Goal: Information Seeking & Learning: Learn about a topic

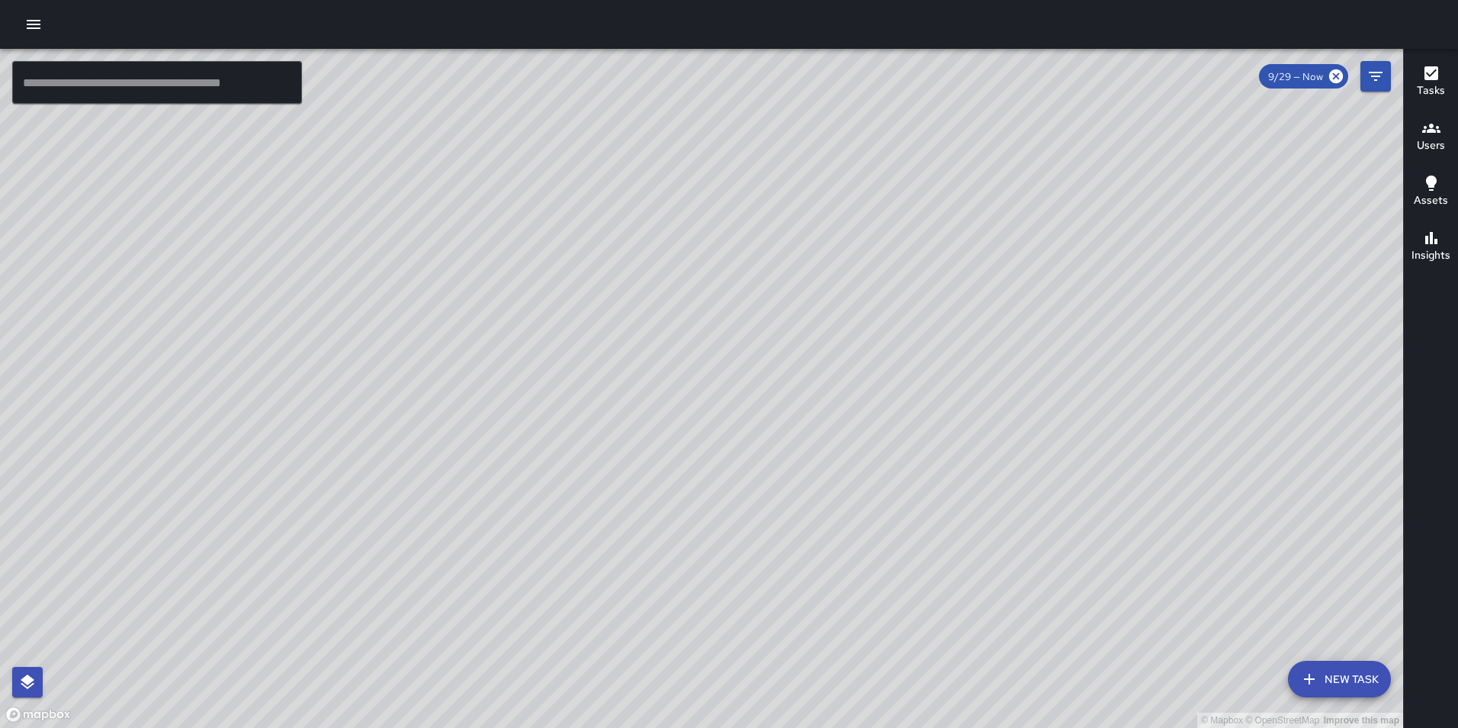
click at [29, 19] on icon "button" at bounding box center [33, 24] width 18 height 18
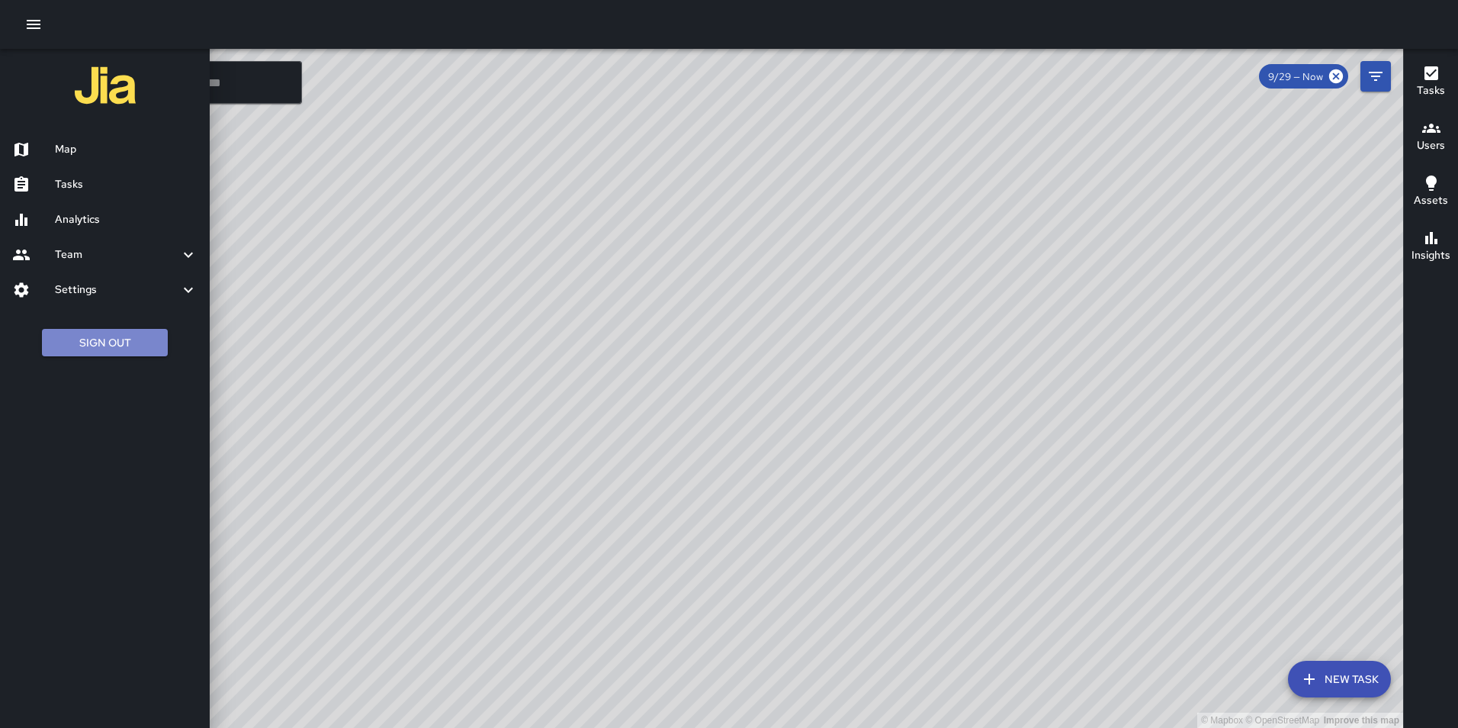
drag, startPoint x: 115, startPoint y: 349, endPoint x: 182, endPoint y: 336, distance: 68.4
click at [115, 349] on button "Sign Out" at bounding box center [105, 343] width 126 height 28
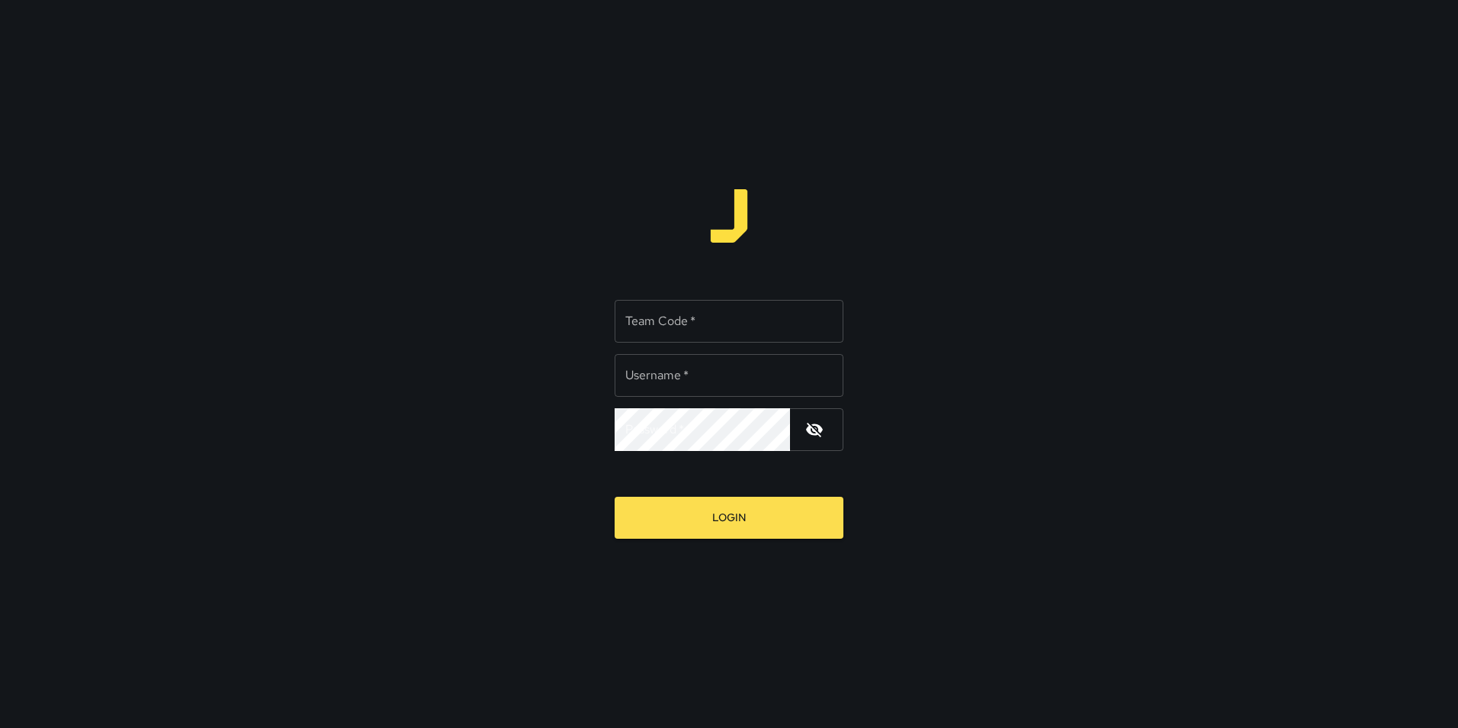
type input "**********"
click at [712, 314] on input "Team Code   *" at bounding box center [729, 321] width 229 height 43
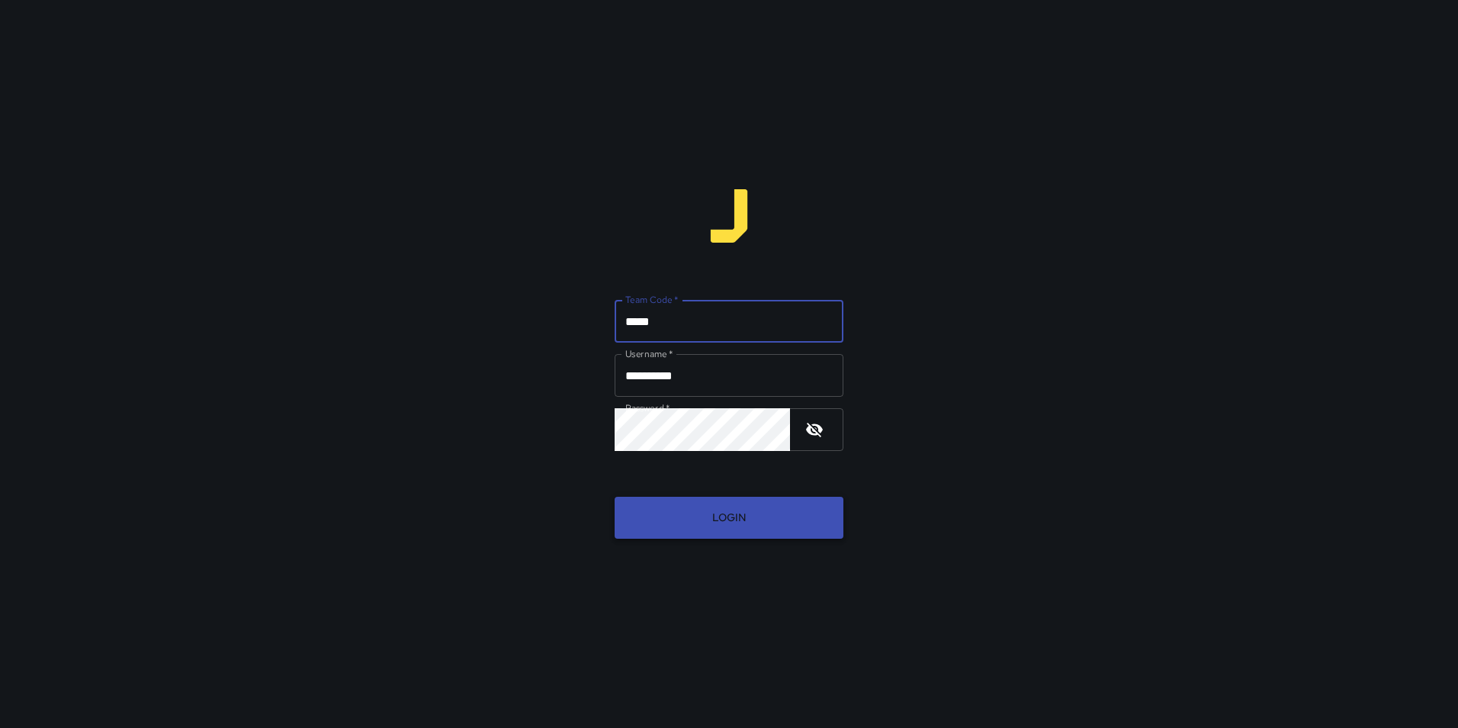
type input "*****"
click at [743, 529] on button "Login" at bounding box center [729, 518] width 229 height 42
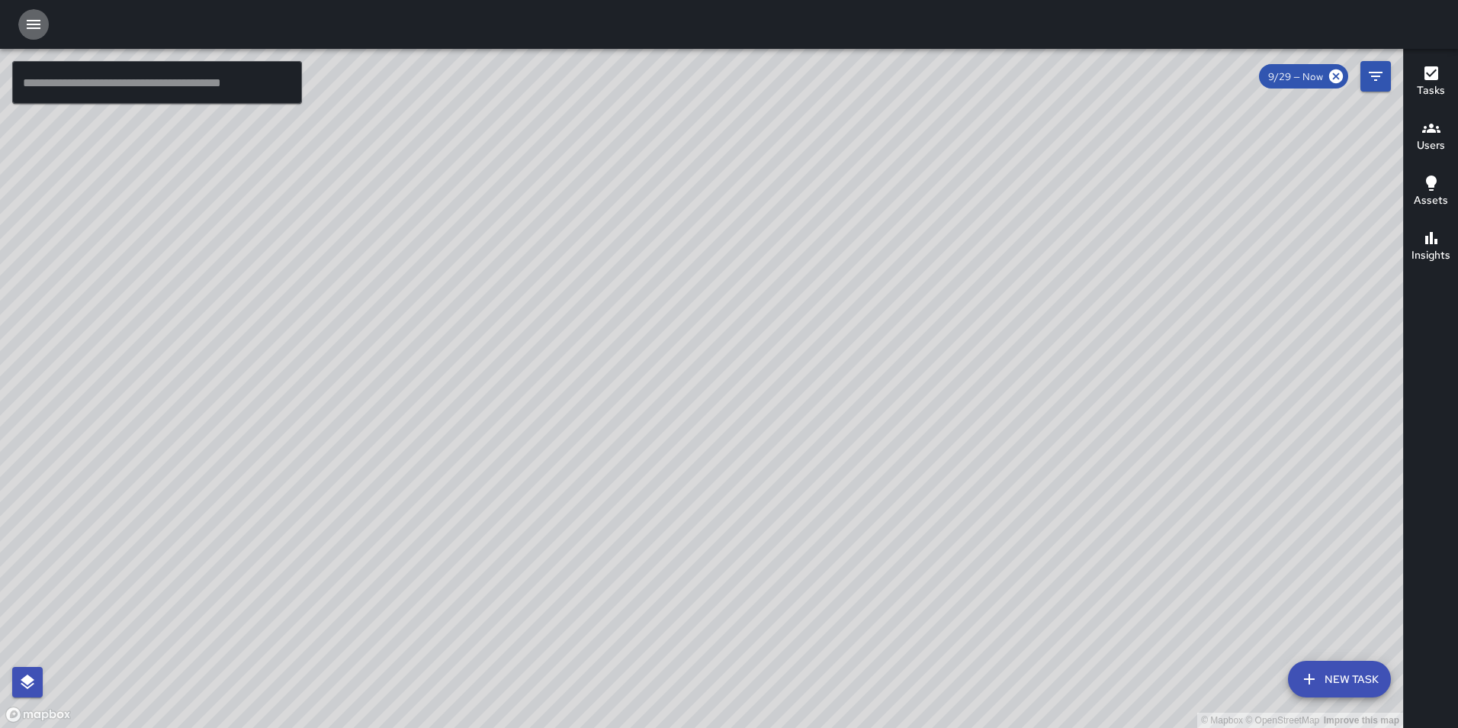
click at [40, 24] on icon "button" at bounding box center [34, 24] width 14 height 9
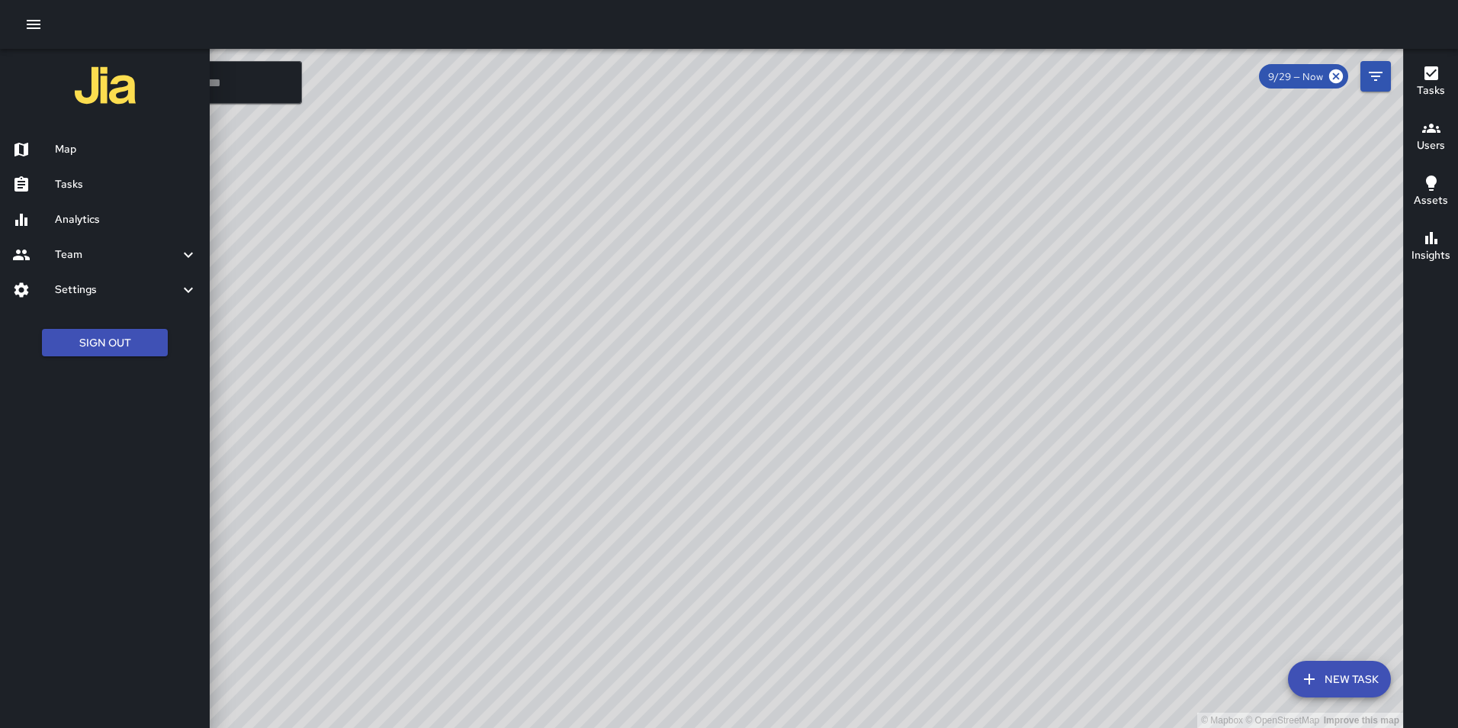
click at [90, 211] on h6 "Analytics" at bounding box center [126, 219] width 143 height 17
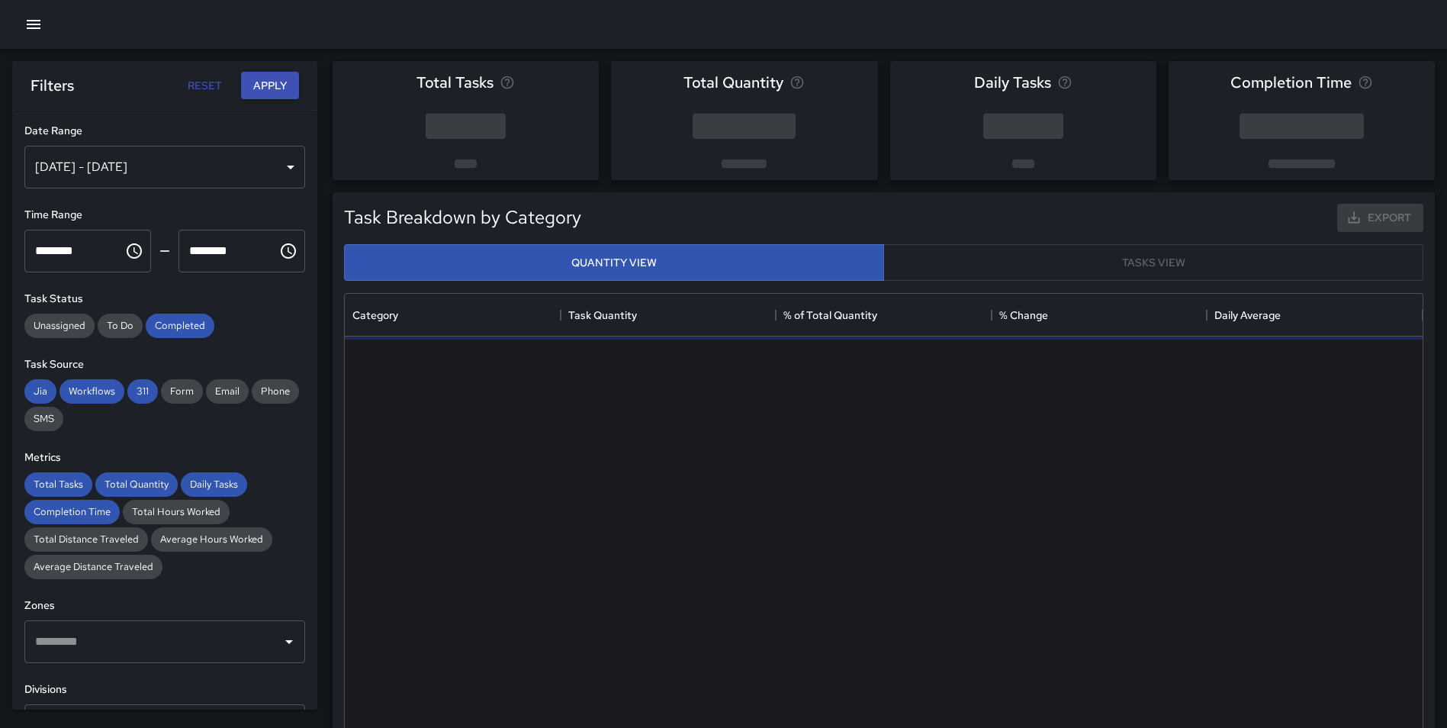
scroll to position [445, 1066]
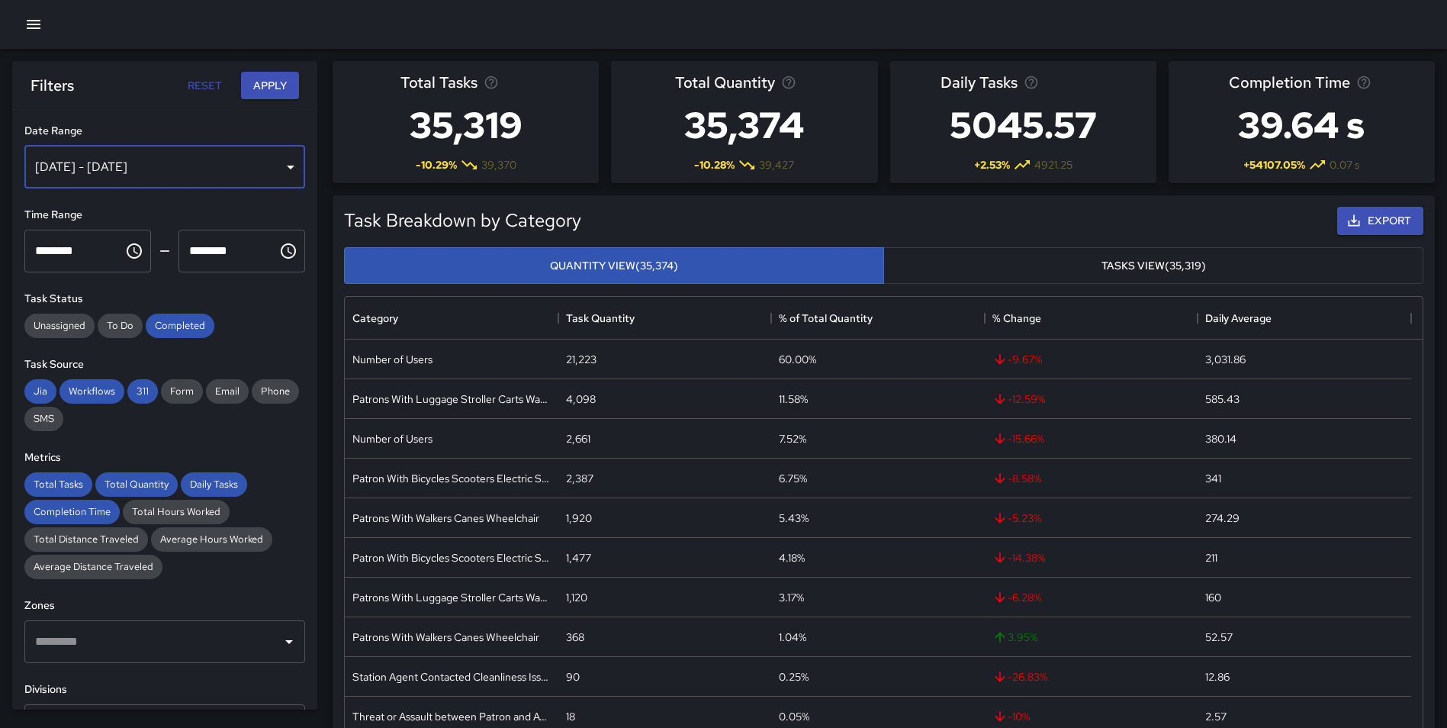
click at [64, 156] on div "[DATE] - [DATE]" at bounding box center [164, 167] width 281 height 43
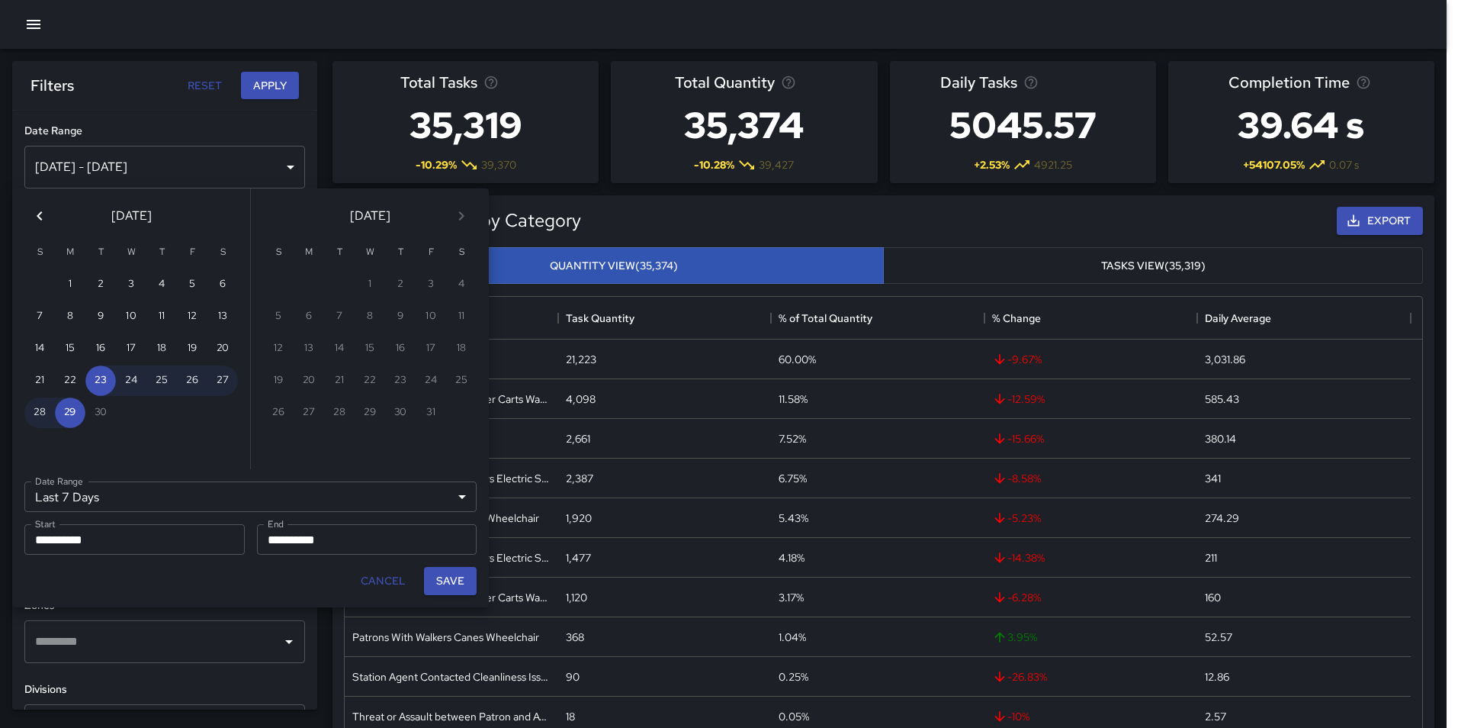
click at [35, 217] on icon "Previous month" at bounding box center [40, 216] width 18 height 18
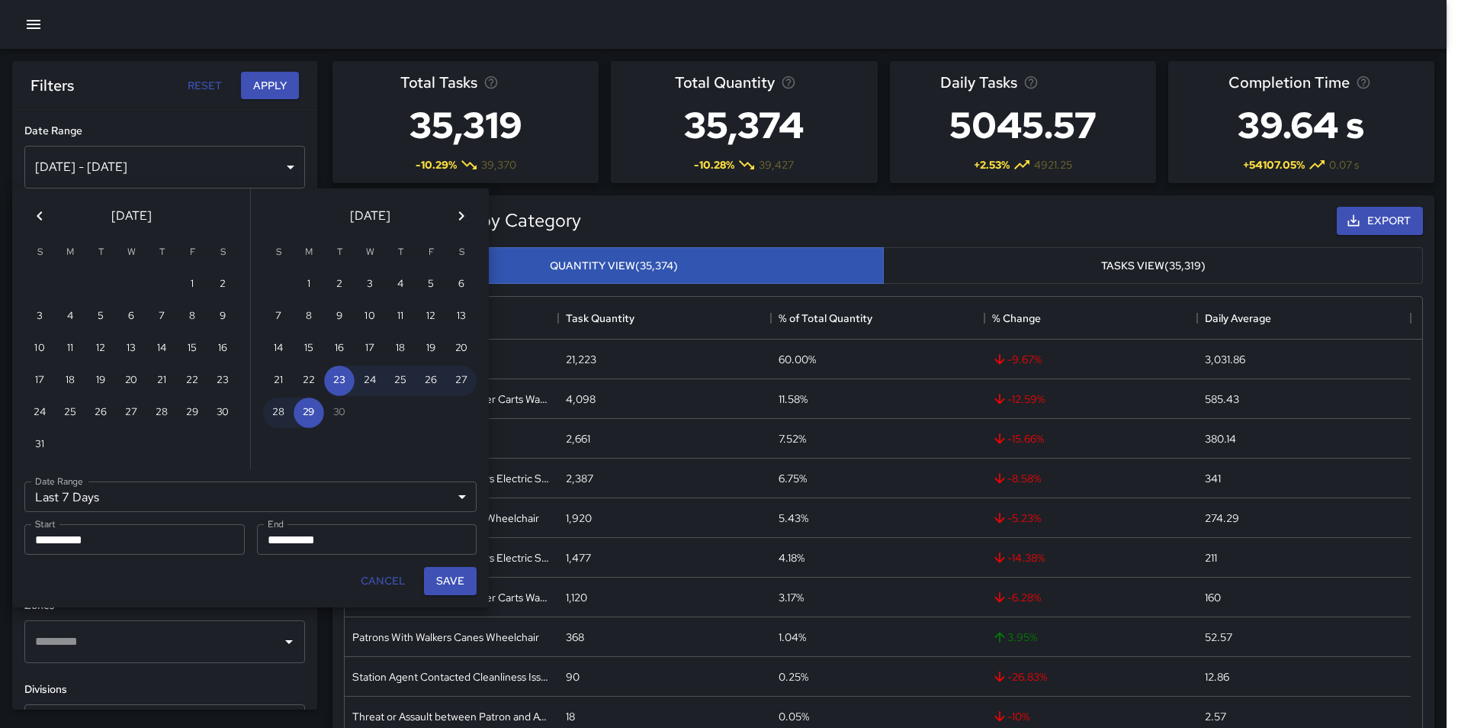
click at [35, 217] on icon "Previous month" at bounding box center [40, 216] width 18 height 18
click at [466, 217] on icon "Next month" at bounding box center [461, 216] width 18 height 18
click at [105, 279] on button "1" at bounding box center [100, 284] width 31 height 31
type input "******"
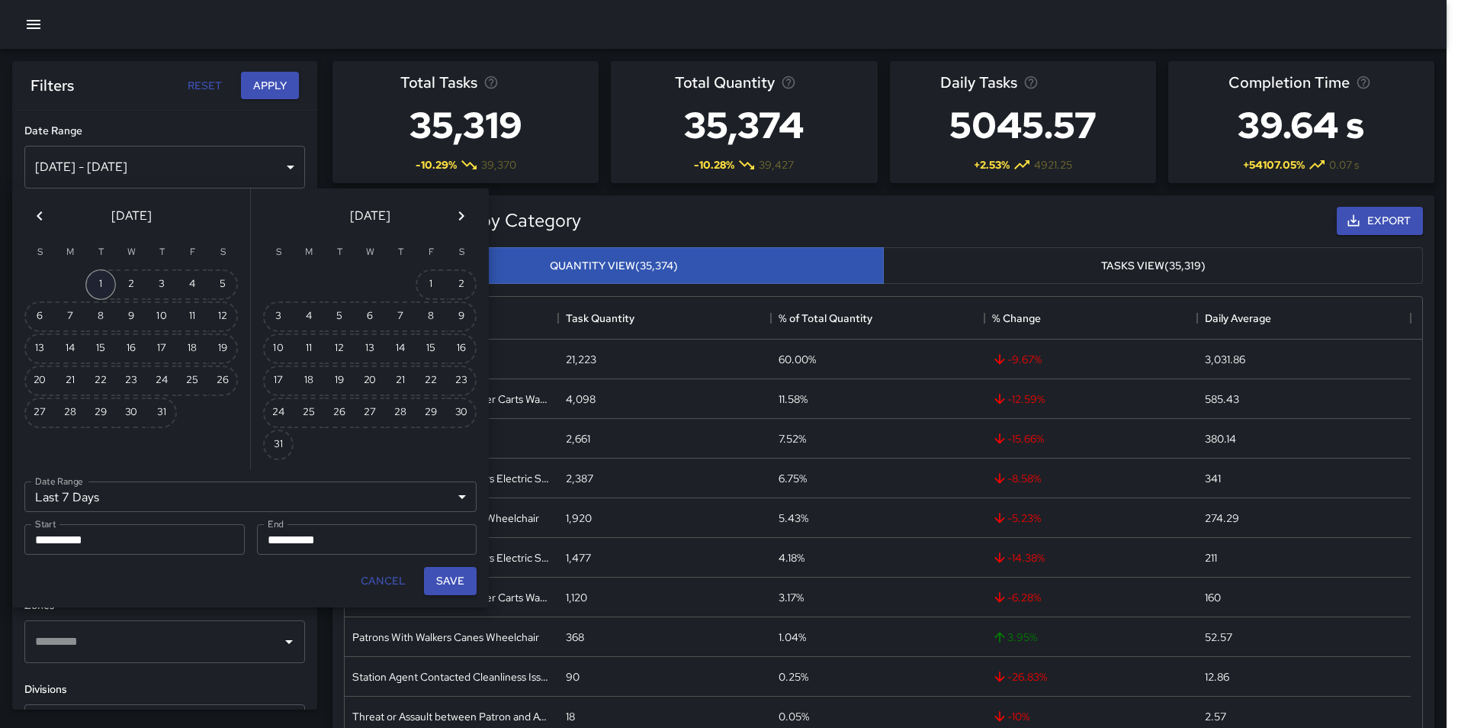
type input "**********"
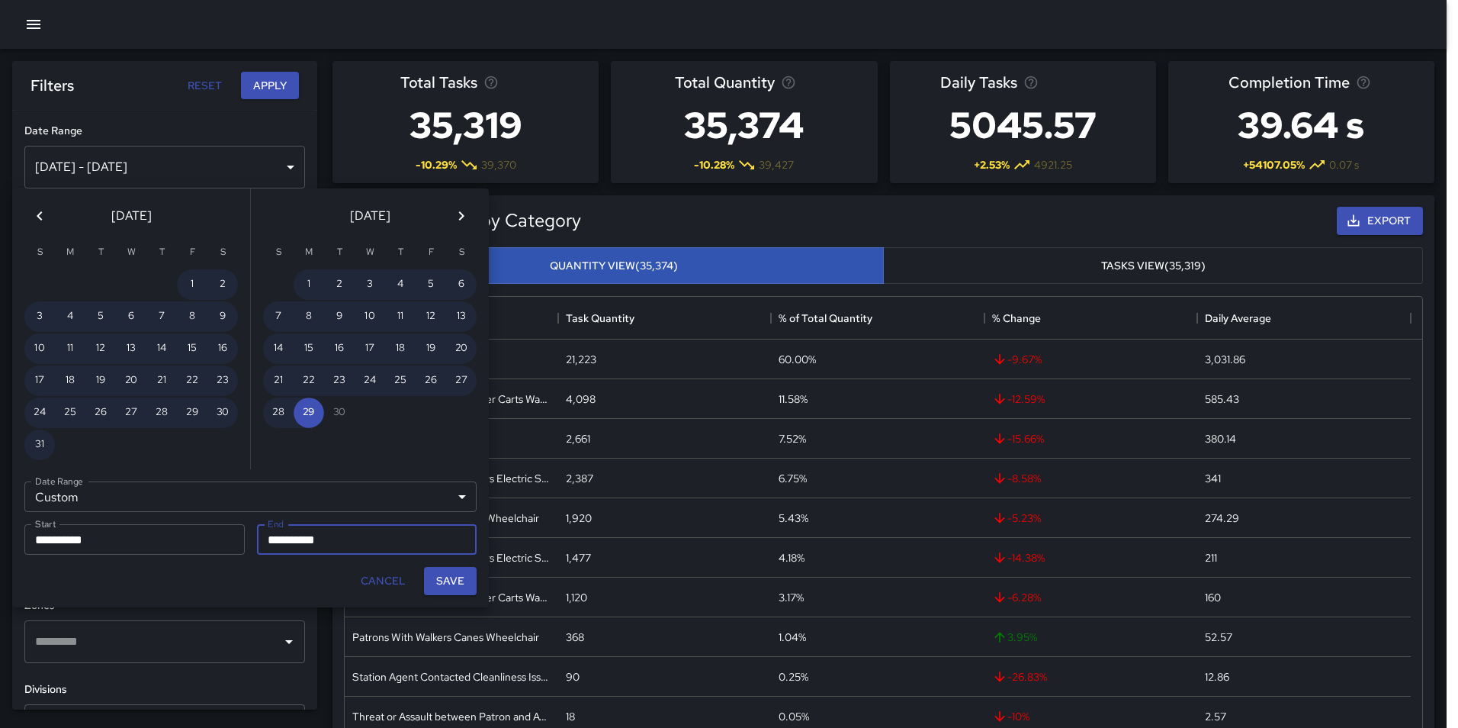
click at [40, 207] on icon "Previous month" at bounding box center [40, 216] width 18 height 18
click at [166, 414] on button "31" at bounding box center [161, 412] width 31 height 31
type input "**********"
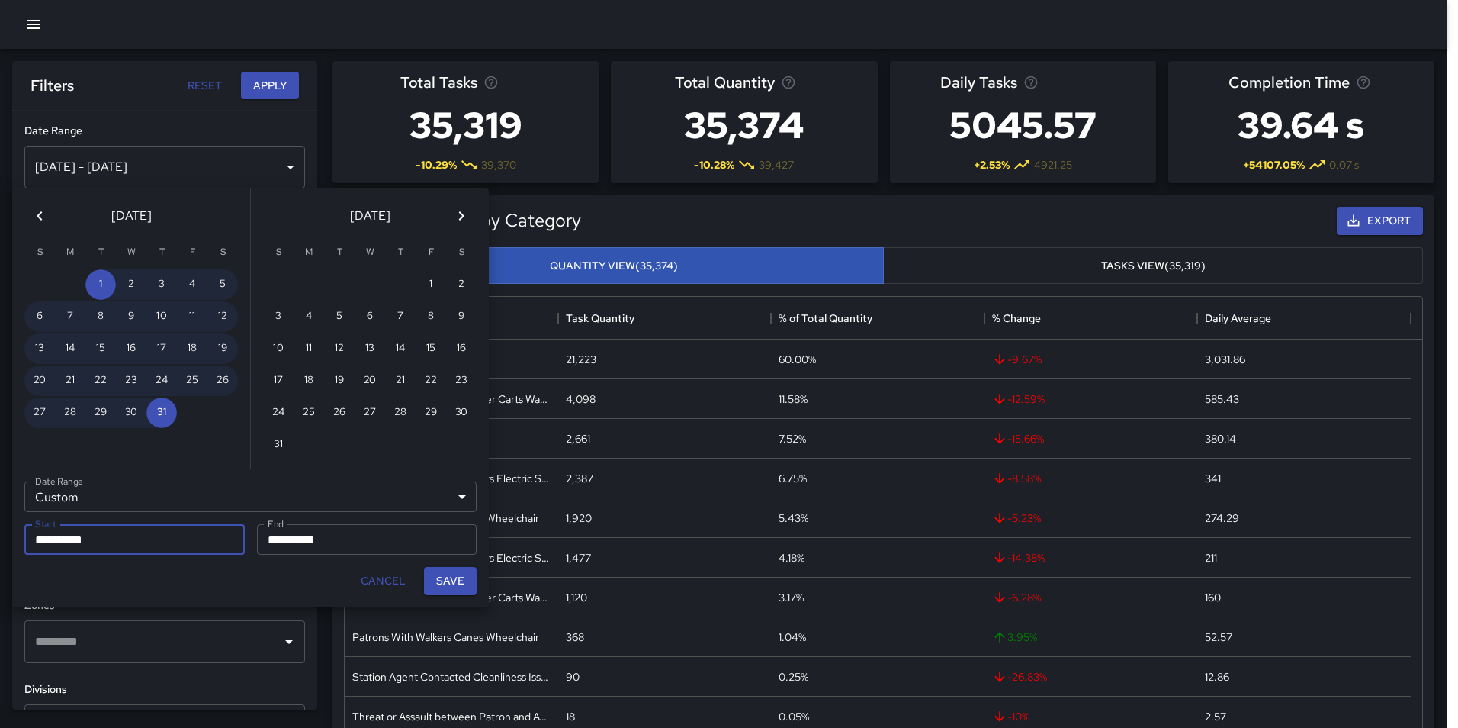
click at [459, 572] on button "Save" at bounding box center [450, 581] width 53 height 28
type input "**********"
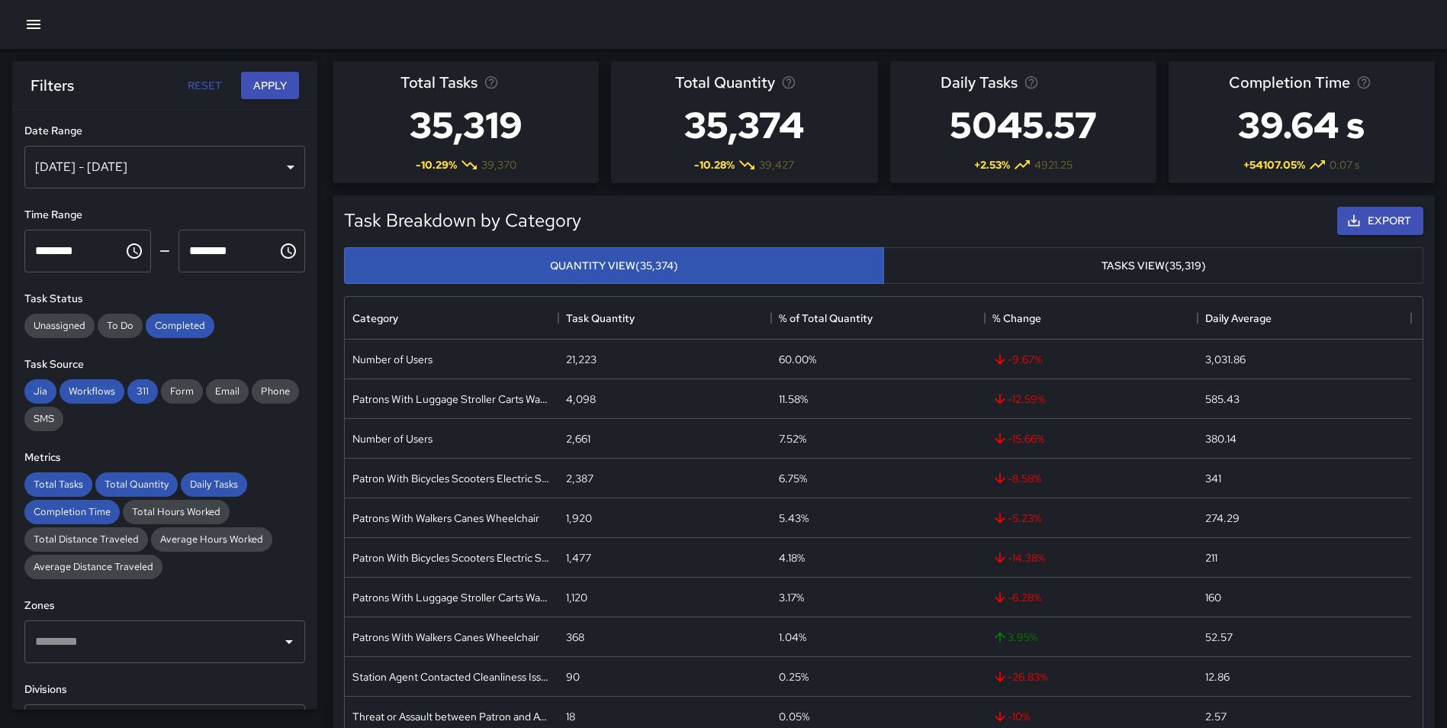
scroll to position [12, 12]
click at [134, 252] on icon "Choose time, selected time is 12:00 AM" at bounding box center [134, 251] width 18 height 18
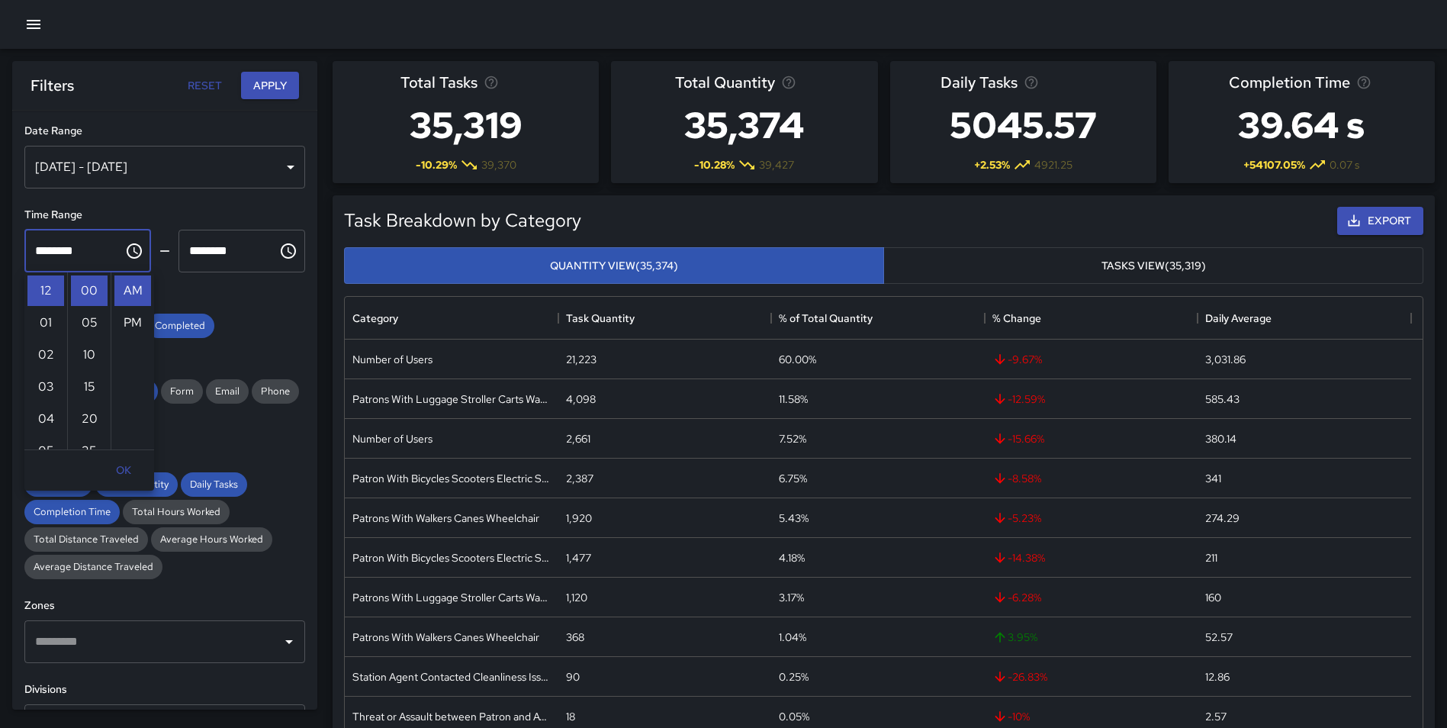
click at [229, 278] on div "**********" at bounding box center [164, 410] width 305 height 599
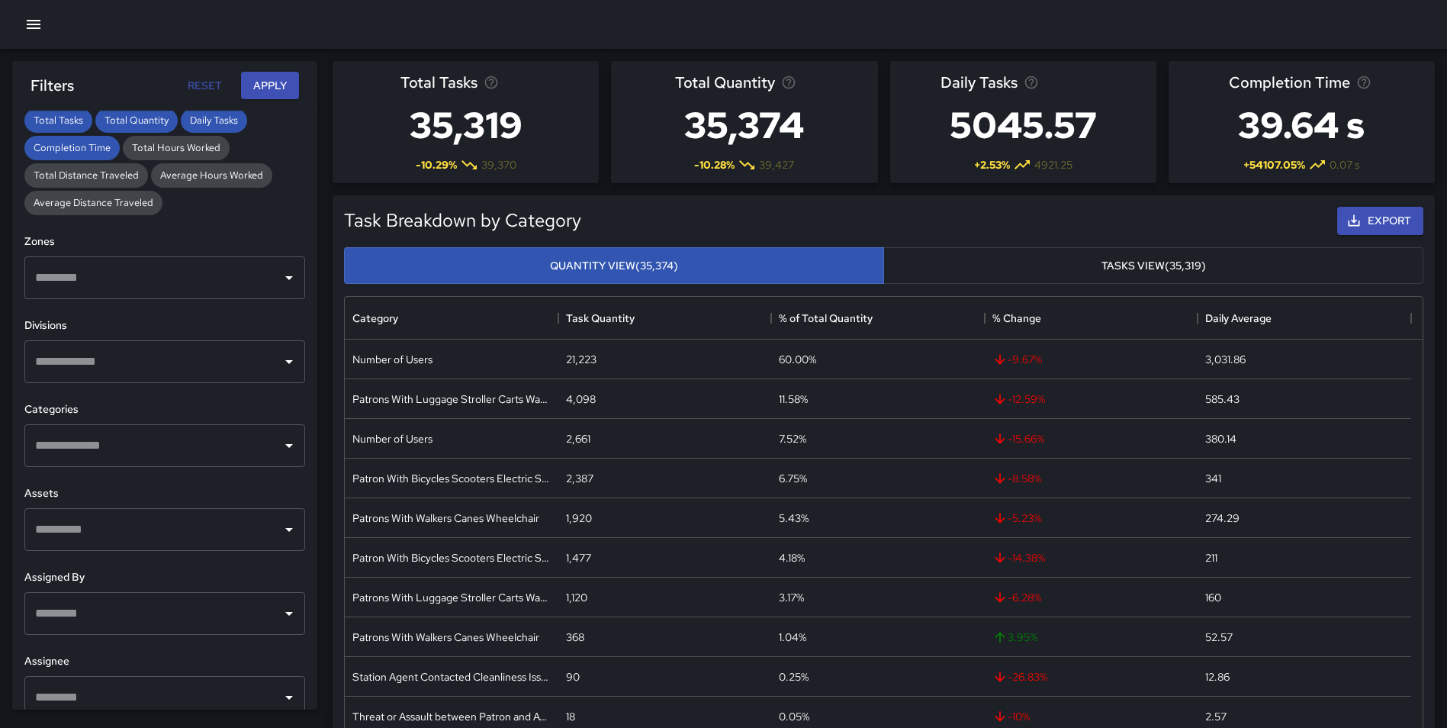
scroll to position [385, 0]
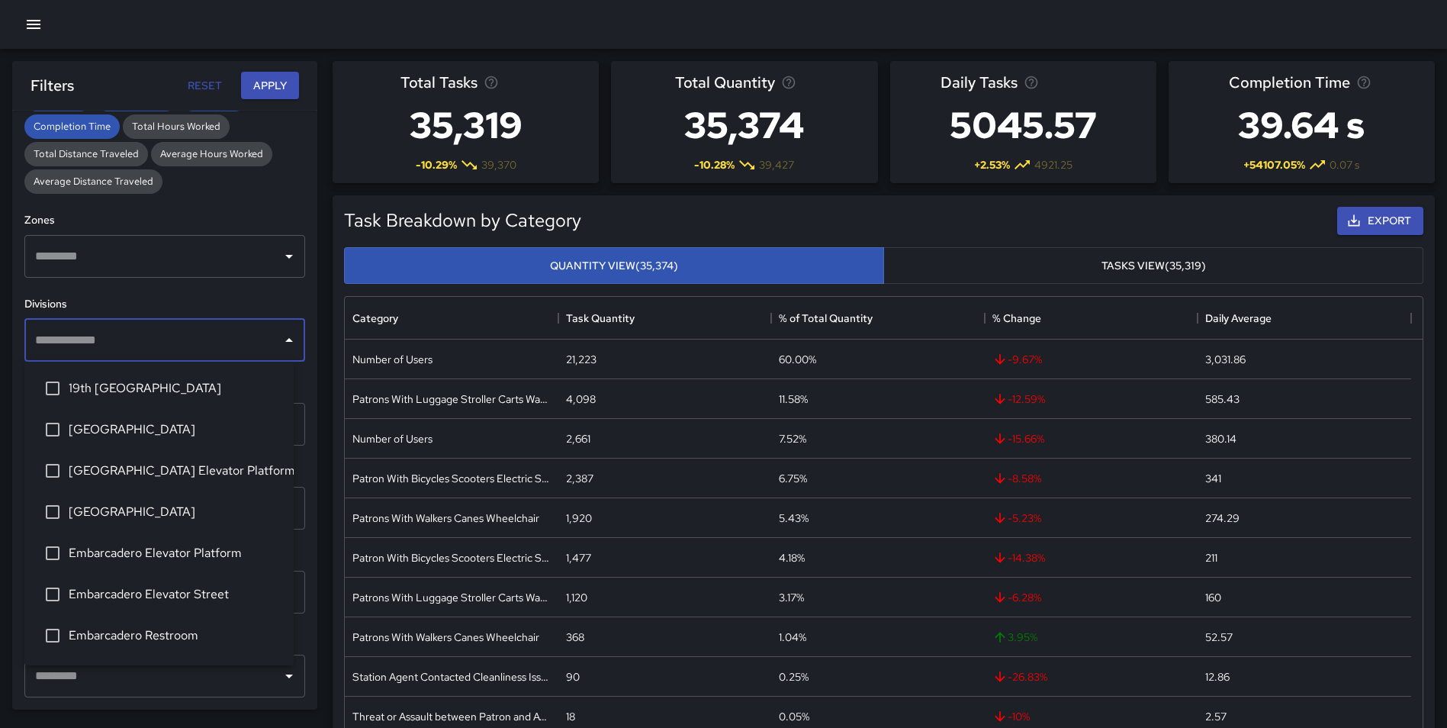
click at [86, 331] on input "text" at bounding box center [153, 340] width 244 height 29
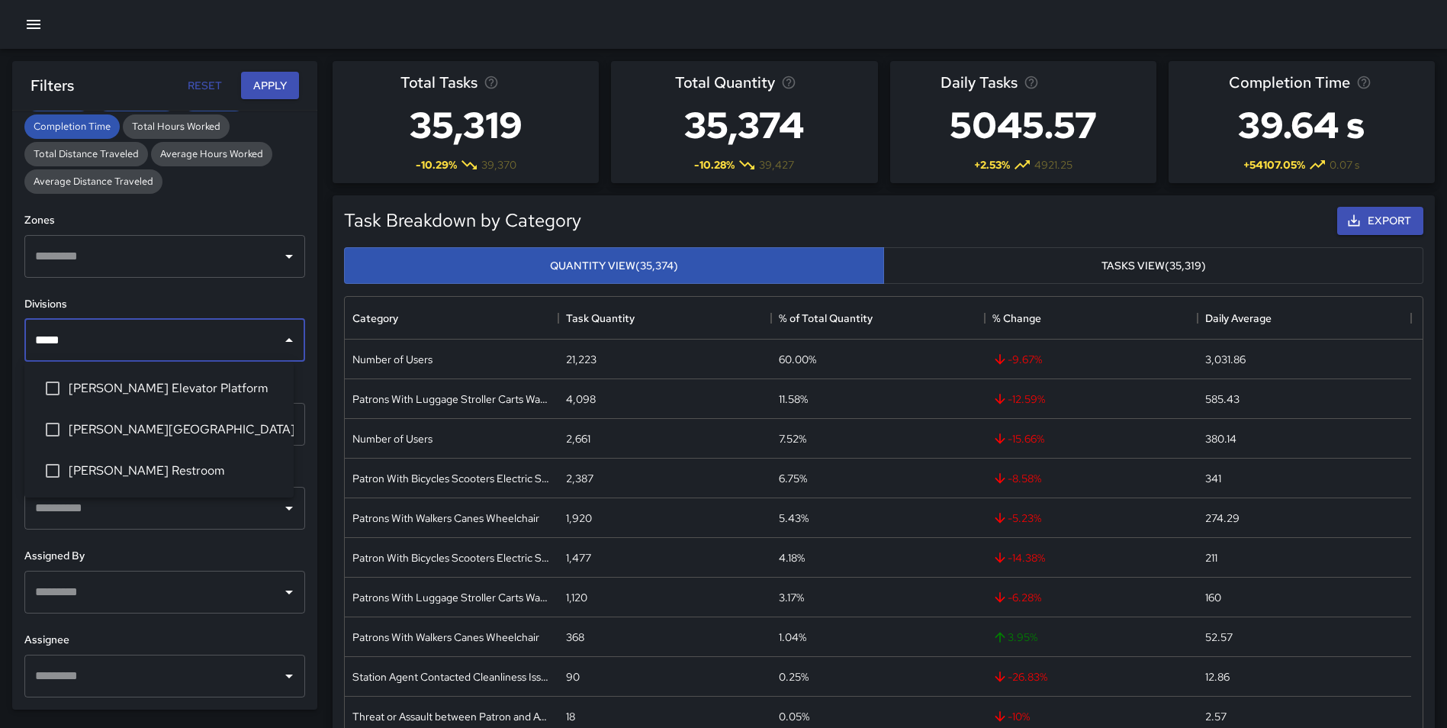
type input "******"
click at [161, 425] on span "[PERSON_NAME][GEOGRAPHIC_DATA]" at bounding box center [175, 429] width 213 height 18
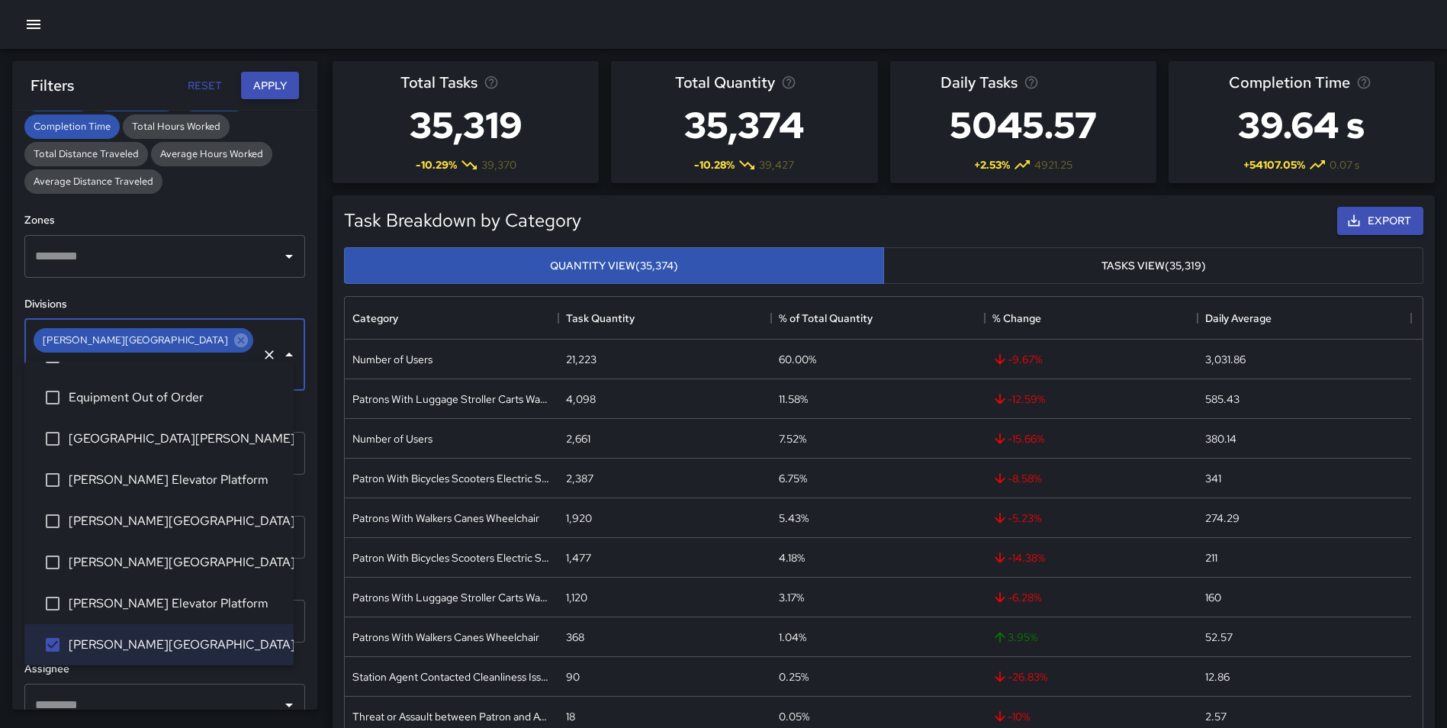
click at [263, 84] on button "Apply" at bounding box center [270, 86] width 58 height 28
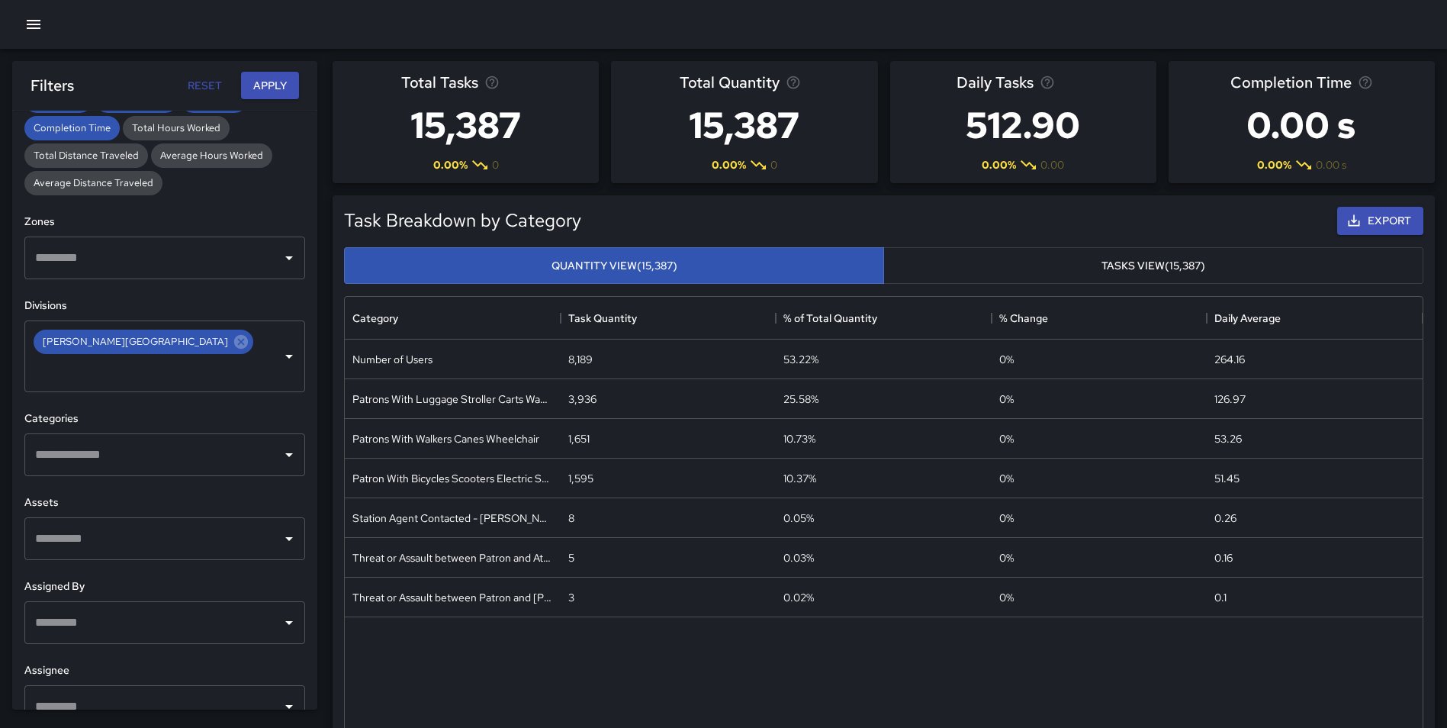
scroll to position [385, 0]
click at [234, 337] on icon at bounding box center [241, 340] width 14 height 14
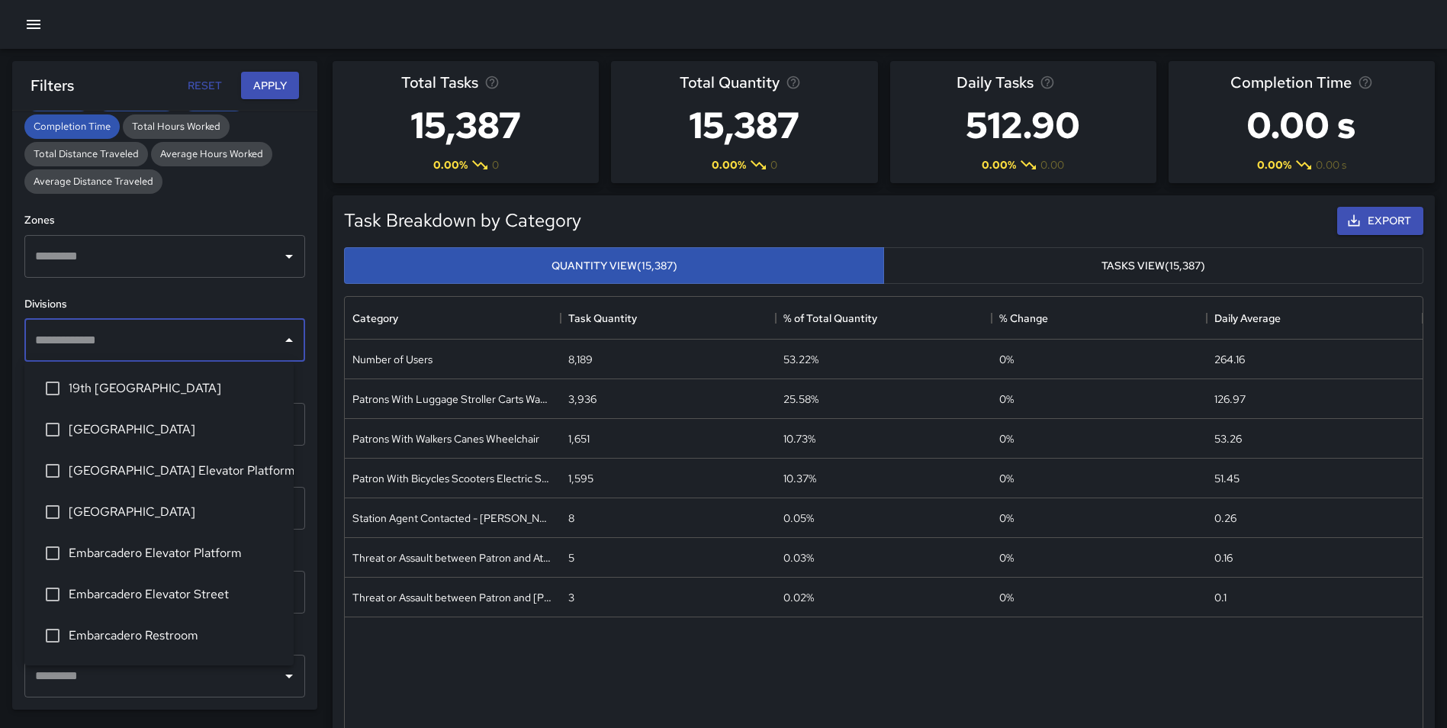
click at [127, 348] on input "text" at bounding box center [153, 340] width 244 height 29
type input "*"
drag, startPoint x: 185, startPoint y: 470, endPoint x: 197, endPoint y: 404, distance: 67.3
click at [197, 404] on ul "Civic Center Elevator Platform Civic Center Elevator Street Embarcadero Elevato…" at bounding box center [158, 471] width 269 height 218
click at [192, 384] on span "[GEOGRAPHIC_DATA] Elevator Platform" at bounding box center [175, 388] width 213 height 18
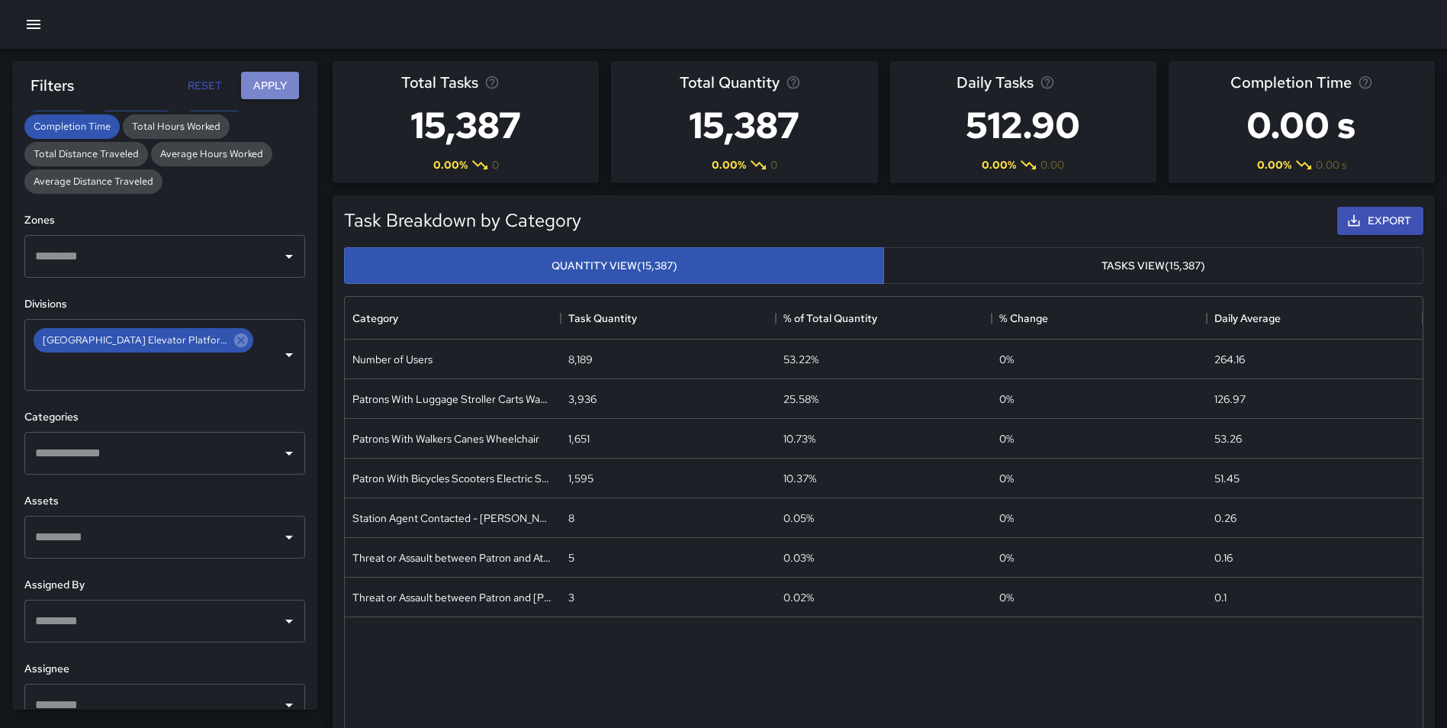
click at [266, 89] on button "Apply" at bounding box center [270, 86] width 58 height 28
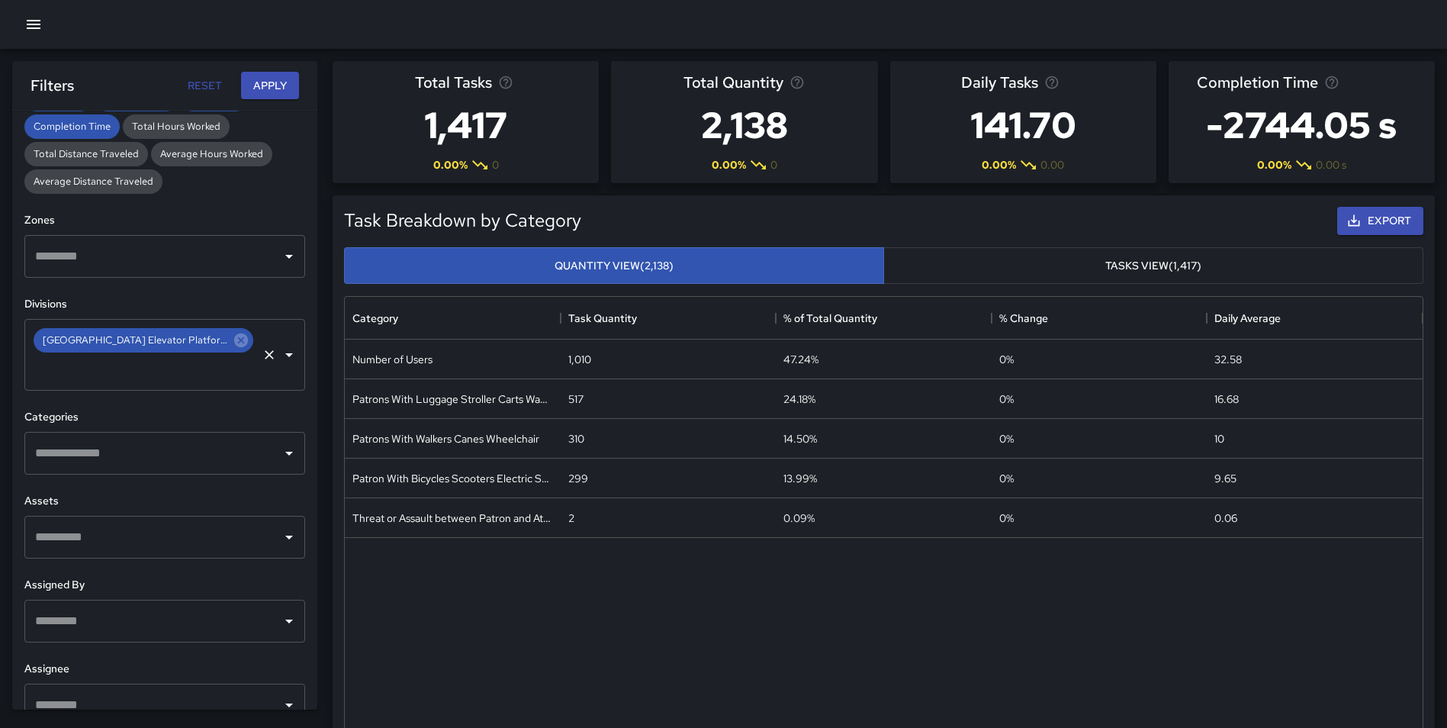
click at [234, 335] on icon at bounding box center [241, 340] width 14 height 14
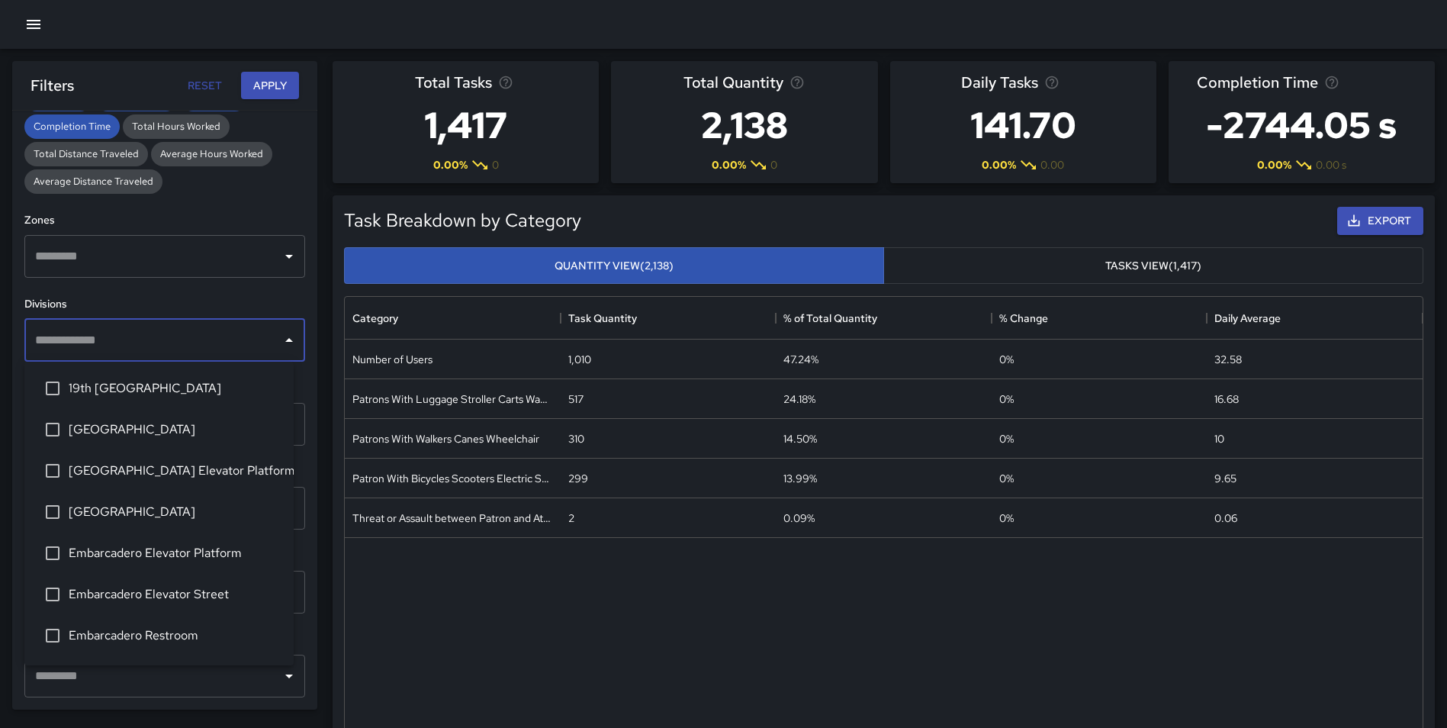
click at [137, 346] on input "text" at bounding box center [153, 340] width 244 height 29
click at [202, 514] on span "[GEOGRAPHIC_DATA]" at bounding box center [175, 512] width 213 height 18
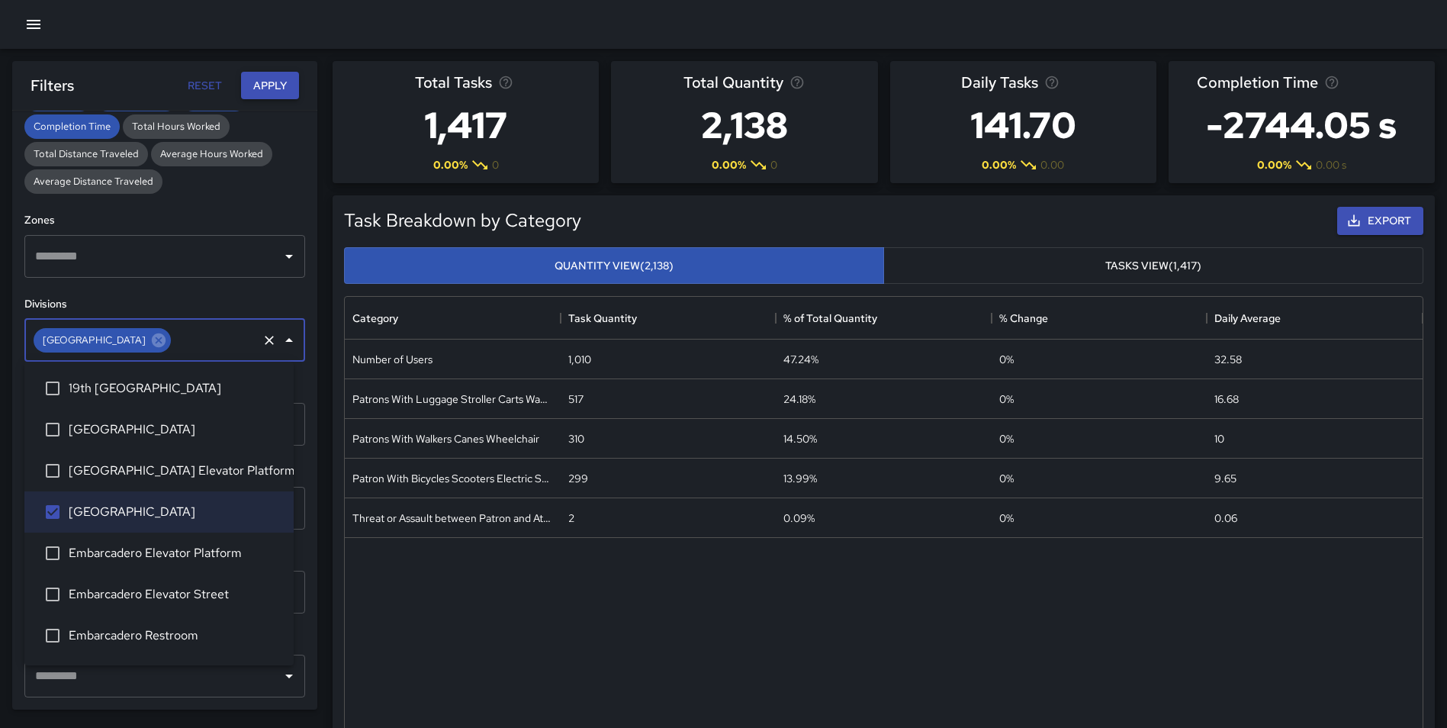
click at [267, 86] on button "Apply" at bounding box center [270, 86] width 58 height 28
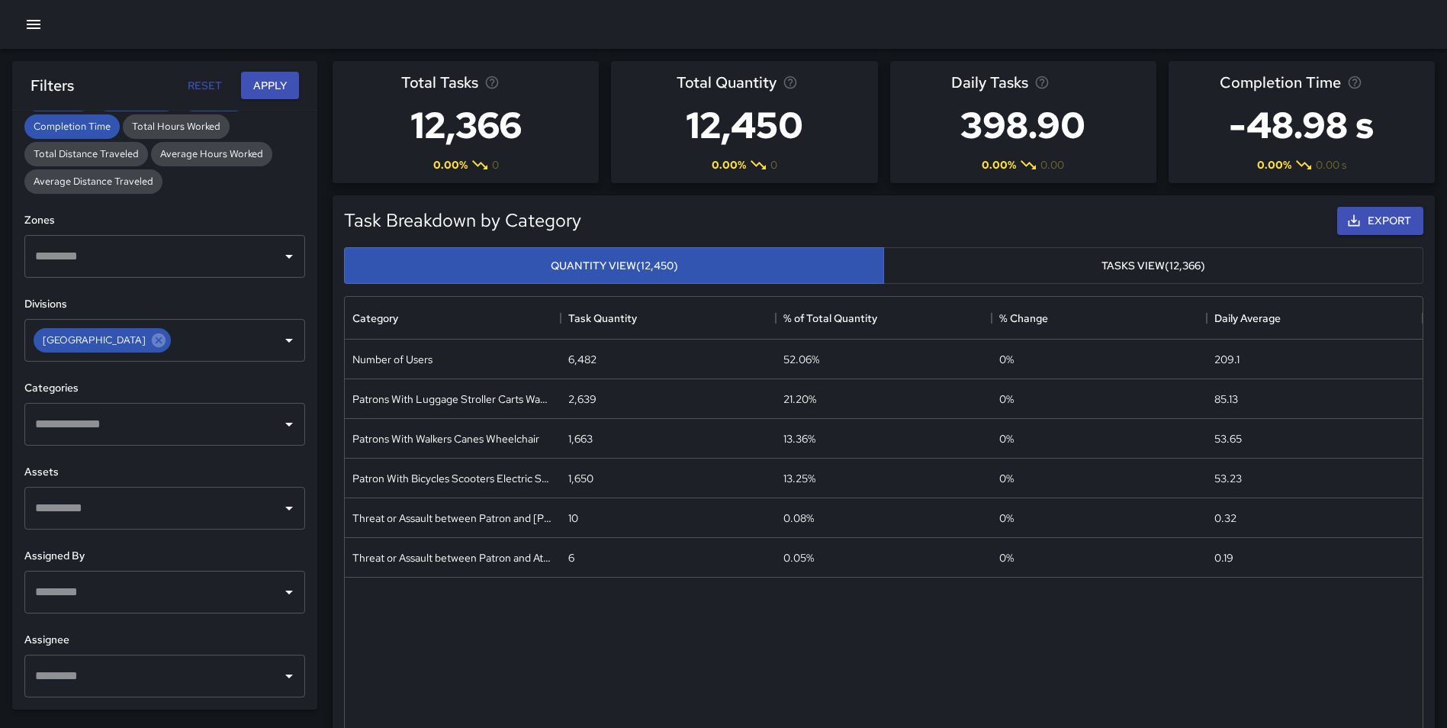
scroll to position [0, 0]
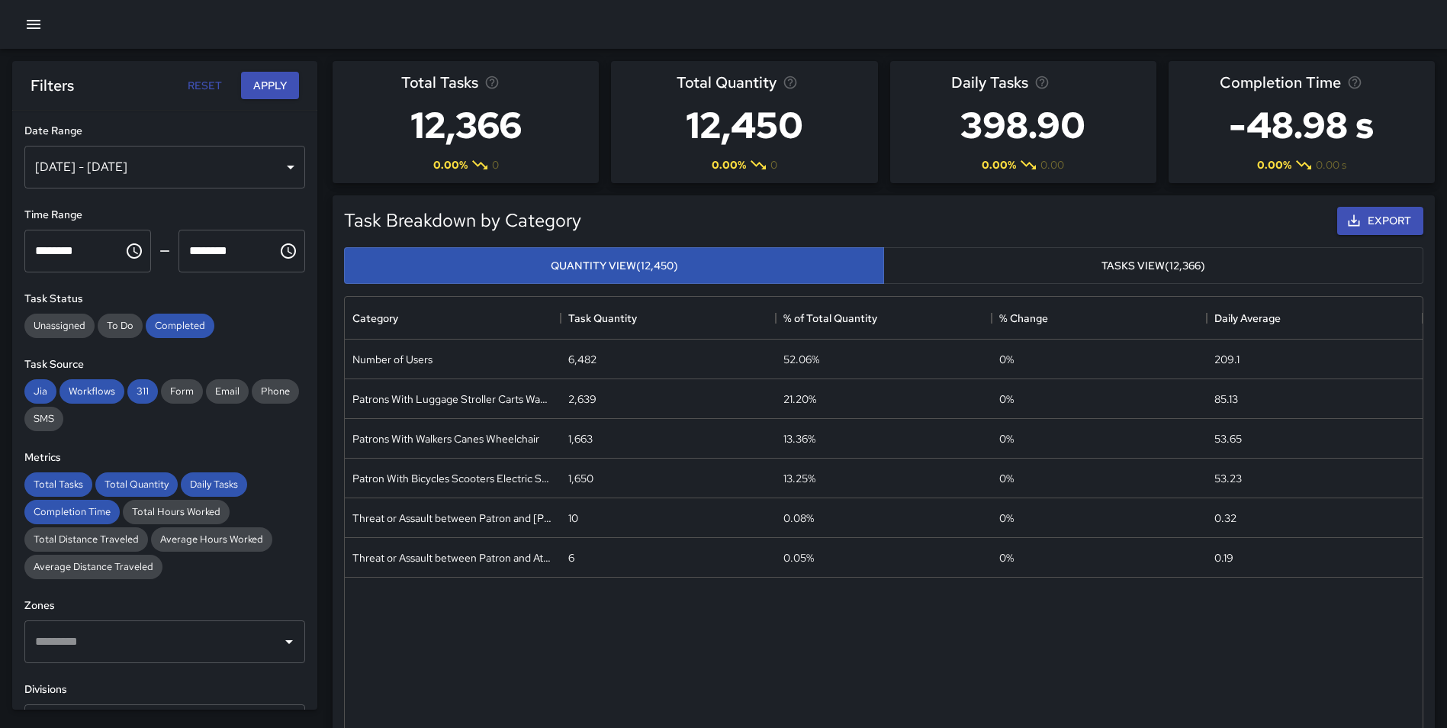
click at [187, 166] on div "Jul 01, 2025 - Jul 31, 2025" at bounding box center [164, 167] width 281 height 43
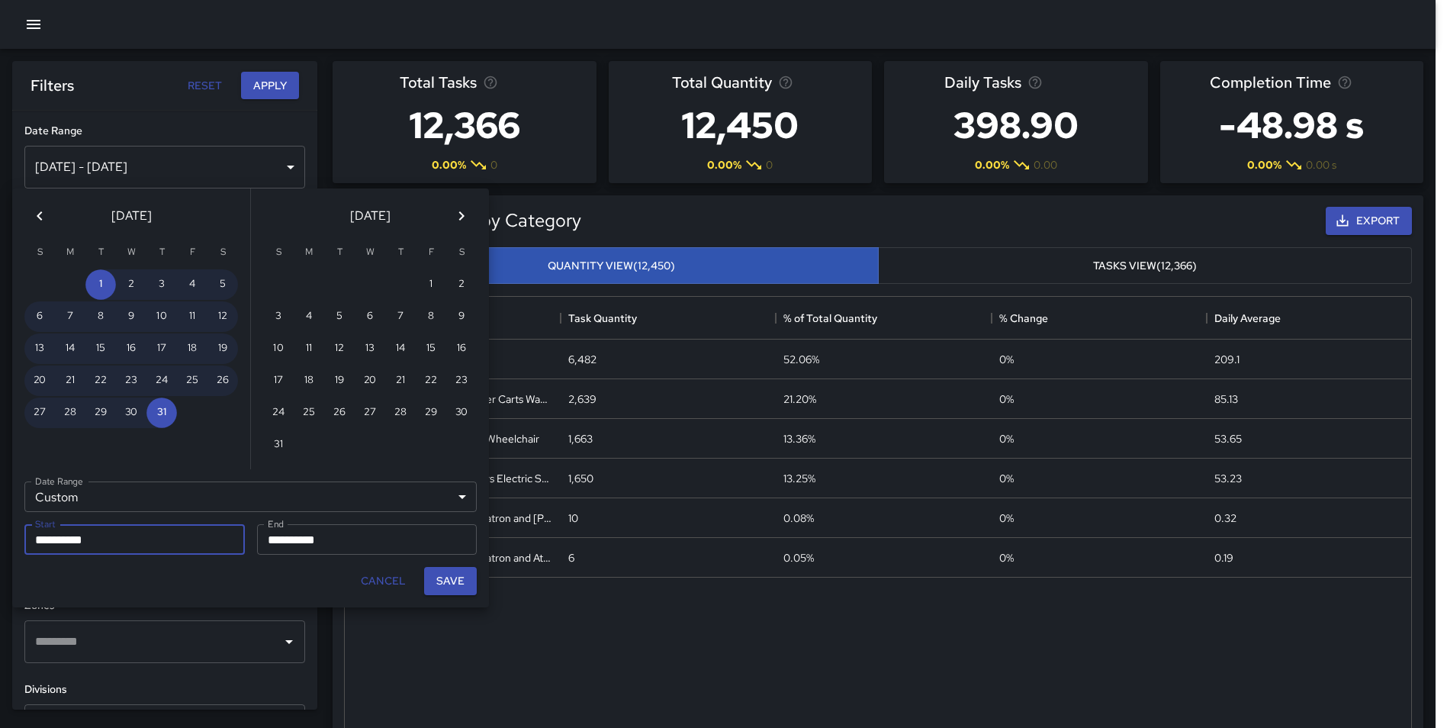
scroll to position [12, 12]
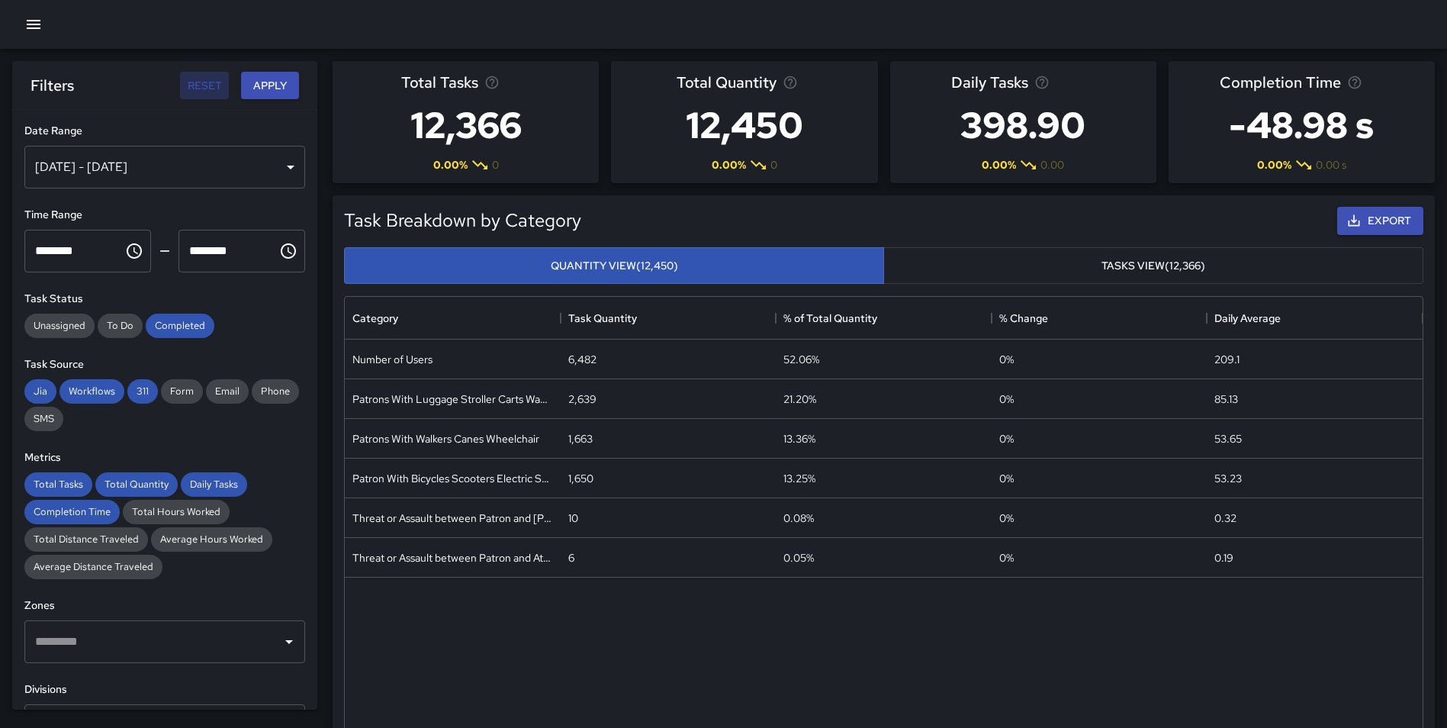
click at [205, 84] on button "Reset" at bounding box center [204, 86] width 49 height 28
type input "**********"
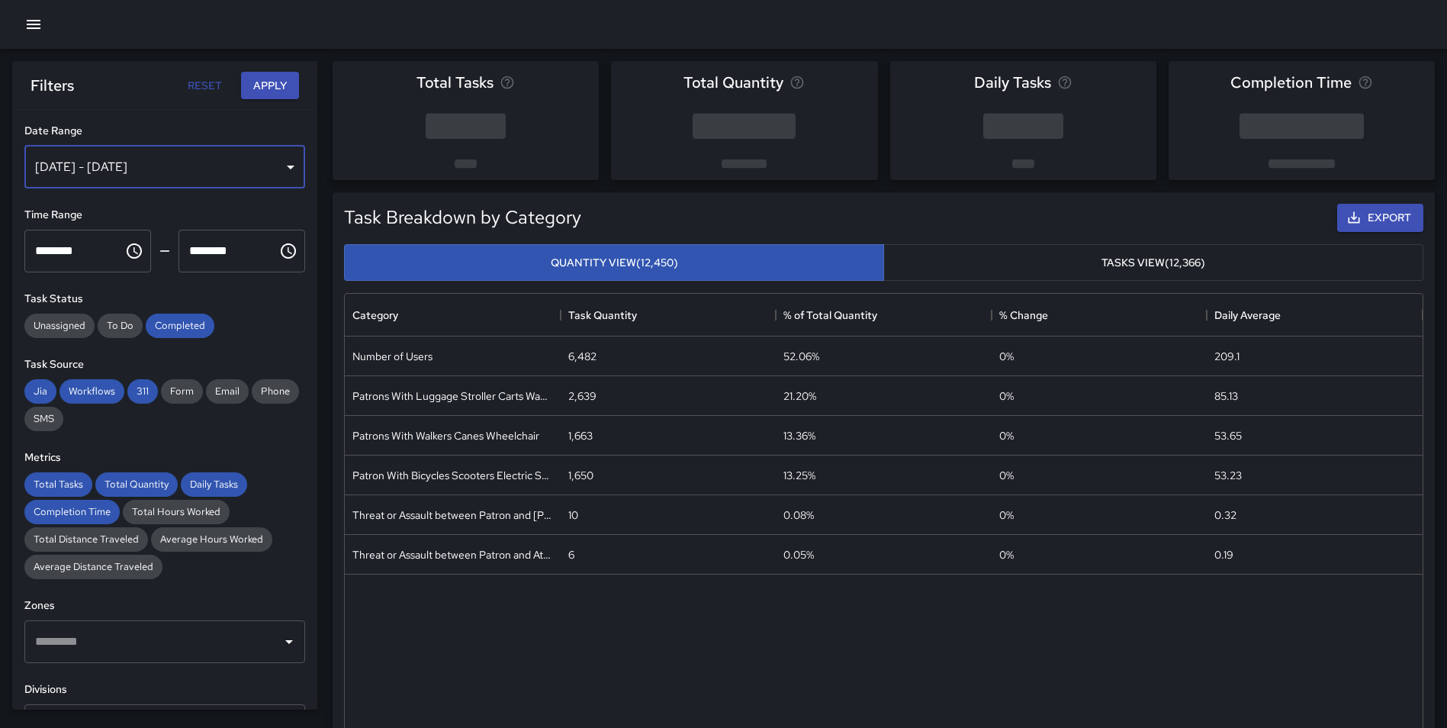
click at [184, 153] on div "[DATE] - [DATE]" at bounding box center [164, 167] width 281 height 43
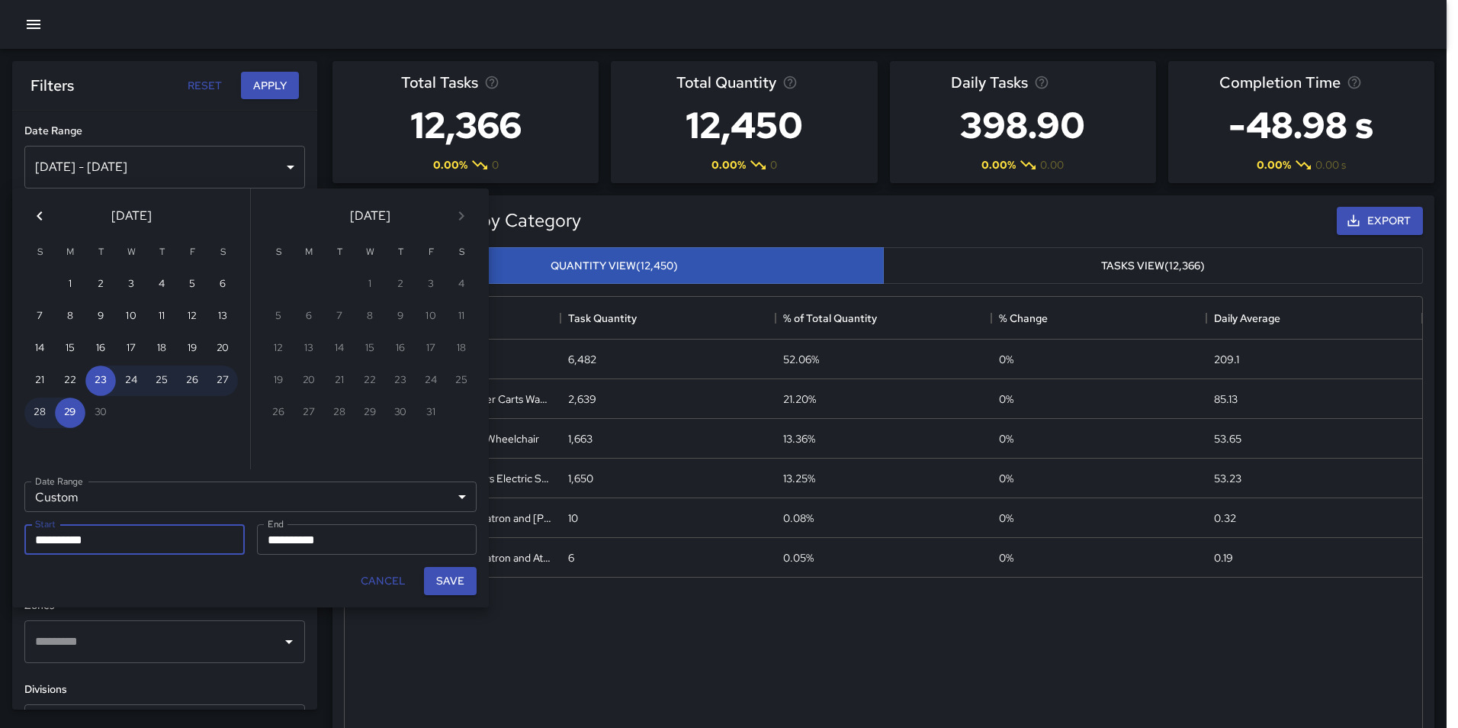
click at [39, 209] on icon "Previous month" at bounding box center [40, 216] width 18 height 18
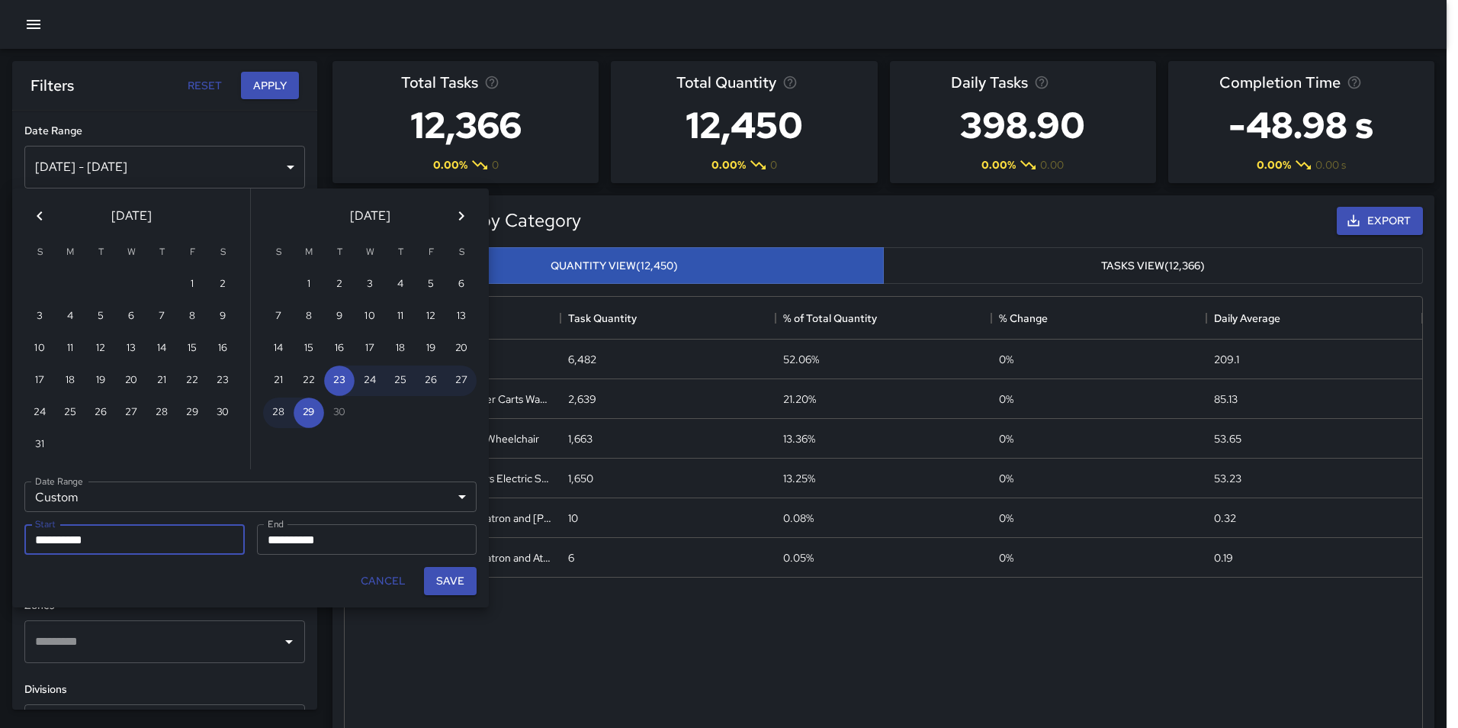
click at [39, 209] on icon "Previous month" at bounding box center [40, 216] width 18 height 18
click at [101, 275] on button "1" at bounding box center [100, 284] width 31 height 31
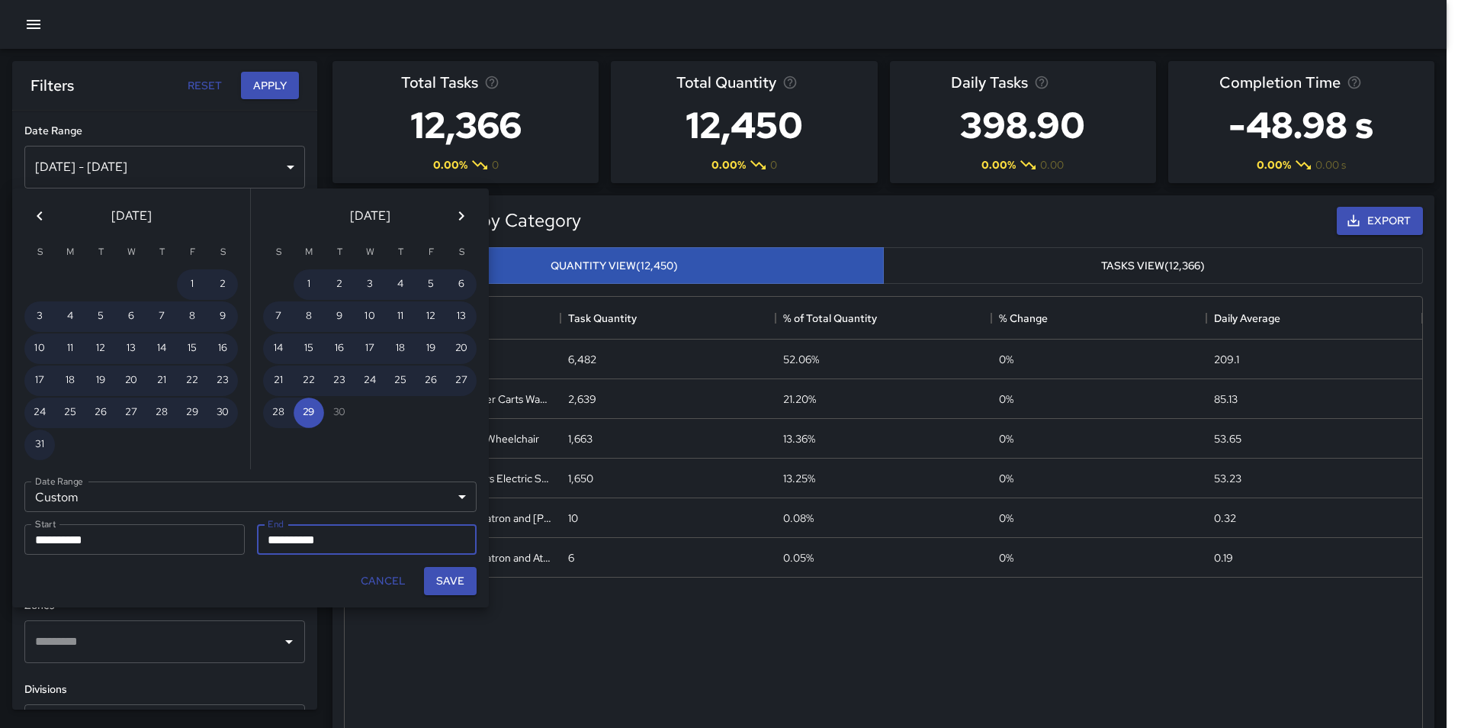
type input "**********"
click at [48, 211] on icon "Previous month" at bounding box center [40, 216] width 18 height 18
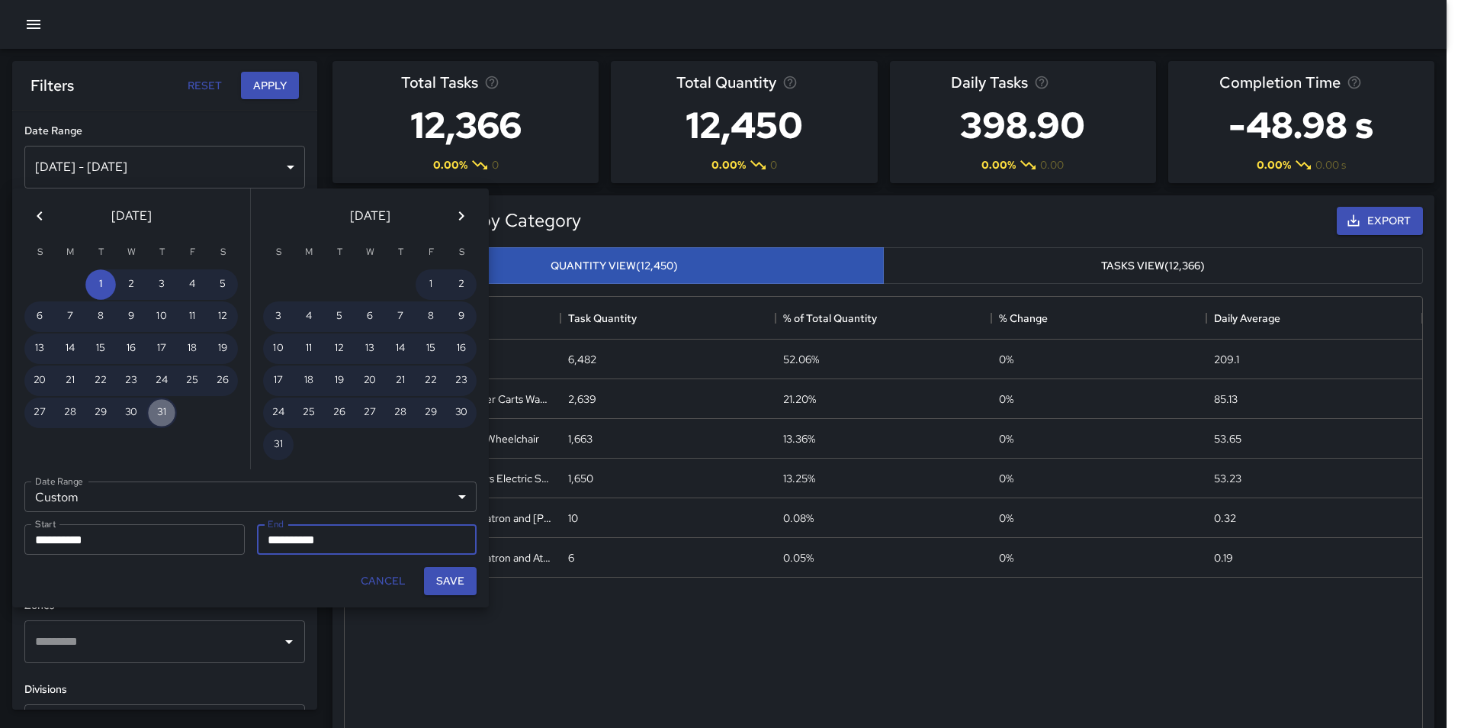
click at [159, 416] on button "31" at bounding box center [161, 412] width 31 height 31
type input "**********"
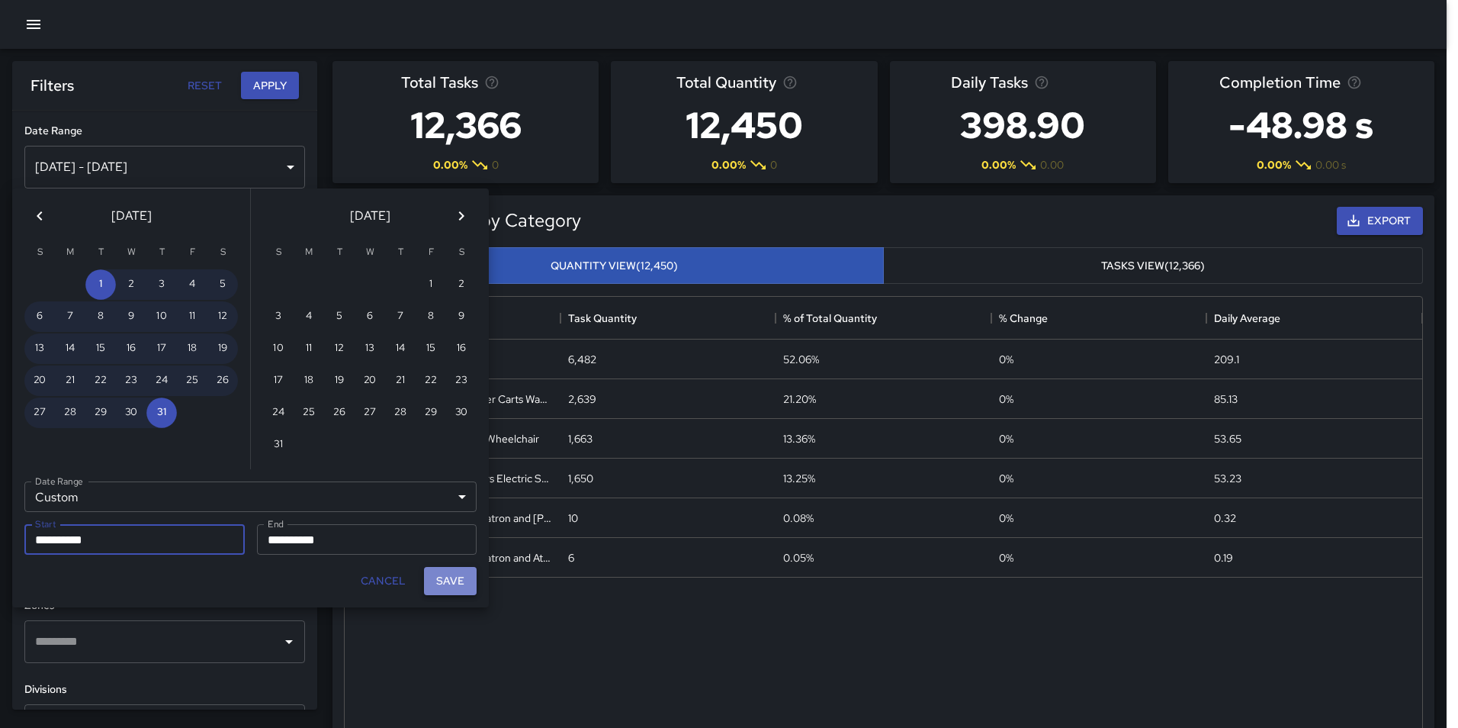
click at [445, 587] on button "Save" at bounding box center [450, 581] width 53 height 28
type input "**********"
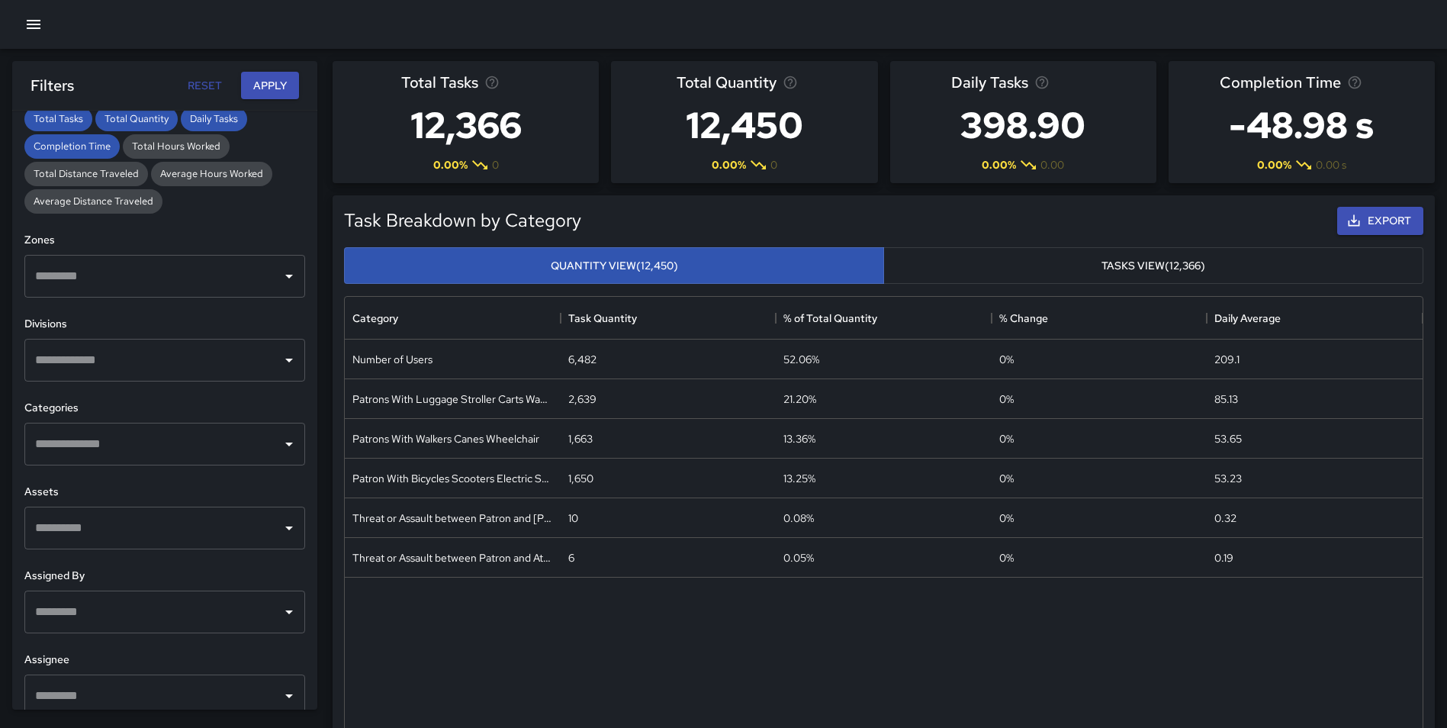
scroll to position [367, 0]
click at [119, 440] on input "text" at bounding box center [153, 442] width 244 height 29
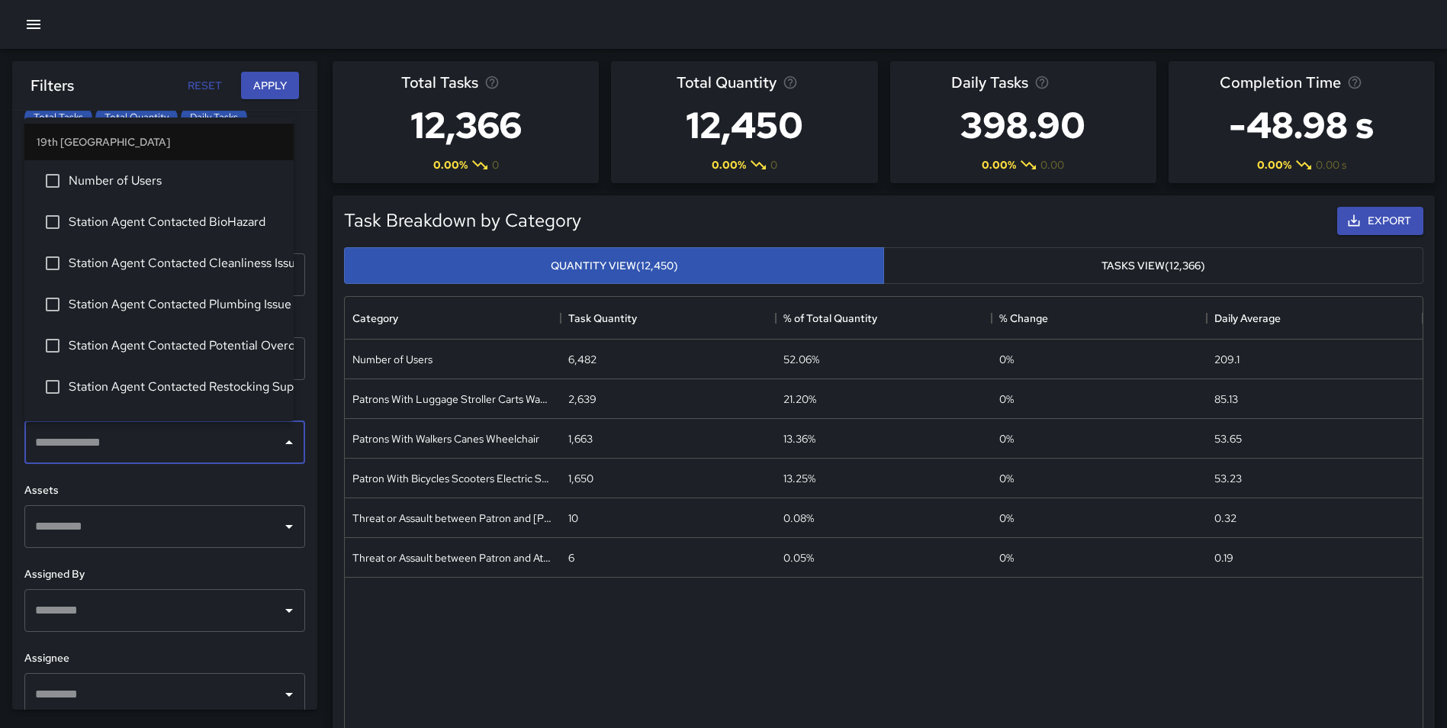
click at [244, 491] on h6 "Assets" at bounding box center [164, 490] width 281 height 17
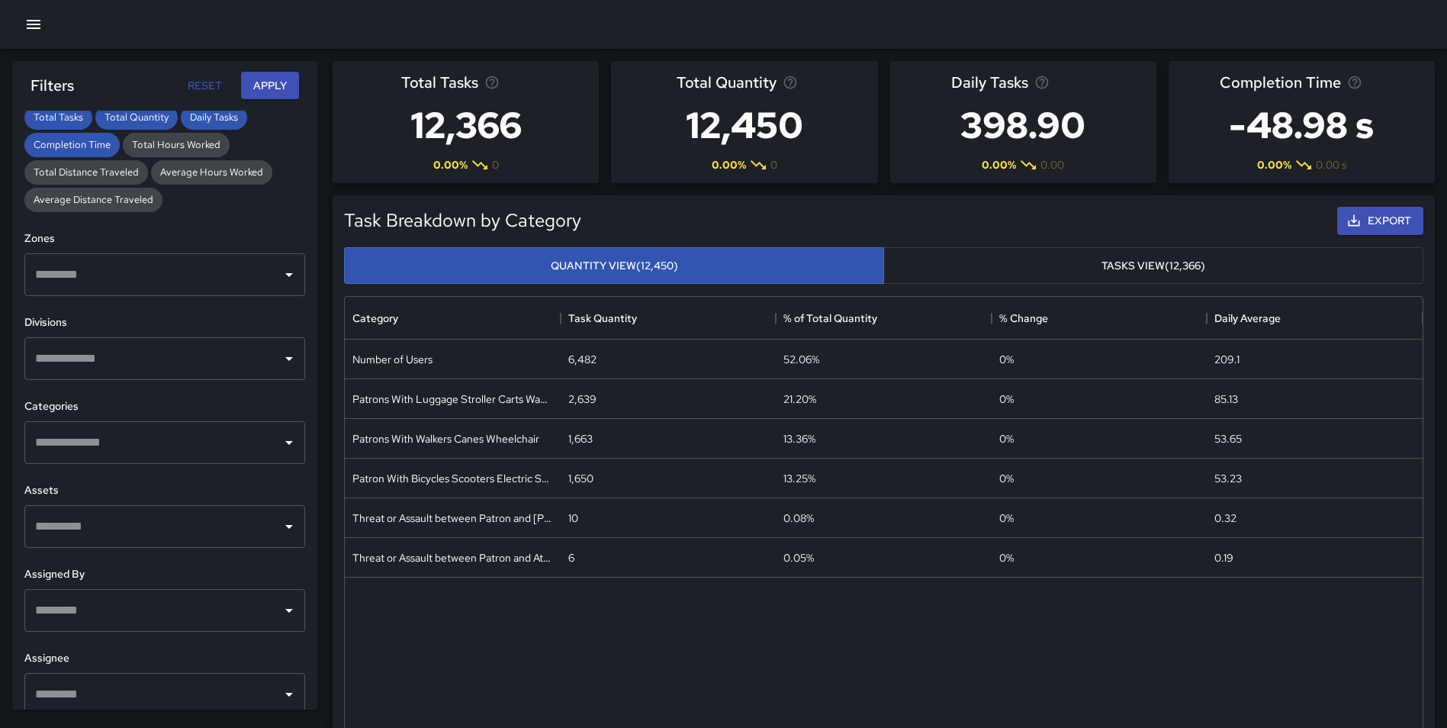
click at [101, 363] on input "text" at bounding box center [153, 358] width 244 height 29
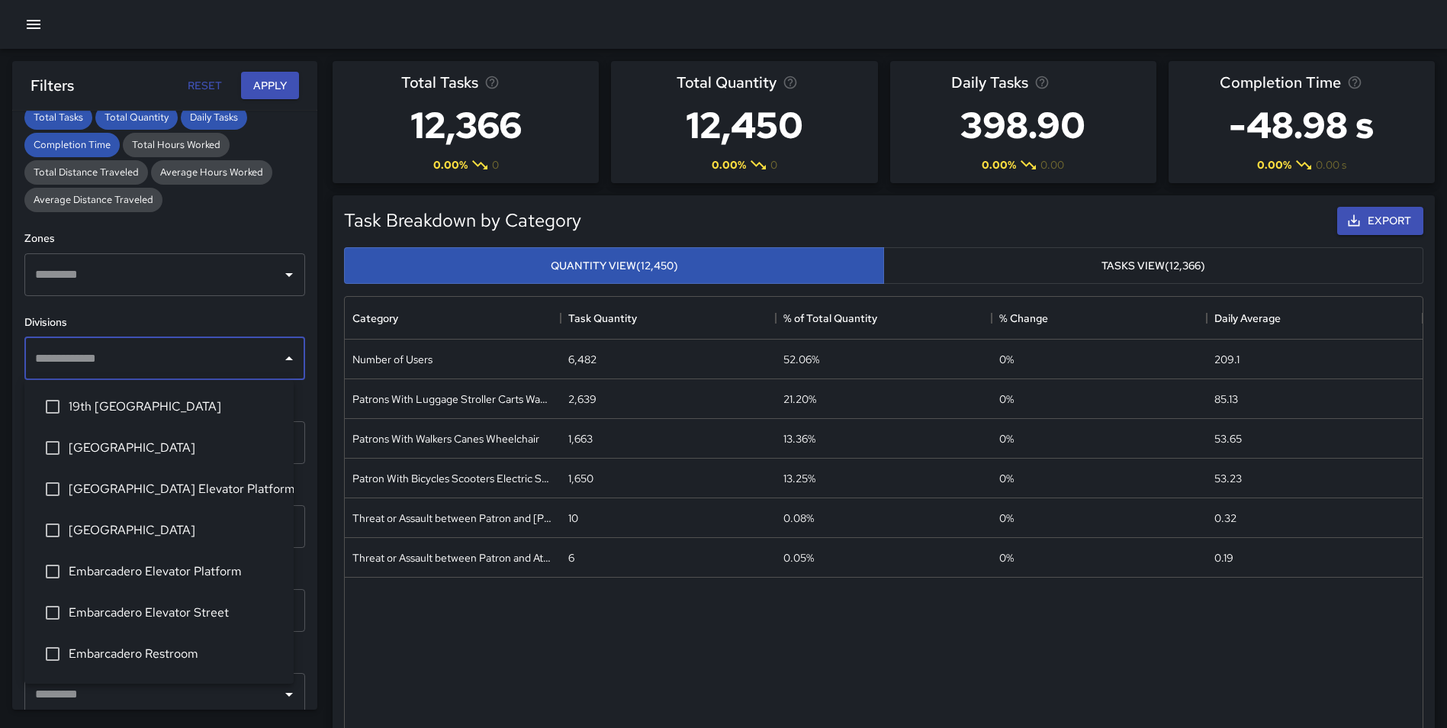
click at [147, 523] on span "[GEOGRAPHIC_DATA]" at bounding box center [175, 530] width 213 height 18
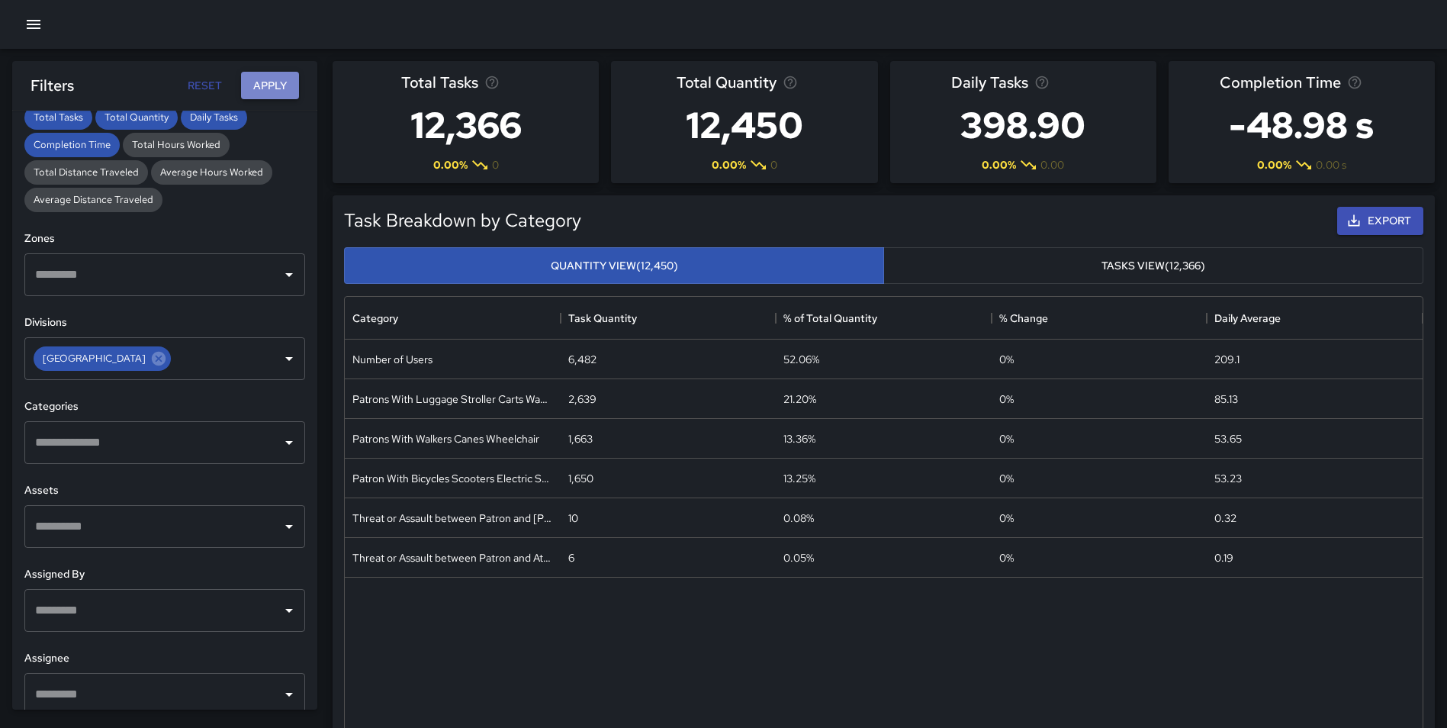
click at [268, 88] on button "Apply" at bounding box center [270, 86] width 58 height 28
drag, startPoint x: 182, startPoint y: 358, endPoint x: 156, endPoint y: 359, distance: 25.2
click at [166, 358] on icon at bounding box center [159, 359] width 14 height 14
click at [145, 359] on input "text" at bounding box center [153, 358] width 244 height 29
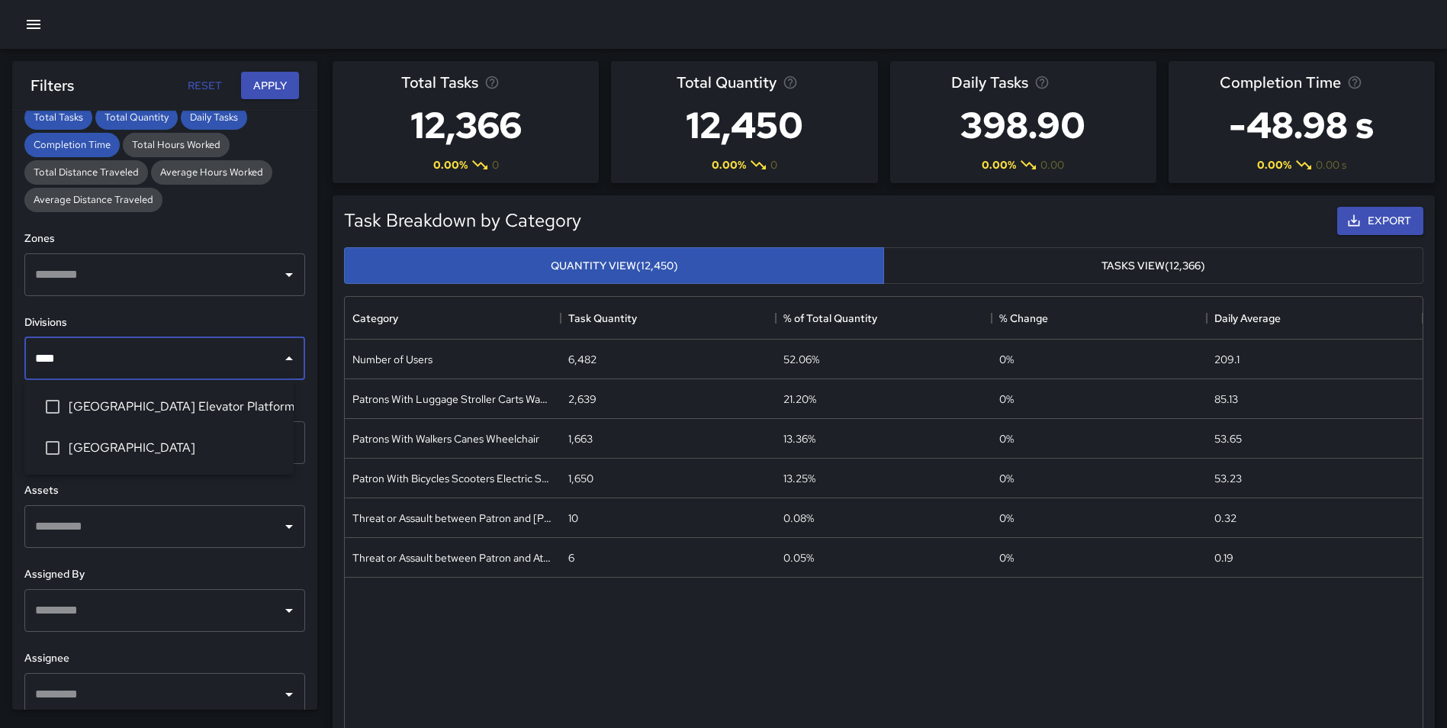
type input "*****"
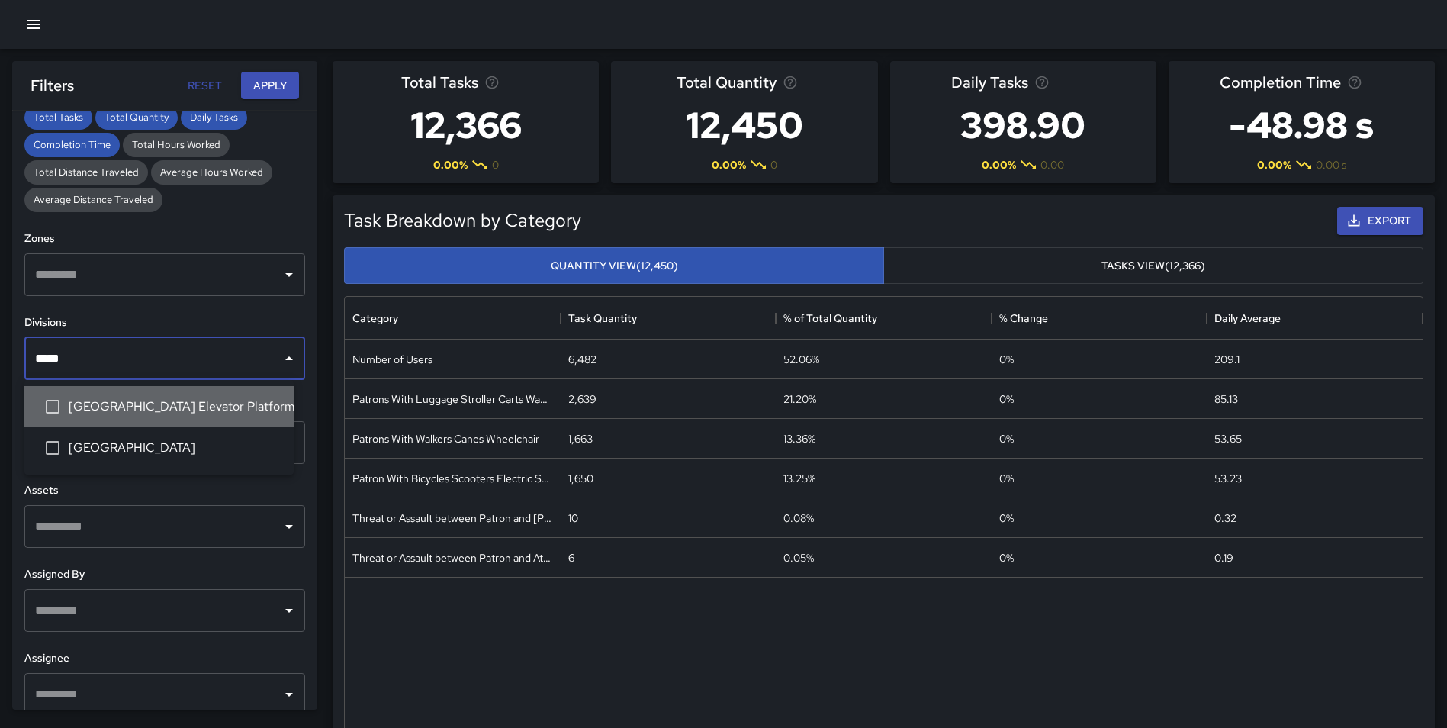
click at [217, 404] on span "[GEOGRAPHIC_DATA] Elevator Platform" at bounding box center [175, 406] width 213 height 18
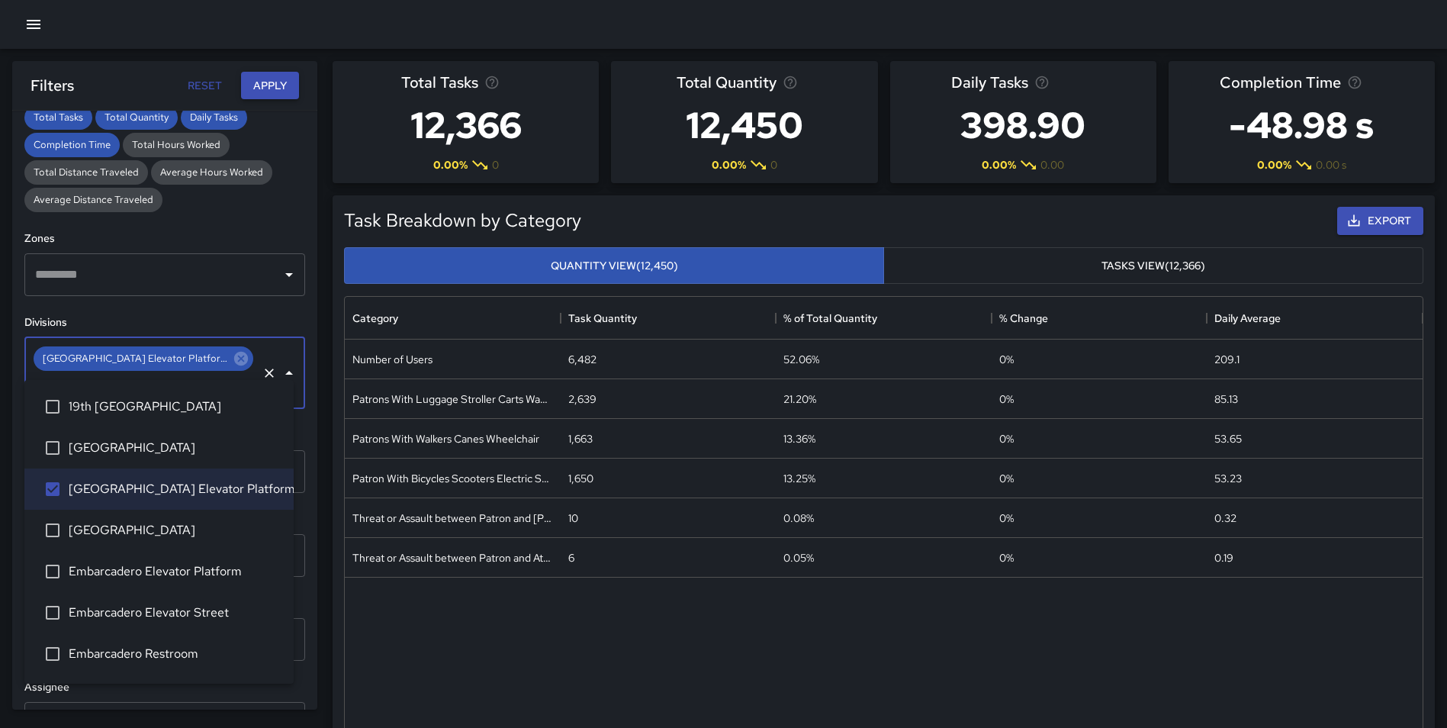
click at [266, 89] on button "Apply" at bounding box center [270, 86] width 58 height 28
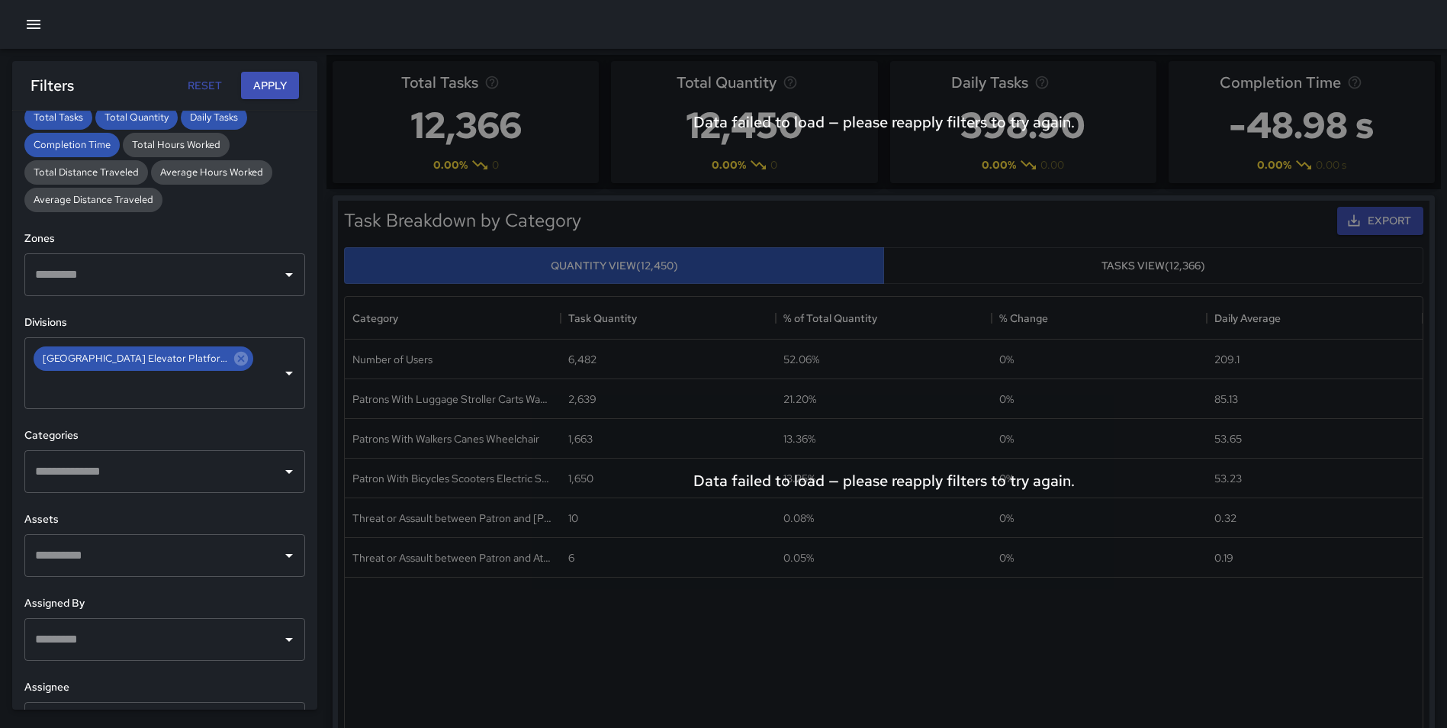
scroll to position [0, 0]
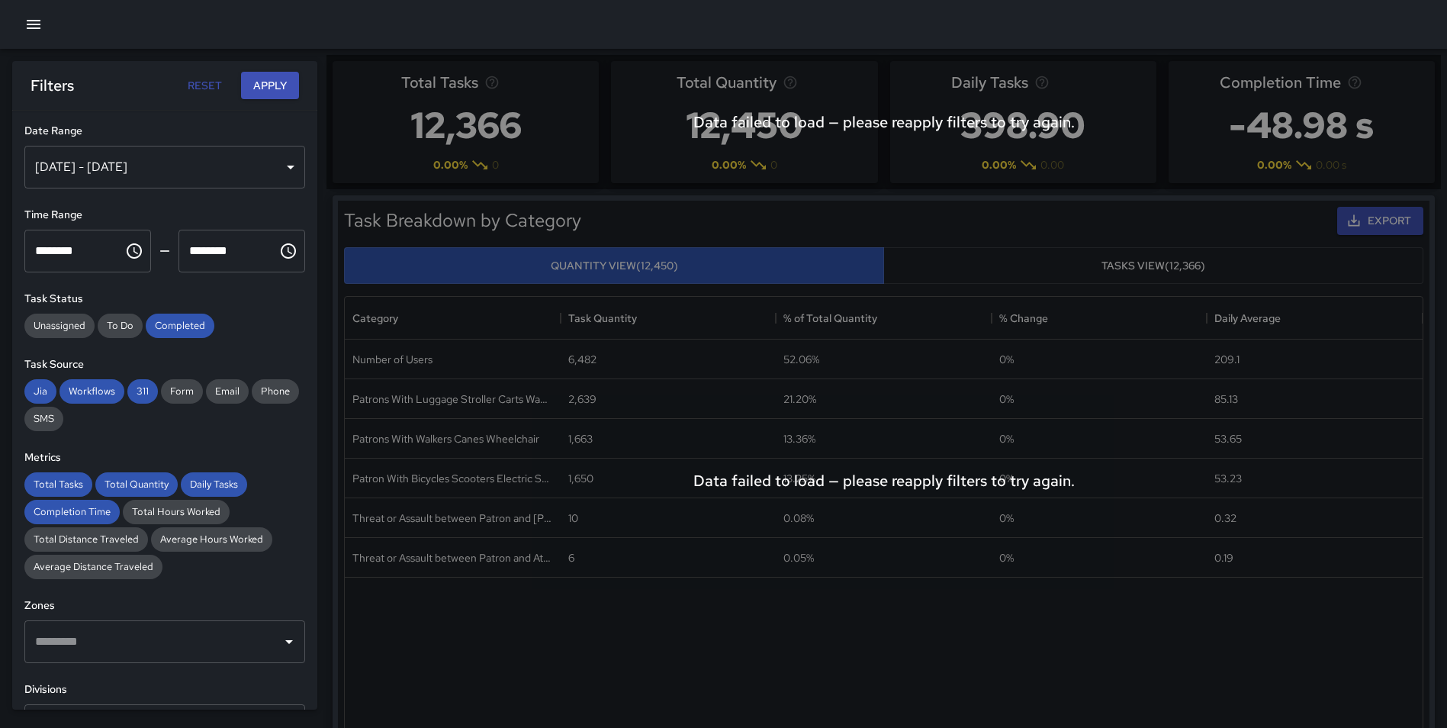
click at [204, 89] on button "Reset" at bounding box center [204, 86] width 49 height 28
type input "**********"
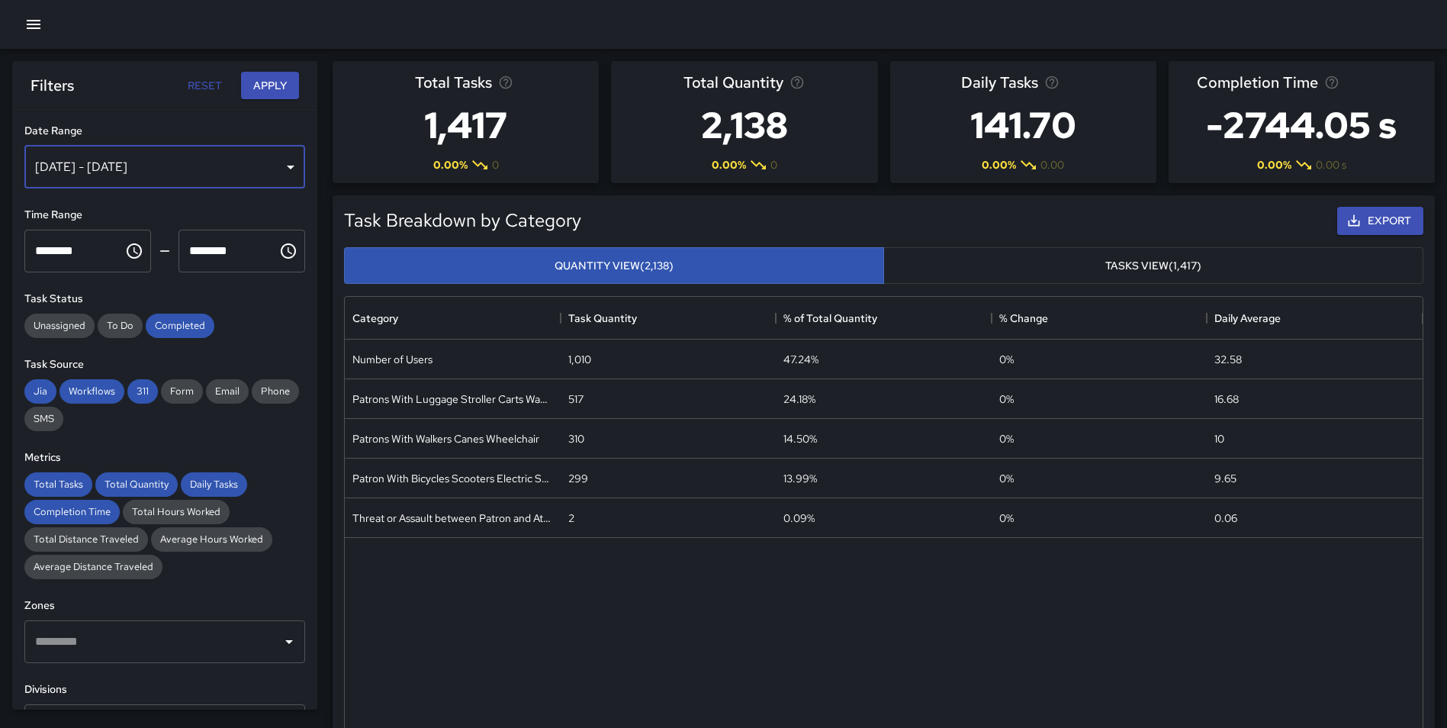
click at [150, 175] on div "[DATE] - [DATE]" at bounding box center [164, 167] width 281 height 43
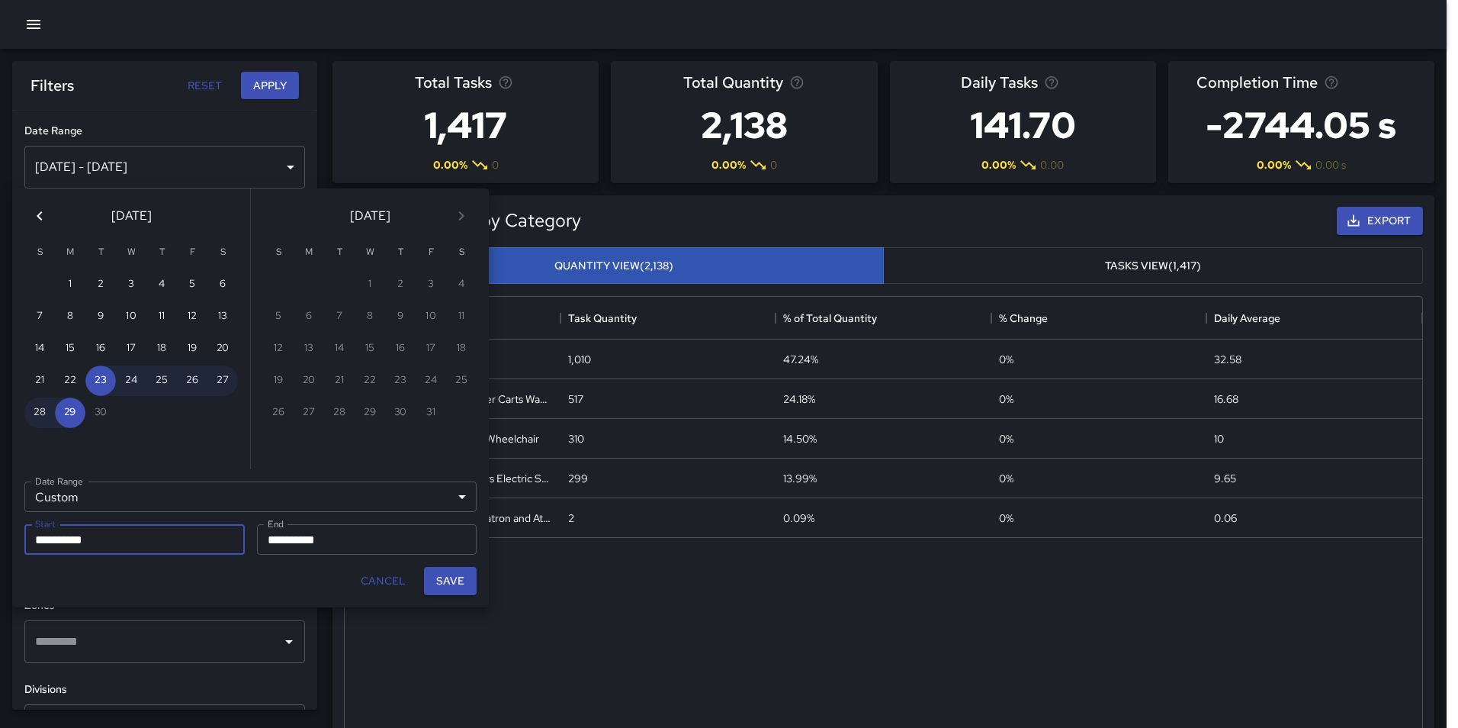
click at [37, 204] on button "Previous month" at bounding box center [39, 216] width 31 height 31
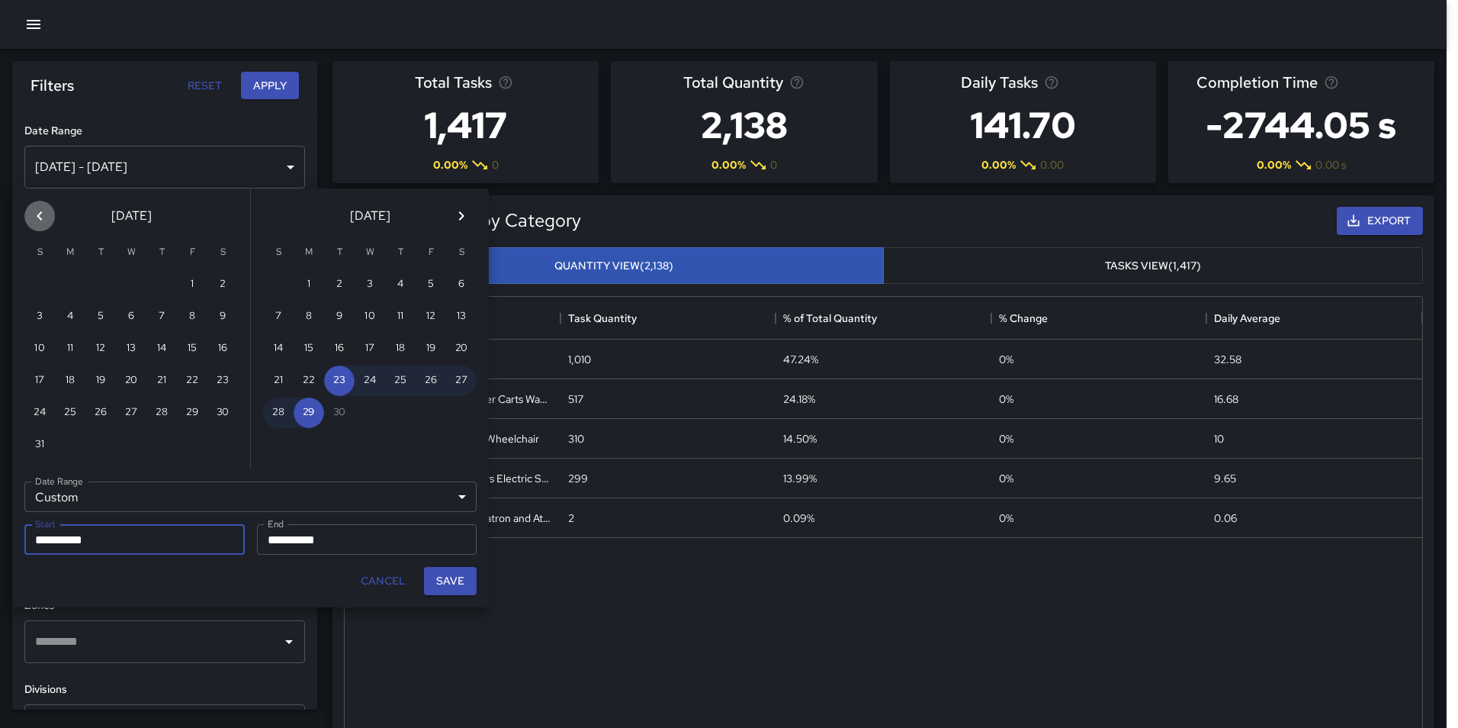
click at [37, 207] on icon "Previous month" at bounding box center [40, 216] width 18 height 18
drag, startPoint x: 95, startPoint y: 279, endPoint x: 106, endPoint y: 310, distance: 33.3
click at [95, 281] on button "1" at bounding box center [100, 284] width 31 height 31
type input "**********"
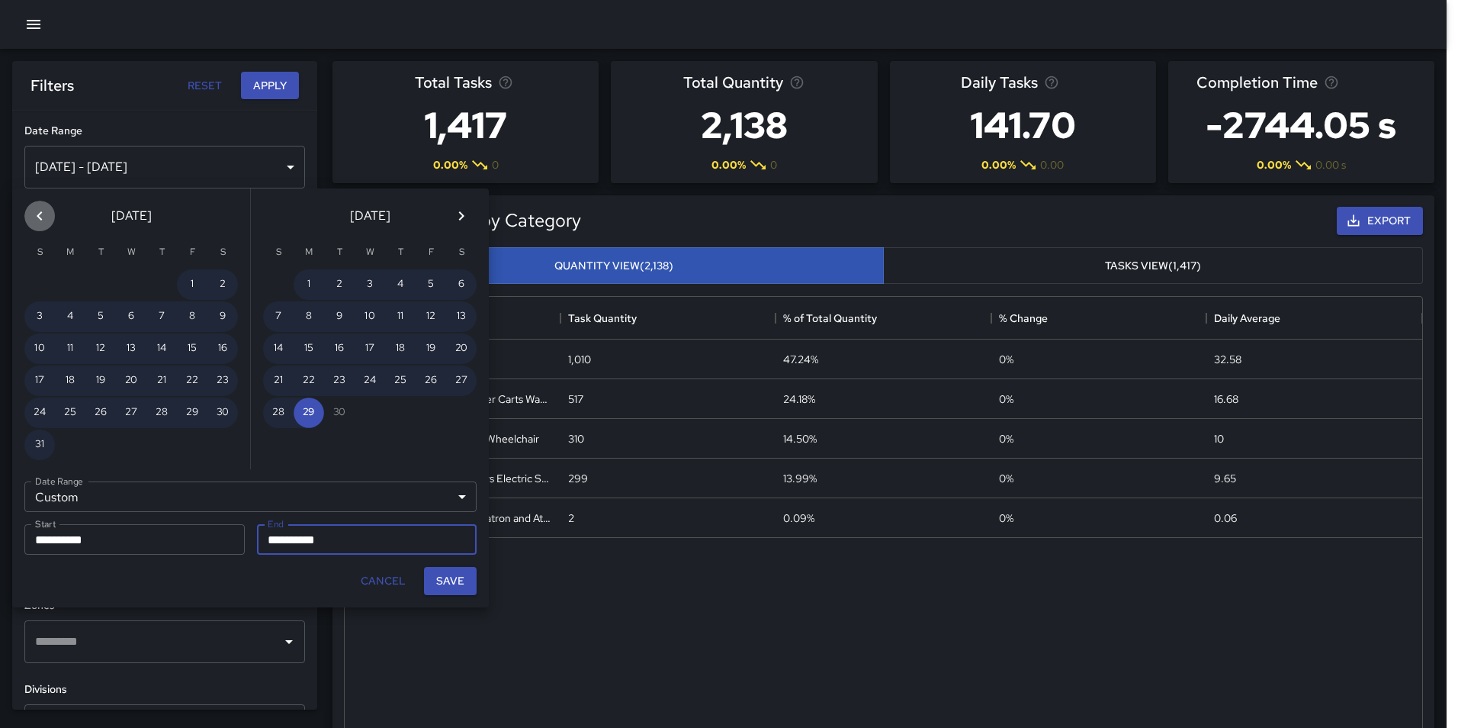
click at [38, 211] on icon "Previous month" at bounding box center [40, 216] width 18 height 18
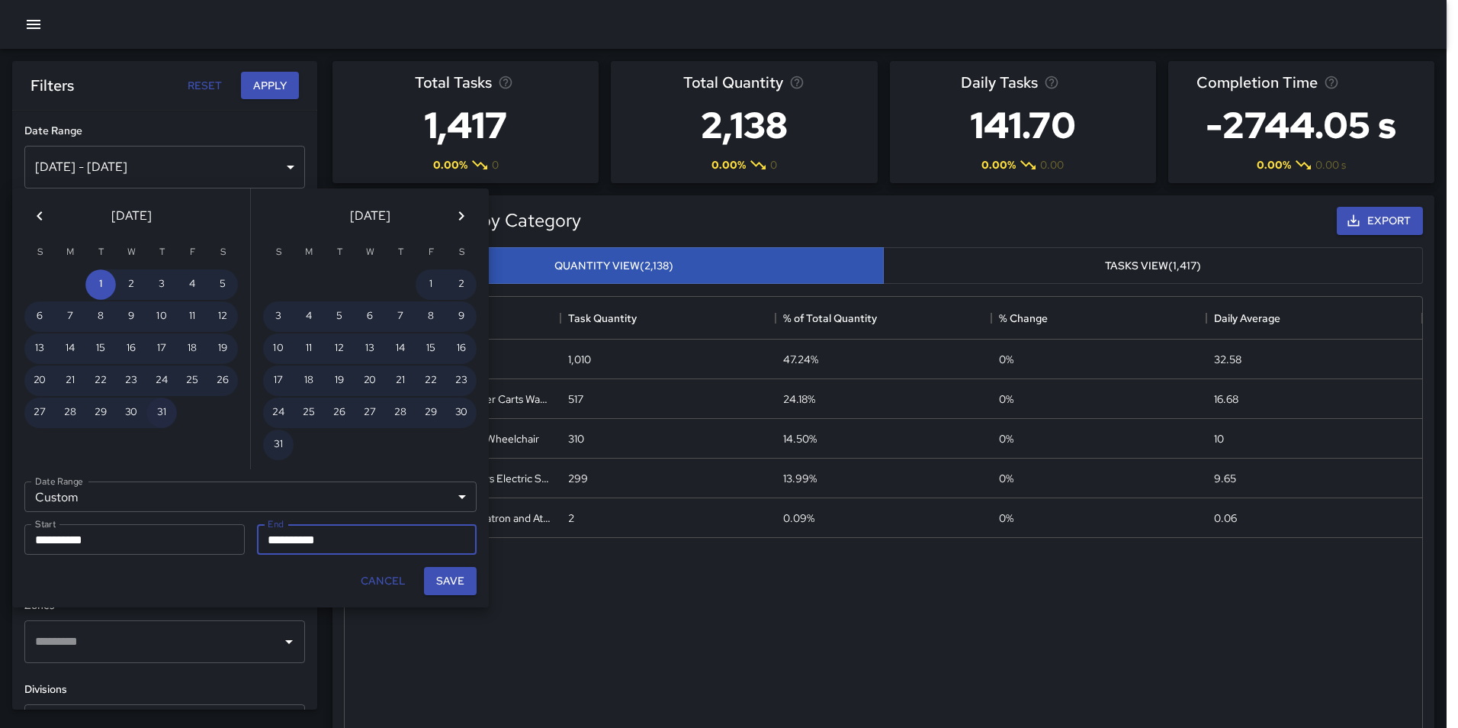
click at [157, 411] on button "31" at bounding box center [161, 412] width 31 height 31
type input "**********"
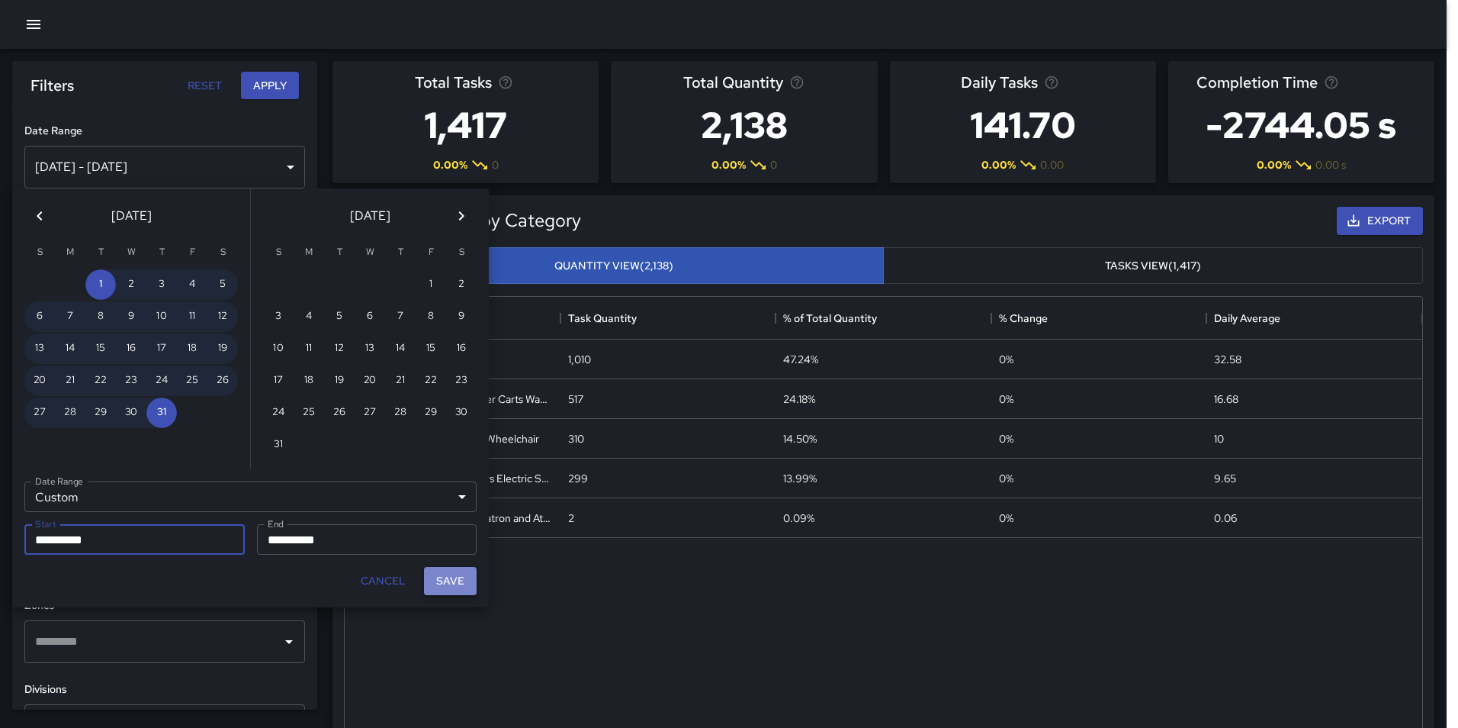
click at [465, 583] on button "Save" at bounding box center [450, 581] width 53 height 28
type input "**********"
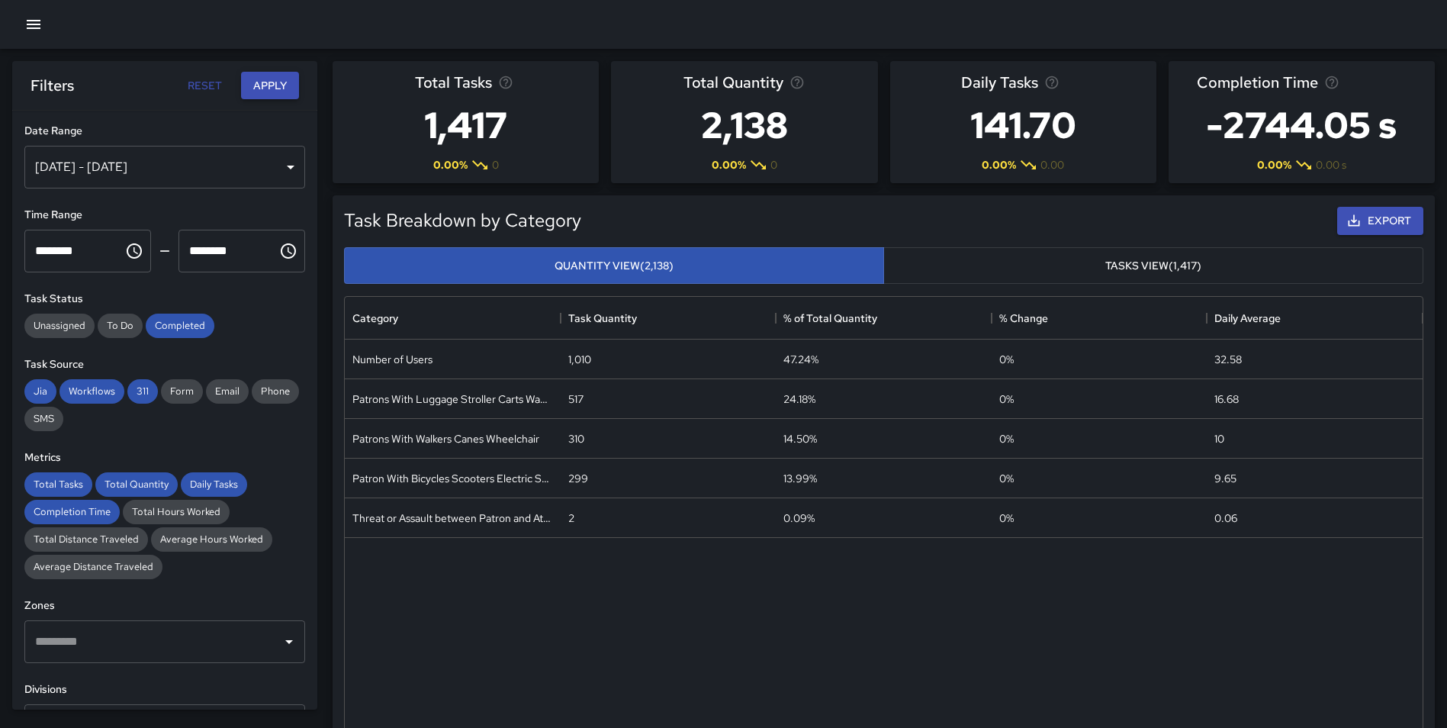
click at [267, 87] on button "Apply" at bounding box center [270, 86] width 58 height 28
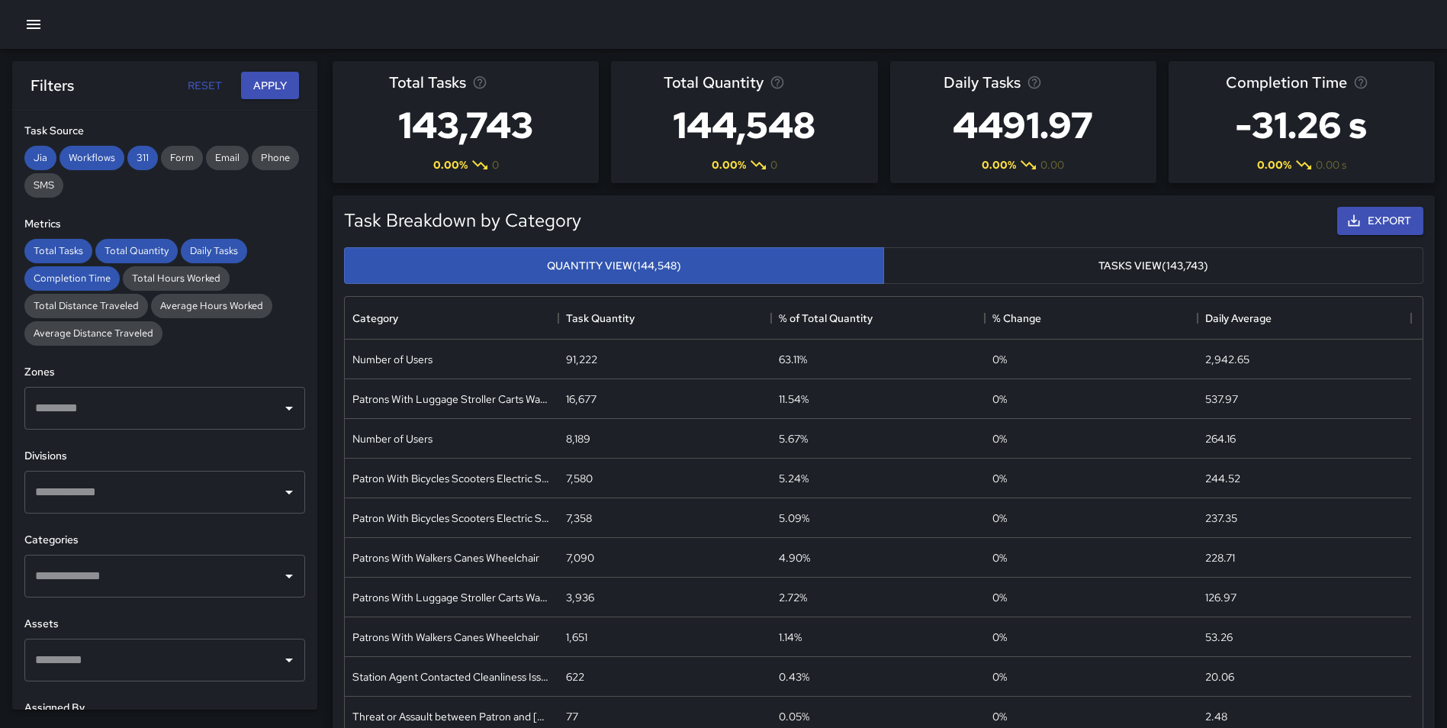
scroll to position [385, 0]
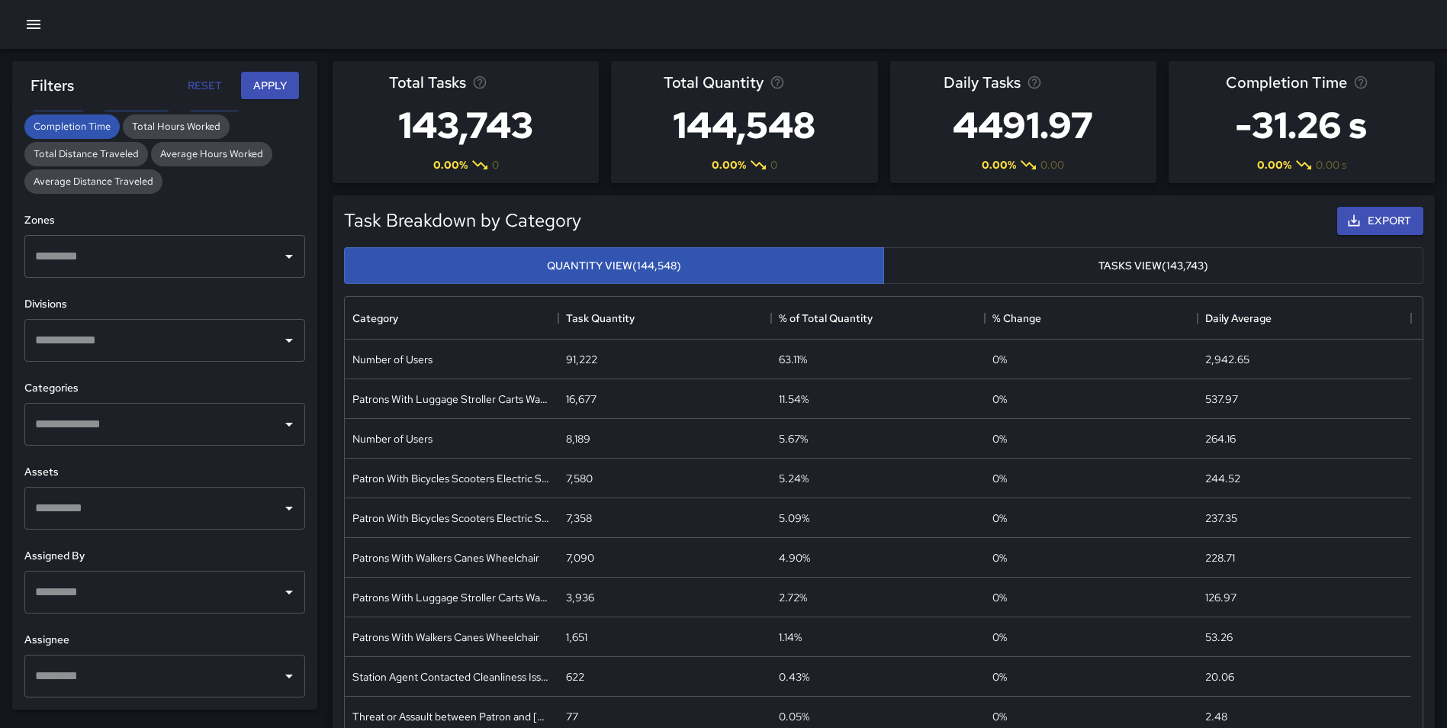
click at [66, 332] on input "text" at bounding box center [153, 340] width 244 height 29
type input "********"
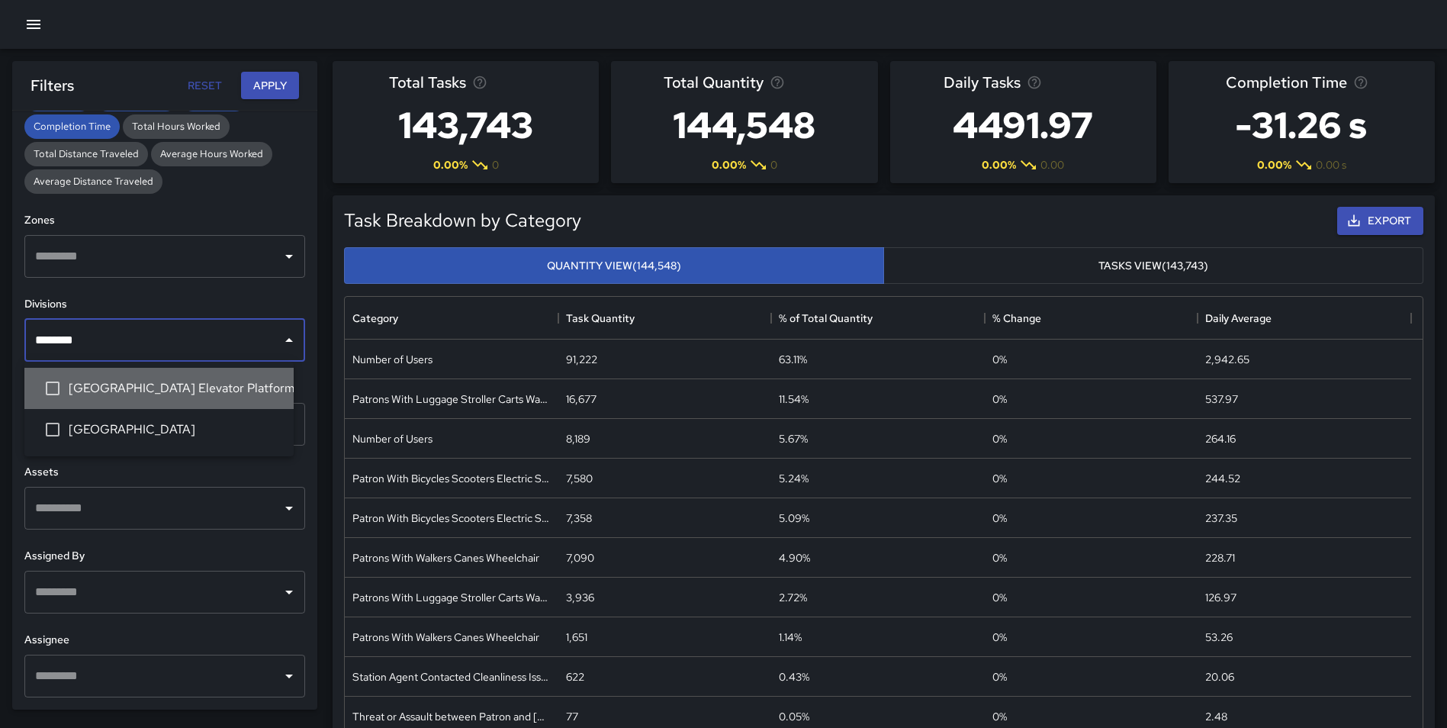
click at [106, 374] on li "[GEOGRAPHIC_DATA] Elevator Platform" at bounding box center [158, 388] width 269 height 41
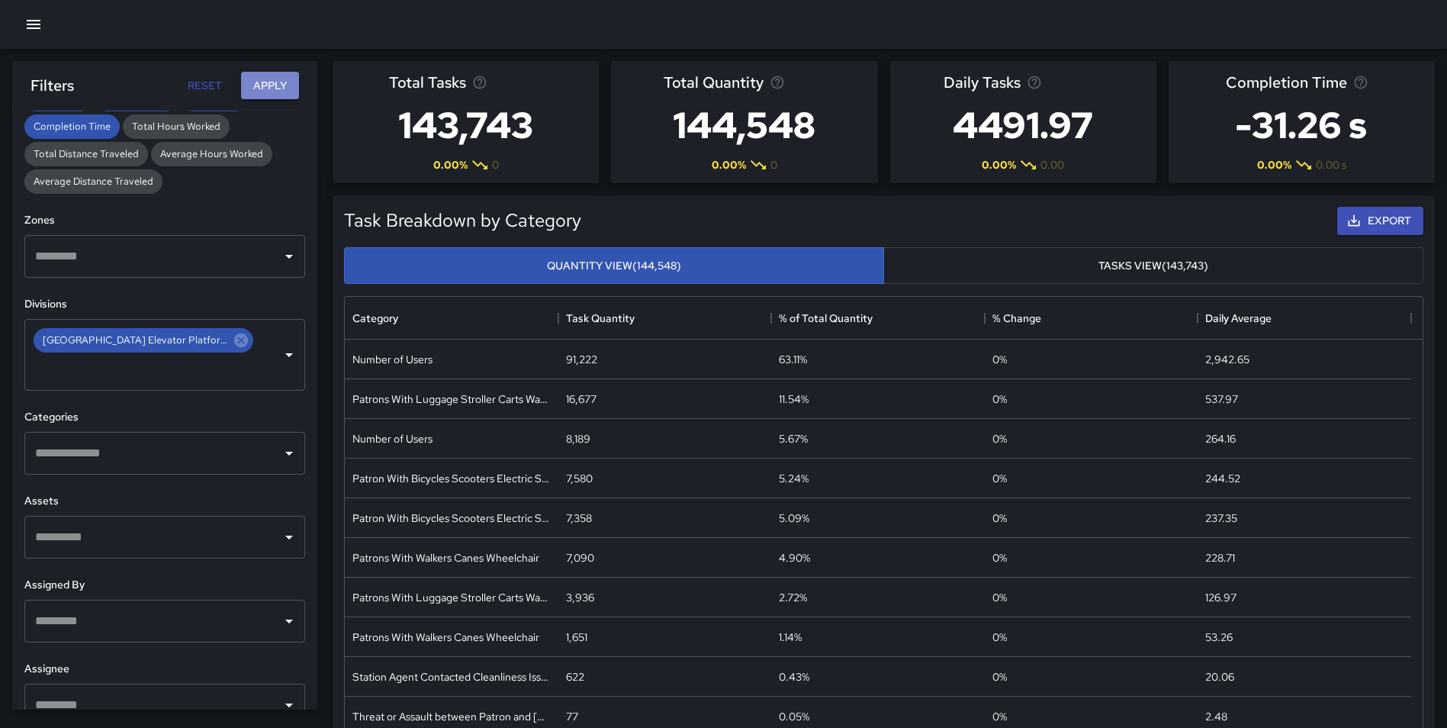
click at [287, 91] on button "Apply" at bounding box center [270, 86] width 58 height 28
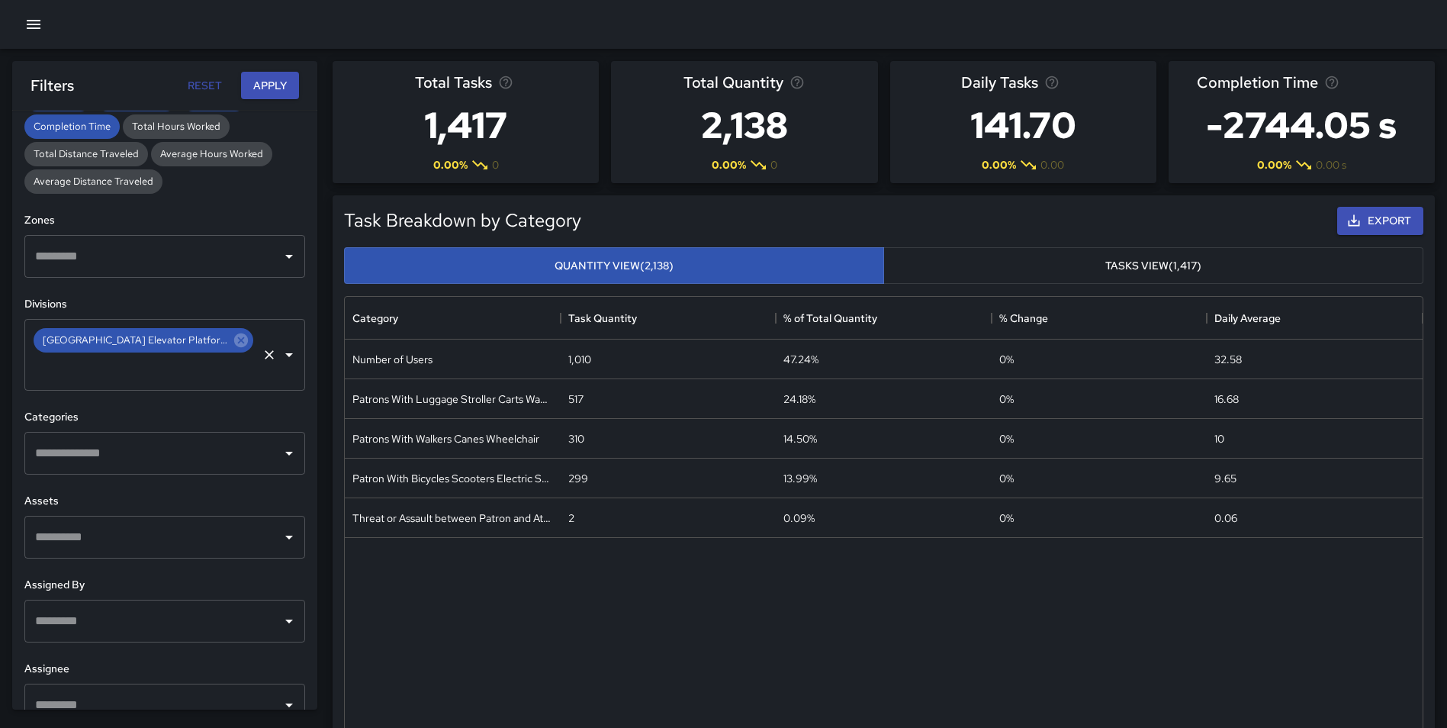
drag, startPoint x: 192, startPoint y: 340, endPoint x: 170, endPoint y: 341, distance: 22.1
click at [234, 341] on icon at bounding box center [241, 340] width 14 height 14
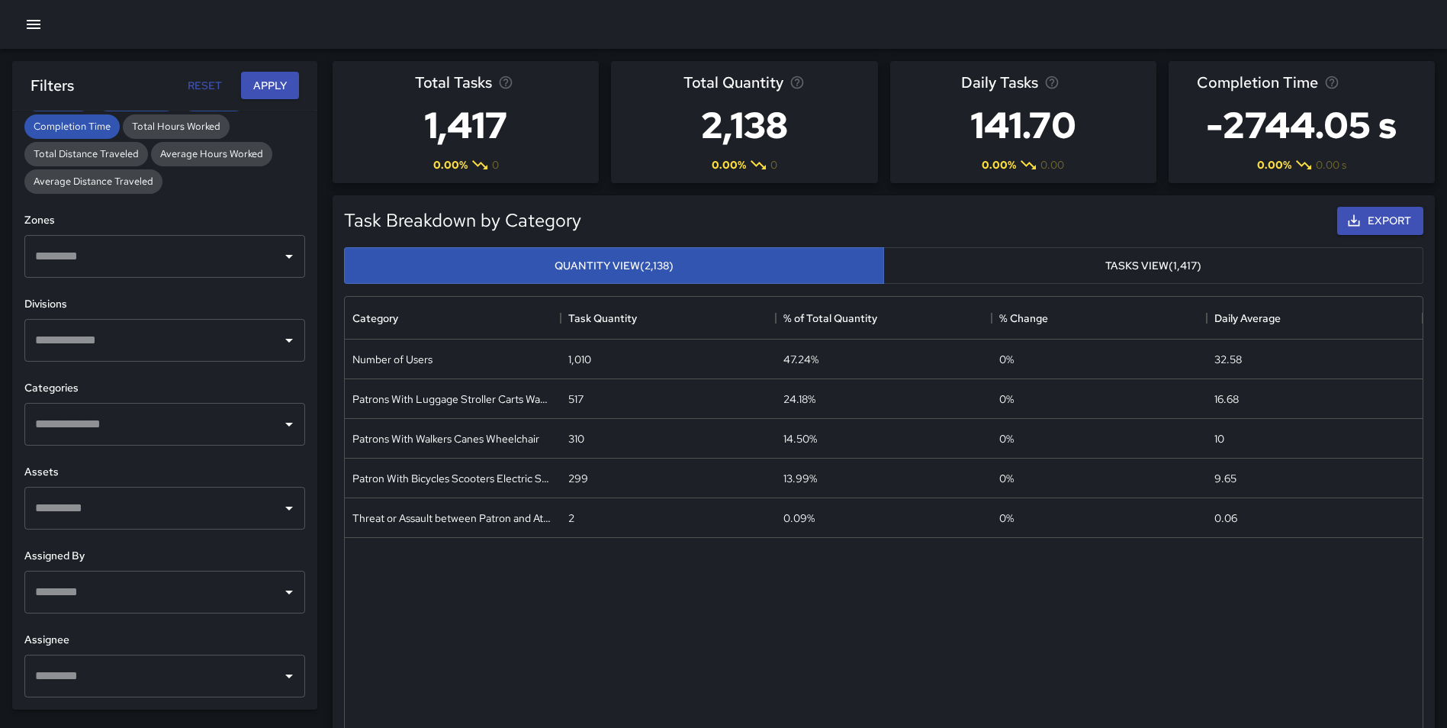
click at [142, 344] on input "text" at bounding box center [153, 340] width 244 height 29
type input "*******"
click at [154, 427] on span "Embarcadero Elevator Street" at bounding box center [175, 429] width 213 height 18
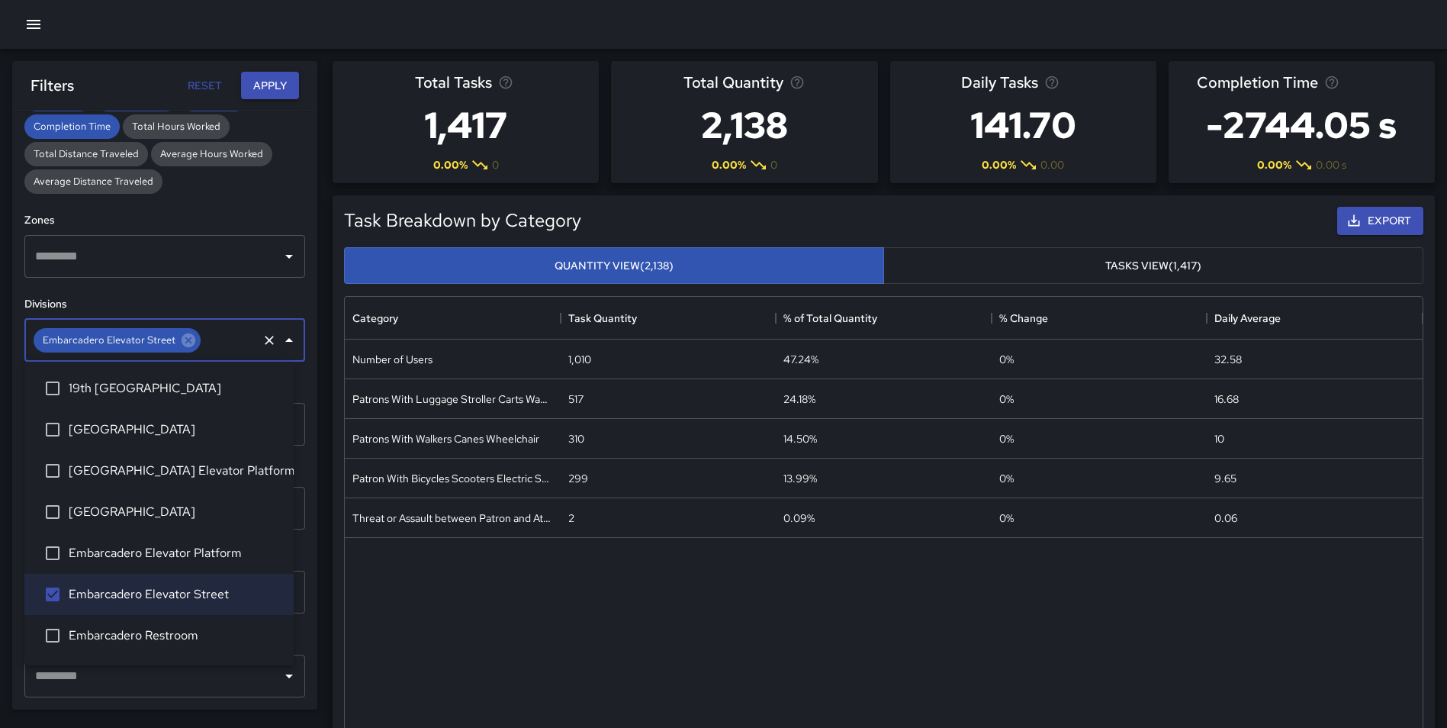
click at [272, 87] on button "Apply" at bounding box center [270, 86] width 58 height 28
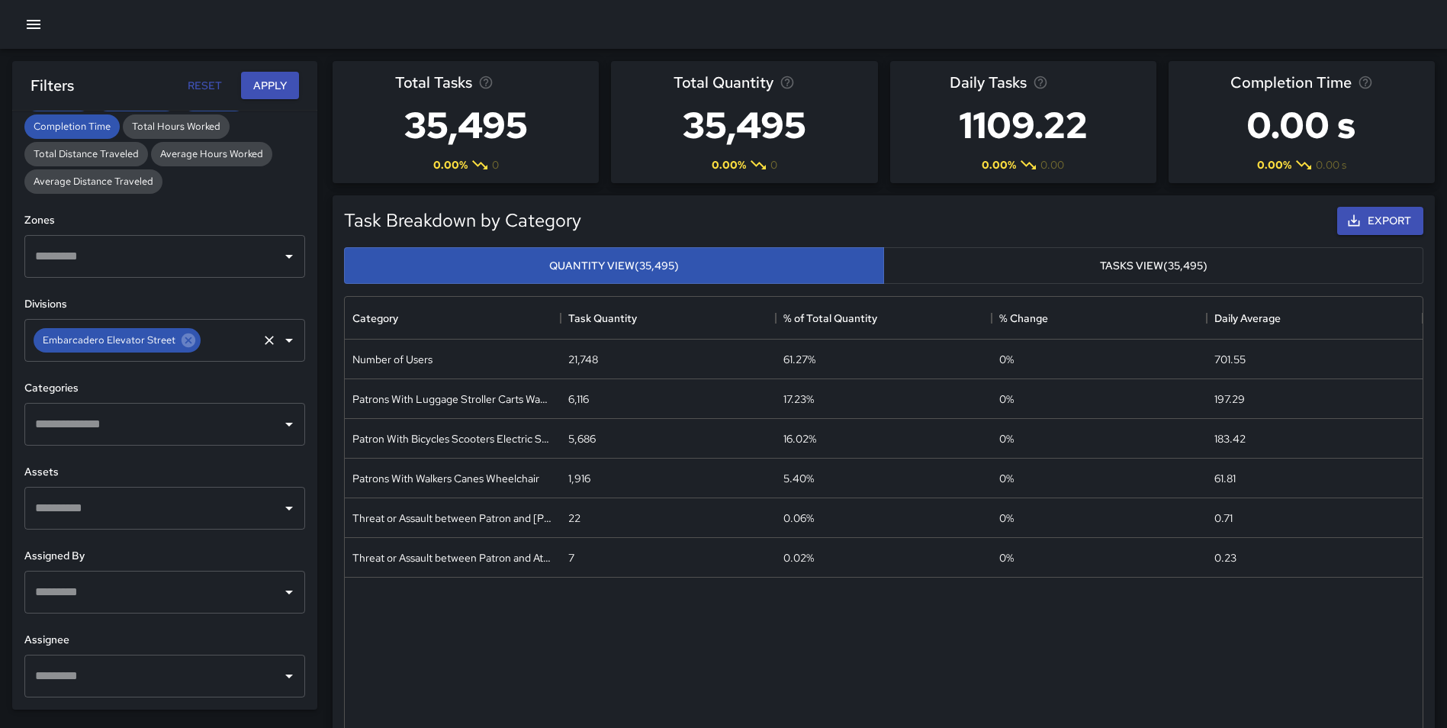
drag, startPoint x: 183, startPoint y: 342, endPoint x: 153, endPoint y: 342, distance: 29.8
click at [183, 342] on icon at bounding box center [189, 340] width 14 height 14
click at [138, 342] on input "text" at bounding box center [153, 340] width 244 height 29
drag, startPoint x: 29, startPoint y: 346, endPoint x: 2, endPoint y: 348, distance: 26.8
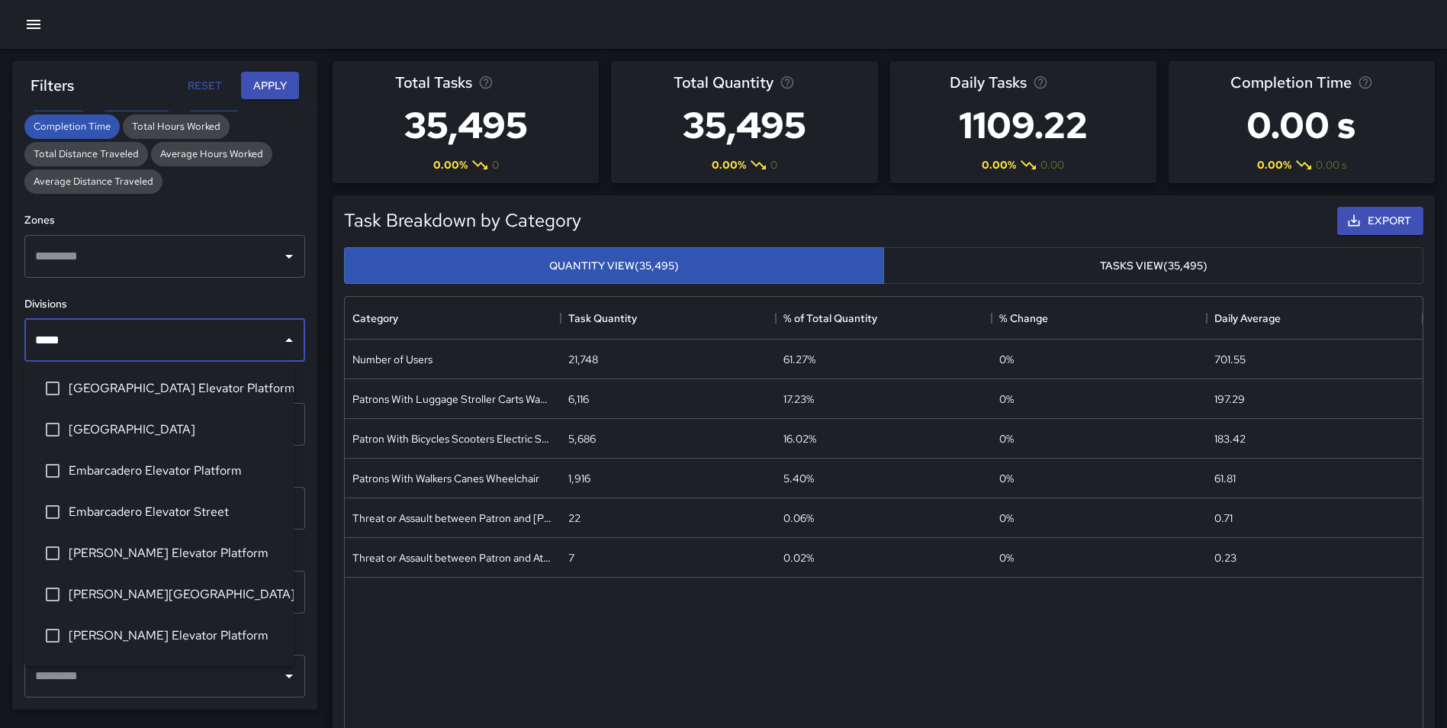
type input "******"
click at [181, 474] on span "Embarcadero Elevator Platform" at bounding box center [175, 470] width 213 height 18
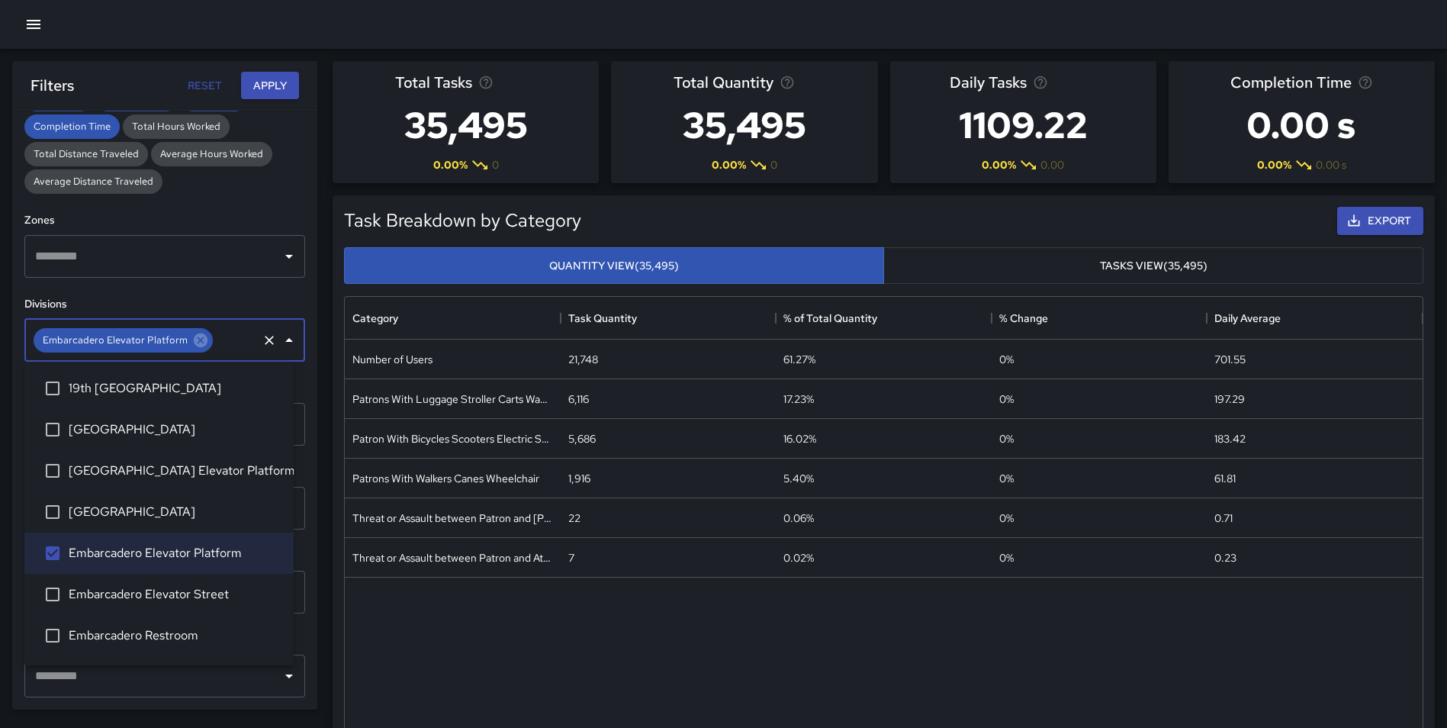
click at [305, 409] on div "**********" at bounding box center [164, 410] width 305 height 599
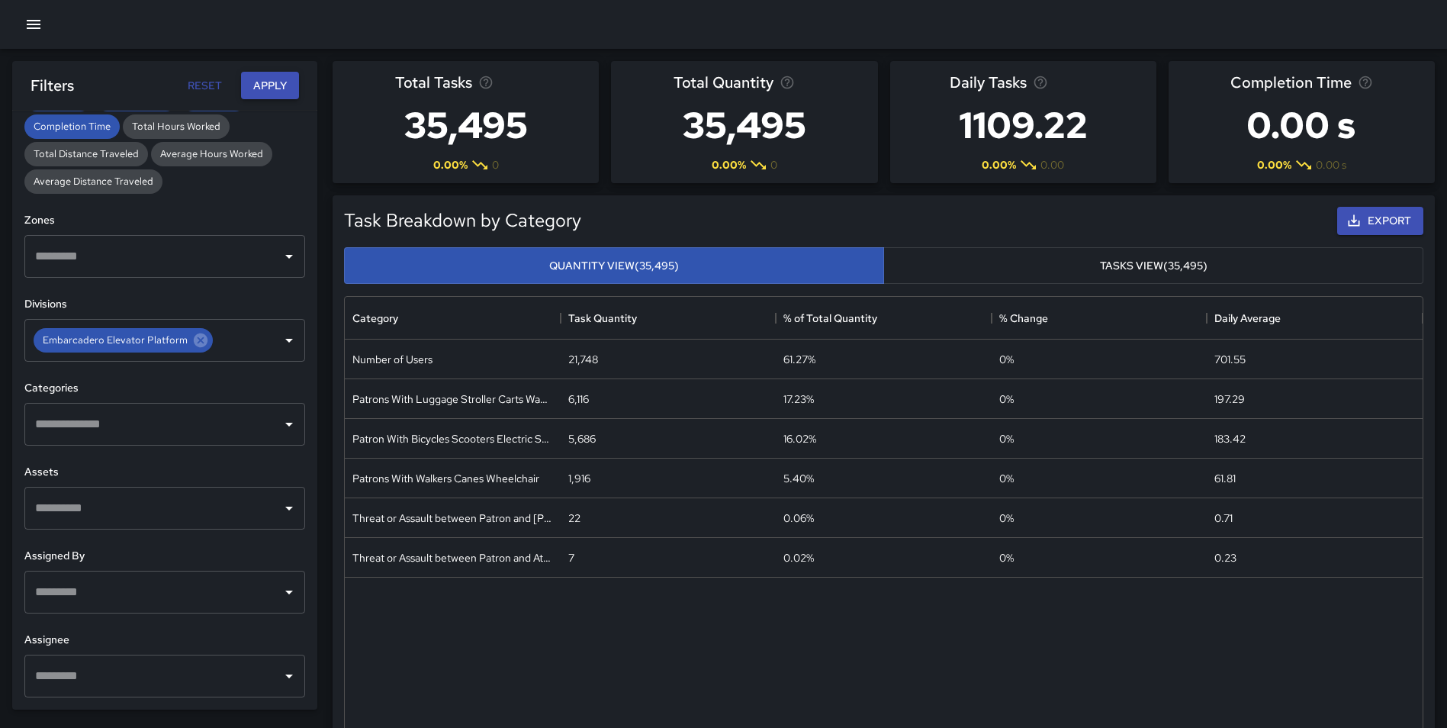
click at [278, 88] on button "Apply" at bounding box center [270, 86] width 58 height 28
drag, startPoint x: 194, startPoint y: 334, endPoint x: 148, endPoint y: 339, distance: 46.1
click at [195, 335] on icon at bounding box center [201, 340] width 14 height 14
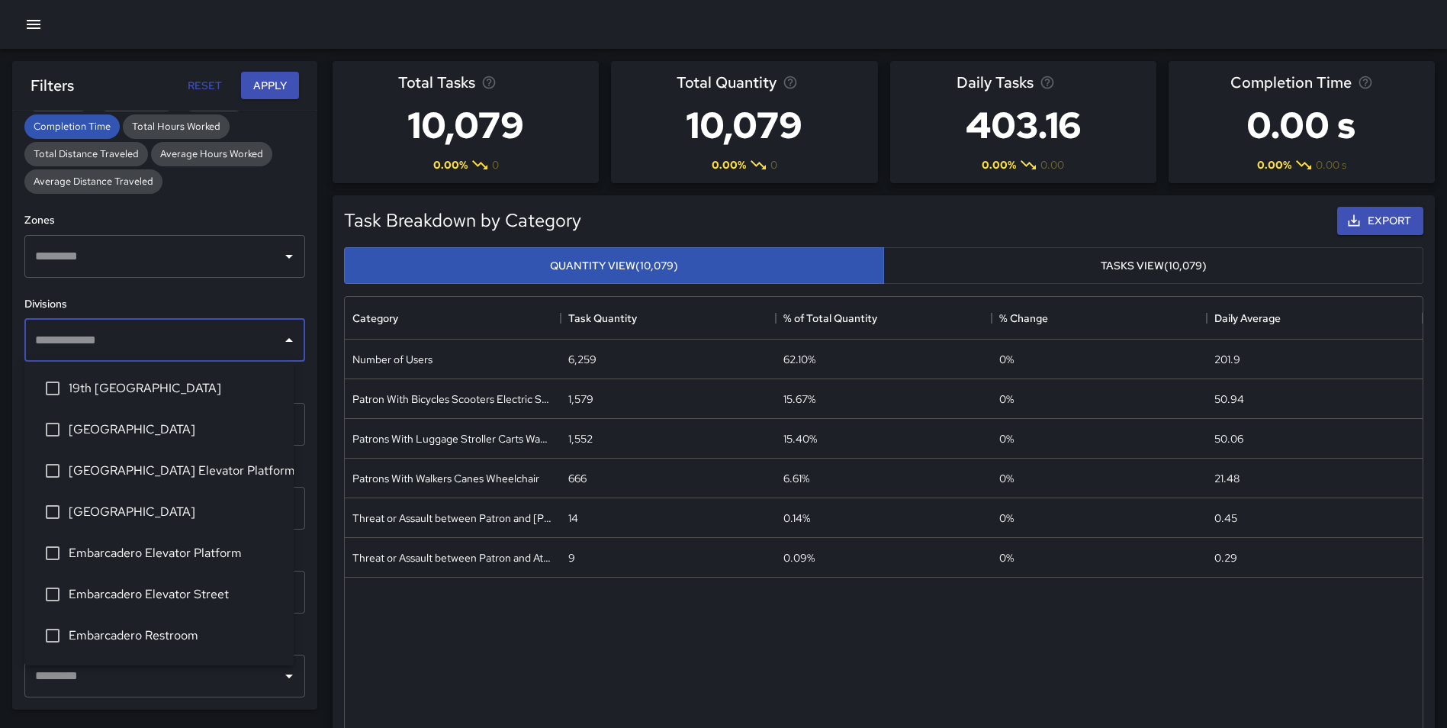
click at [148, 339] on input "text" at bounding box center [153, 340] width 244 height 29
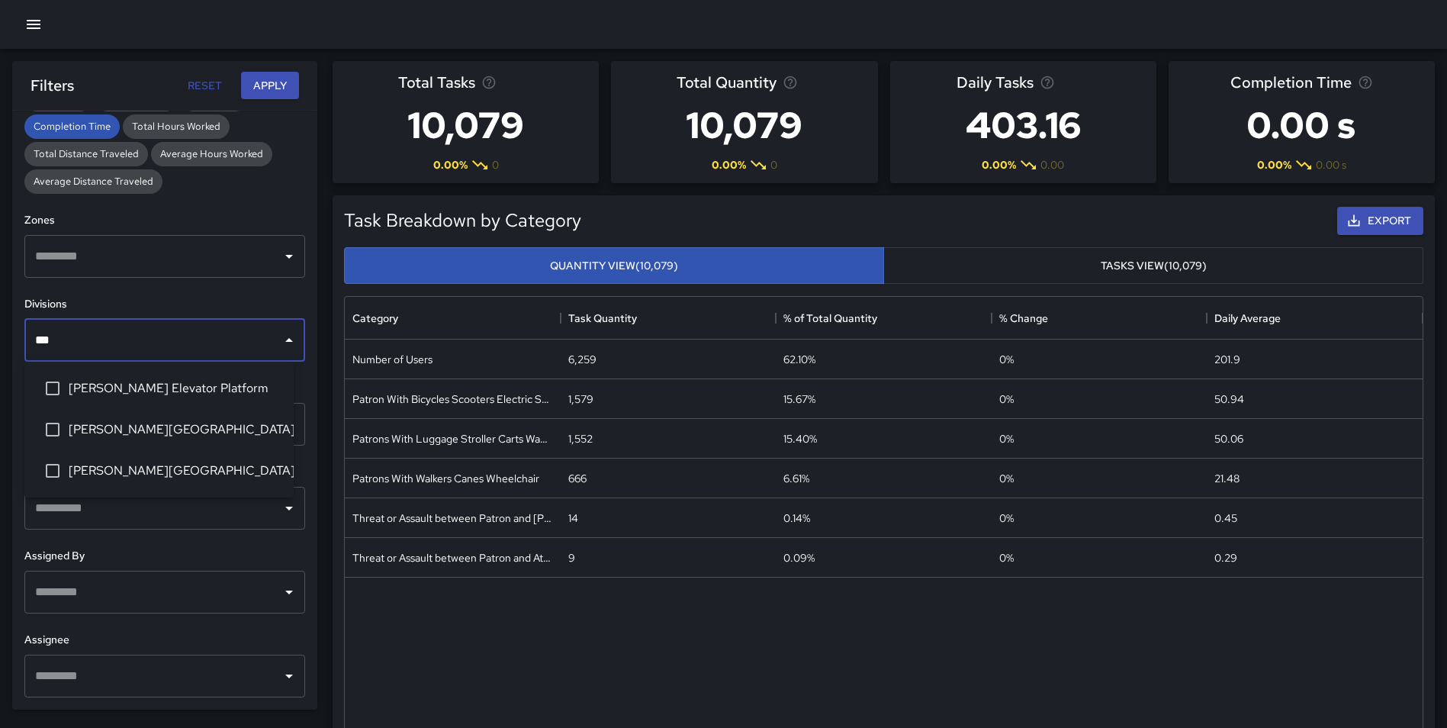
type input "****"
click at [169, 420] on span "[PERSON_NAME][GEOGRAPHIC_DATA]" at bounding box center [175, 429] width 213 height 18
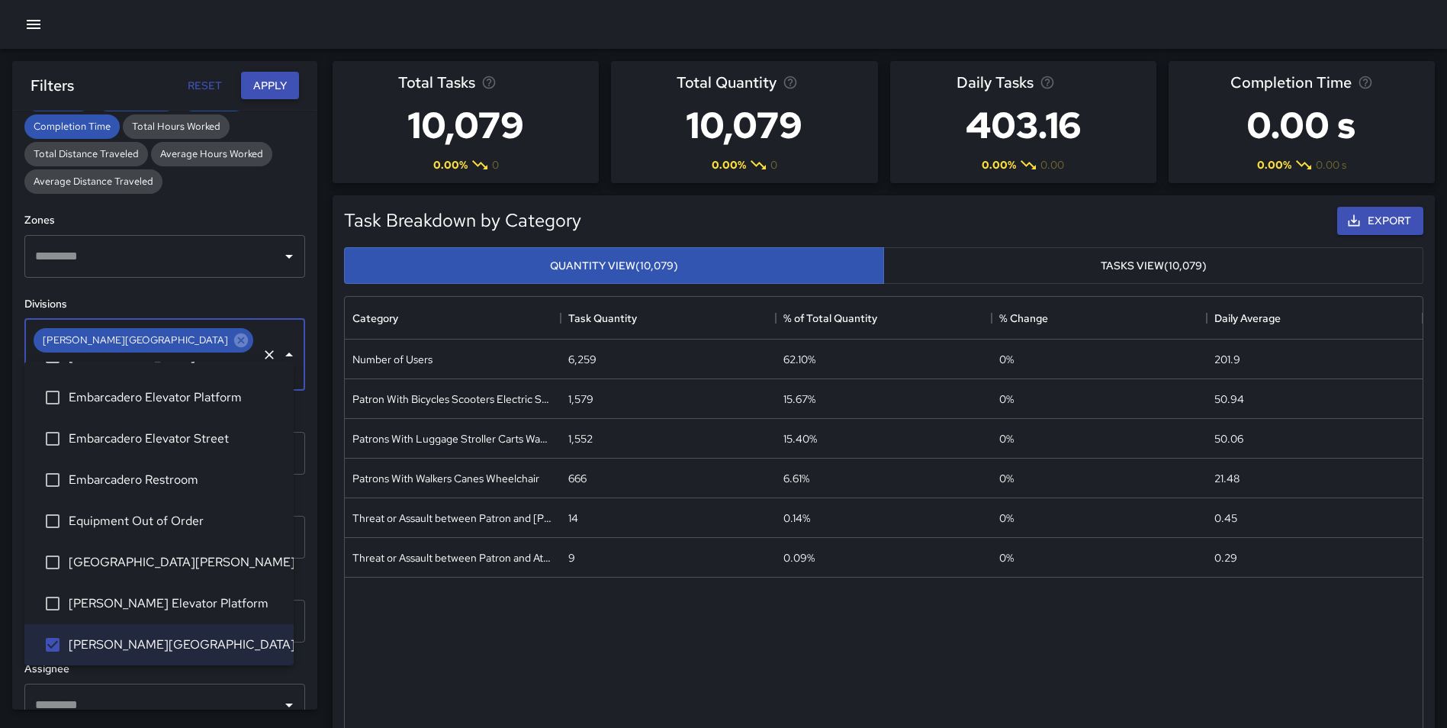
click at [273, 81] on button "Apply" at bounding box center [270, 86] width 58 height 28
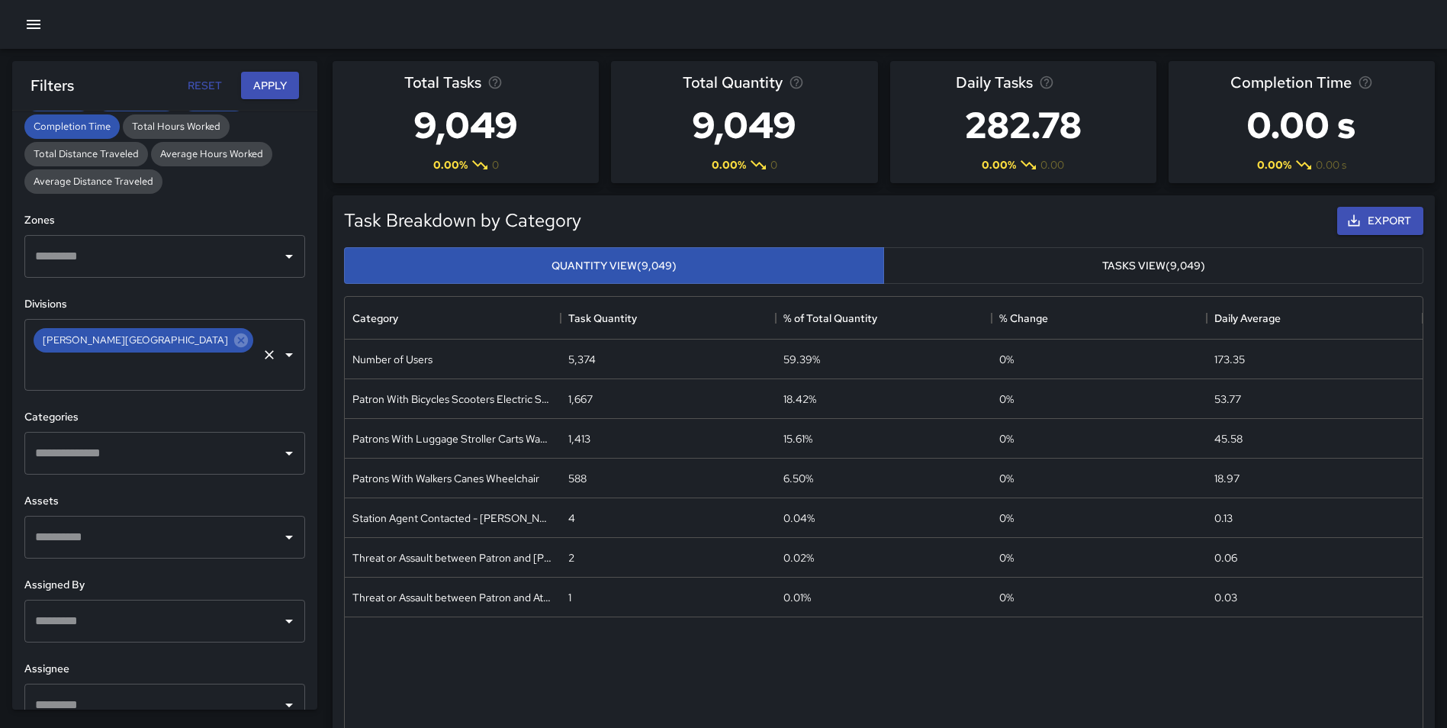
click at [234, 344] on icon at bounding box center [241, 340] width 14 height 14
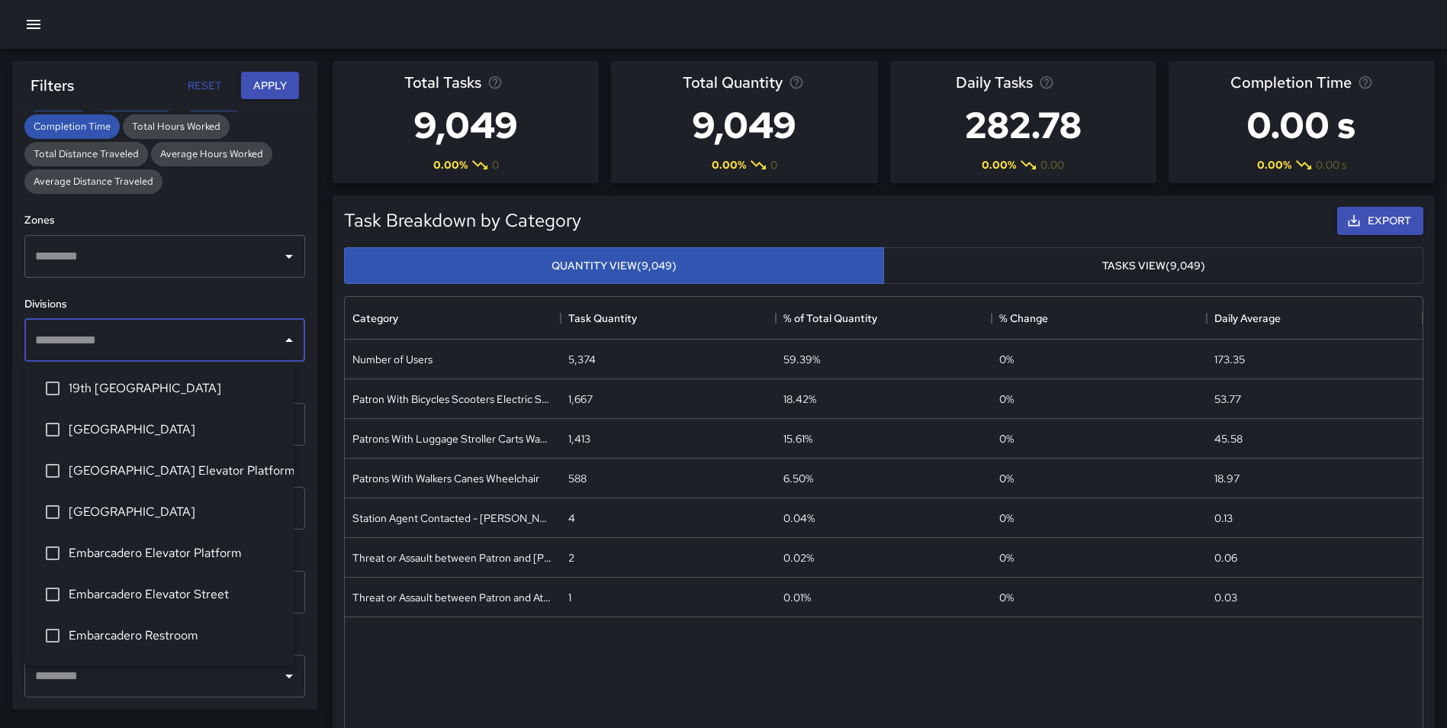
click at [160, 339] on input "text" at bounding box center [153, 340] width 244 height 29
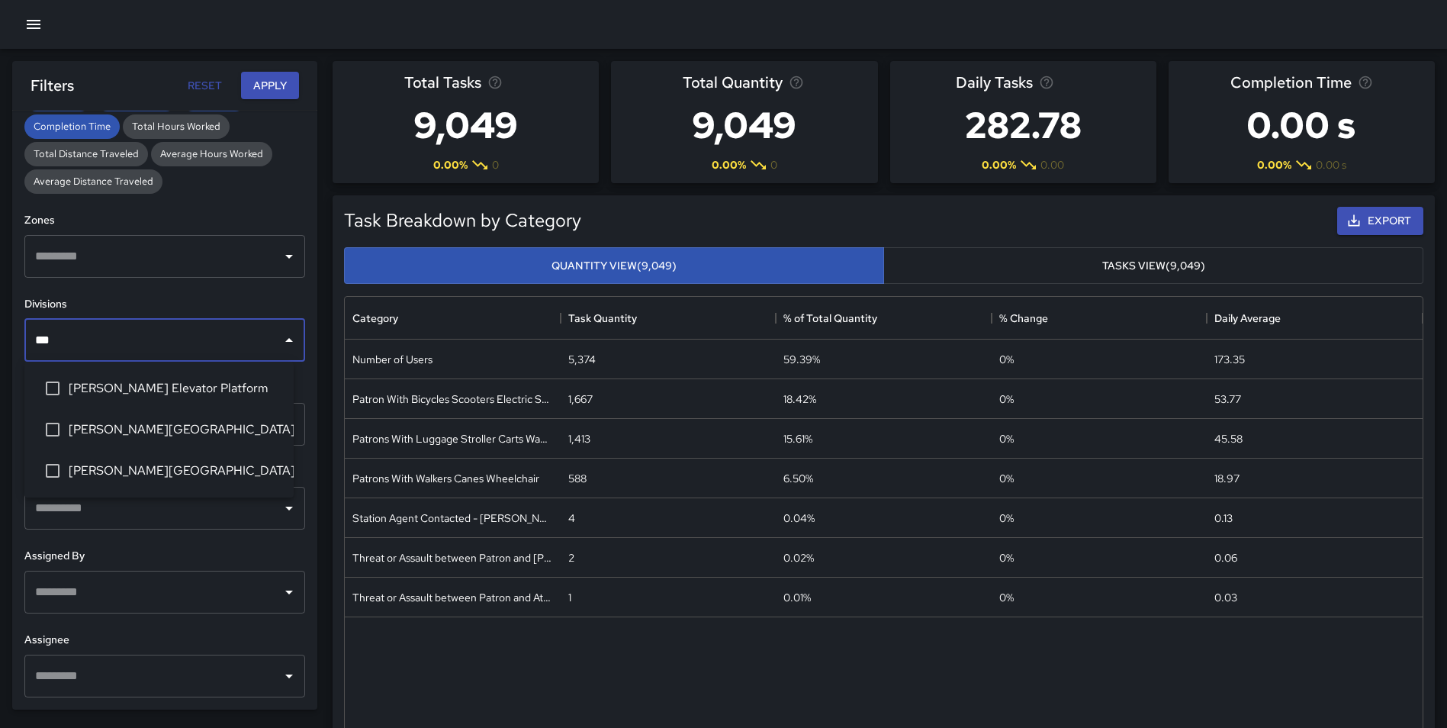
type input "****"
click at [194, 381] on span "[PERSON_NAME] Elevator Platform" at bounding box center [175, 388] width 213 height 18
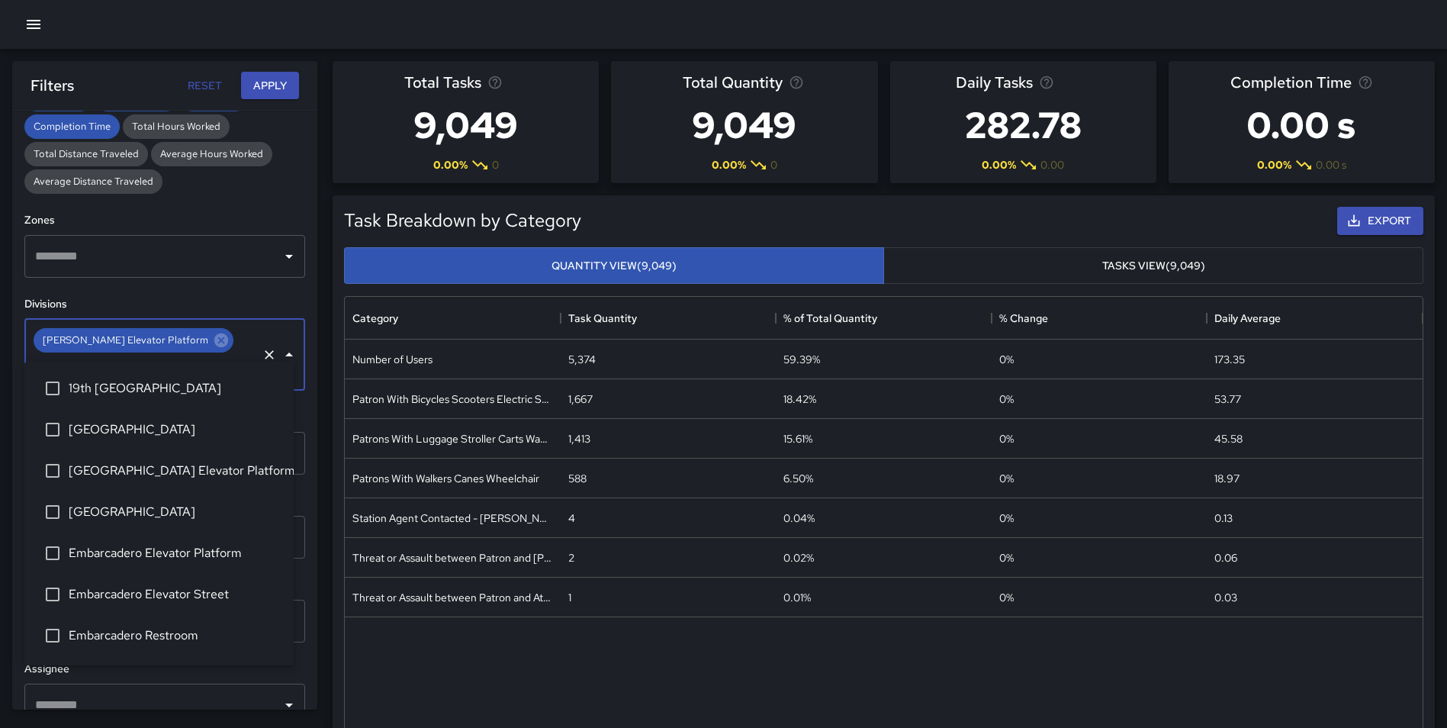
scroll to position [114, 0]
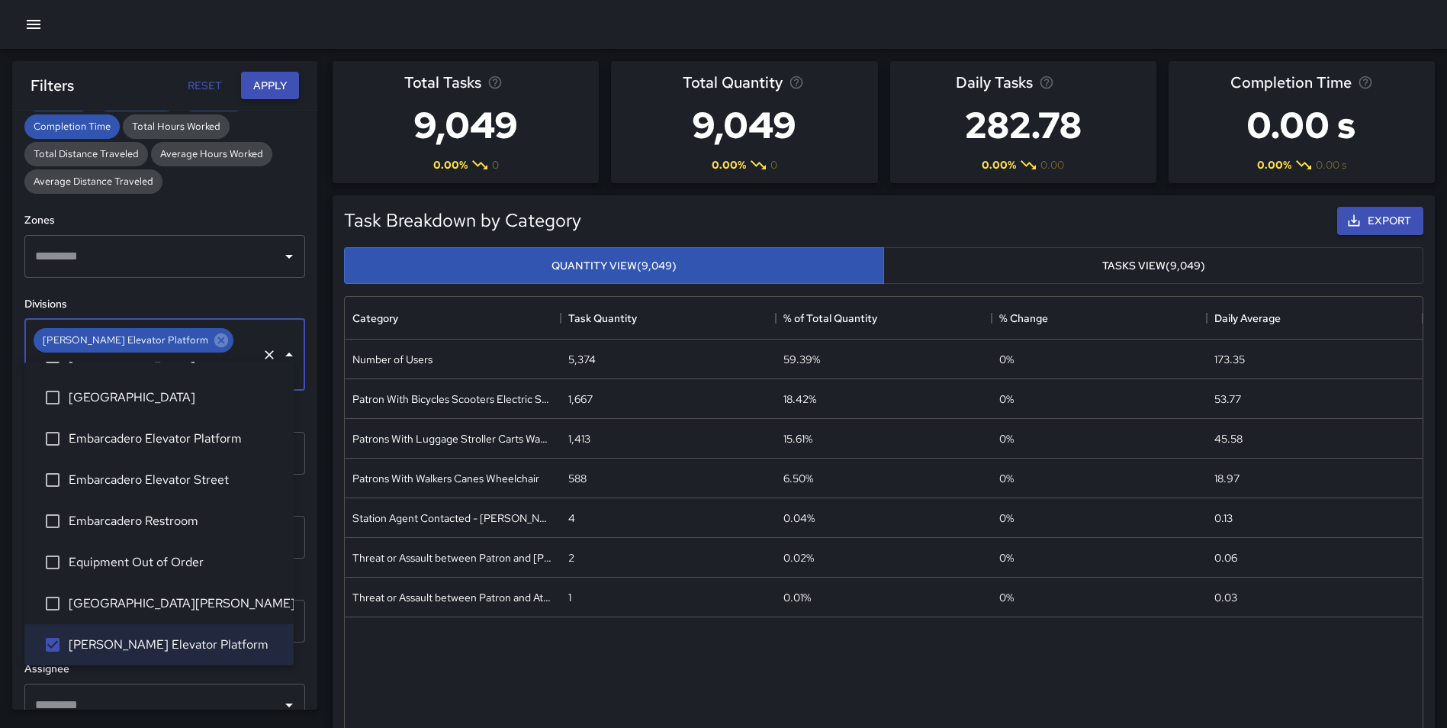
click at [270, 86] on button "Apply" at bounding box center [270, 86] width 58 height 28
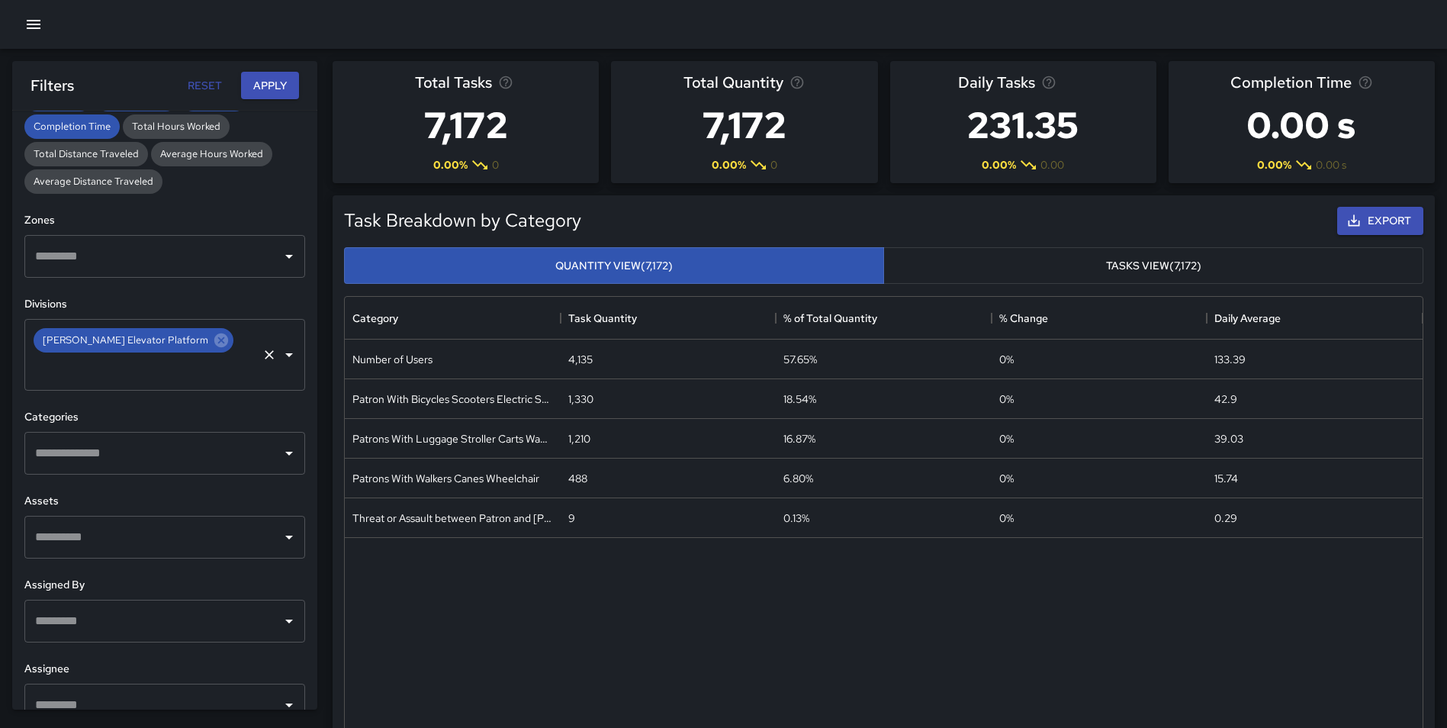
click at [214, 345] on icon at bounding box center [221, 340] width 14 height 14
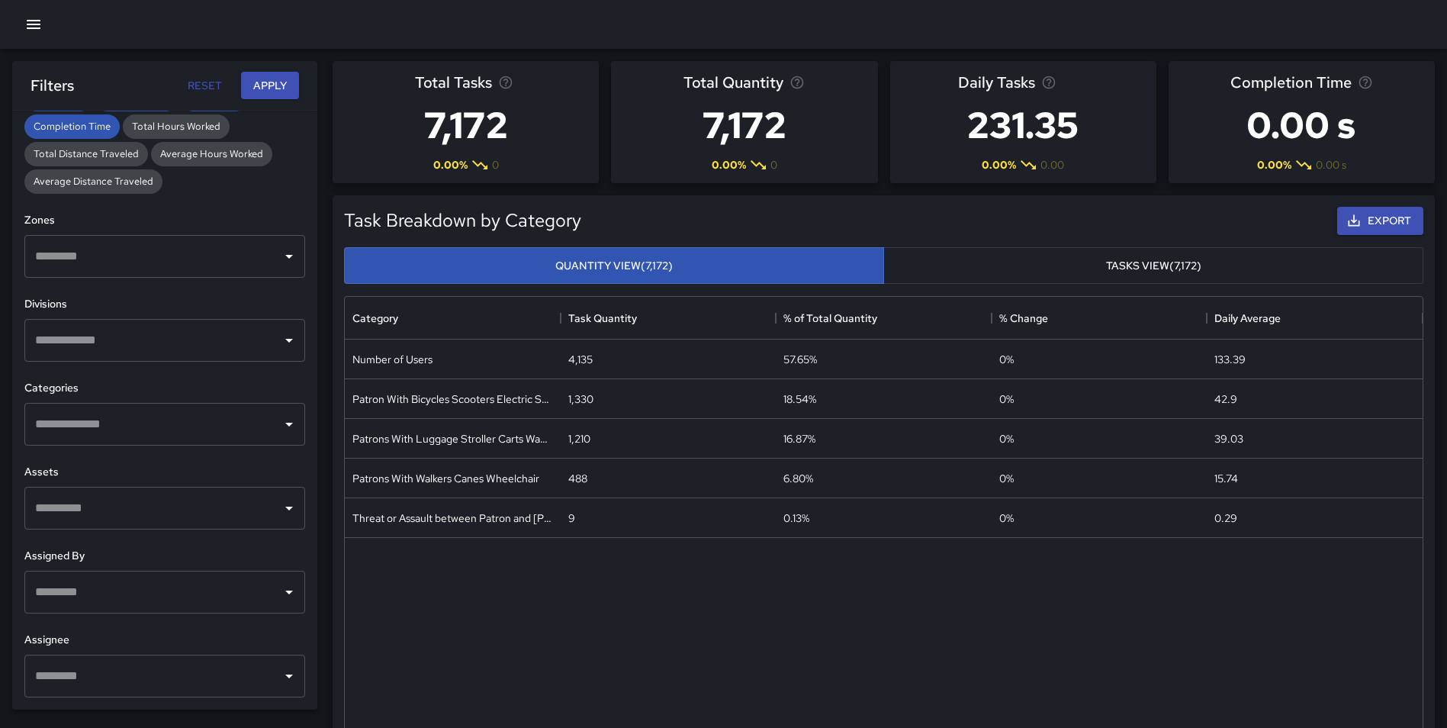
click at [153, 342] on input "text" at bounding box center [153, 340] width 244 height 29
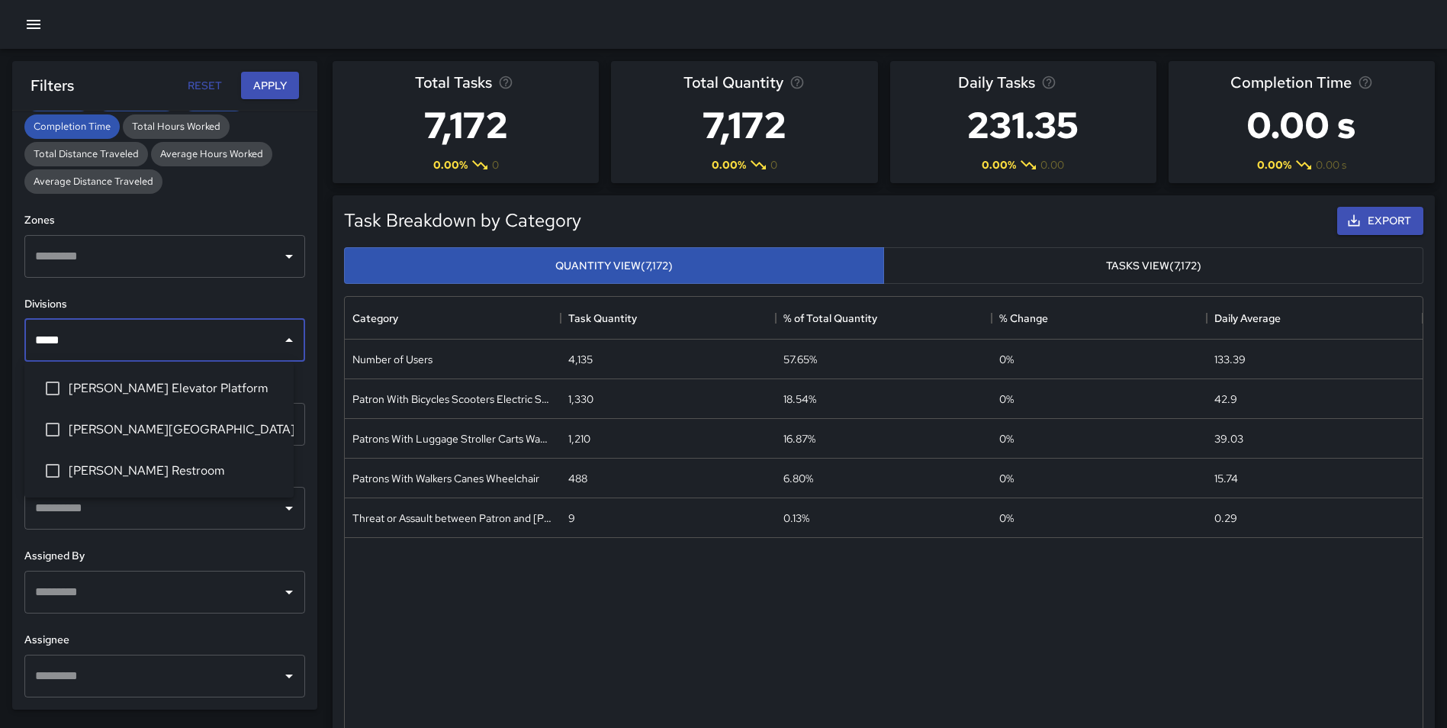
type input "******"
click at [158, 423] on span "[PERSON_NAME][GEOGRAPHIC_DATA]" at bounding box center [175, 429] width 213 height 18
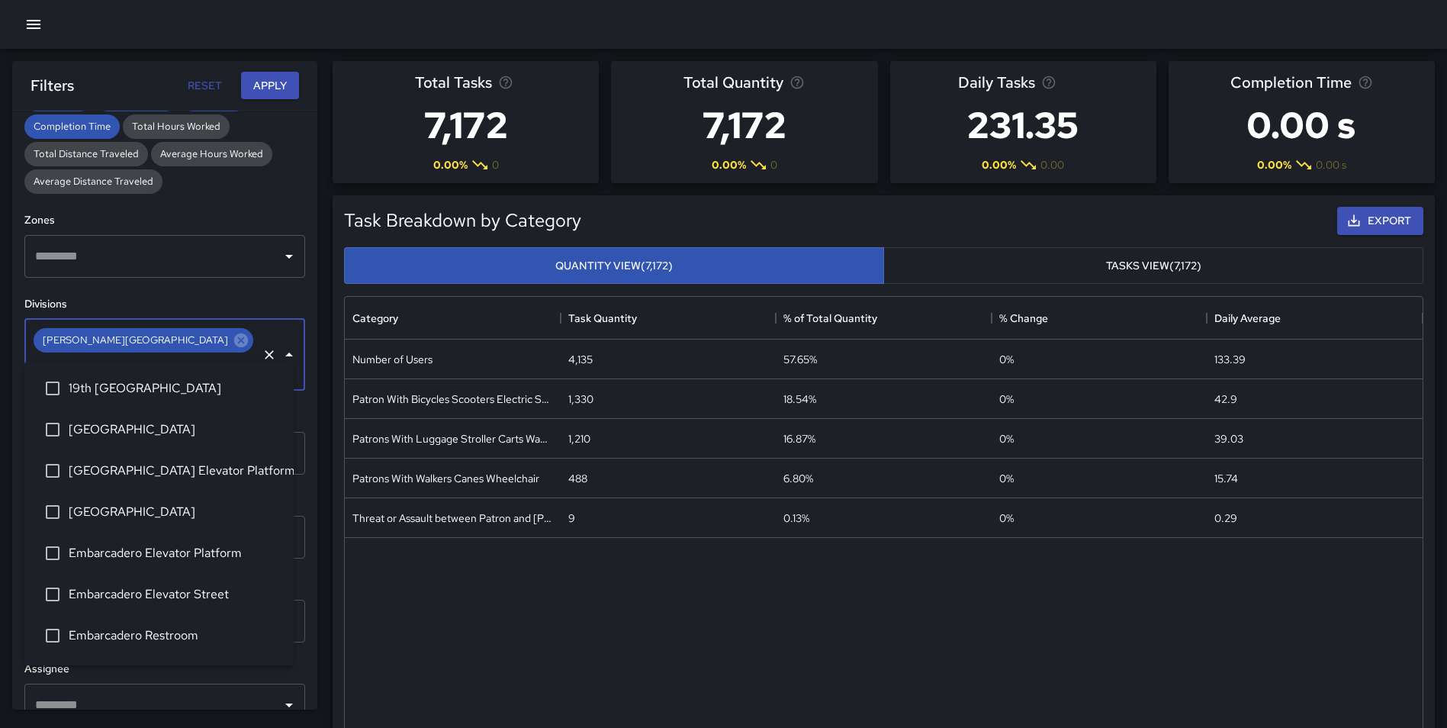
scroll to position [279, 0]
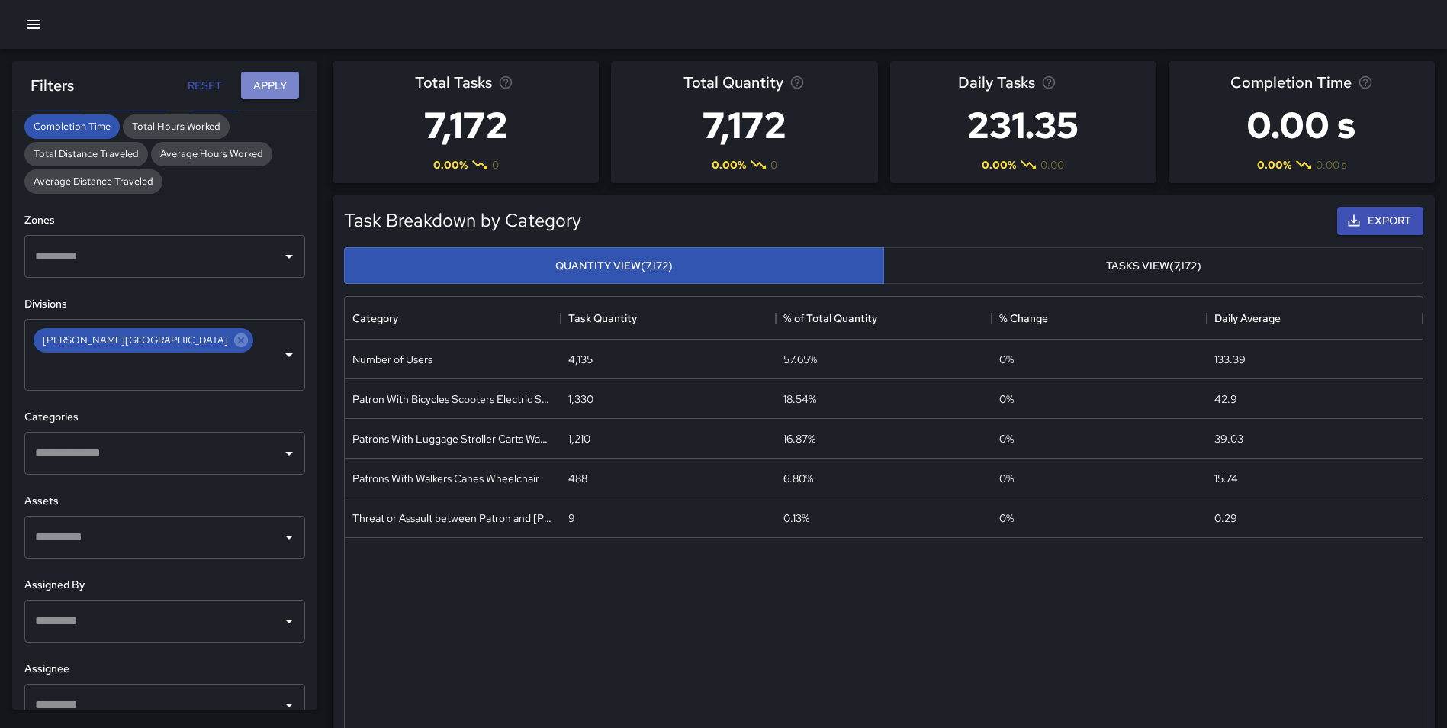
click at [268, 86] on button "Apply" at bounding box center [270, 86] width 58 height 28
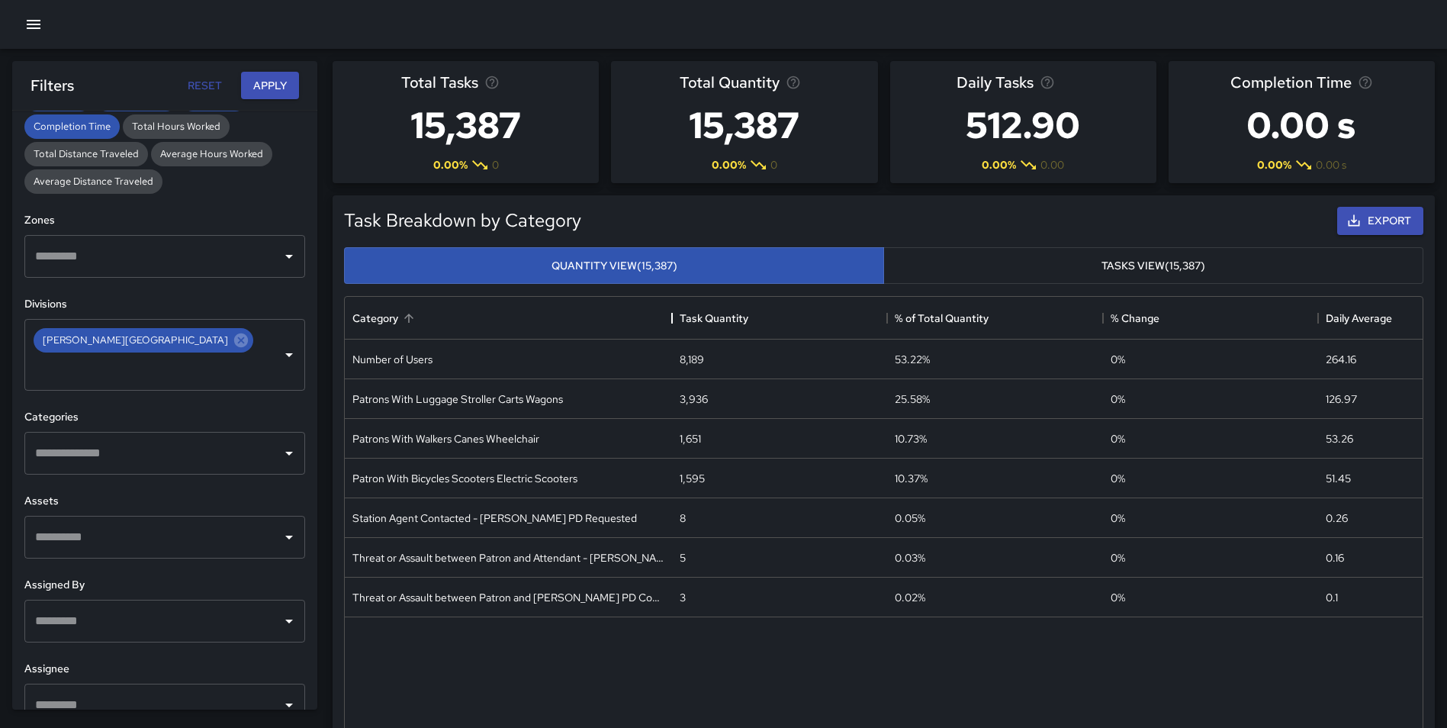
drag, startPoint x: 557, startPoint y: 314, endPoint x: 668, endPoint y: 316, distance: 111.4
click at [668, 316] on div "Category" at bounding box center [672, 318] width 18 height 43
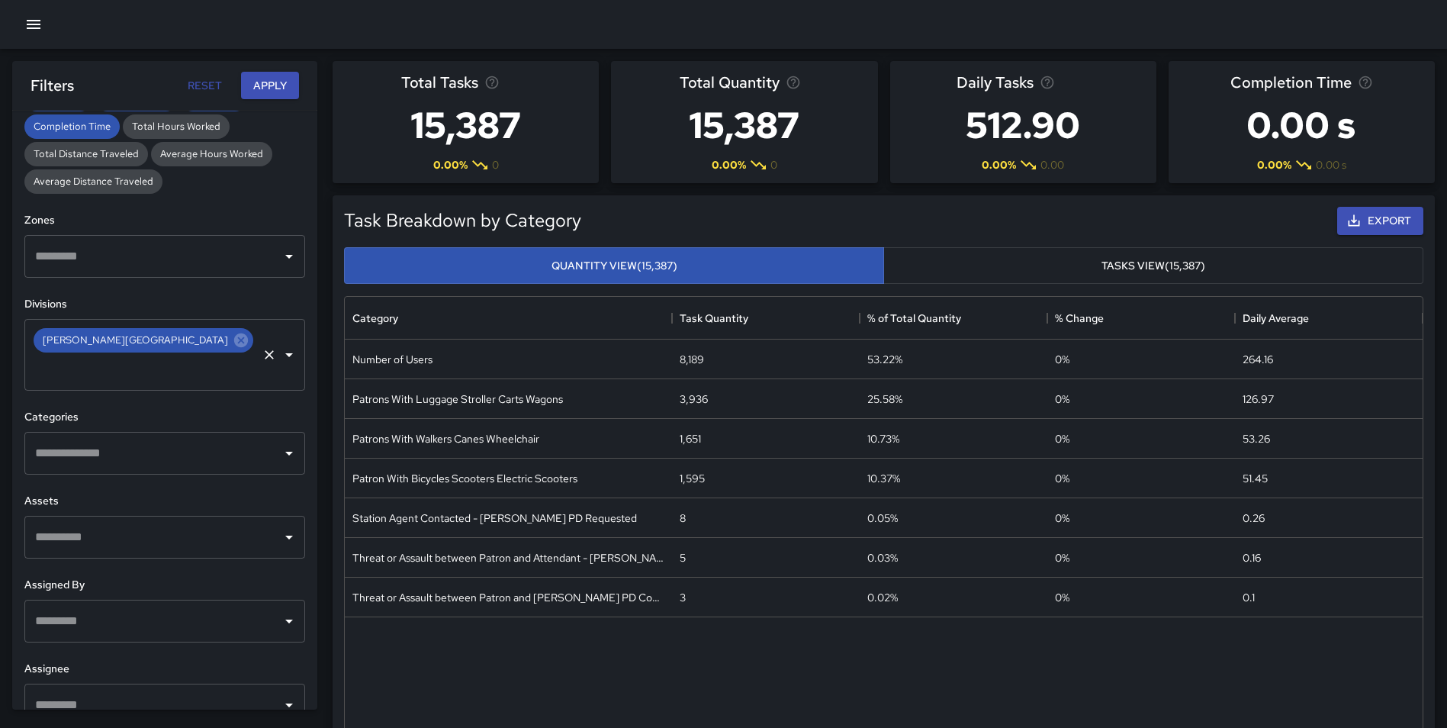
drag, startPoint x: 160, startPoint y: 340, endPoint x: 151, endPoint y: 340, distance: 9.2
click at [233, 340] on icon at bounding box center [241, 340] width 17 height 17
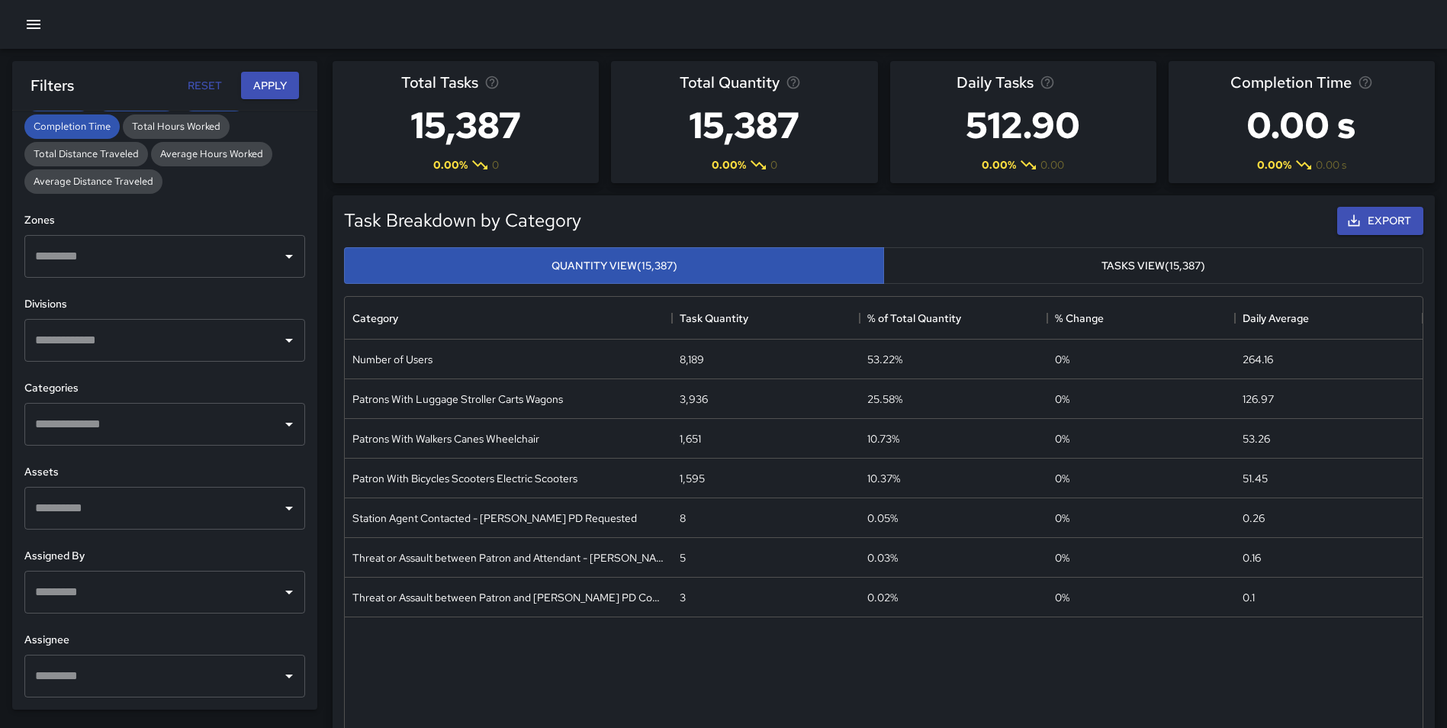
click at [140, 340] on input "text" at bounding box center [153, 340] width 244 height 29
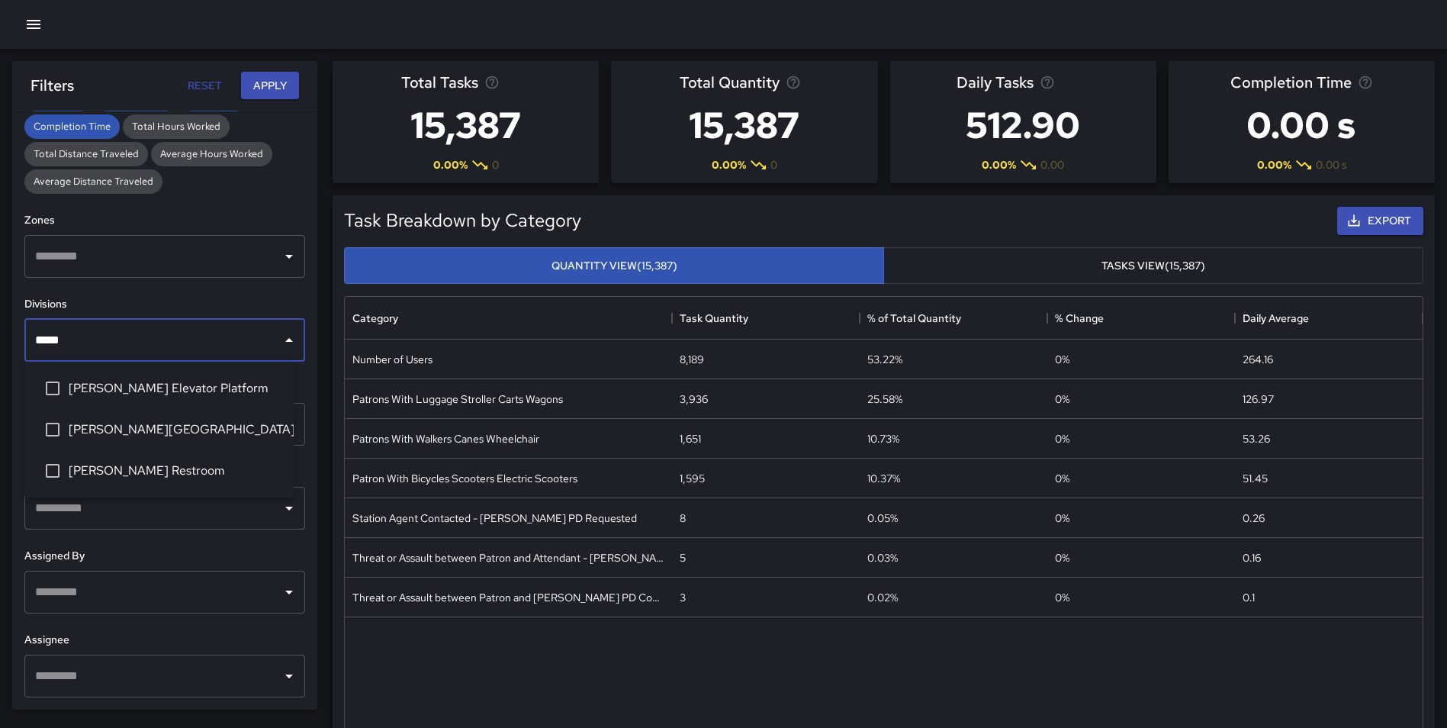
type input "******"
click at [169, 392] on span "[PERSON_NAME] Elevator Platform" at bounding box center [175, 388] width 213 height 18
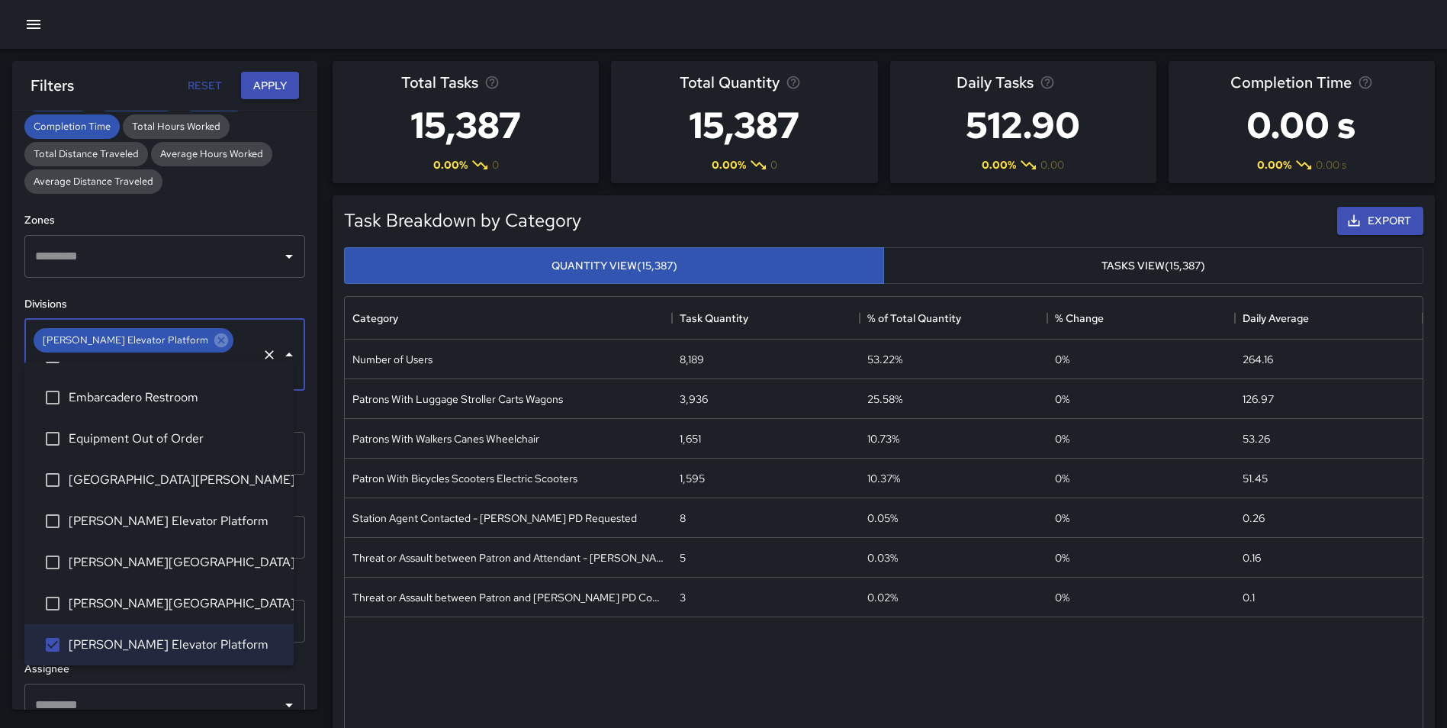
click at [279, 83] on button "Apply" at bounding box center [270, 86] width 58 height 28
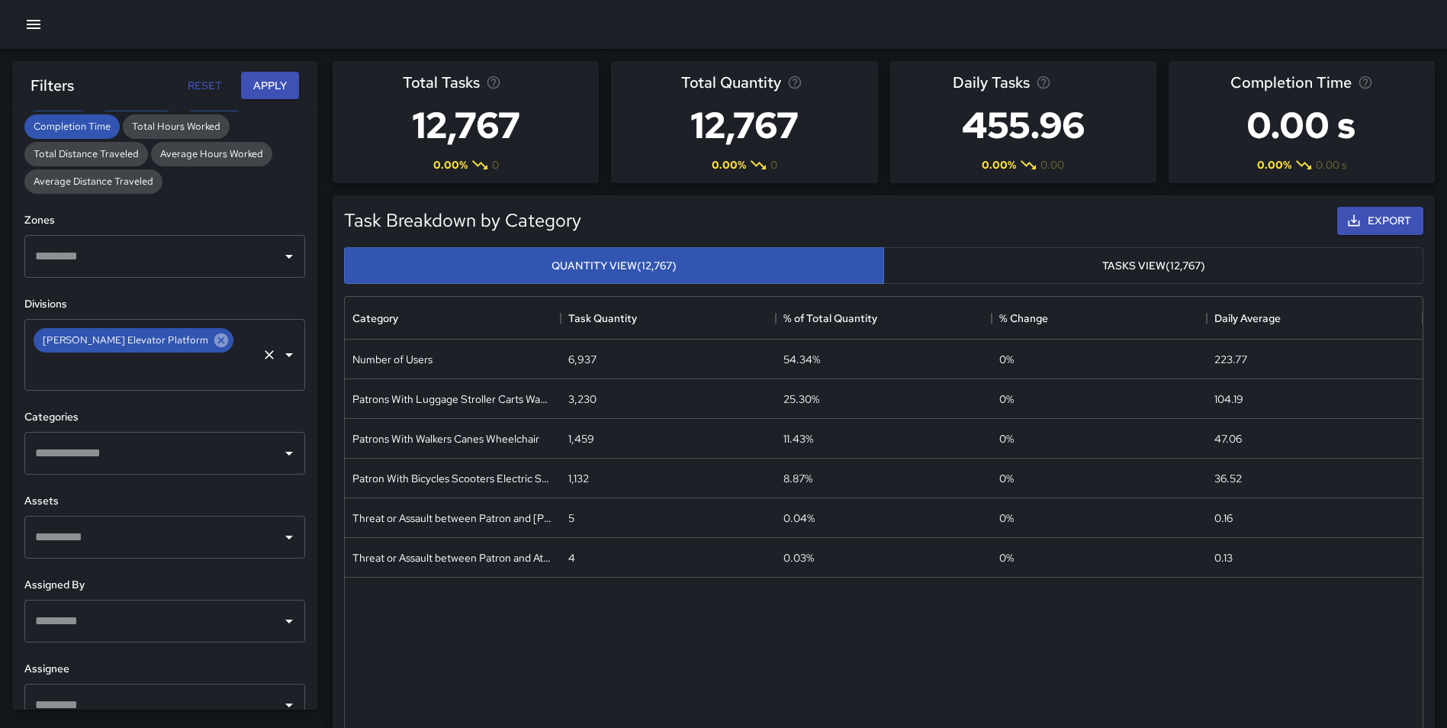
click at [213, 341] on icon at bounding box center [221, 340] width 17 height 17
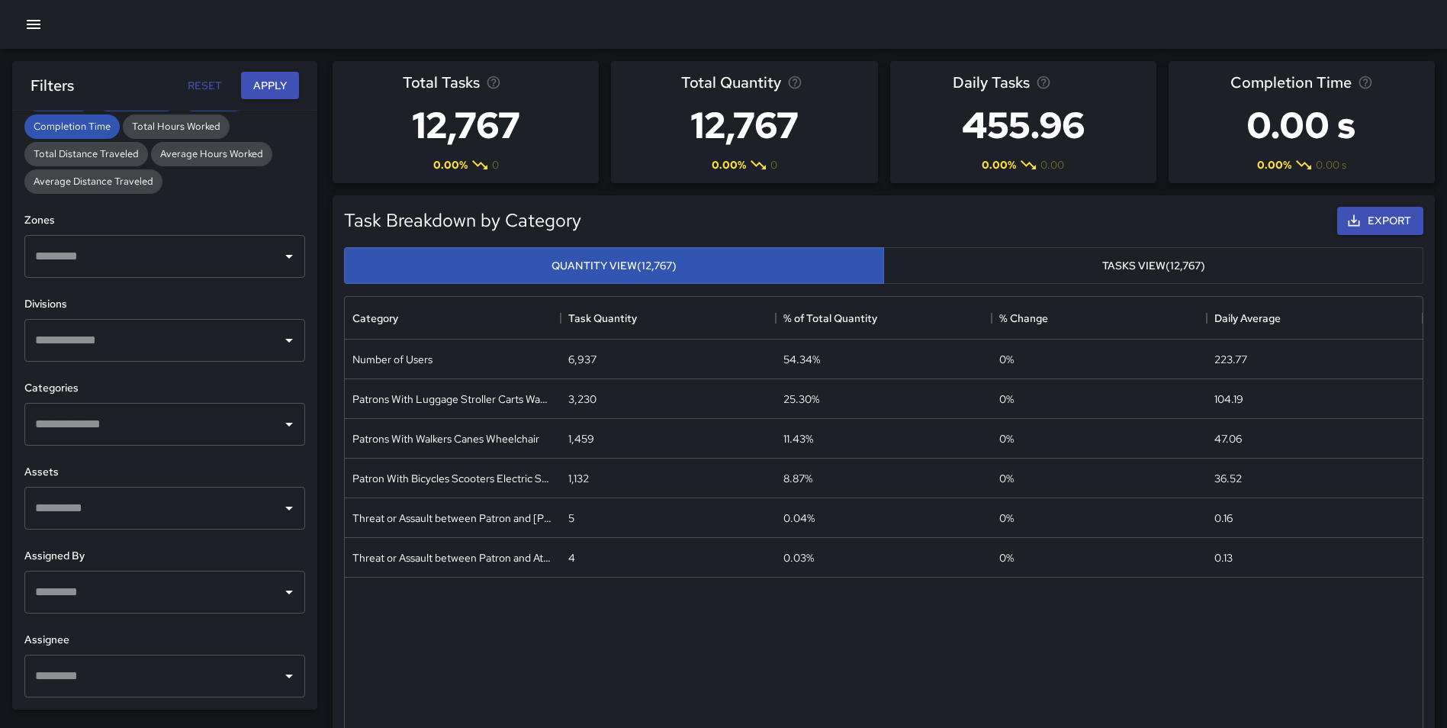
click at [91, 353] on input "text" at bounding box center [153, 340] width 244 height 29
type input "*****"
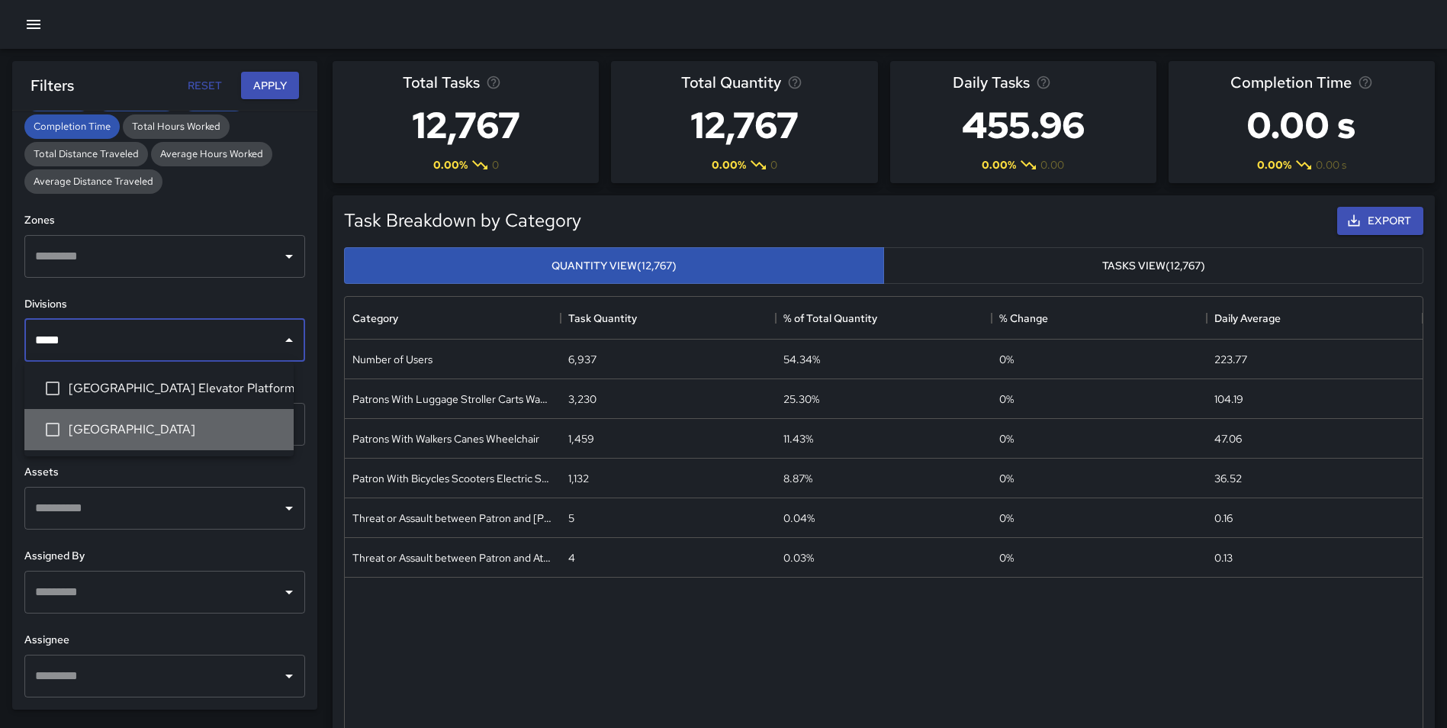
click at [113, 423] on span "[GEOGRAPHIC_DATA]" at bounding box center [175, 429] width 213 height 18
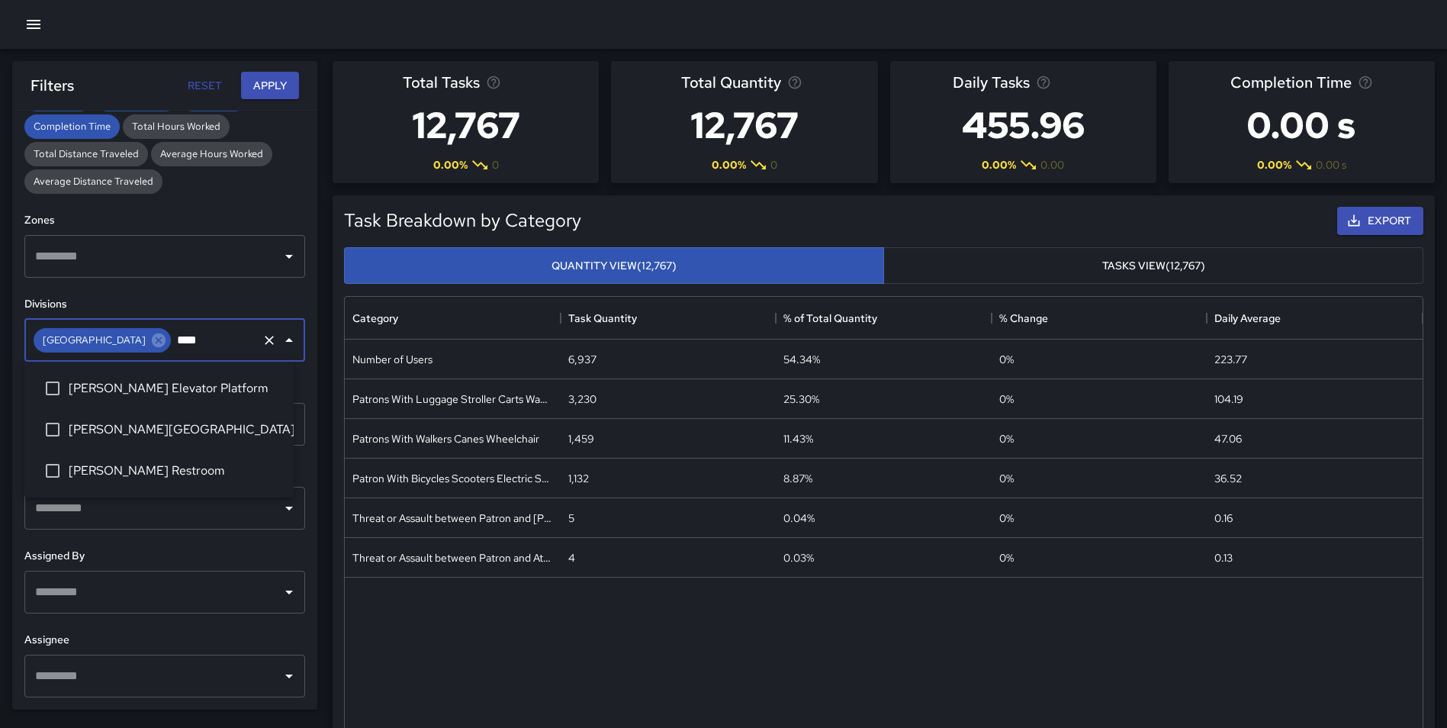
type input "*****"
click at [191, 390] on span "[PERSON_NAME] Elevator Platform" at bounding box center [175, 388] width 213 height 18
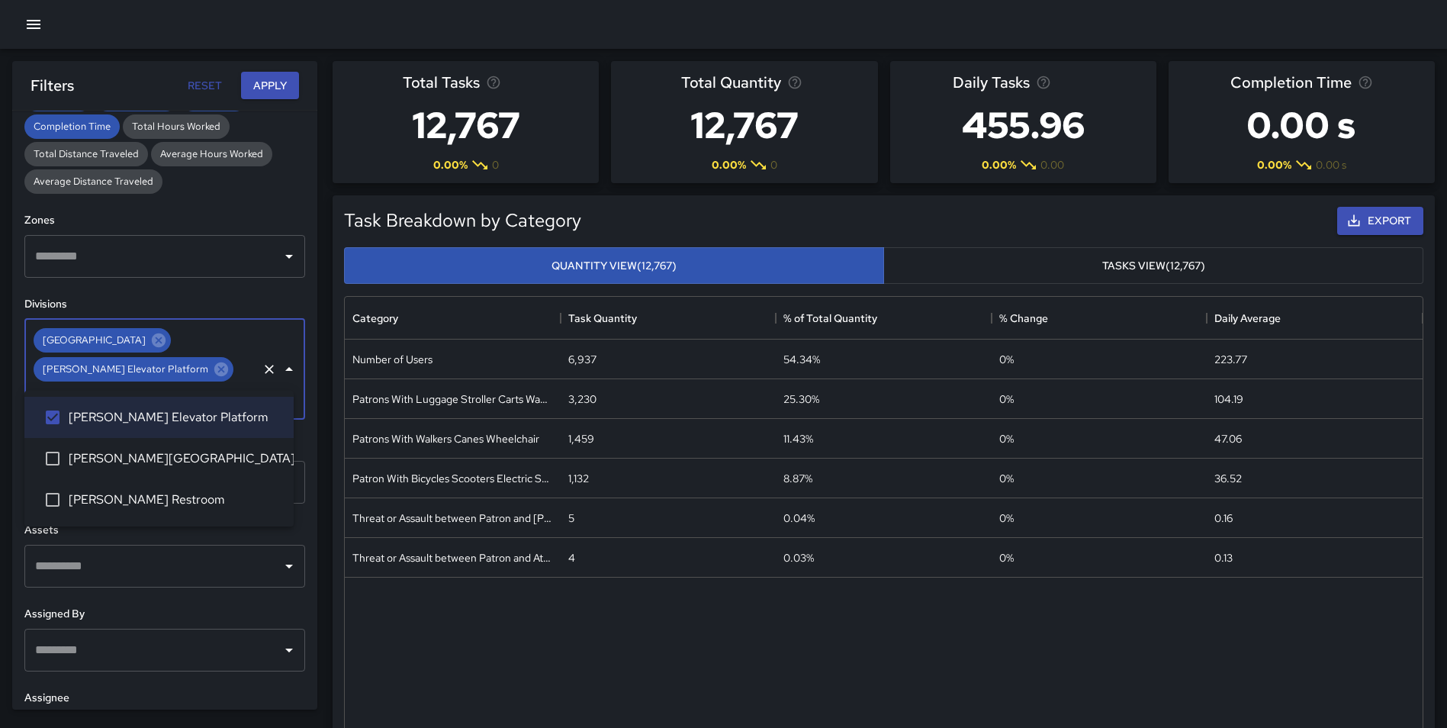
type input "******"
click at [190, 448] on li "[PERSON_NAME][GEOGRAPHIC_DATA]" at bounding box center [158, 458] width 269 height 41
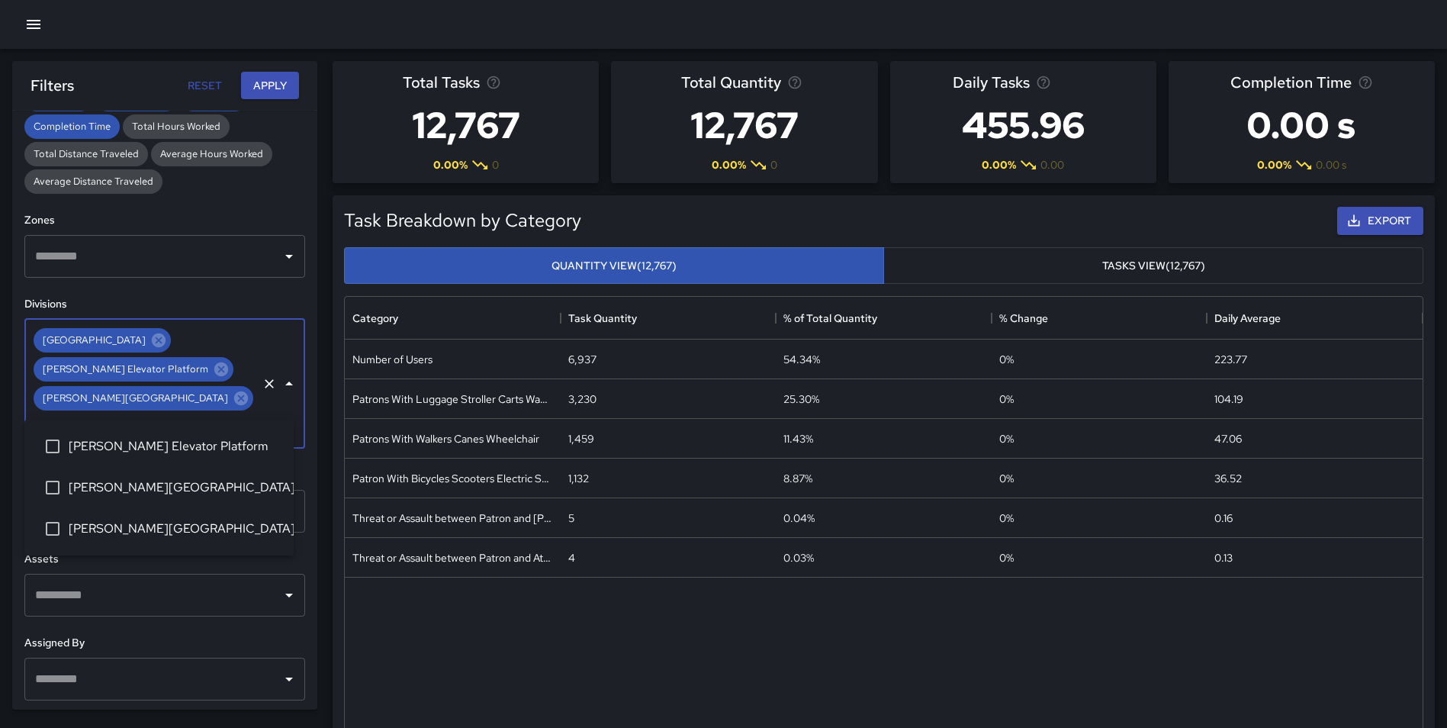
type input "******"
click at [216, 452] on span "[PERSON_NAME] Elevator Platform" at bounding box center [175, 446] width 213 height 18
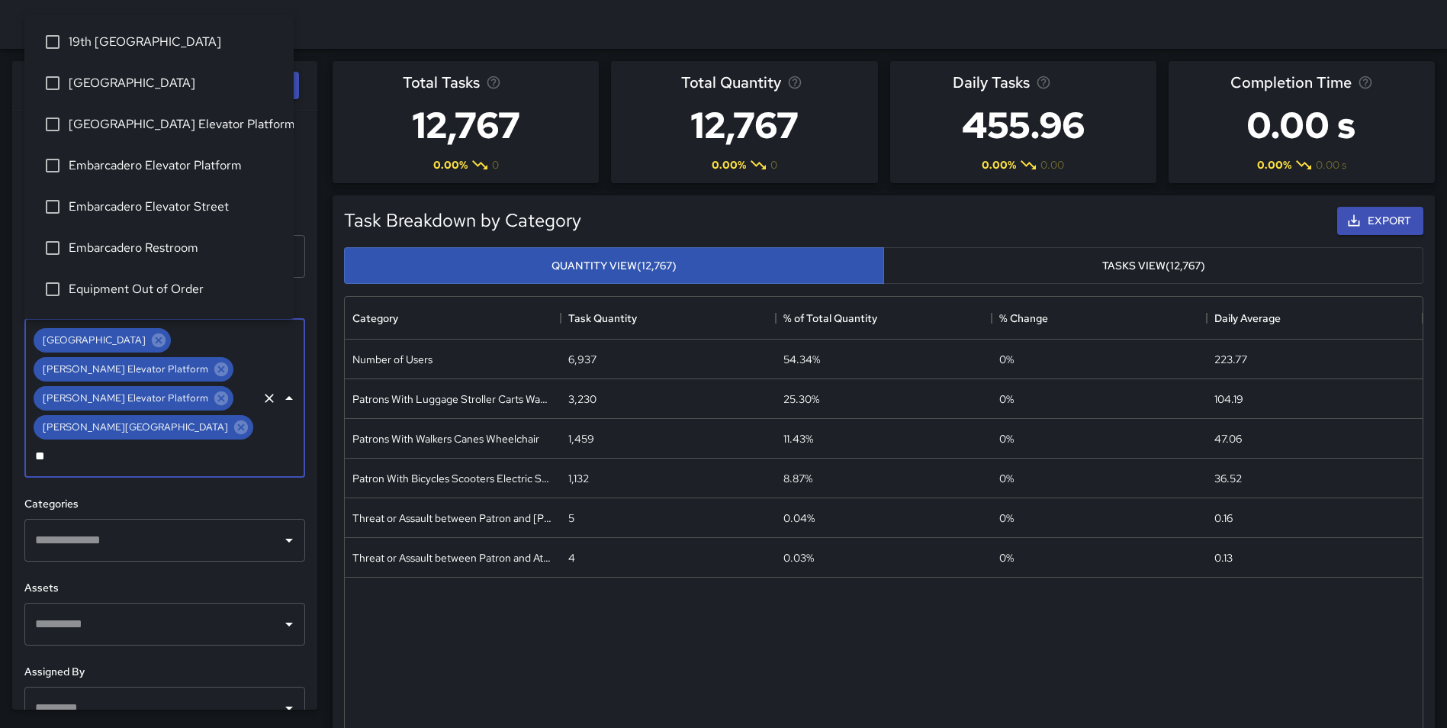
type input "***"
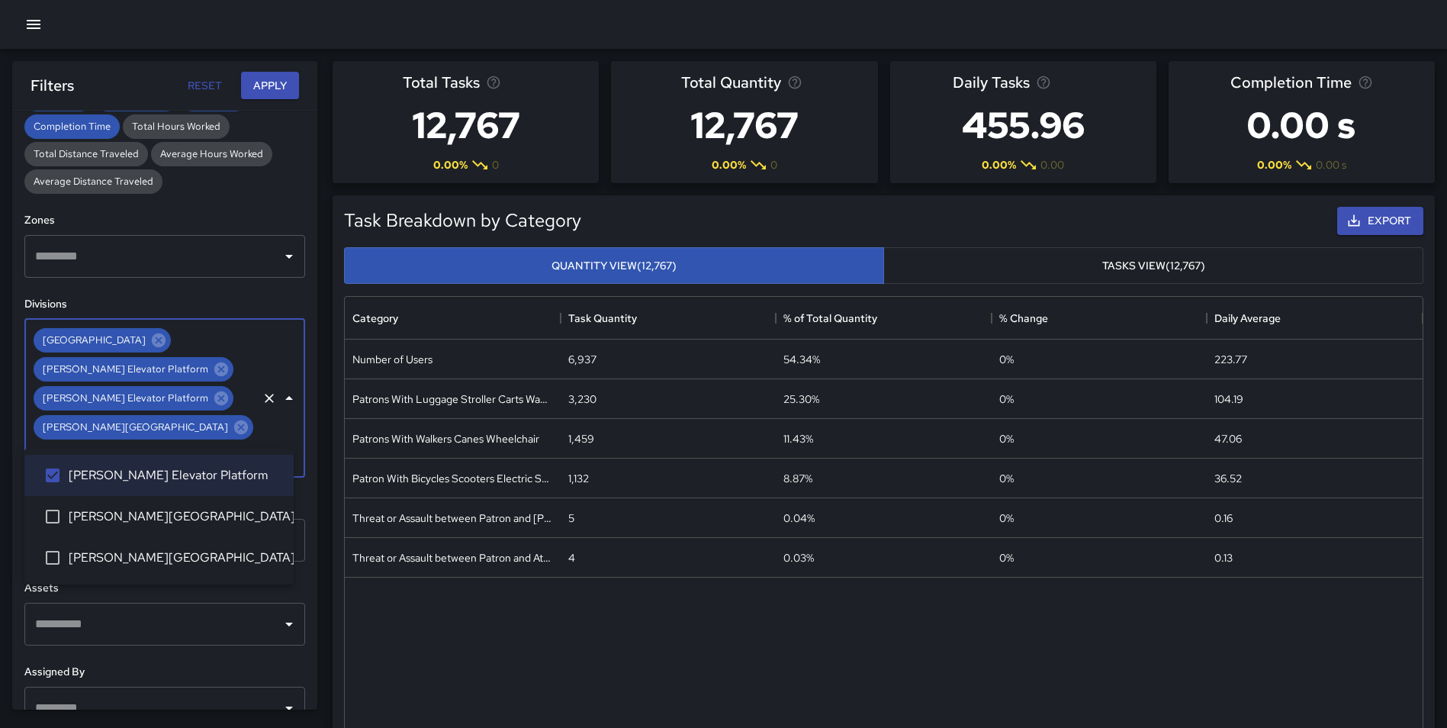
click at [214, 510] on span "[PERSON_NAME][GEOGRAPHIC_DATA]" at bounding box center [175, 516] width 213 height 18
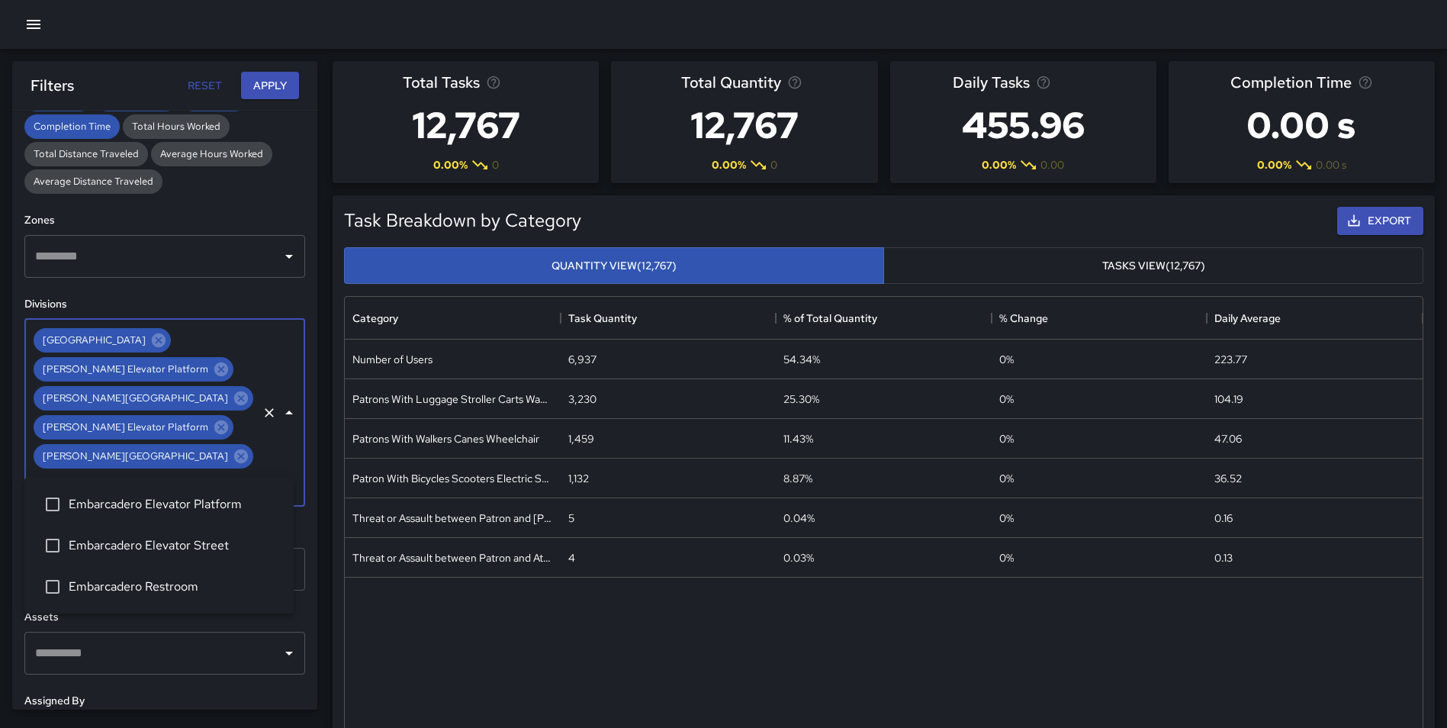
type input "*****"
click at [201, 540] on span "Embarcadero Elevator Street" at bounding box center [175, 545] width 213 height 18
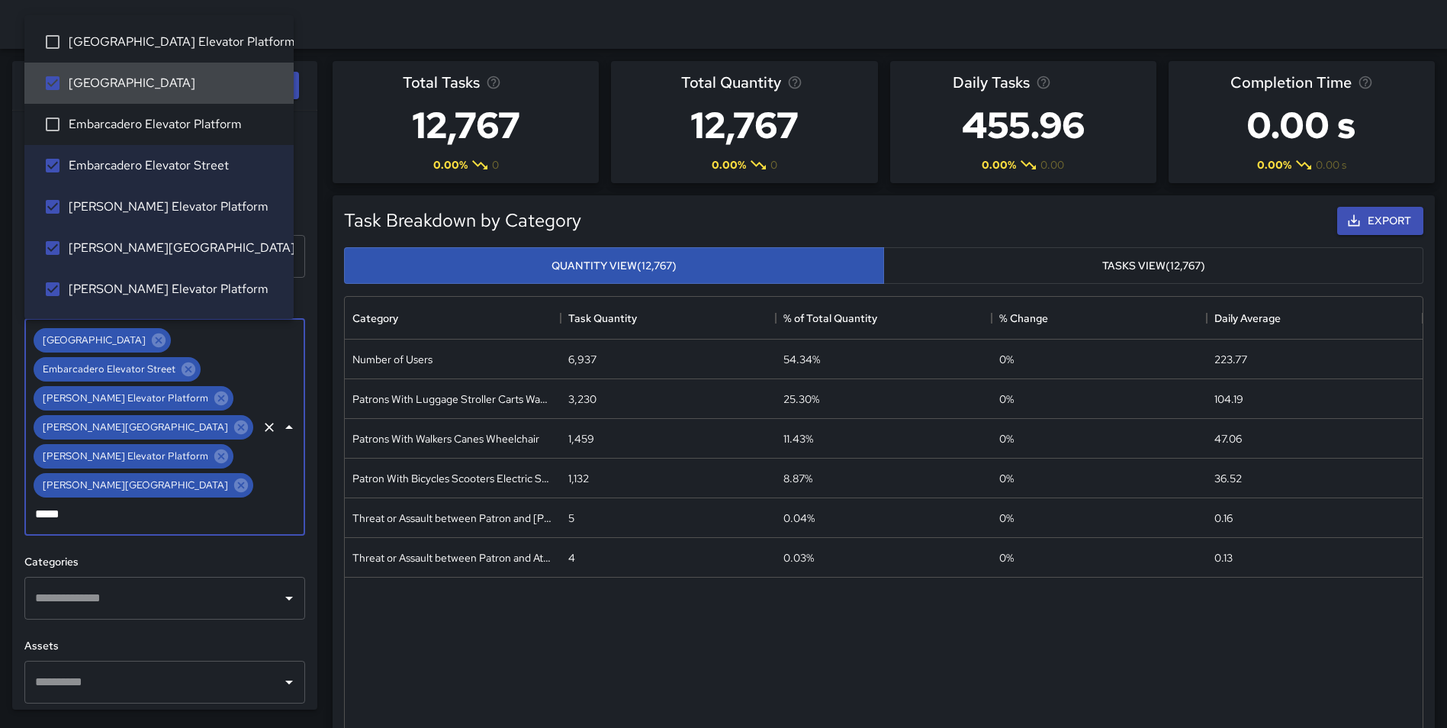
type input "******"
click at [230, 125] on span "Embarcadero Elevator Platform" at bounding box center [175, 124] width 213 height 18
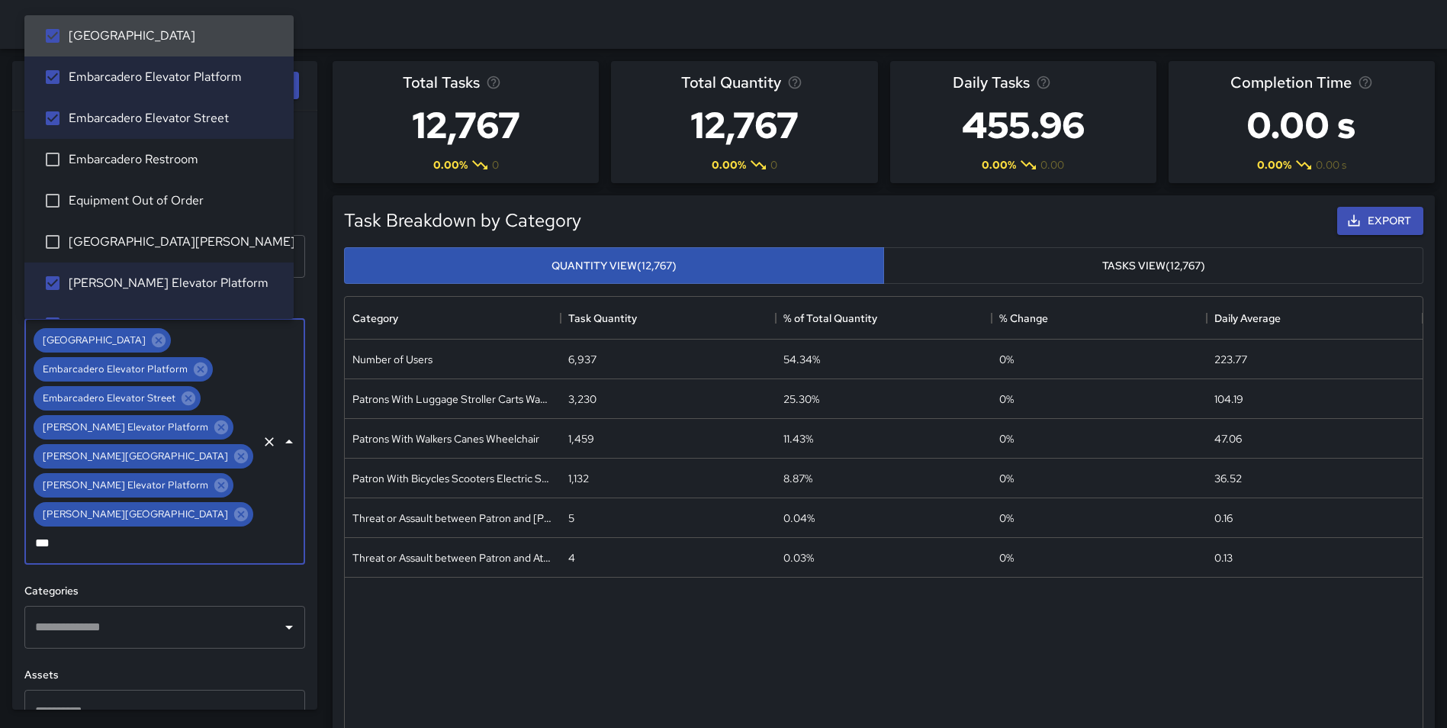
scroll to position [0, 0]
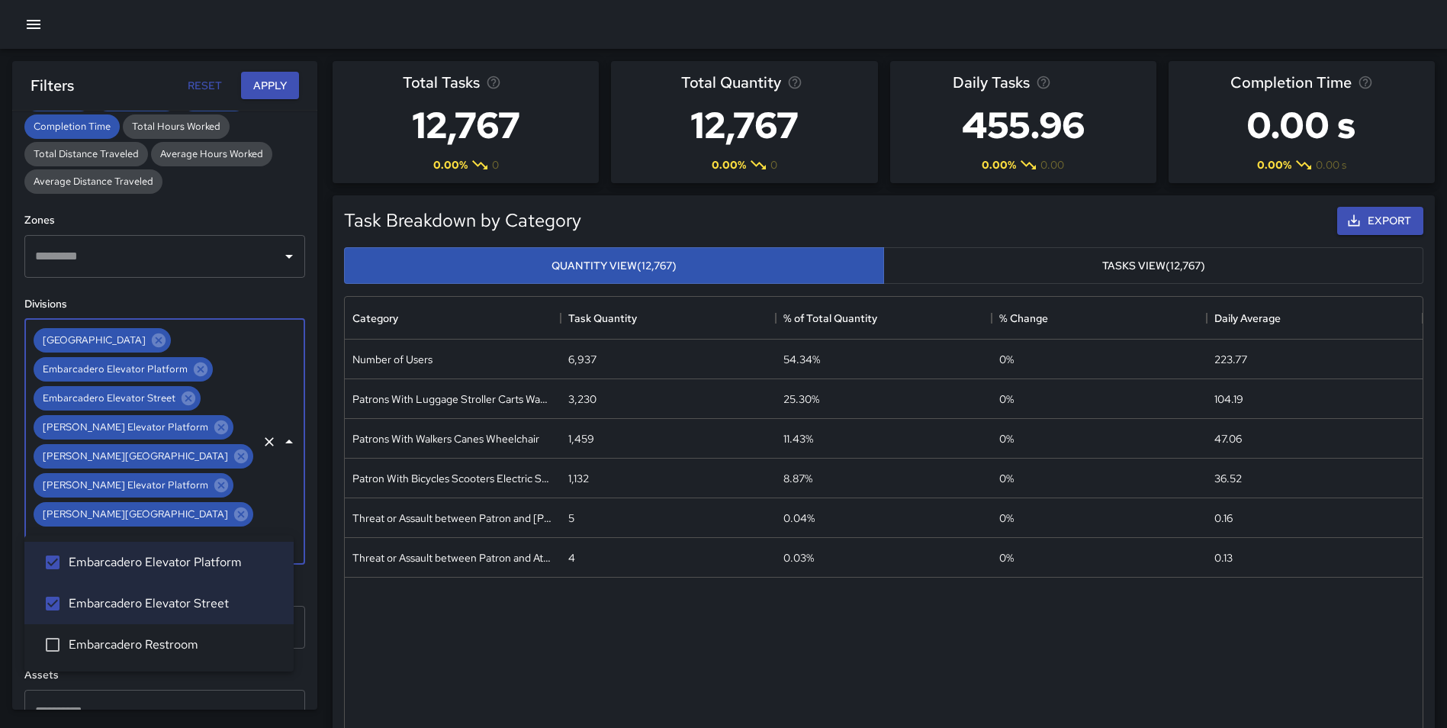
drag, startPoint x: 230, startPoint y: 523, endPoint x: 172, endPoint y: 519, distance: 58.8
click at [172, 529] on input "*****" at bounding box center [143, 543] width 224 height 29
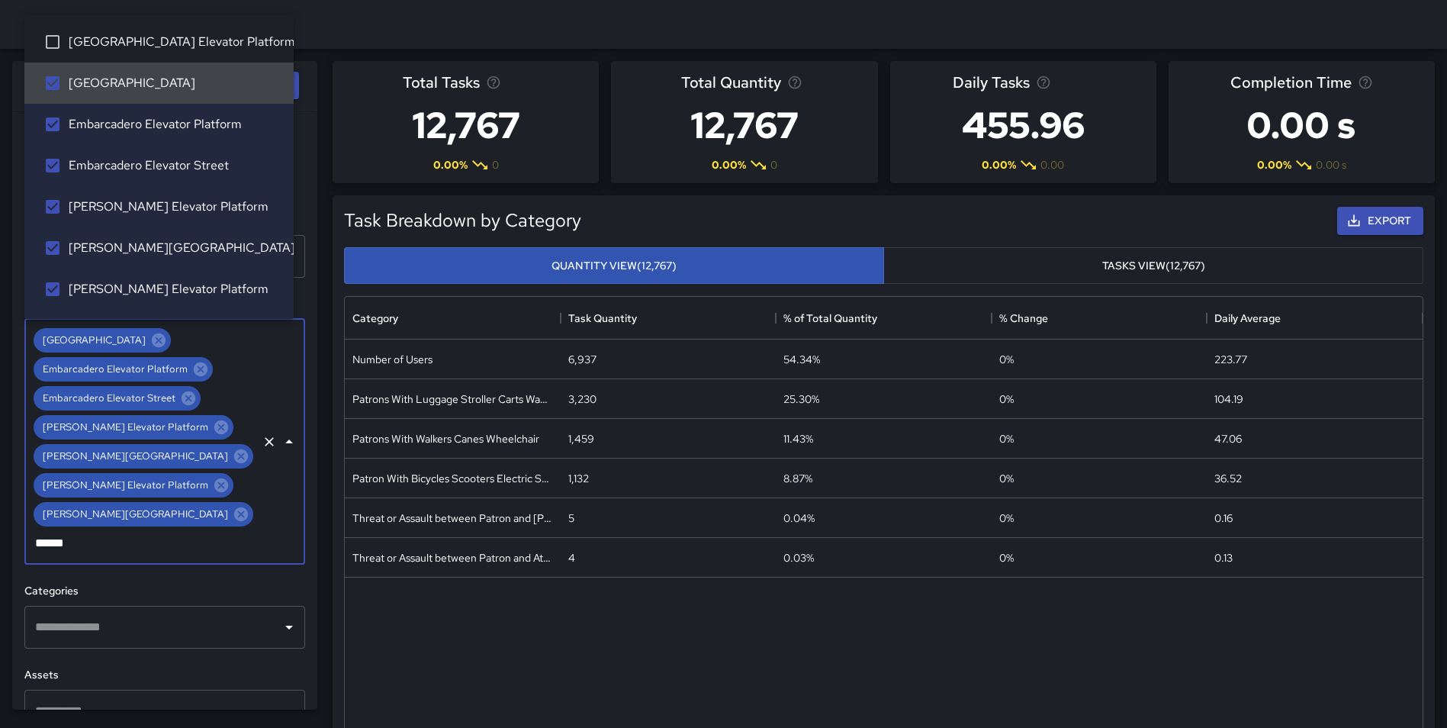
type input "******"
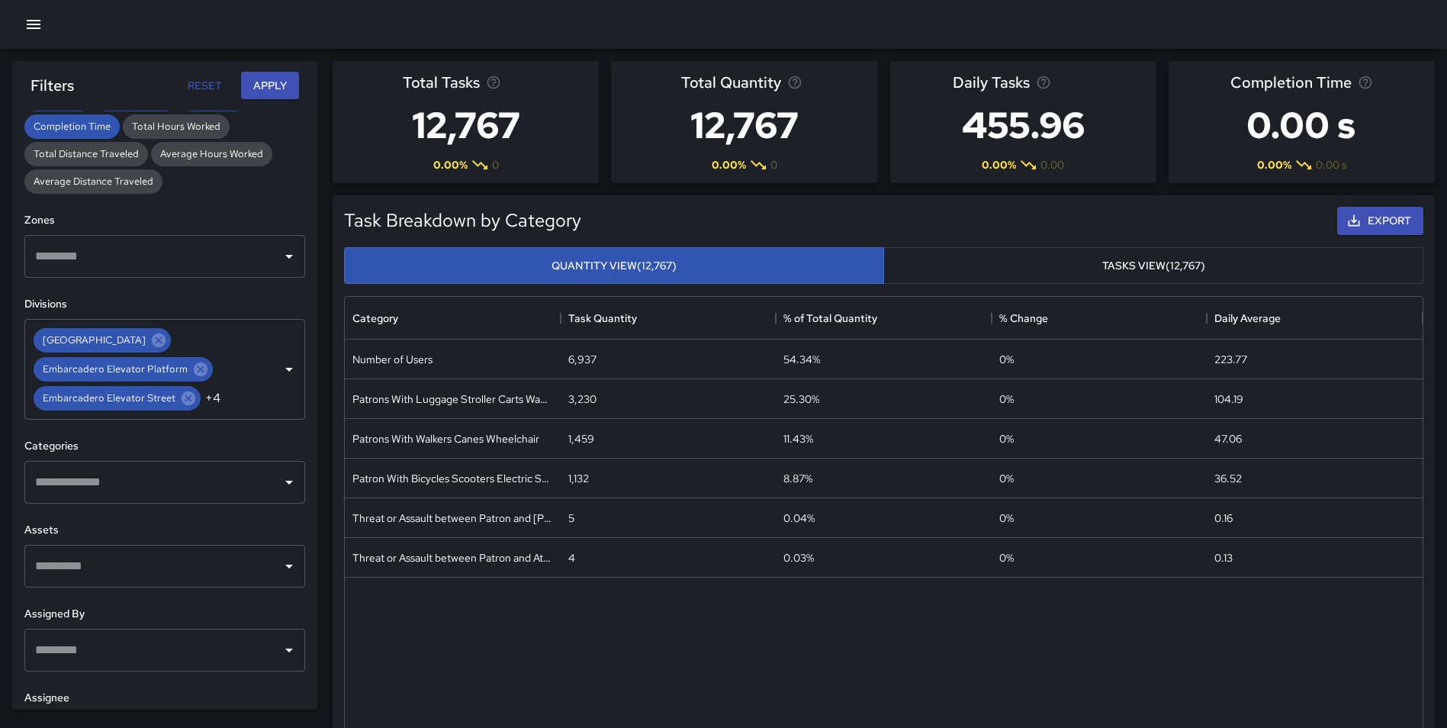
click at [329, 281] on div "Task Breakdown by Category Export Quantity View (12,767) Tasks View (12,767) Ca…" at bounding box center [877, 474] width 1114 height 582
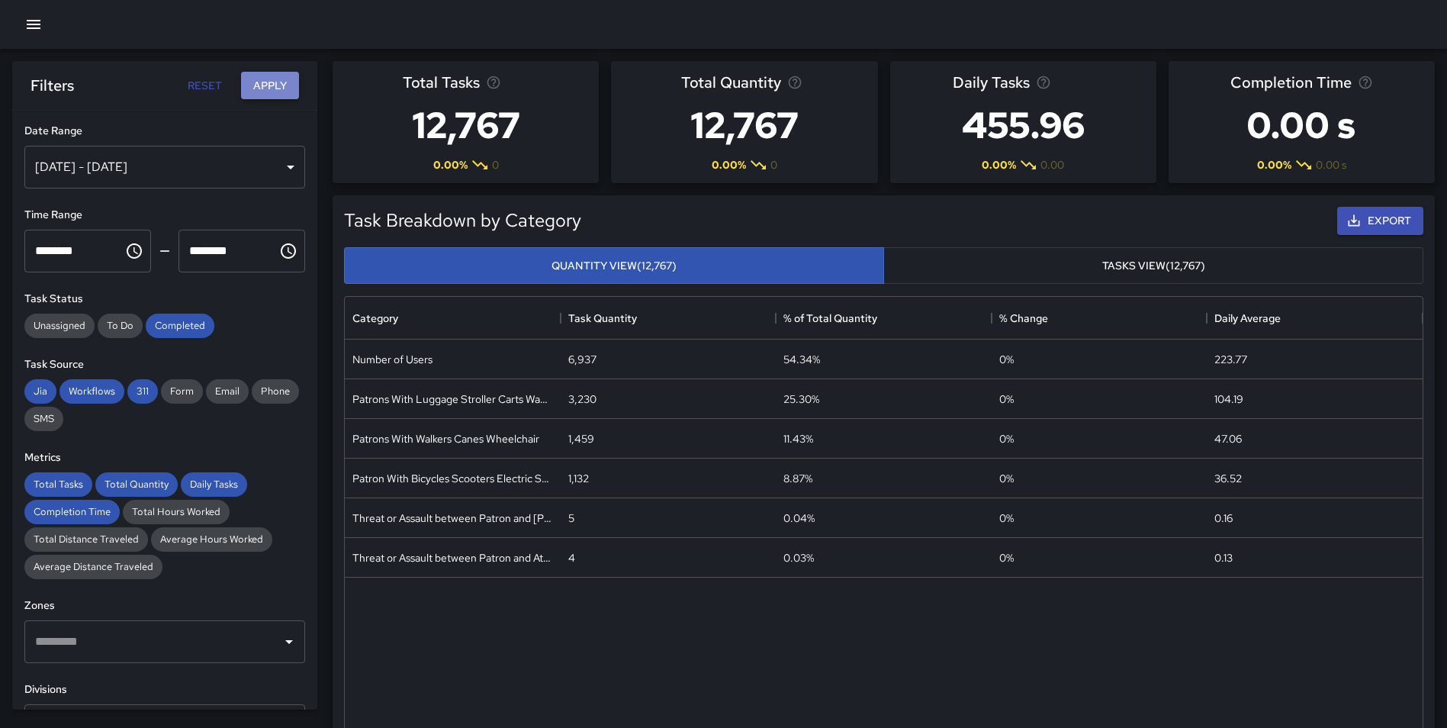
click at [260, 83] on button "Apply" at bounding box center [270, 86] width 58 height 28
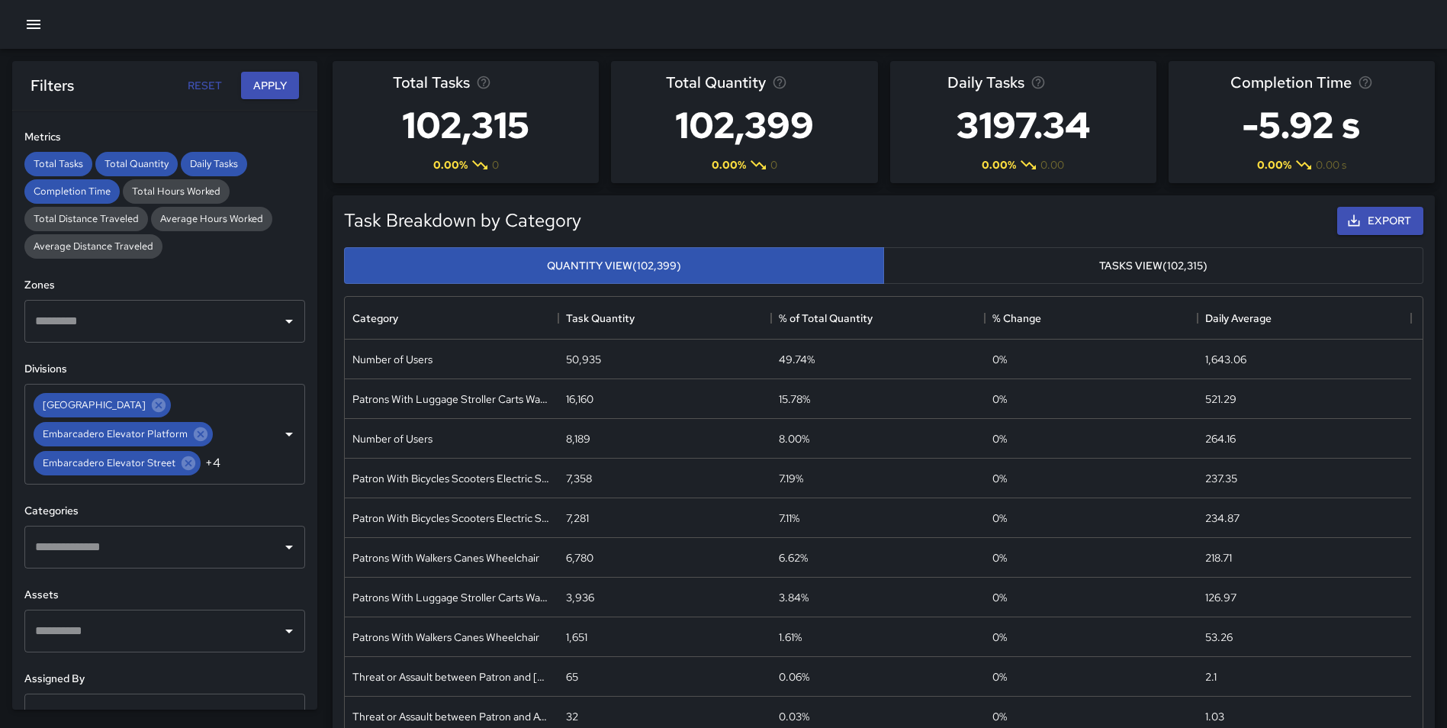
scroll to position [324, 0]
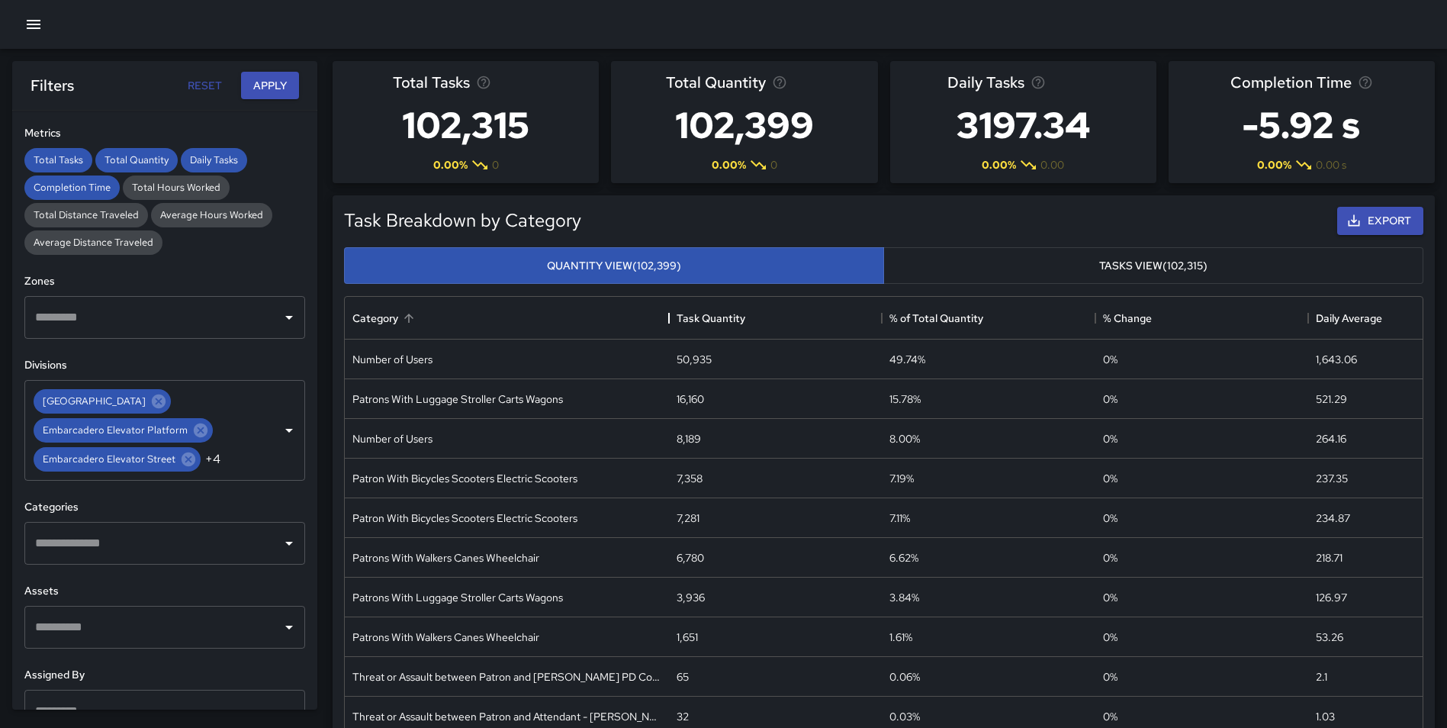
drag, startPoint x: 560, startPoint y: 321, endPoint x: 671, endPoint y: 321, distance: 110.6
click at [671, 321] on div "Category" at bounding box center [669, 318] width 18 height 43
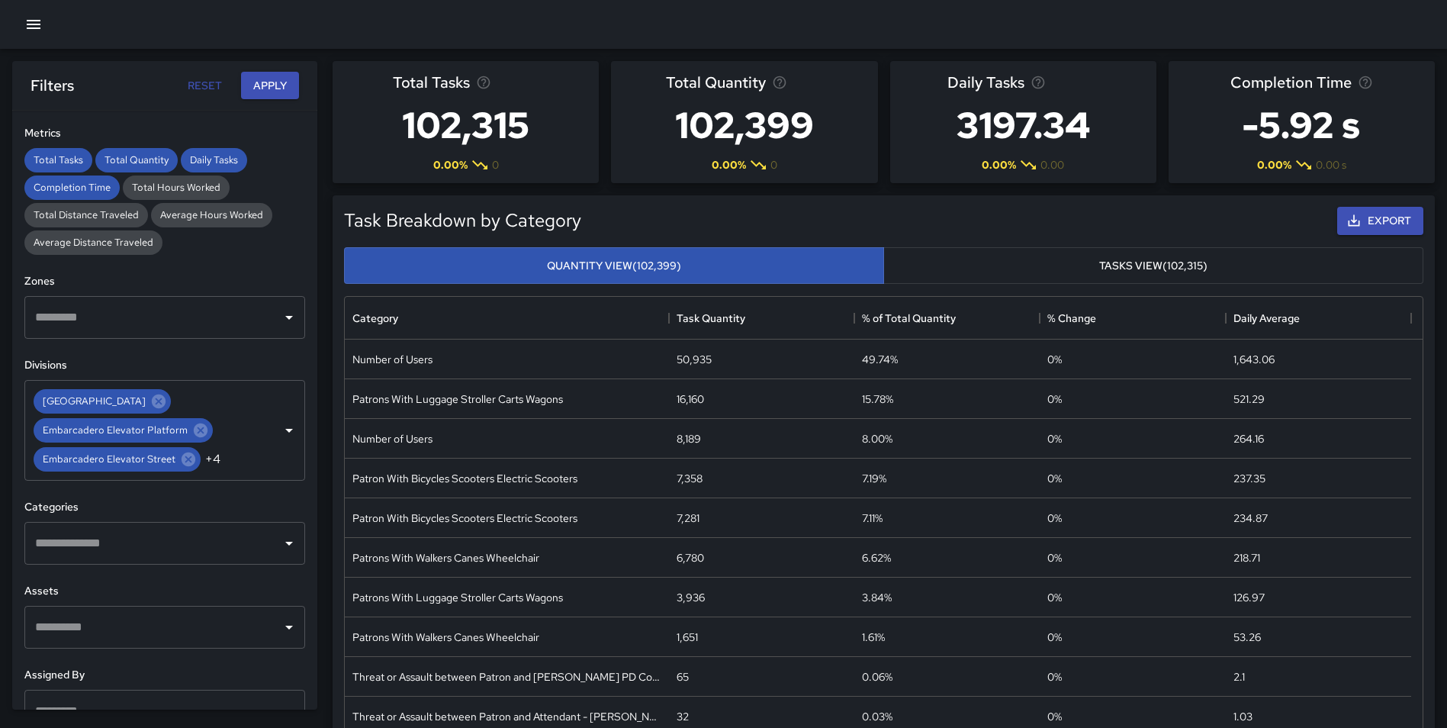
click at [173, 558] on input "text" at bounding box center [153, 543] width 244 height 29
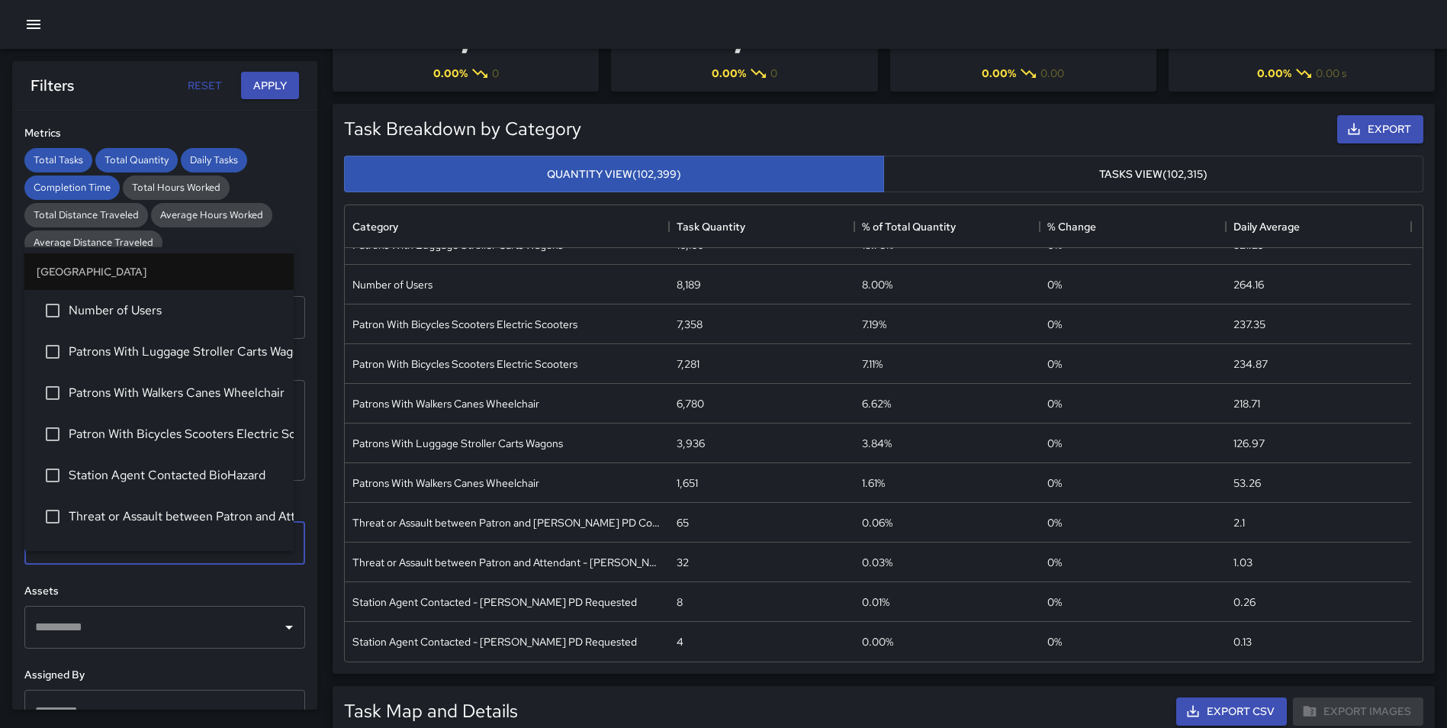
scroll to position [0, 0]
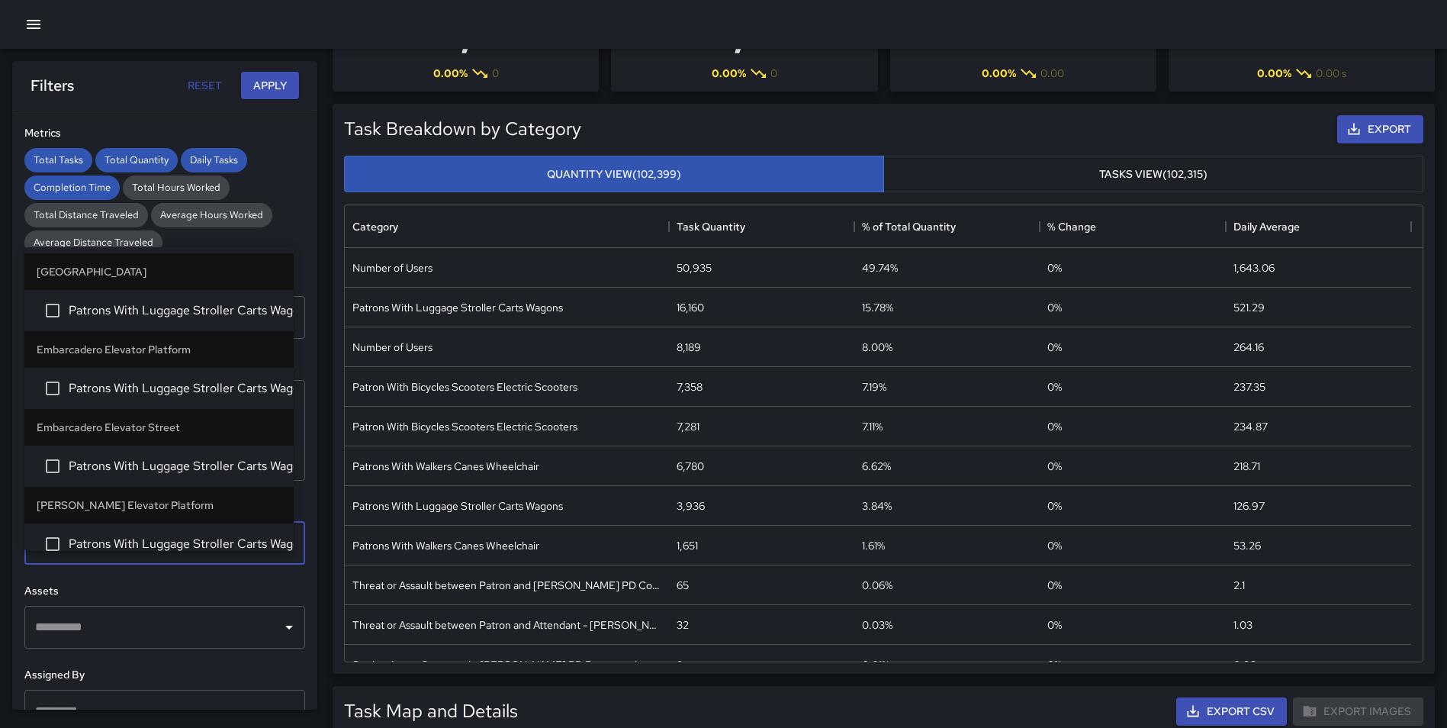
type input "****"
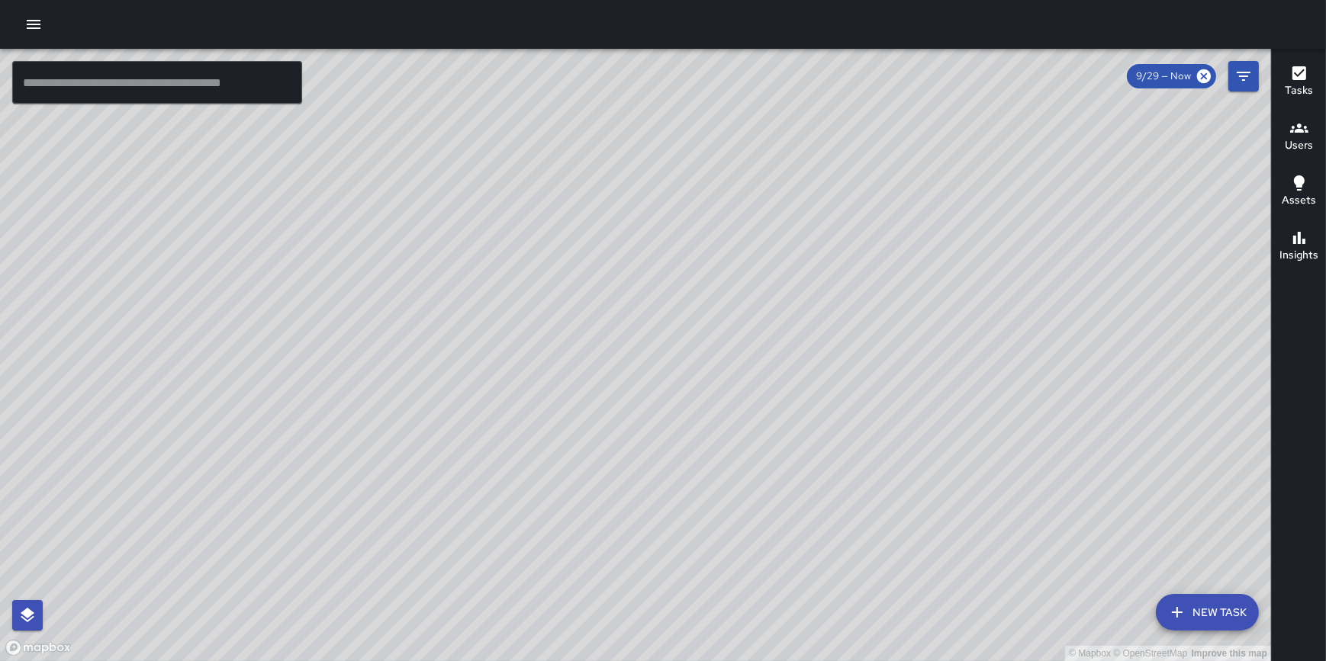
click at [26, 21] on icon "button" at bounding box center [33, 24] width 18 height 18
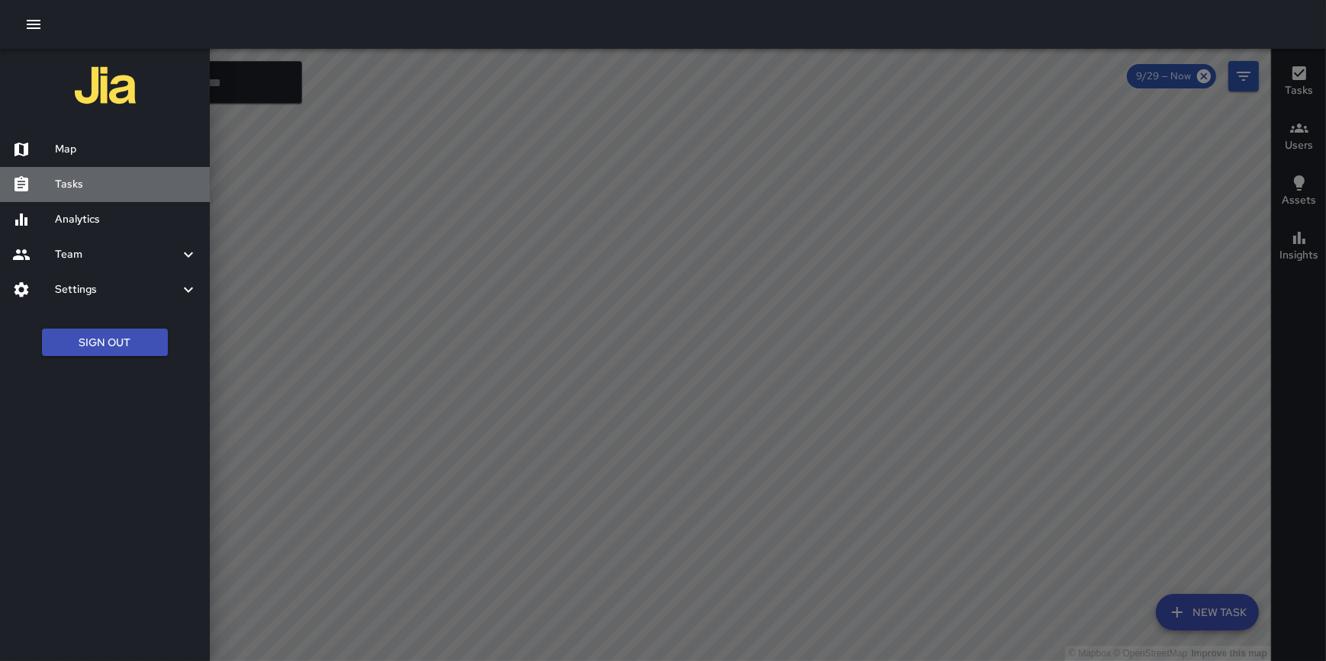
click at [80, 185] on h6 "Tasks" at bounding box center [126, 184] width 143 height 17
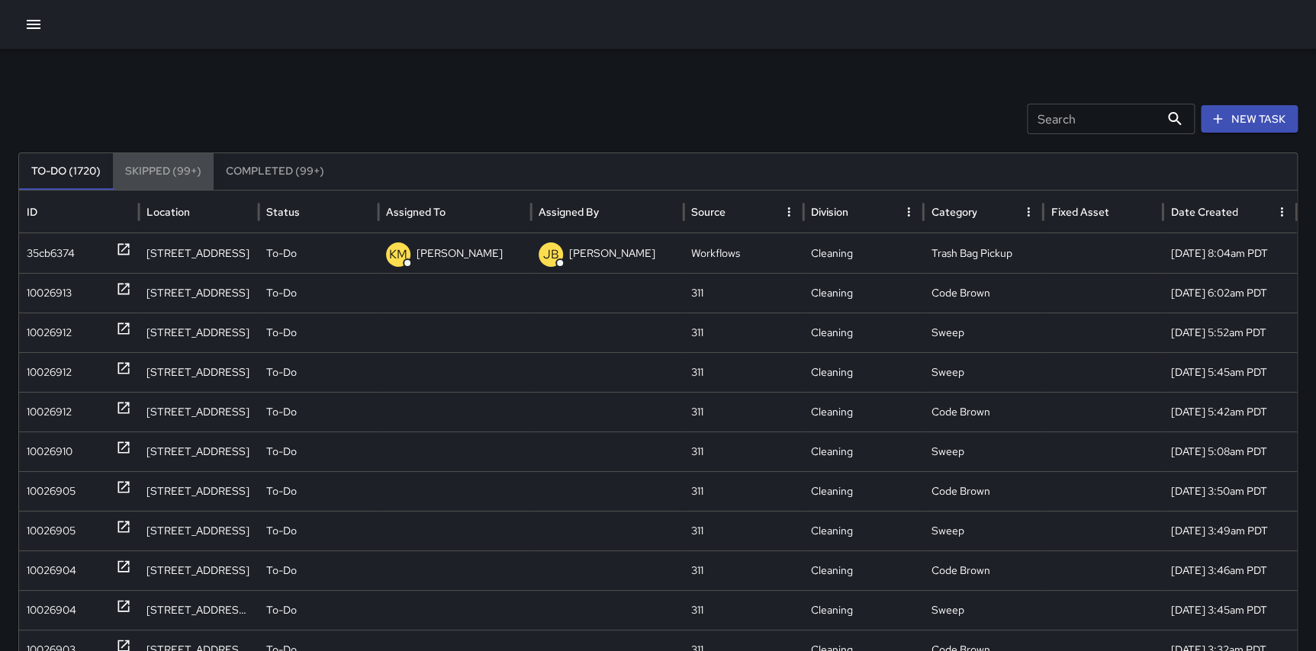
click at [166, 167] on button "Skipped (99+)" at bounding box center [163, 171] width 101 height 37
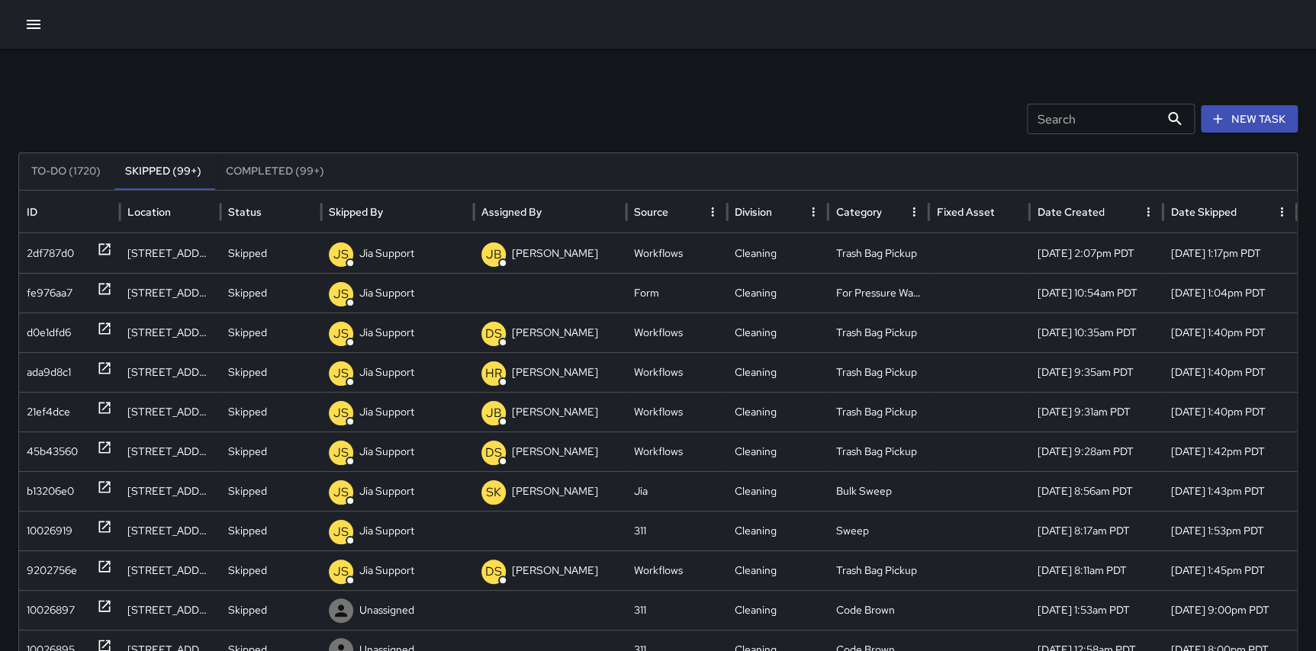
click at [64, 168] on button "To-Do (1720)" at bounding box center [66, 171] width 94 height 37
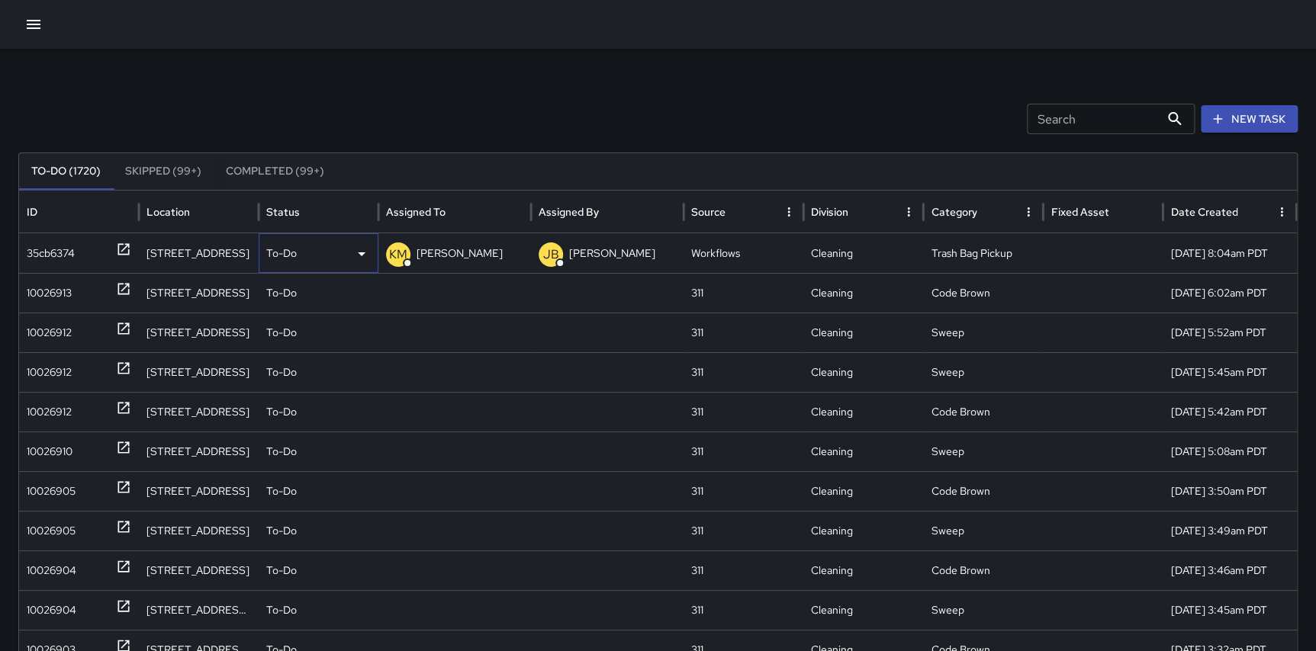
click at [310, 246] on div "To-Do" at bounding box center [318, 253] width 105 height 39
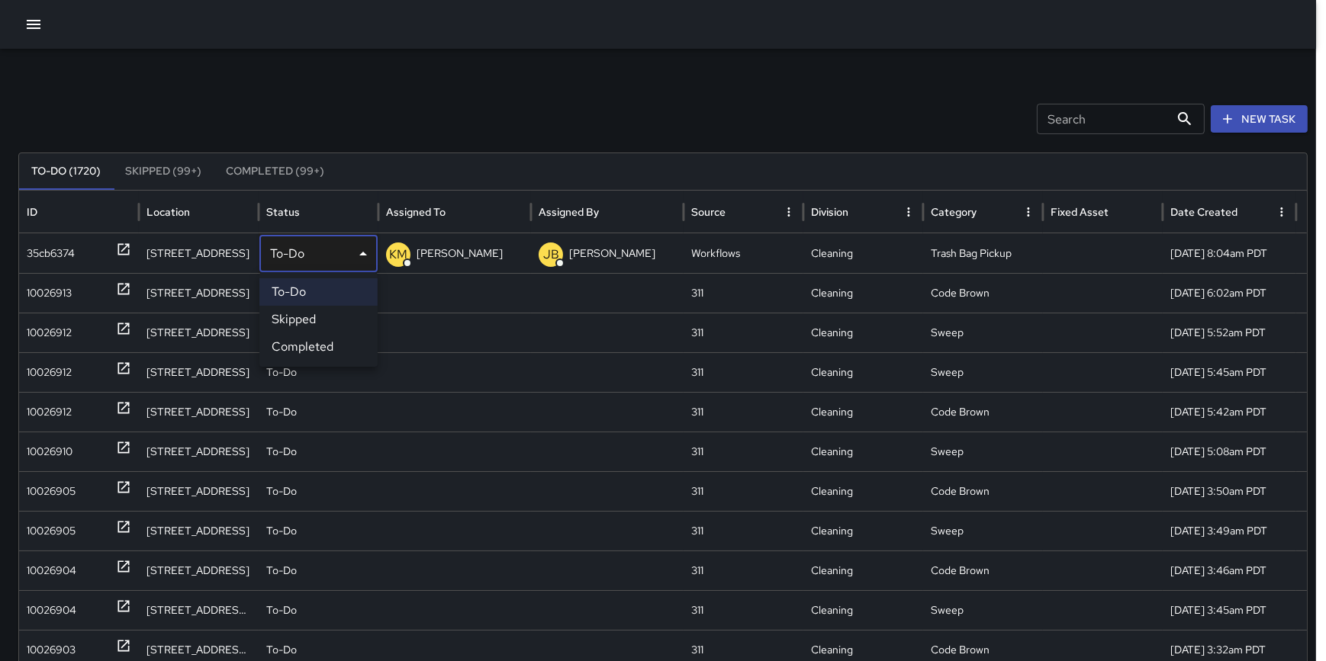
click at [370, 96] on div at bounding box center [663, 330] width 1326 height 661
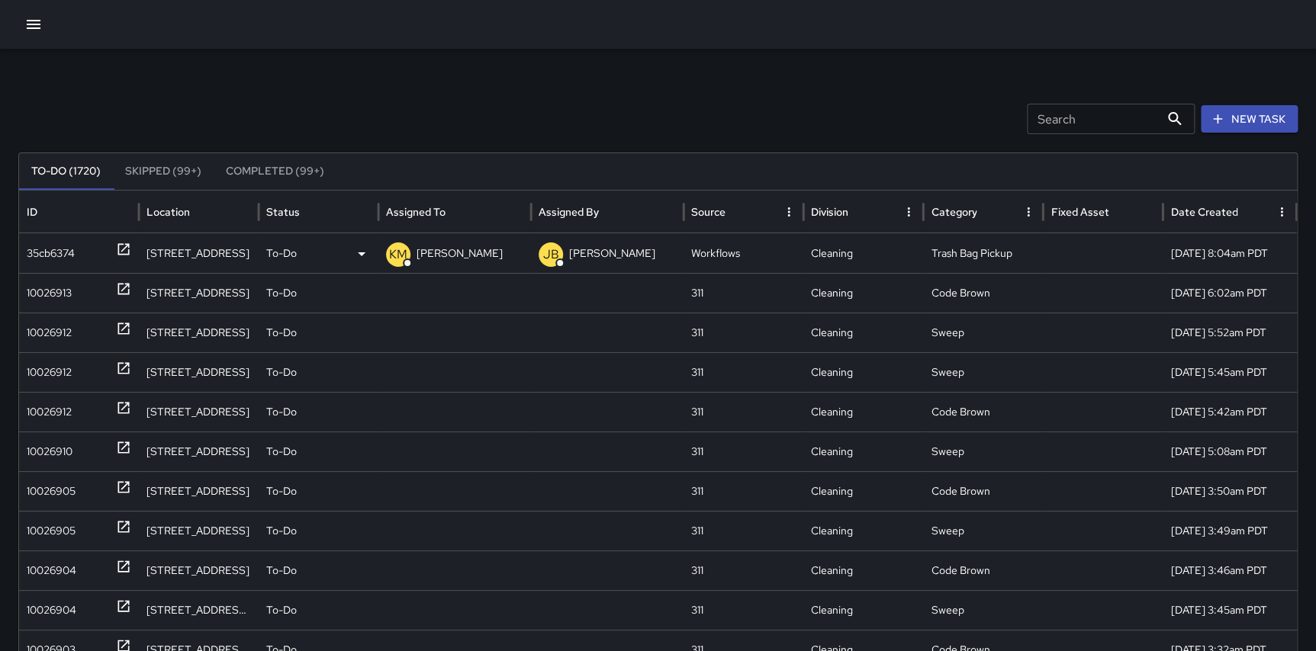
click at [15, 65] on div "Search Search New Task To-Do (1720) Skipped (99+) Completed (99+) ID Location S…" at bounding box center [658, 482] width 1316 height 866
click at [27, 33] on icon "button" at bounding box center [33, 24] width 18 height 18
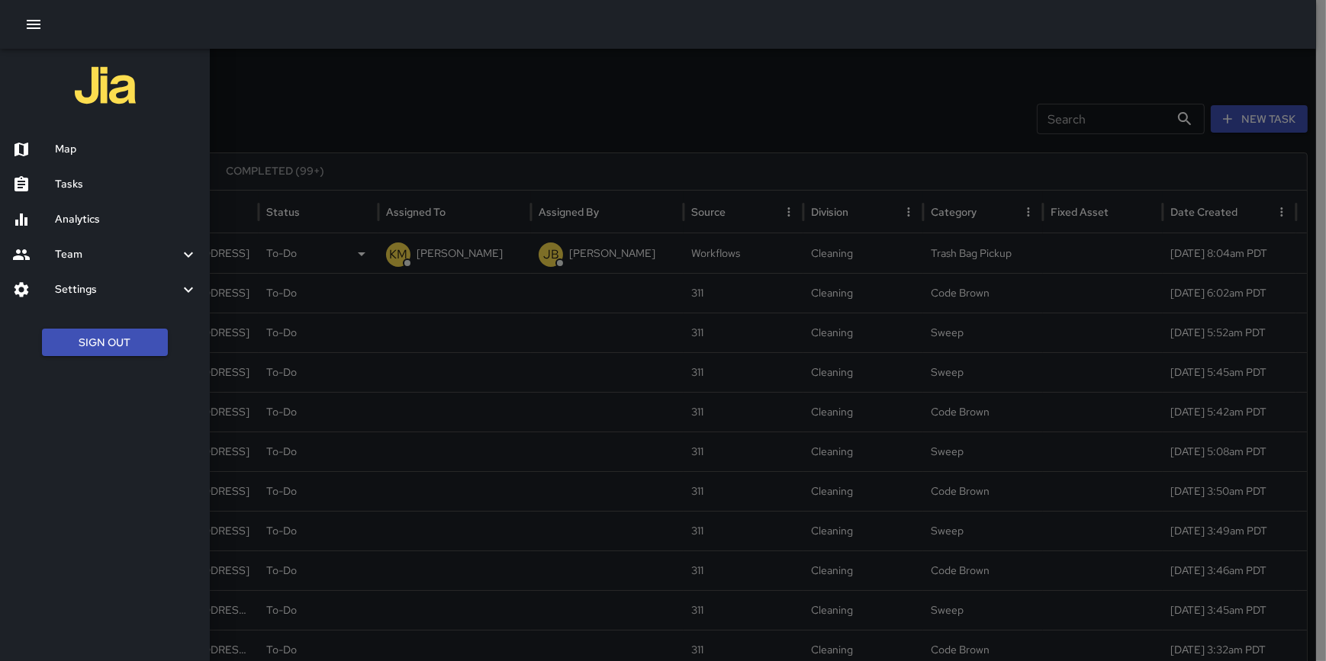
click at [113, 334] on button "Sign Out" at bounding box center [105, 343] width 126 height 28
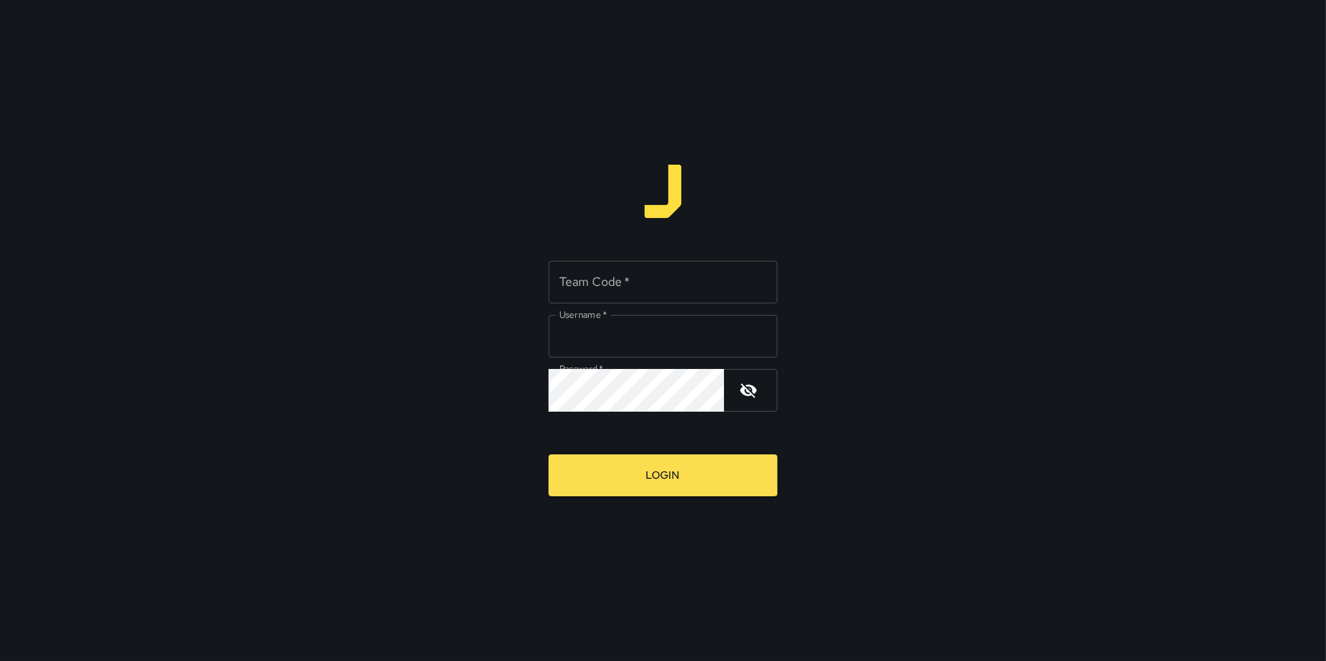
type input "**********"
click at [632, 285] on input "Team Code   *" at bounding box center [662, 282] width 229 height 43
type input "*****"
click at [647, 476] on button "Login" at bounding box center [662, 476] width 229 height 42
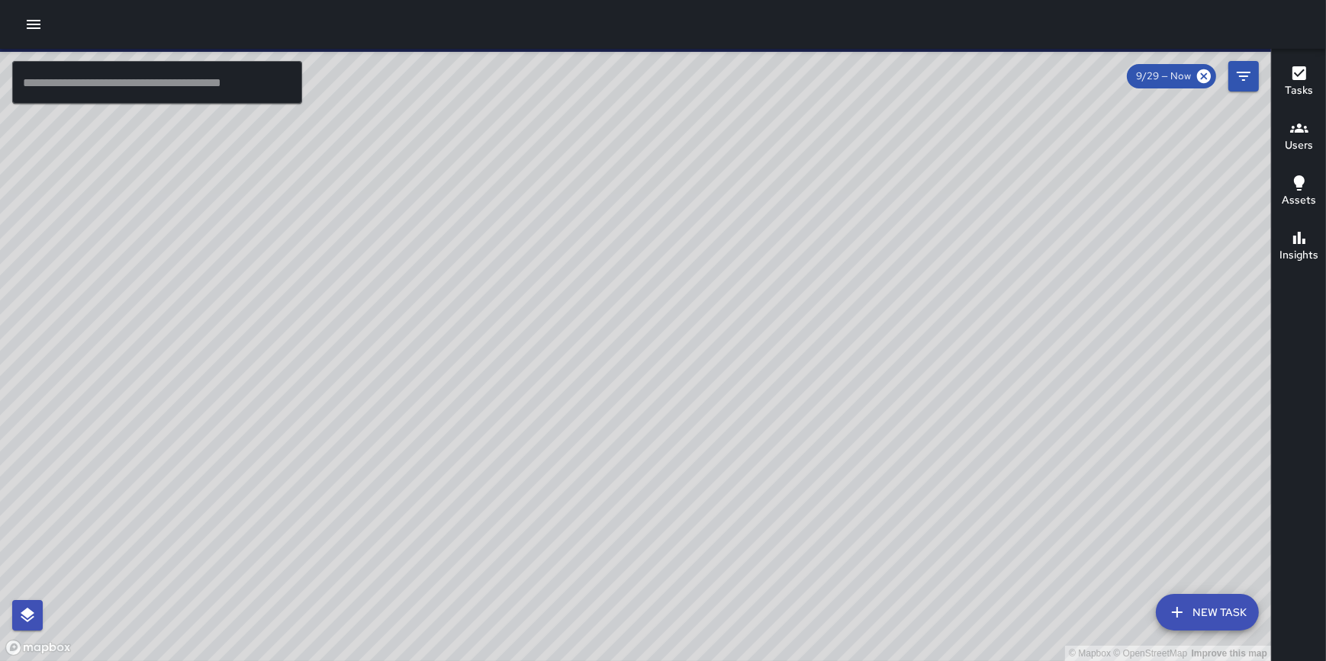
click at [35, 21] on icon "button" at bounding box center [34, 24] width 14 height 9
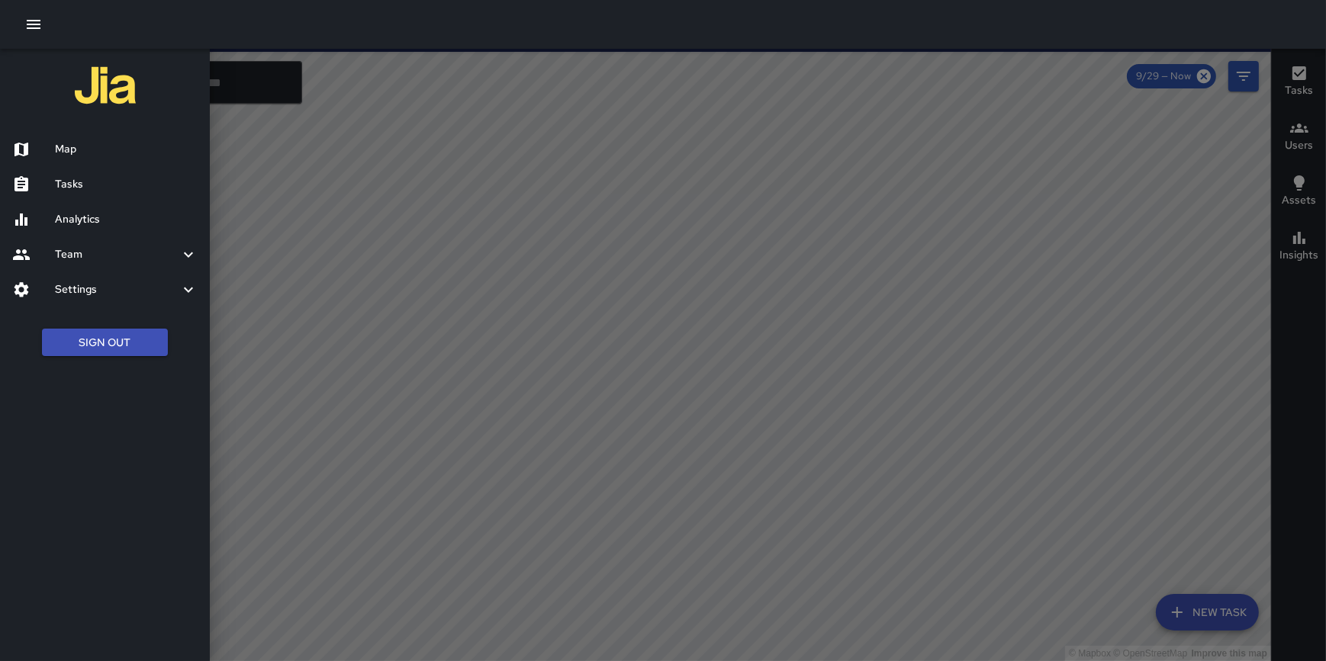
click at [98, 215] on h6 "Analytics" at bounding box center [126, 219] width 143 height 17
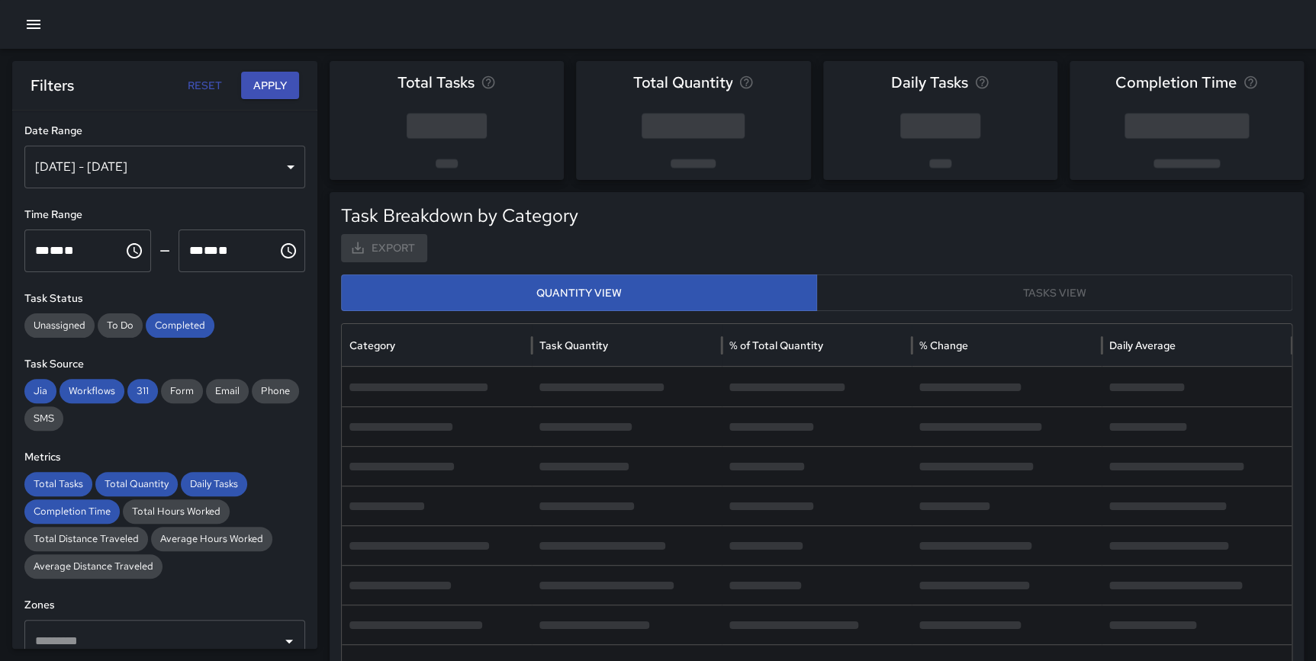
click at [28, 22] on icon "button" at bounding box center [33, 24] width 18 height 18
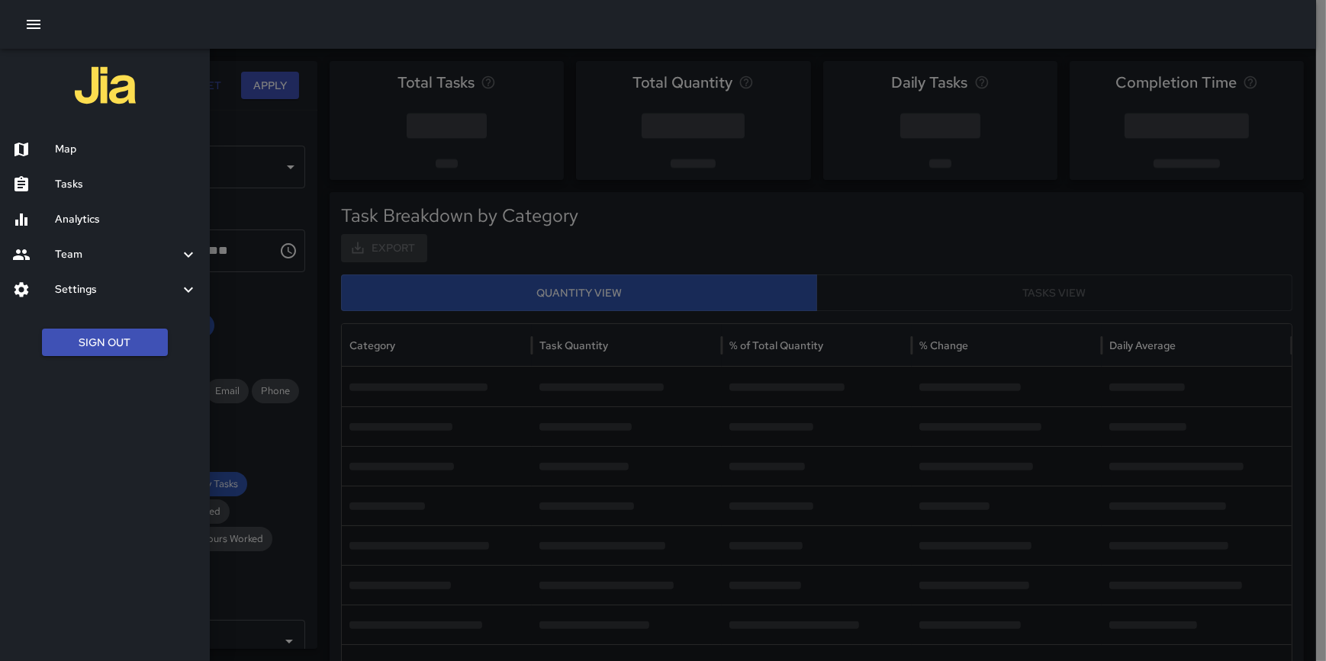
click at [66, 177] on h6 "Tasks" at bounding box center [126, 184] width 143 height 17
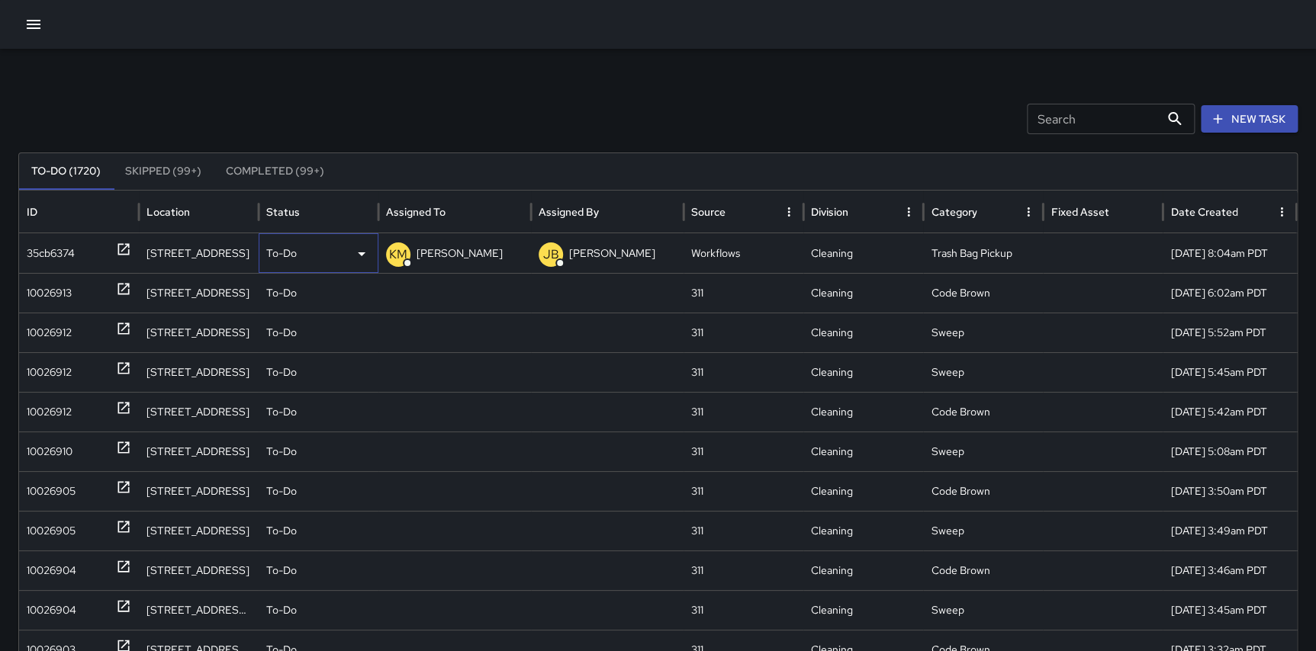
click at [308, 257] on div "To-Do" at bounding box center [318, 253] width 105 height 39
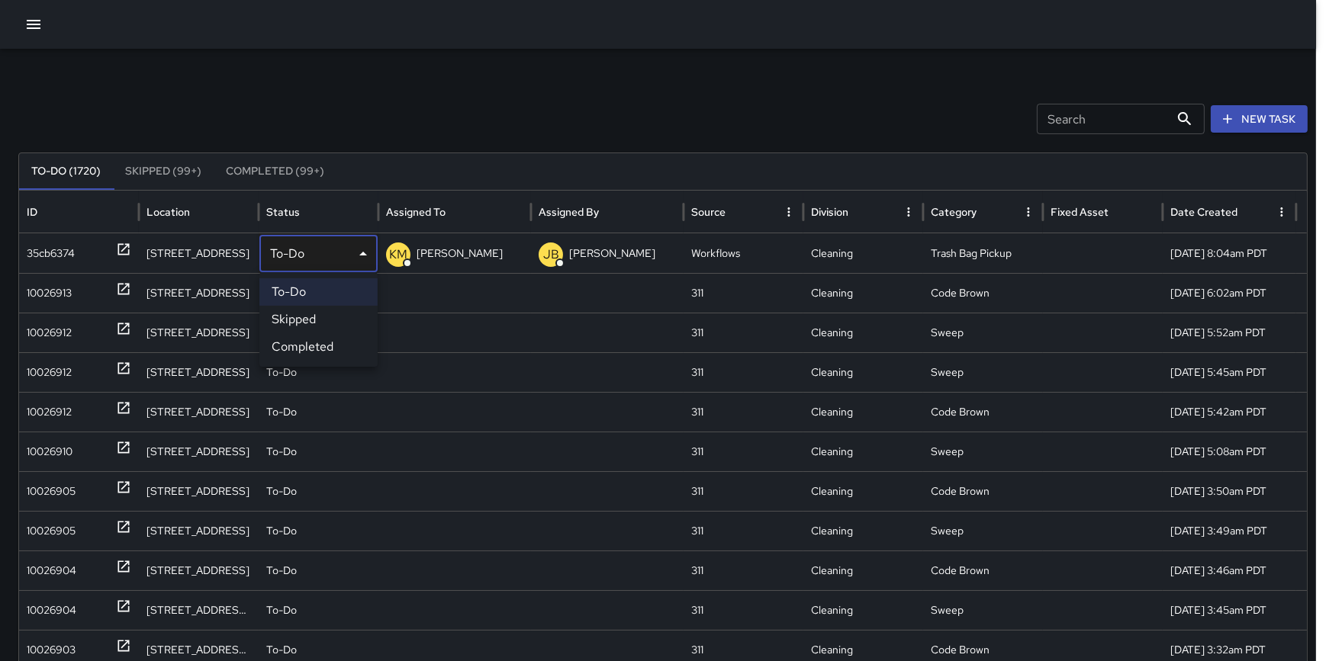
click at [172, 172] on div at bounding box center [663, 330] width 1326 height 661
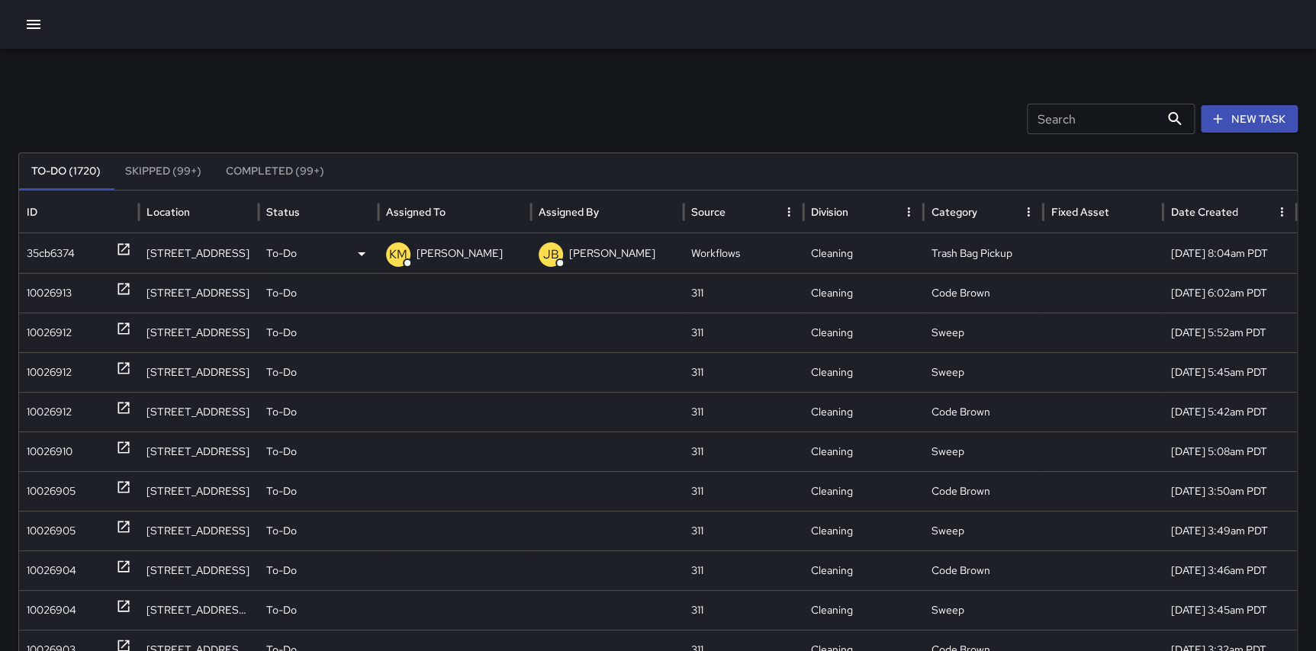
click at [37, 29] on icon "button" at bounding box center [33, 24] width 18 height 18
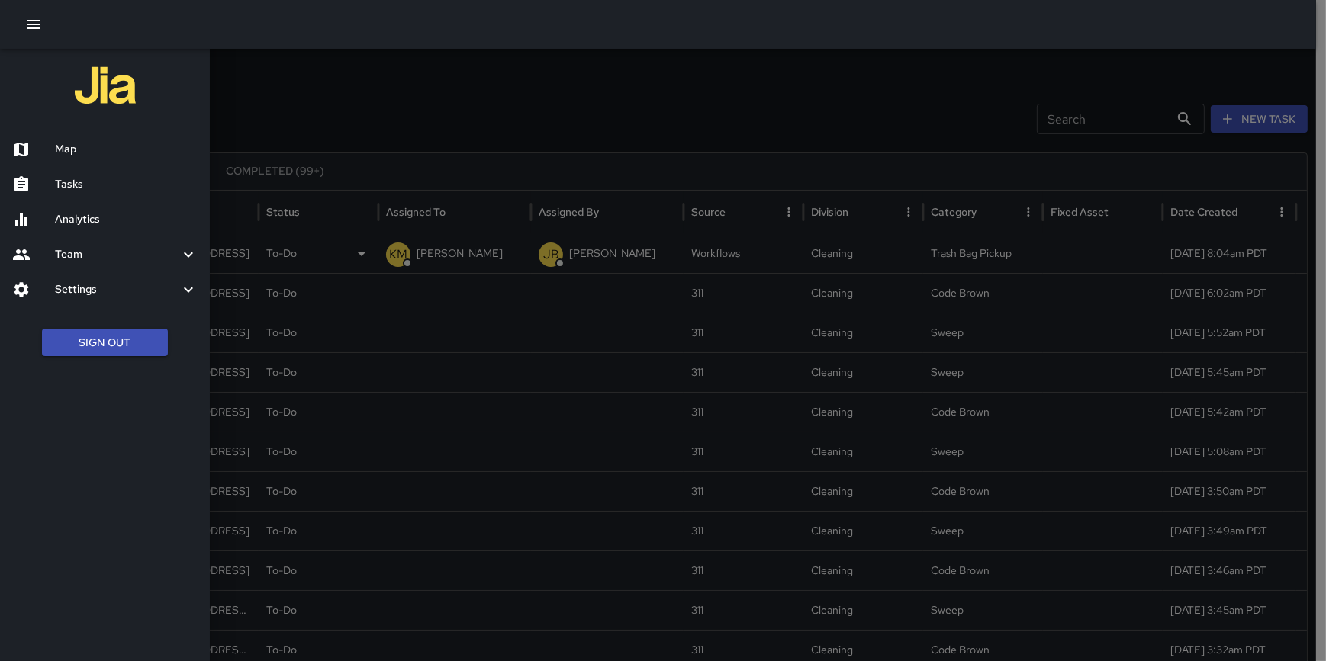
click at [101, 336] on button "Sign Out" at bounding box center [105, 343] width 126 height 28
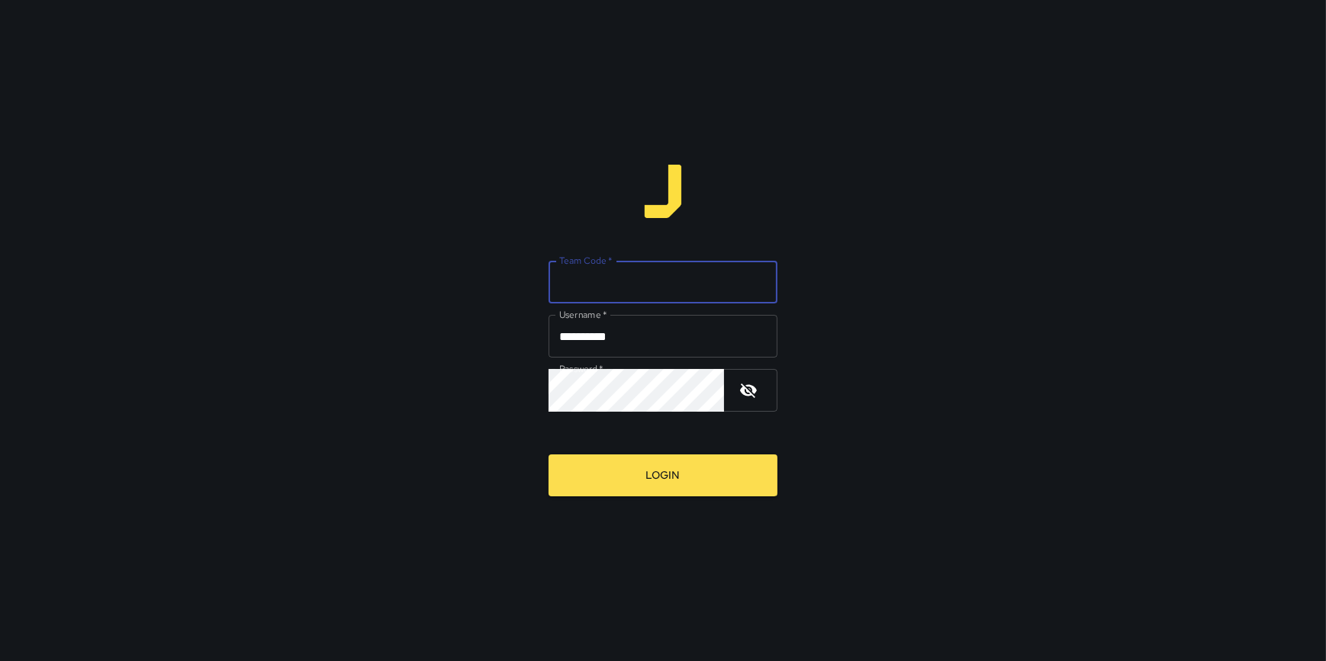
click at [610, 275] on input "Team Code   *" at bounding box center [662, 282] width 229 height 43
type input "*****"
drag, startPoint x: 912, startPoint y: 220, endPoint x: 854, endPoint y: 292, distance: 92.8
click at [912, 220] on div "**********" at bounding box center [663, 330] width 1326 height 661
click at [686, 486] on button "Login" at bounding box center [662, 476] width 229 height 42
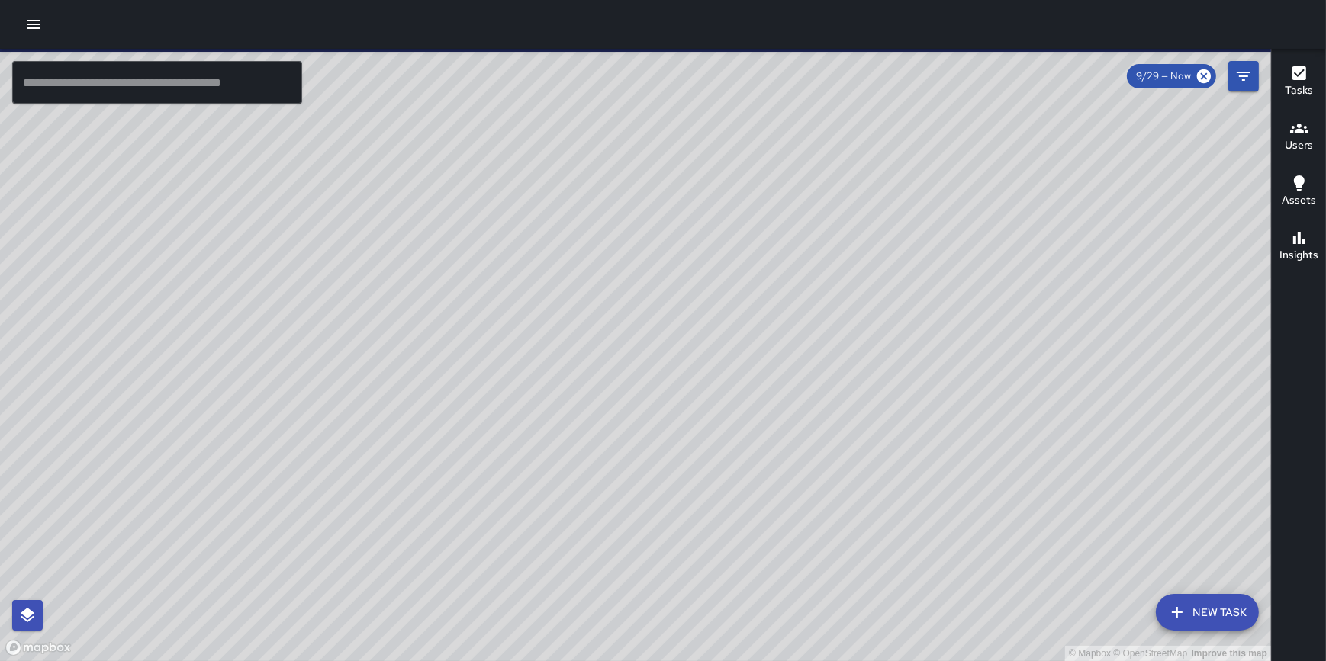
click at [32, 19] on icon "button" at bounding box center [33, 24] width 18 height 18
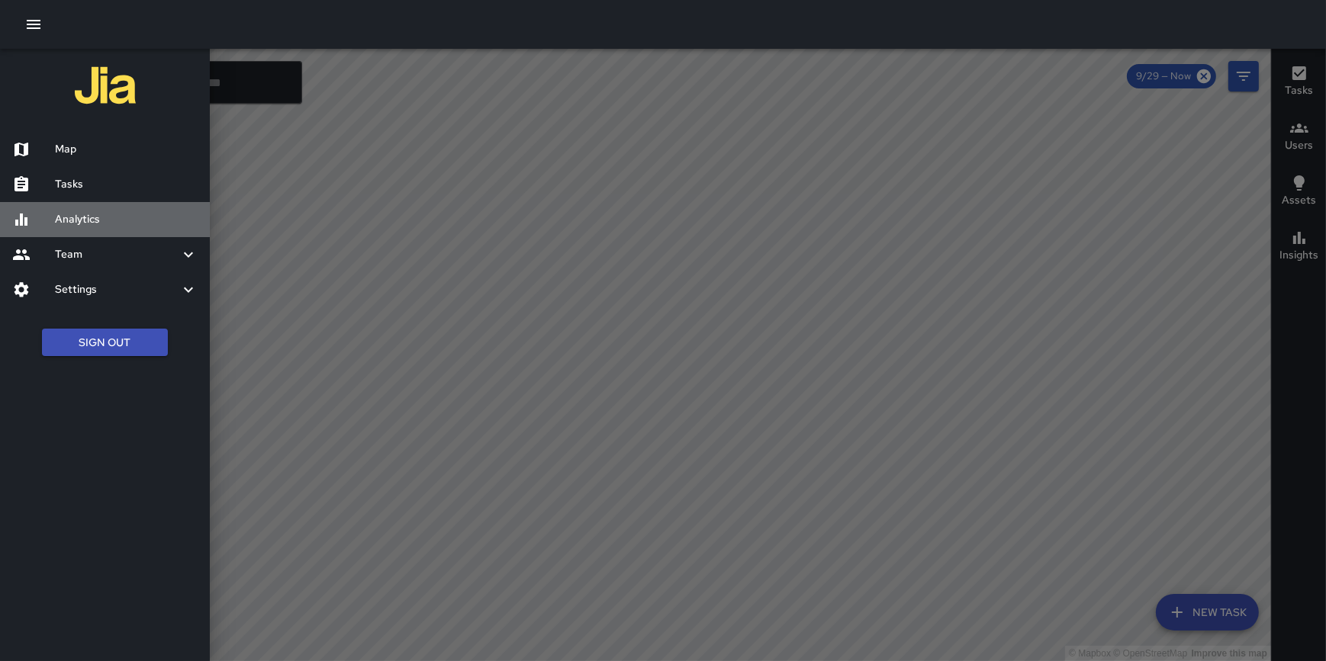
click at [82, 218] on h6 "Analytics" at bounding box center [126, 219] width 143 height 17
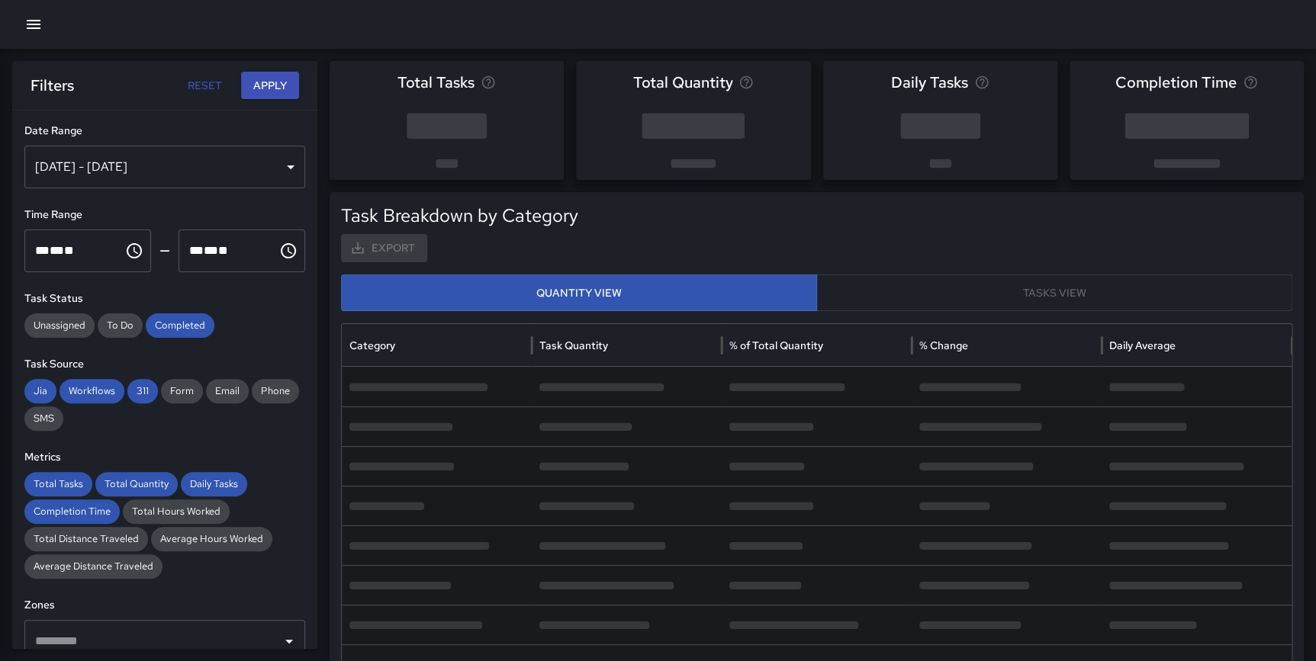
click at [24, 32] on icon "button" at bounding box center [33, 24] width 18 height 18
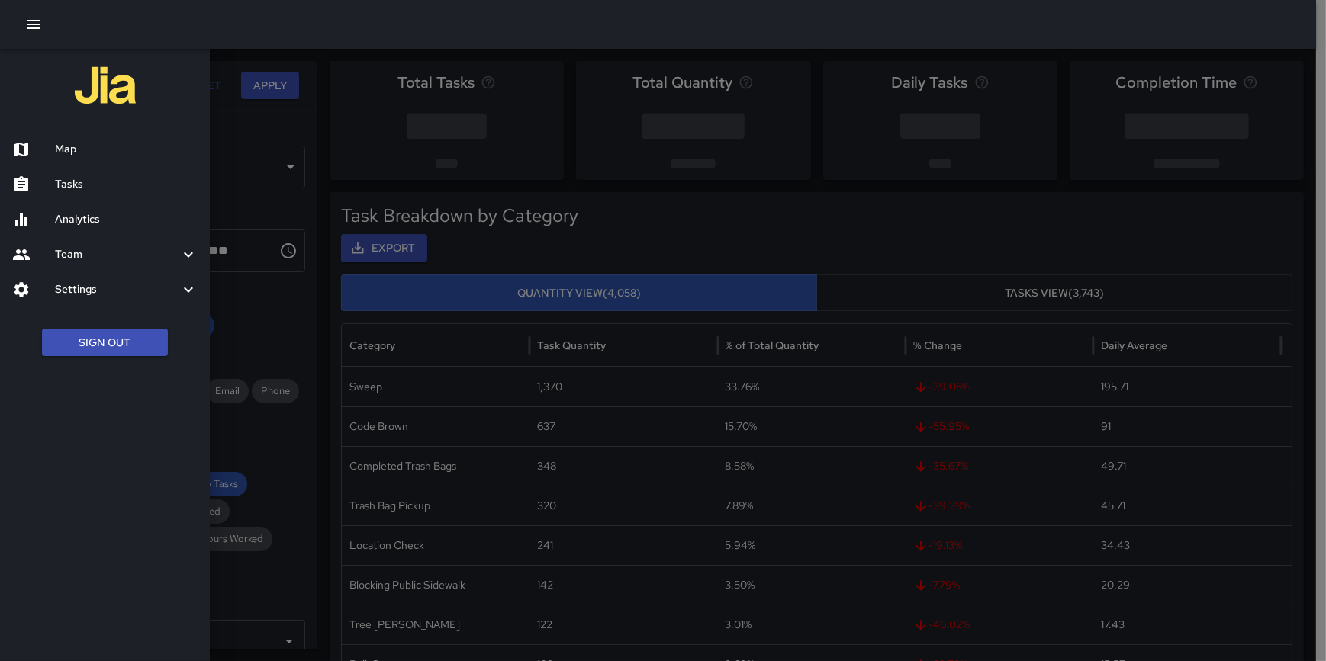
click at [72, 175] on div "Tasks" at bounding box center [105, 184] width 210 height 35
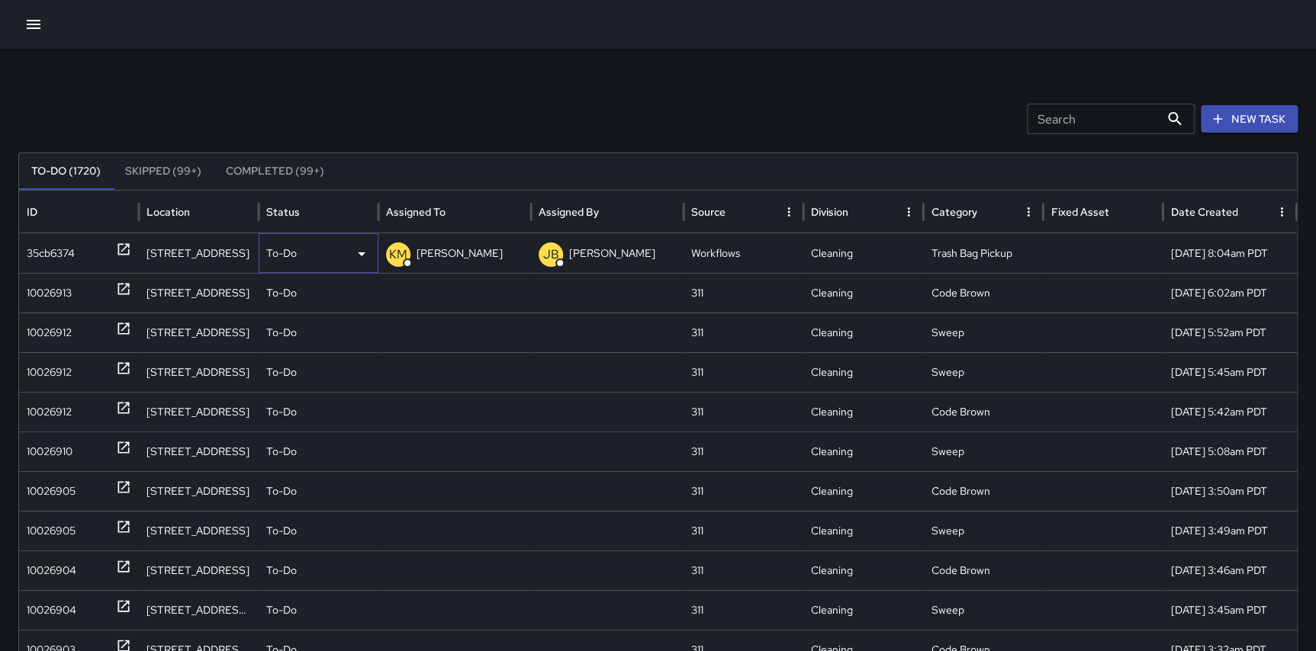
click at [327, 249] on div "To-Do" at bounding box center [318, 253] width 105 height 39
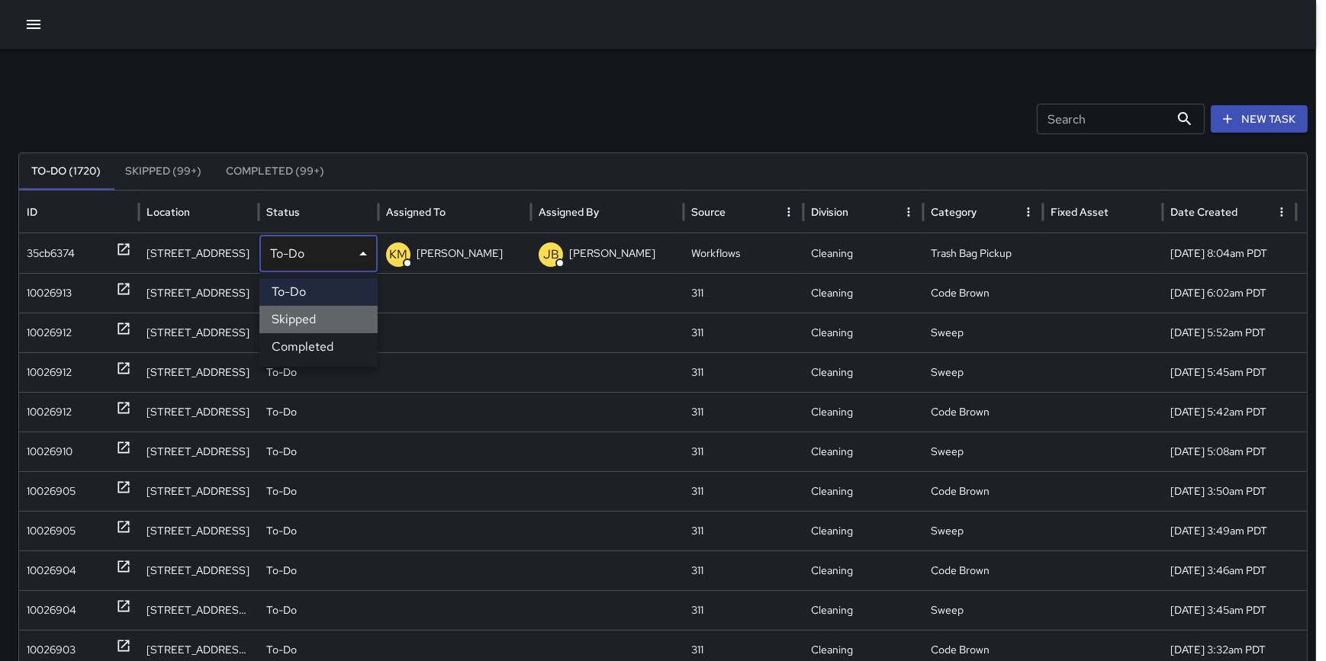
click at [323, 320] on li "Skipped" at bounding box center [318, 319] width 118 height 27
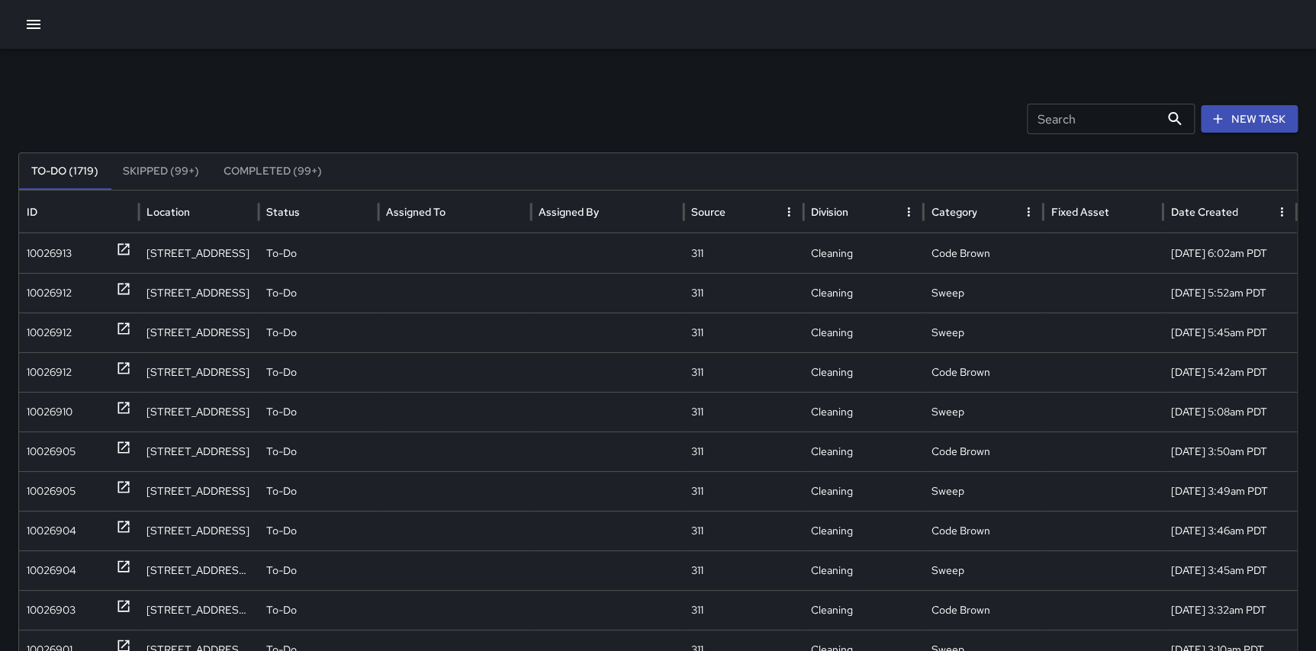
click at [166, 165] on button "Skipped (99+)" at bounding box center [161, 171] width 101 height 37
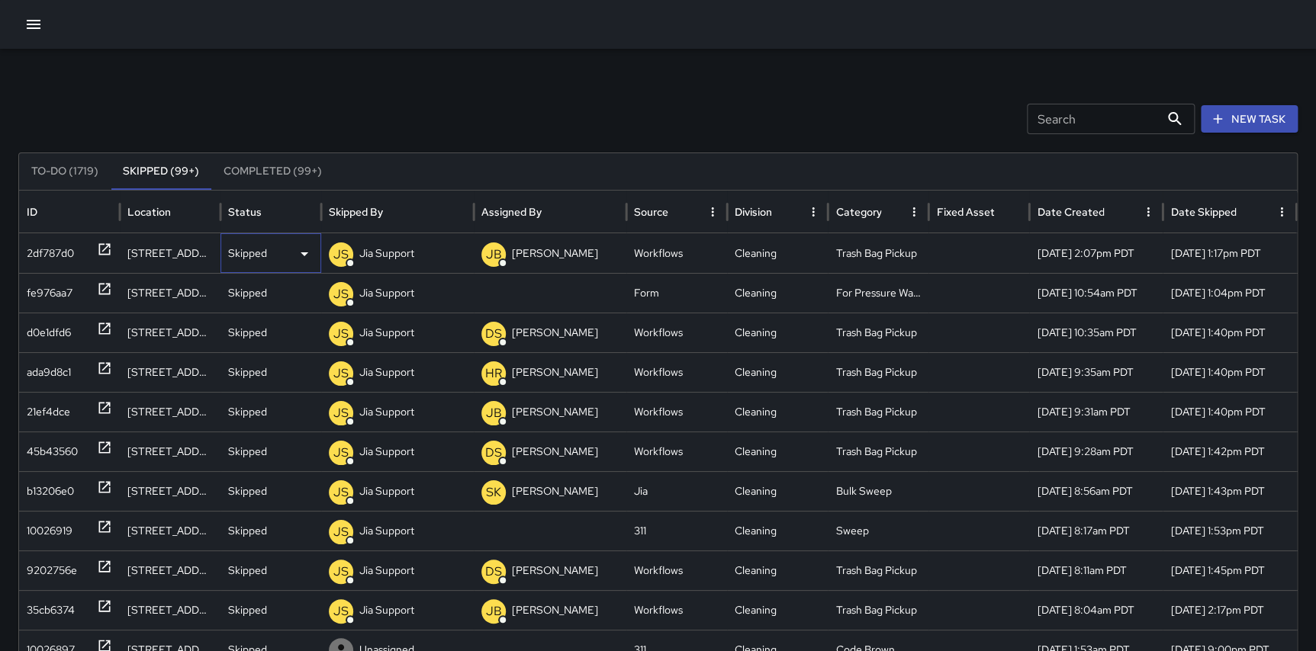
click at [290, 250] on div "Skipped" at bounding box center [270, 253] width 85 height 39
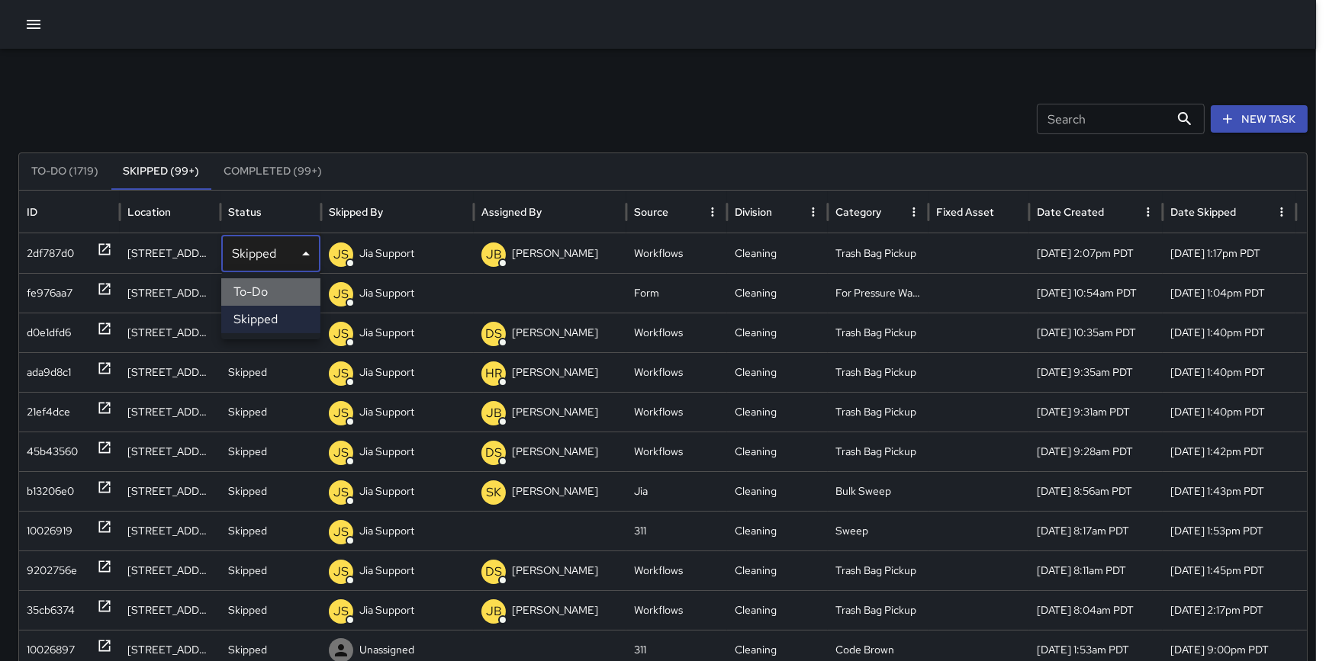
click at [280, 281] on li "To-Do" at bounding box center [270, 291] width 99 height 27
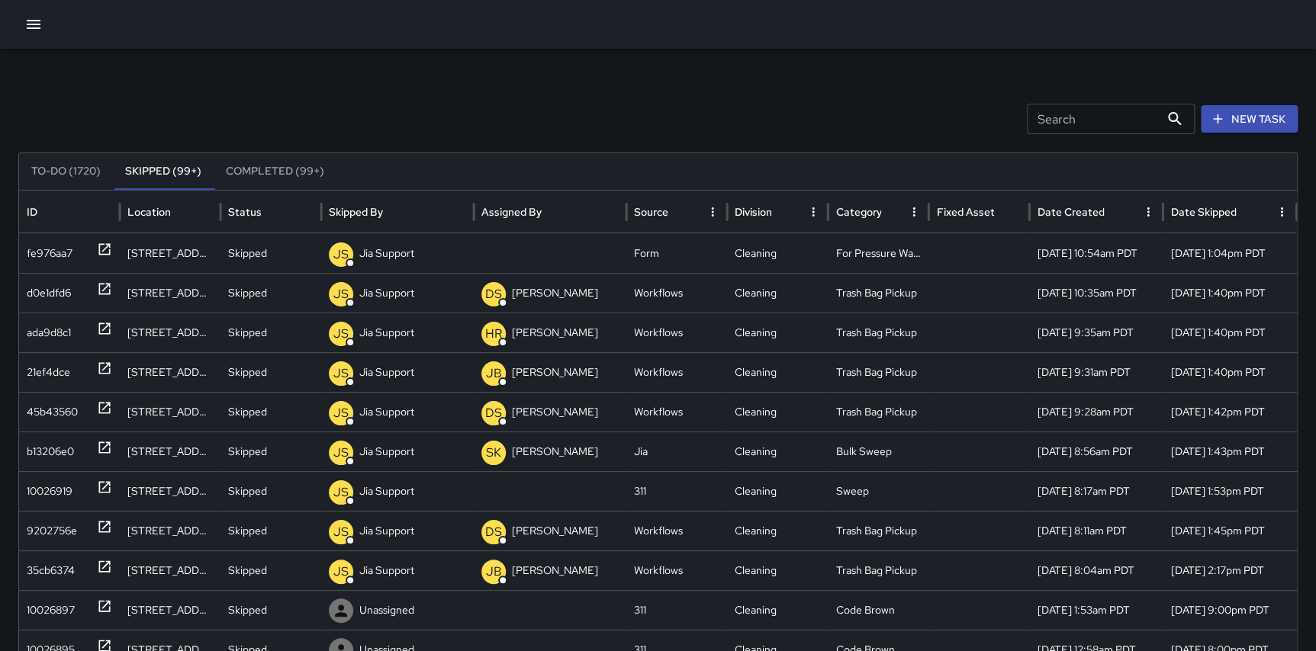
click at [445, 95] on div "Search Search New Task To-Do (1720) Skipped (99+) Completed (99+) ID Location S…" at bounding box center [658, 482] width 1316 height 866
click at [83, 169] on button "To-Do (1720)" at bounding box center [66, 171] width 94 height 37
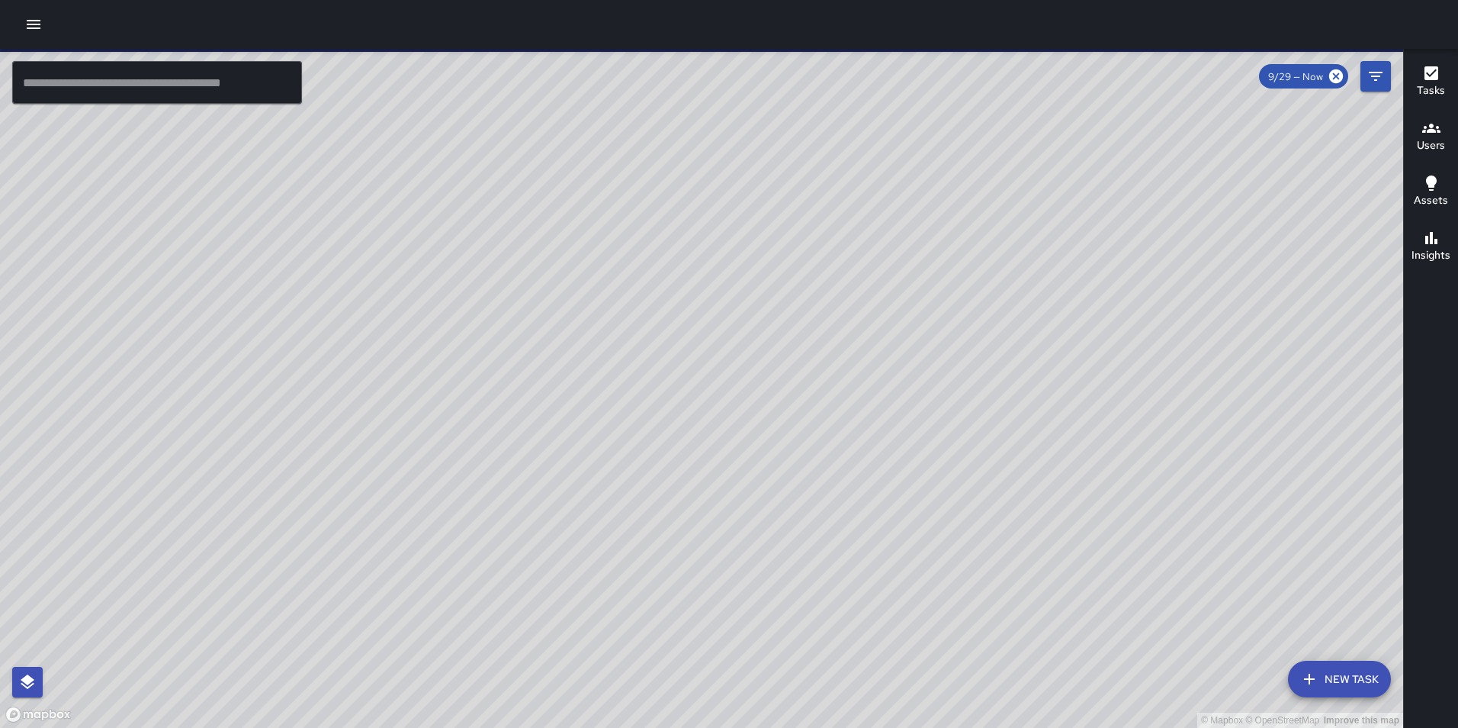
click at [26, 28] on icon "button" at bounding box center [33, 24] width 18 height 18
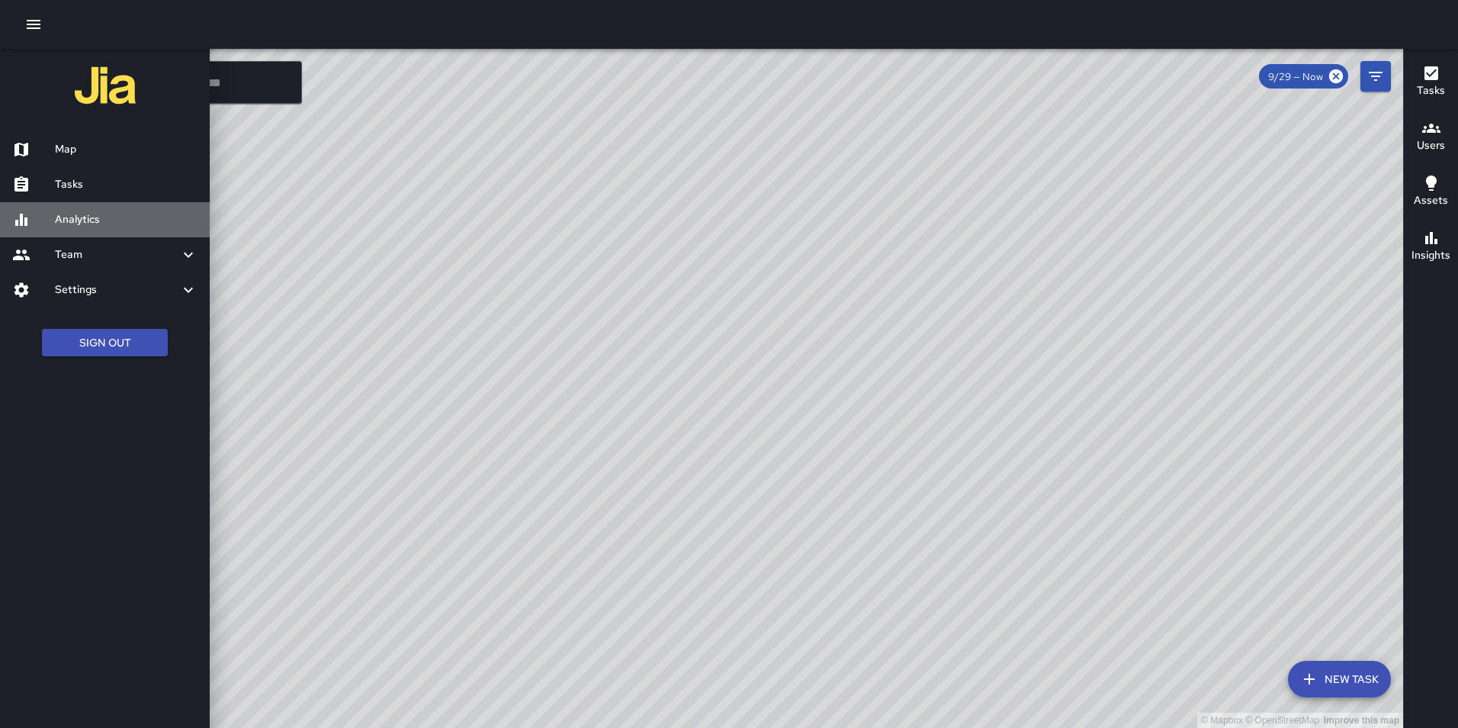
click at [98, 211] on h6 "Analytics" at bounding box center [126, 219] width 143 height 17
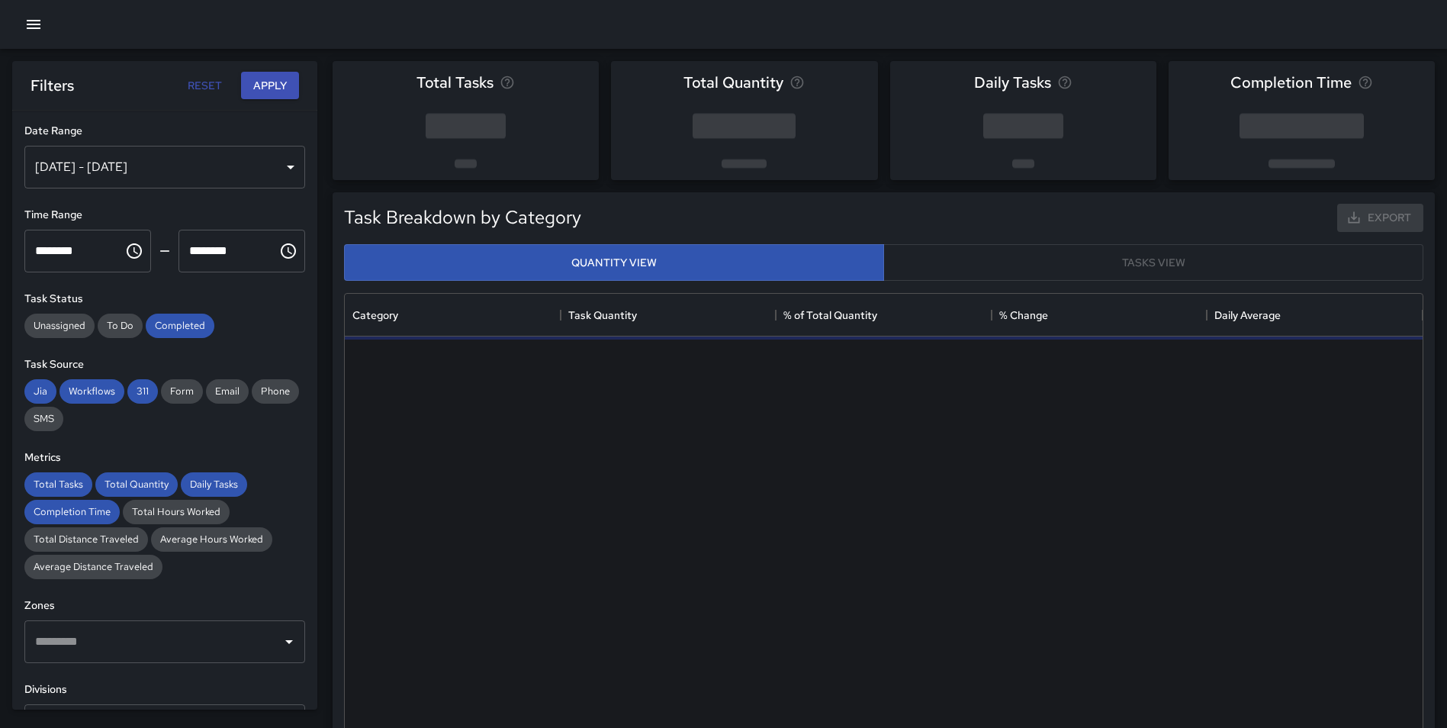
scroll to position [445, 1066]
click at [153, 169] on div "[DATE] - [DATE]" at bounding box center [164, 167] width 281 height 43
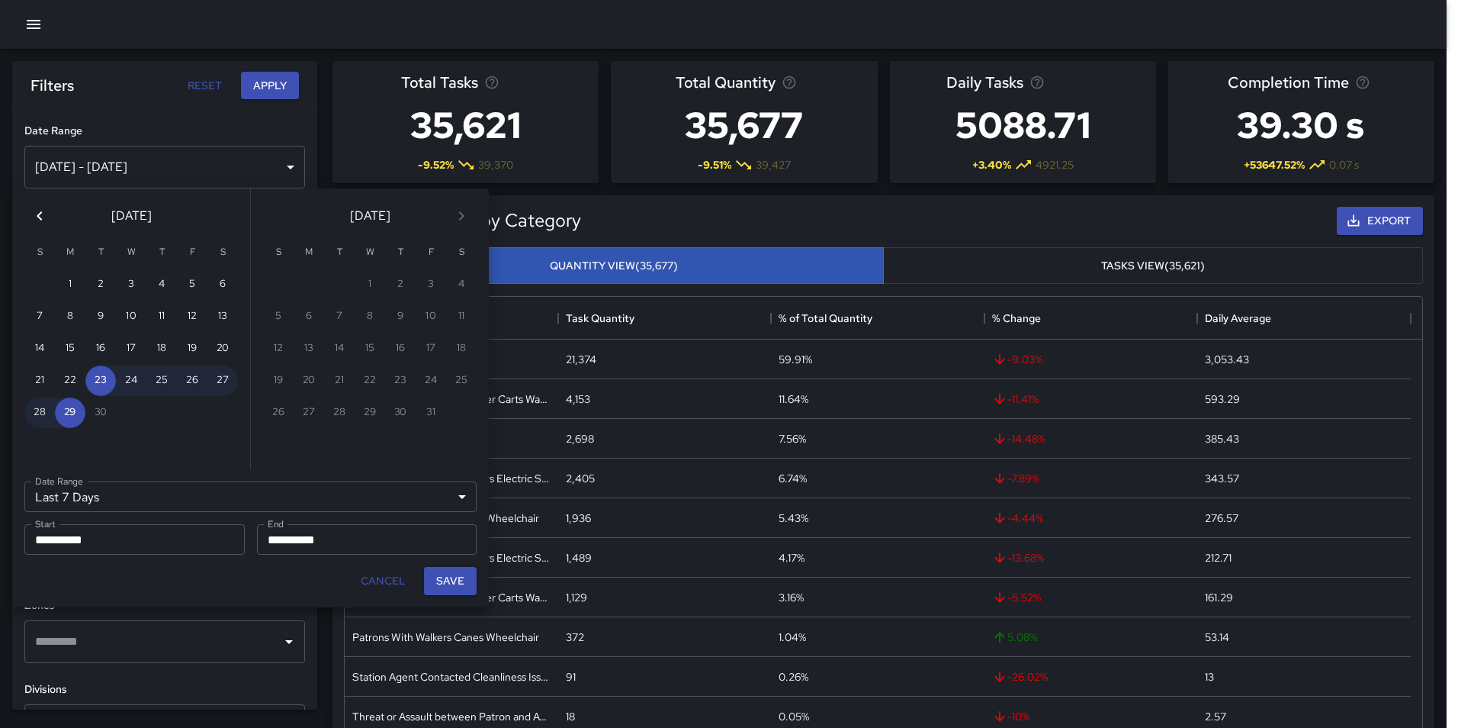
click at [42, 213] on icon "Previous month" at bounding box center [40, 216] width 18 height 18
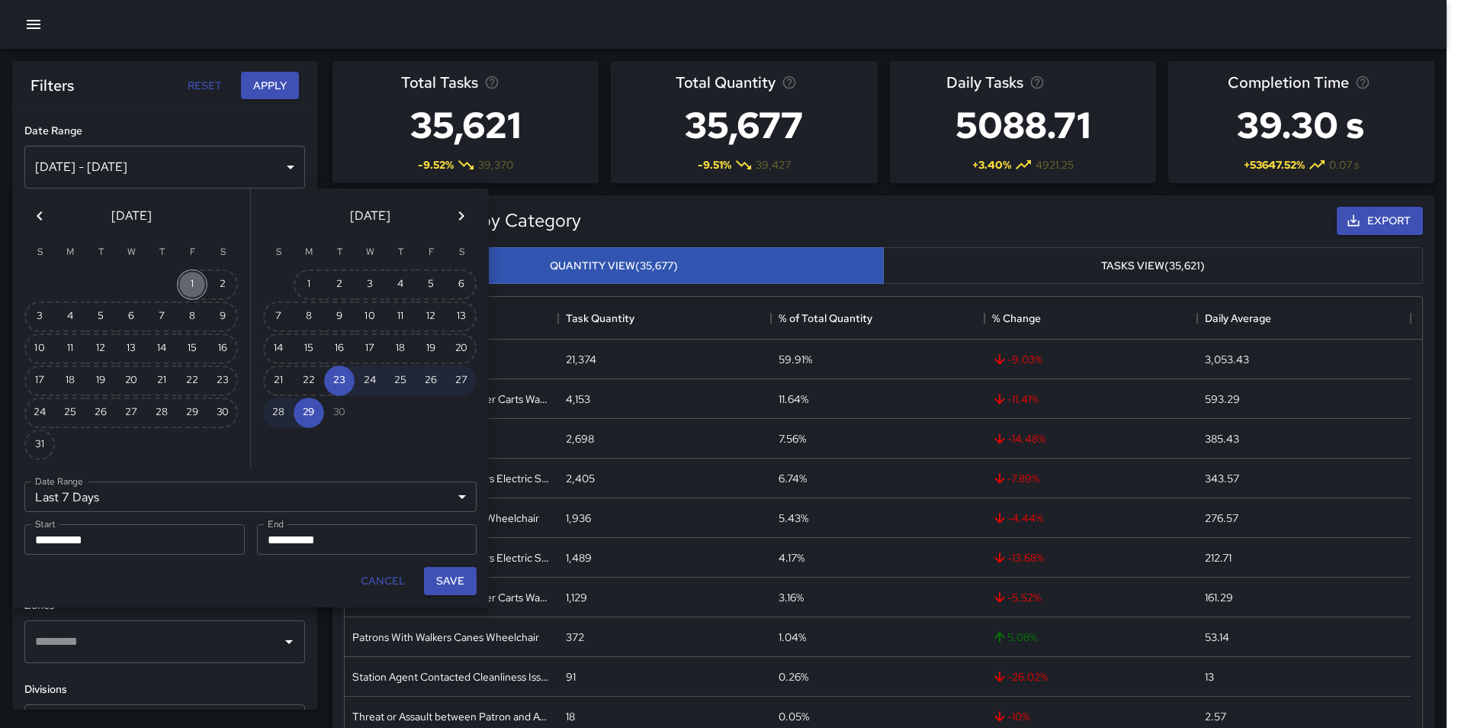
click at [195, 283] on button "1" at bounding box center [192, 284] width 31 height 31
type input "******"
type input "**********"
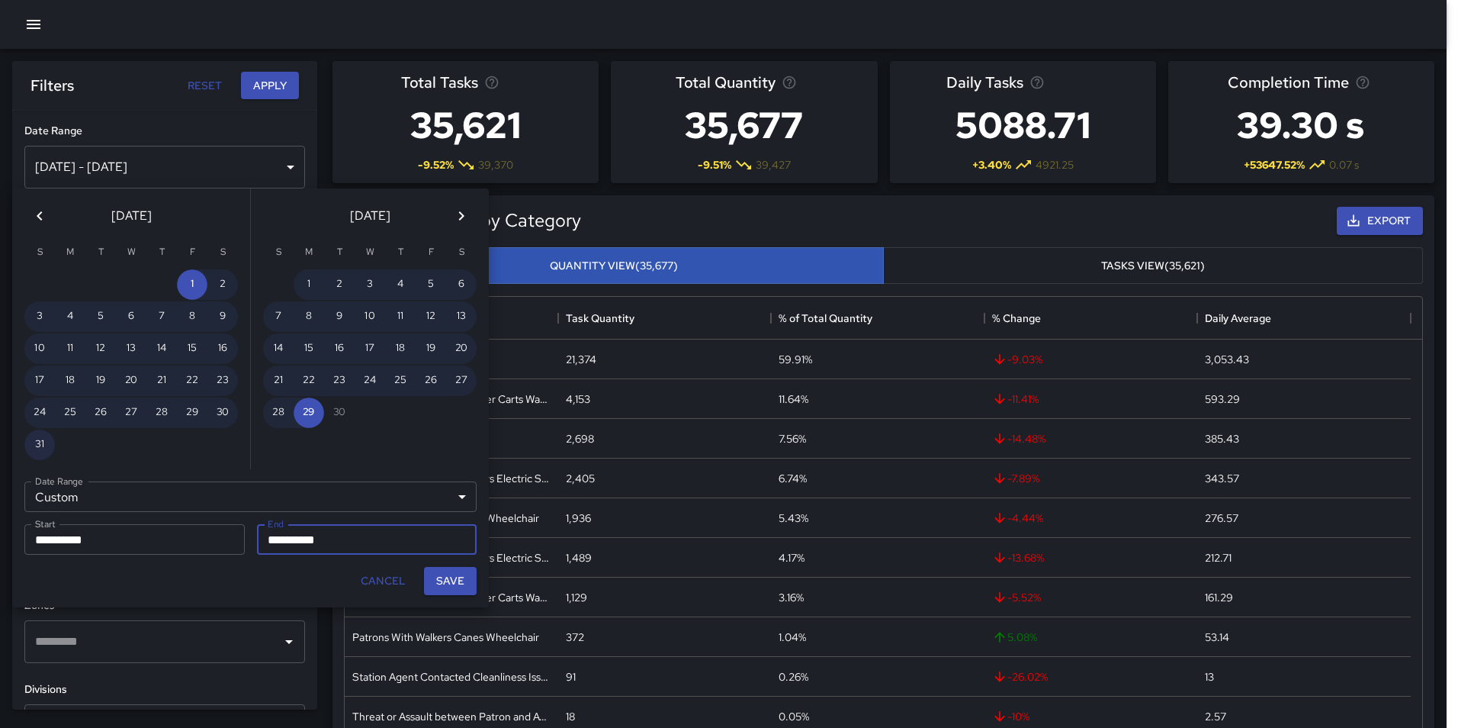
click at [39, 439] on button "31" at bounding box center [39, 444] width 31 height 31
type input "**********"
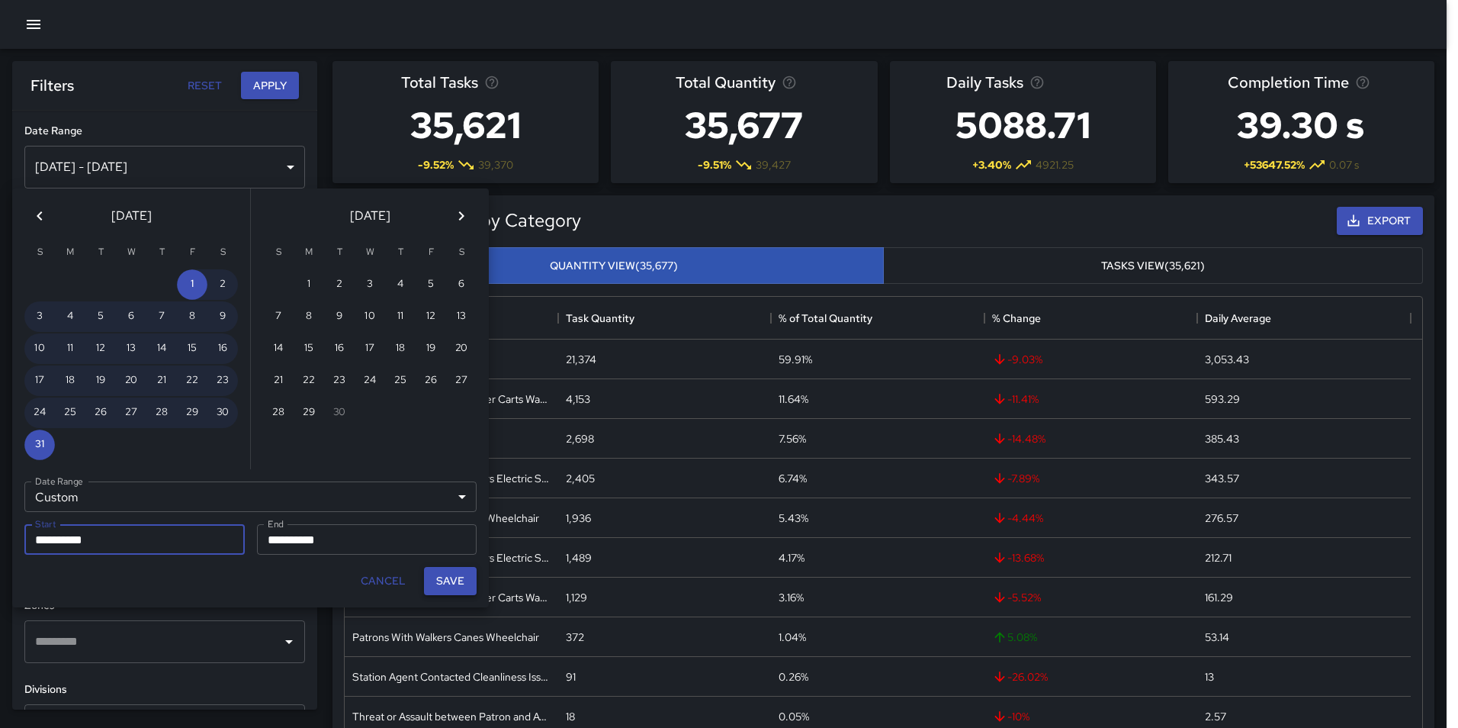
click at [444, 580] on button "Save" at bounding box center [450, 581] width 53 height 28
type input "**********"
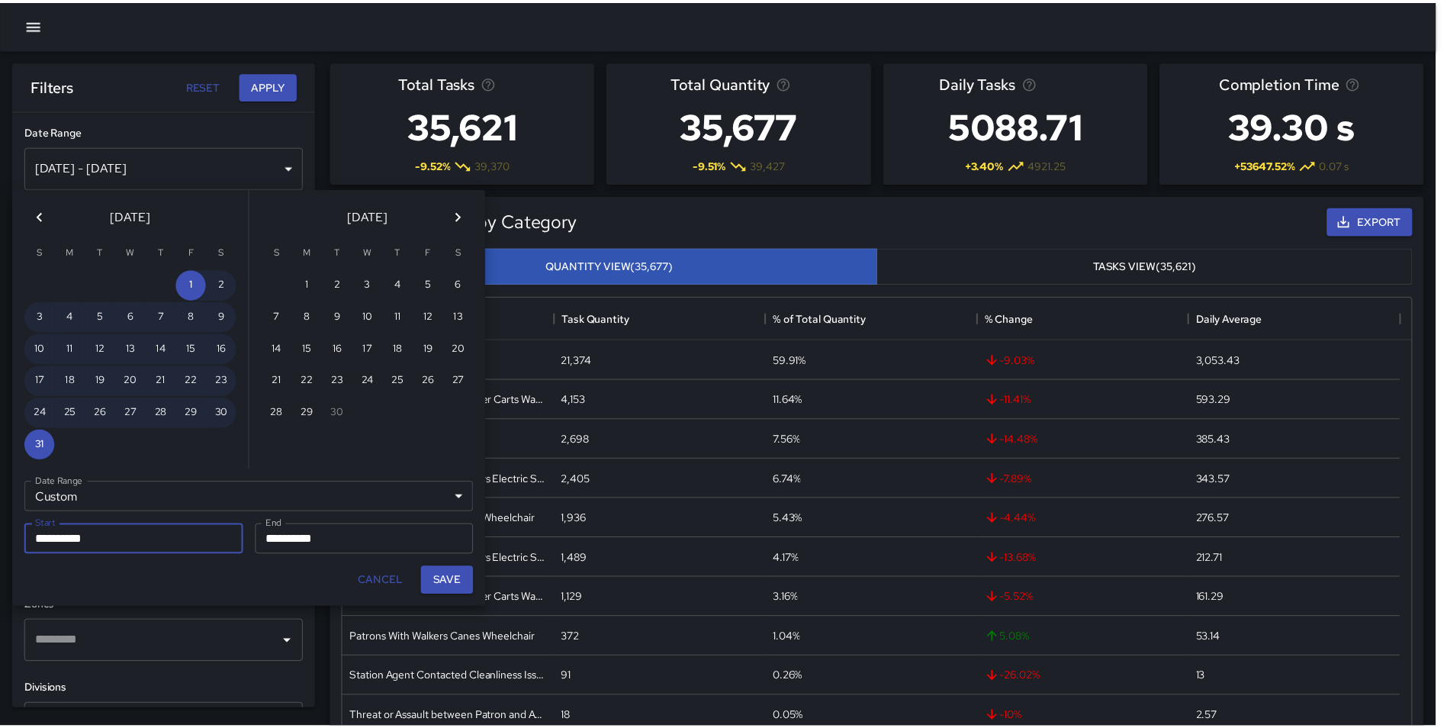
scroll to position [12, 12]
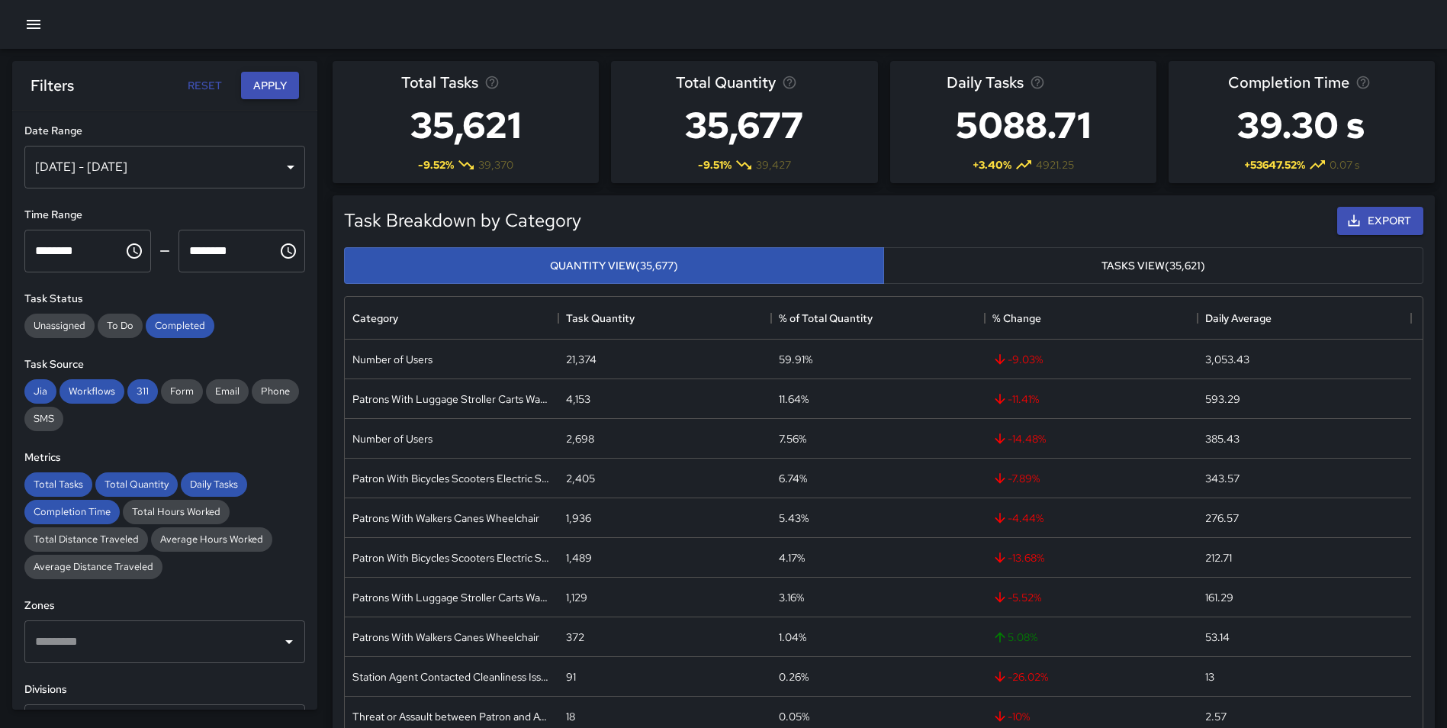
click at [275, 77] on button "Apply" at bounding box center [270, 86] width 58 height 28
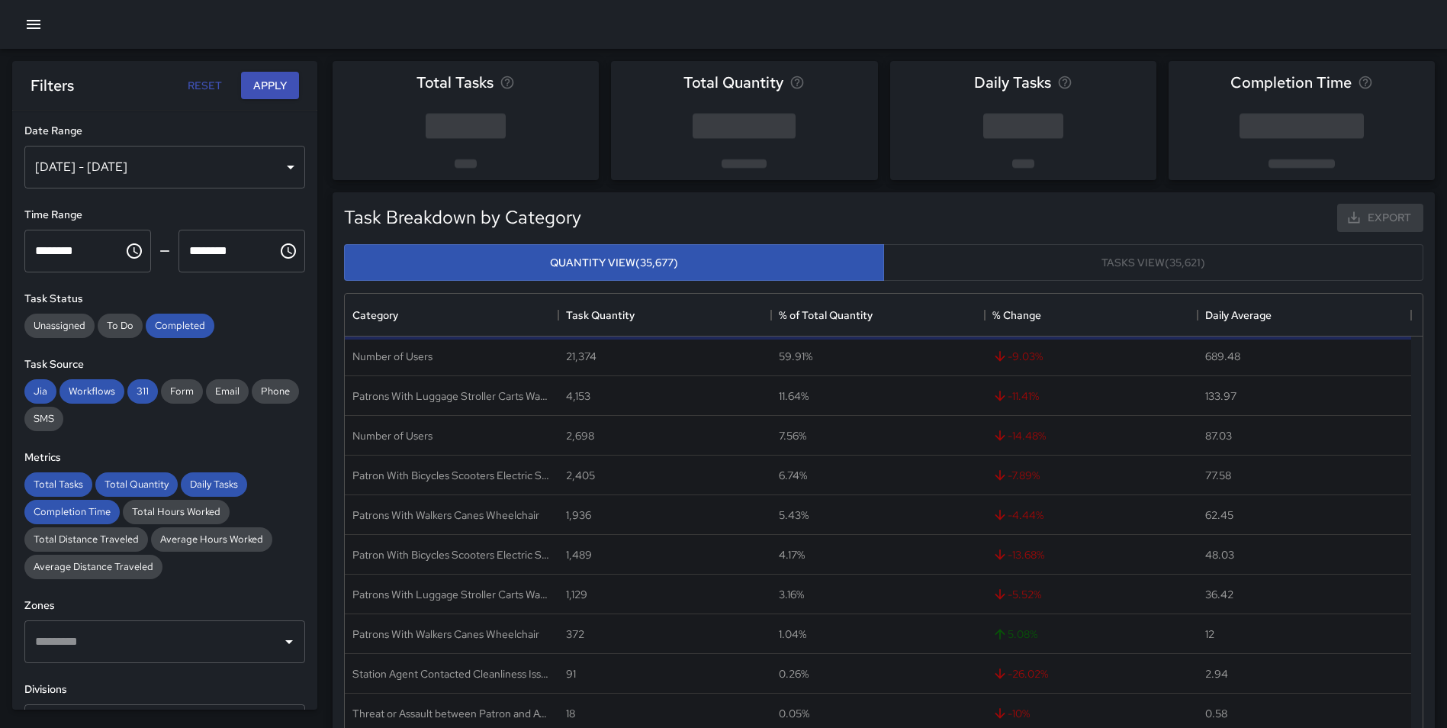
click at [326, 215] on div "Task Breakdown by Category Export Quantity View (35,677) Tasks View (35,621) Ca…" at bounding box center [877, 471] width 1114 height 582
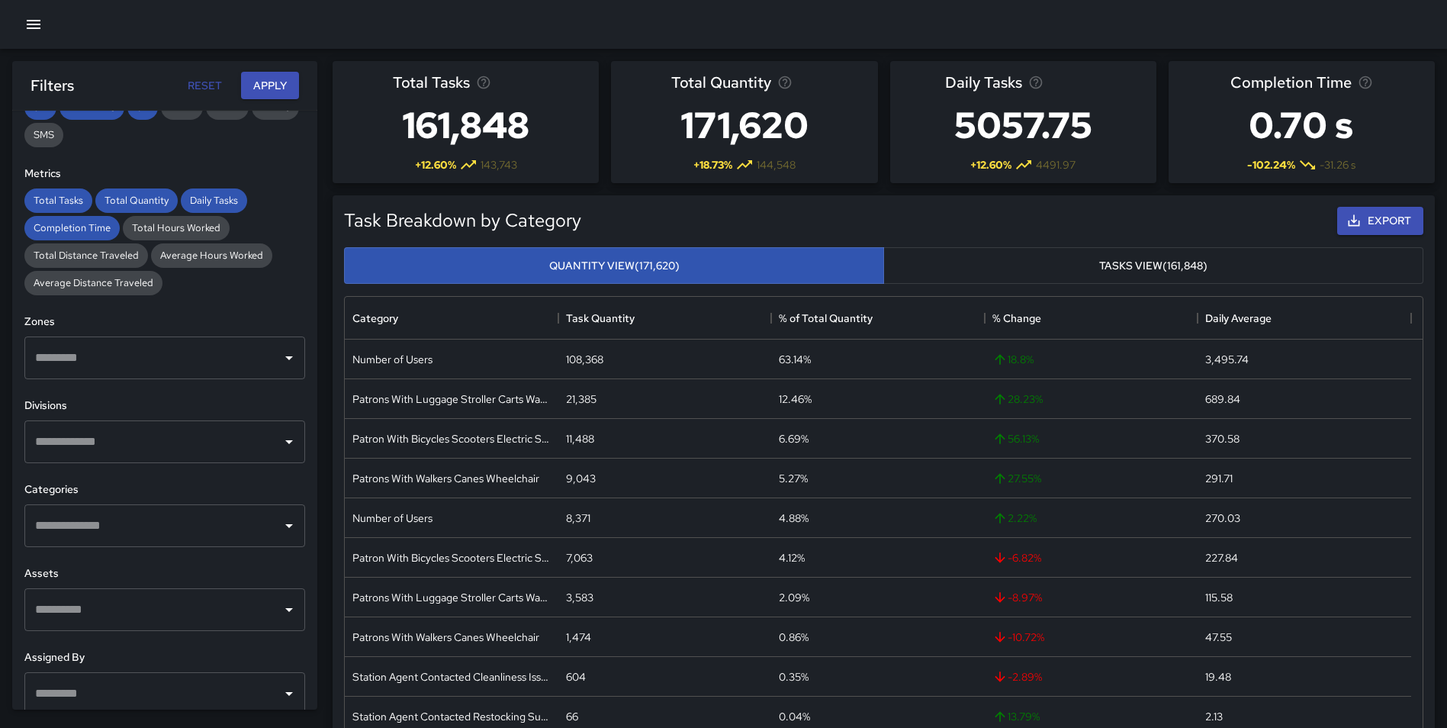
scroll to position [287, 0]
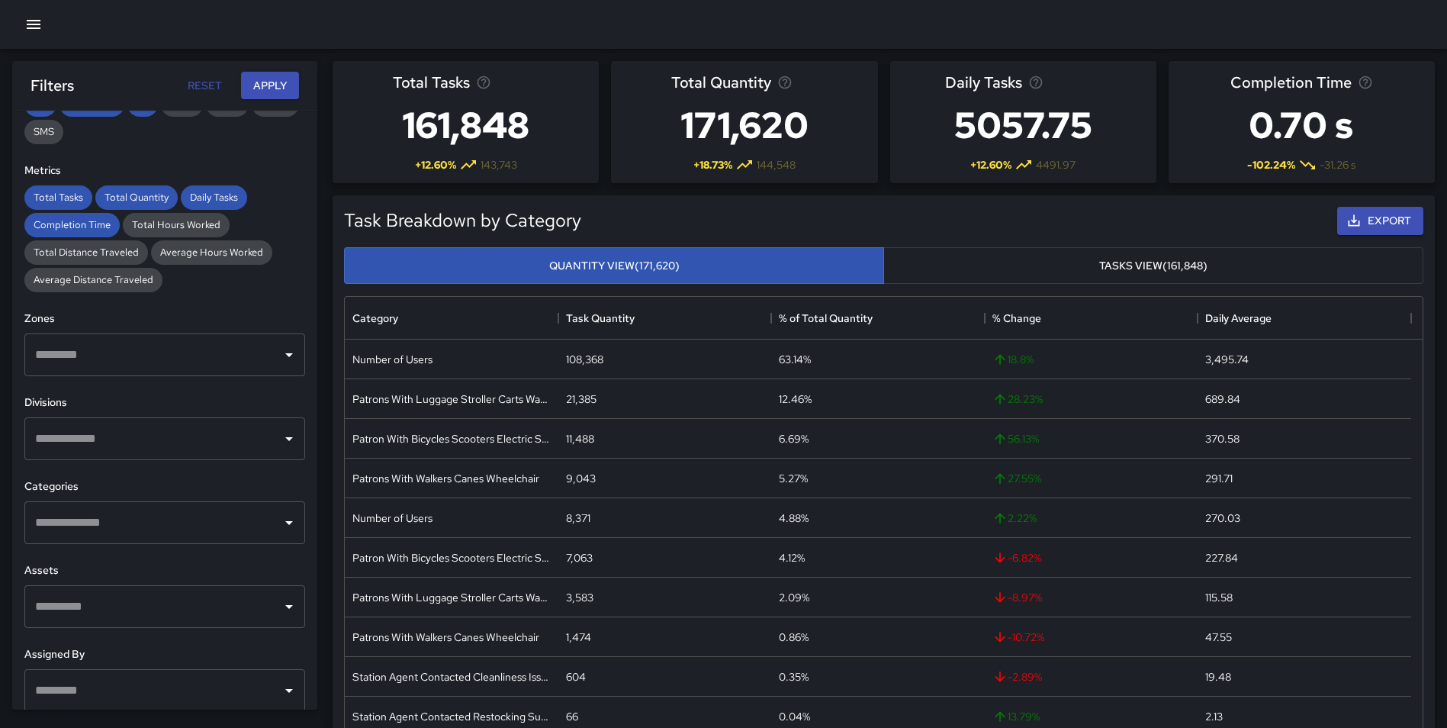
click at [82, 438] on input "text" at bounding box center [153, 438] width 244 height 29
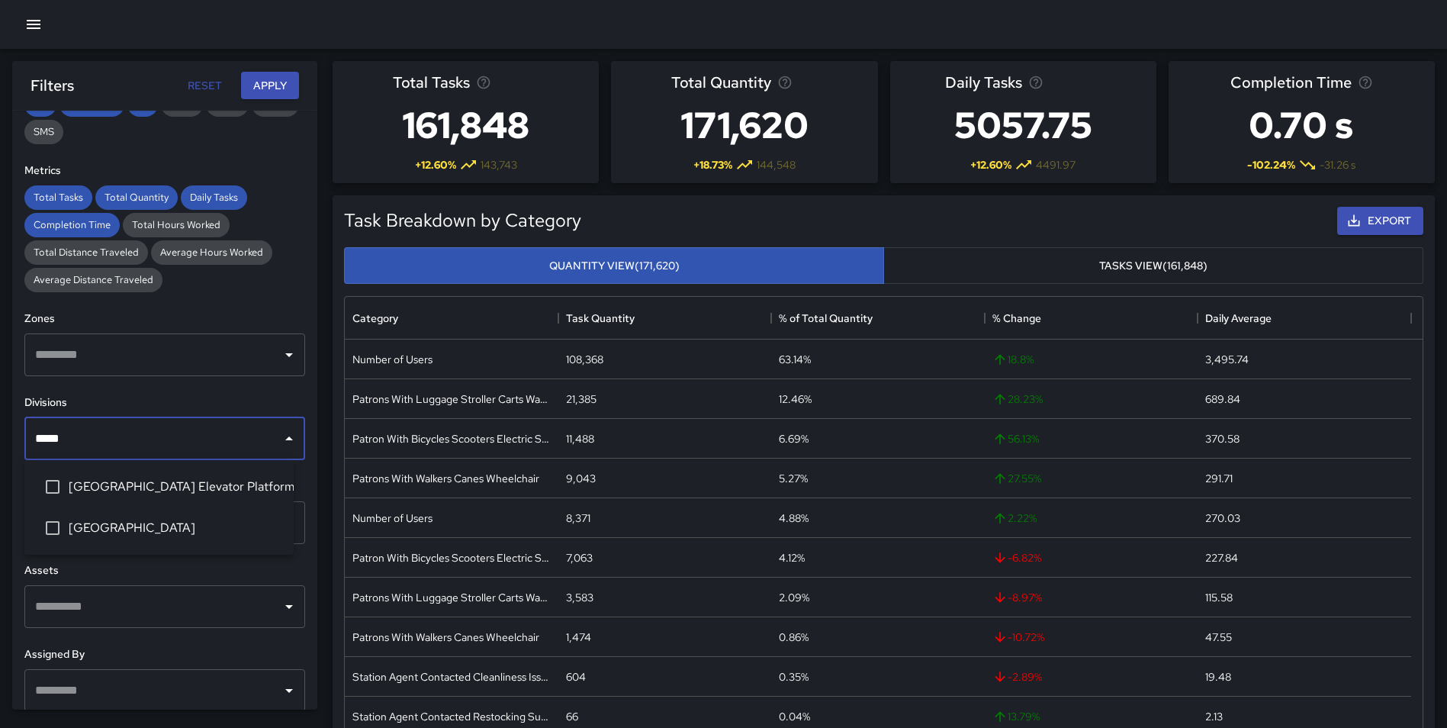
type input "*****"
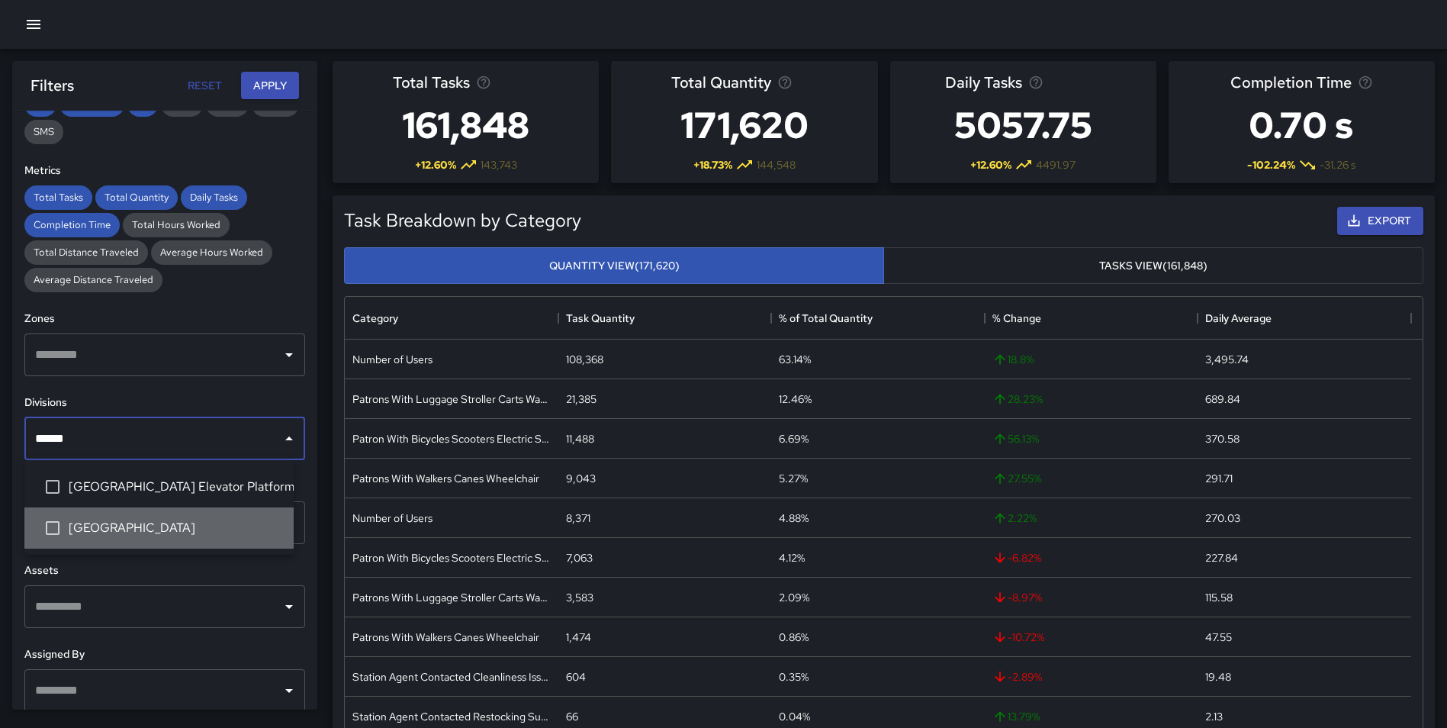
click at [139, 528] on span "[GEOGRAPHIC_DATA]" at bounding box center [175, 528] width 213 height 18
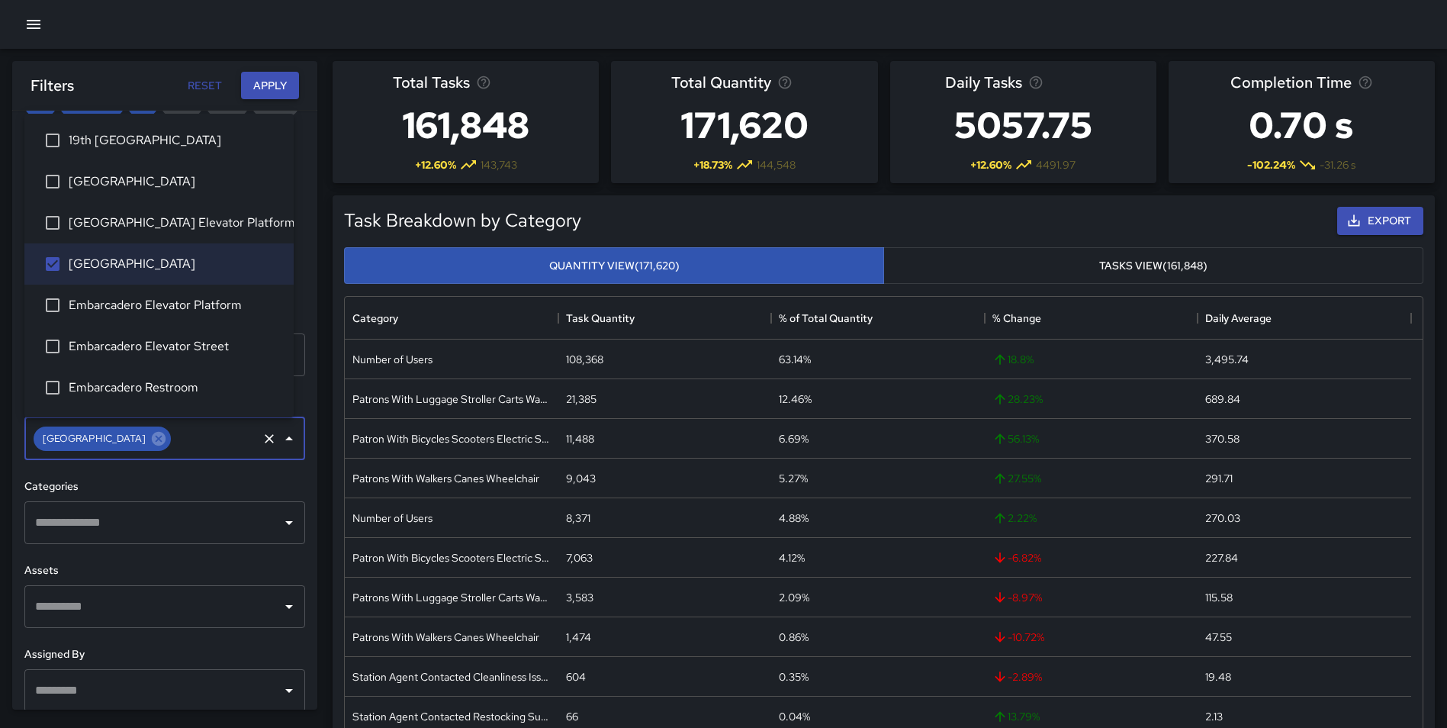
click at [284, 88] on button "Apply" at bounding box center [270, 86] width 58 height 28
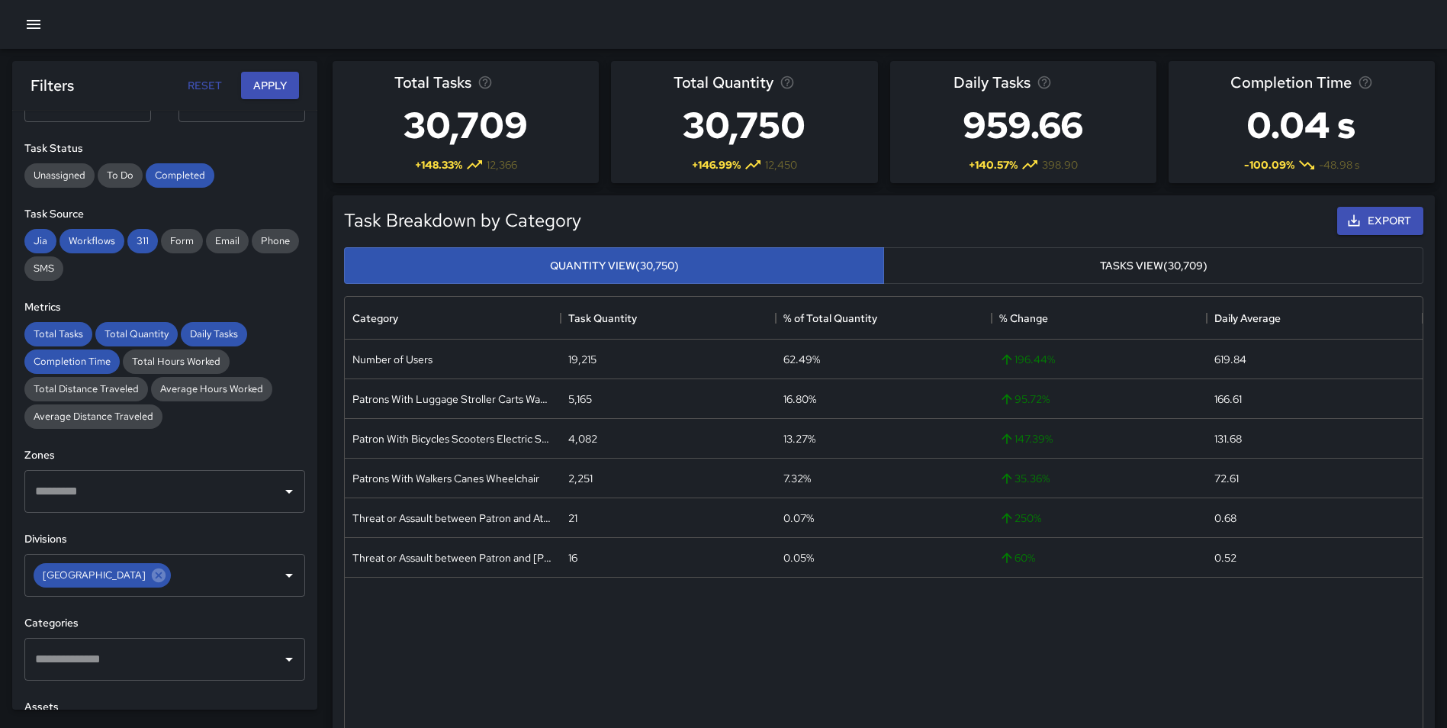
scroll to position [169, 0]
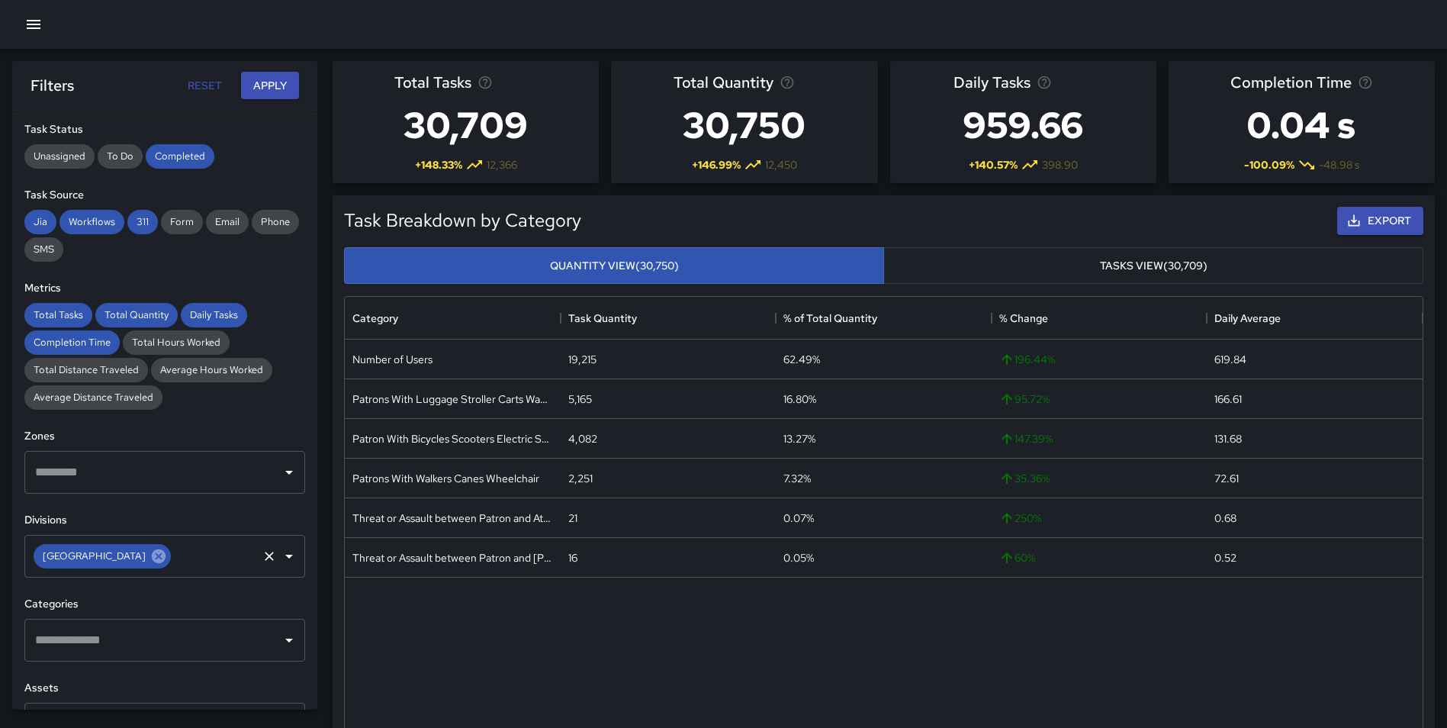
click at [166, 562] on icon at bounding box center [159, 556] width 14 height 14
click at [262, 91] on button "Apply" at bounding box center [270, 86] width 58 height 28
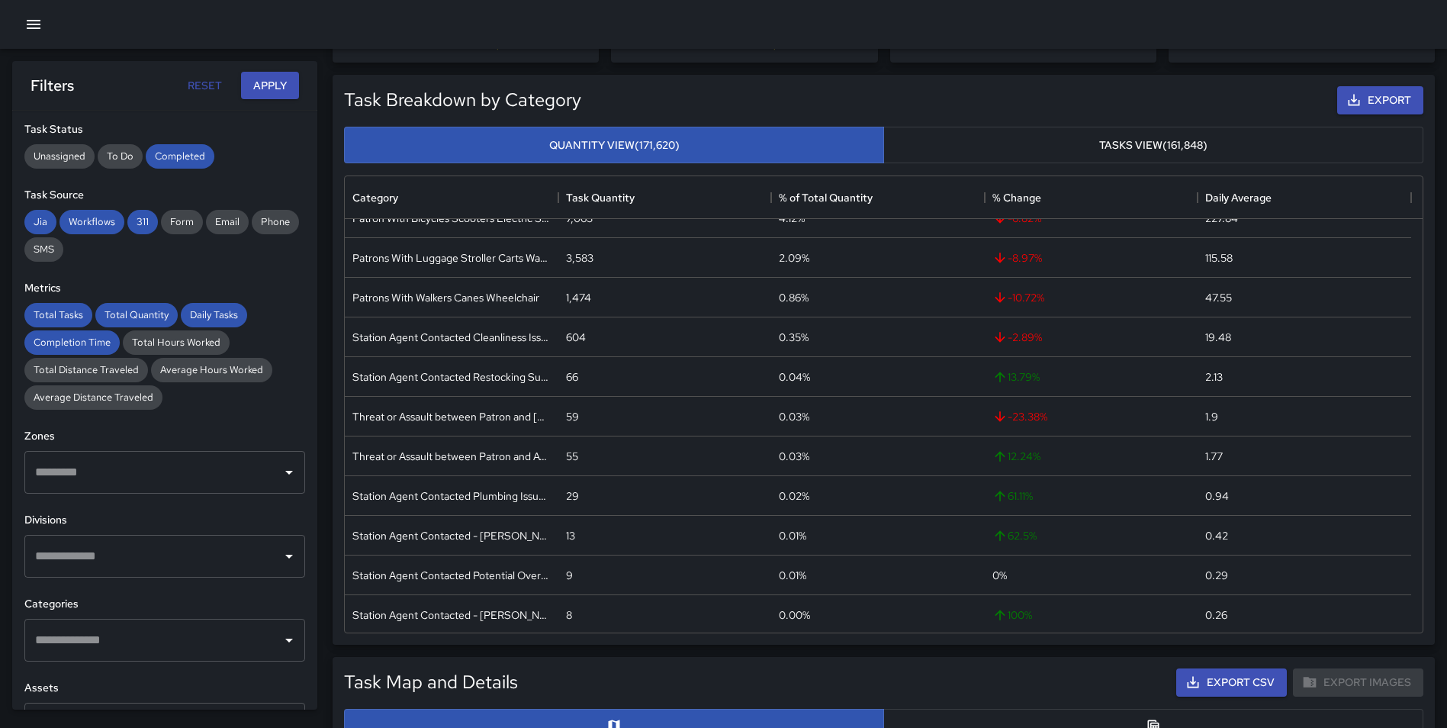
scroll to position [261, 0]
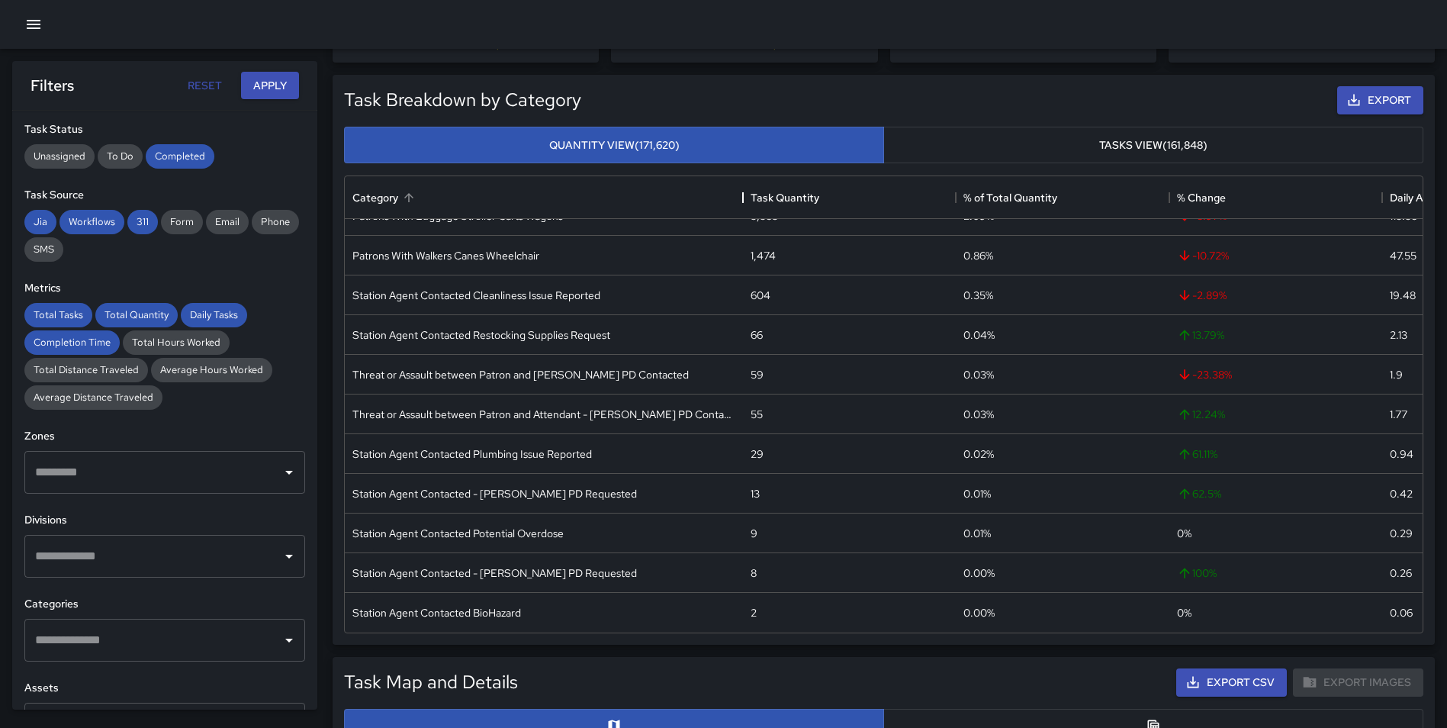
drag, startPoint x: 565, startPoint y: 194, endPoint x: 745, endPoint y: 206, distance: 180.4
click at [745, 206] on div "Category" at bounding box center [743, 197] width 18 height 43
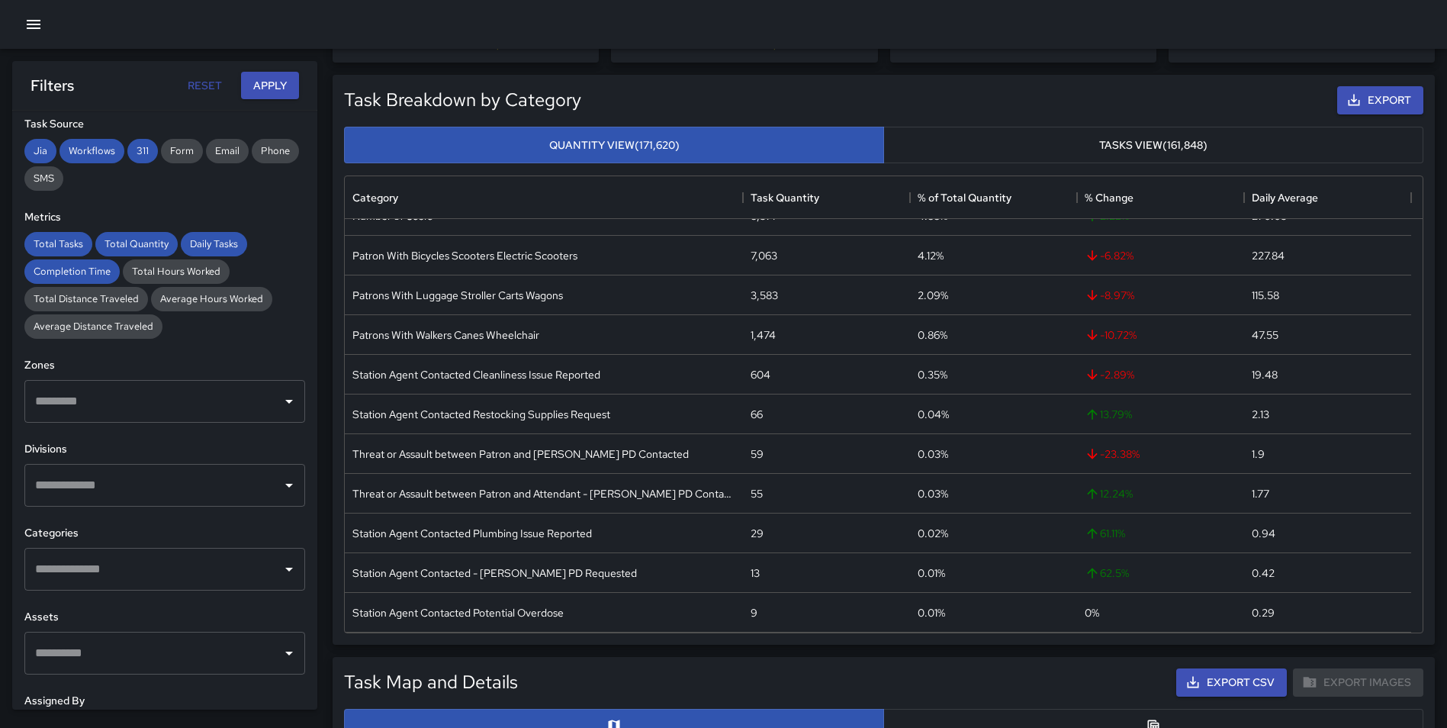
scroll to position [259, 0]
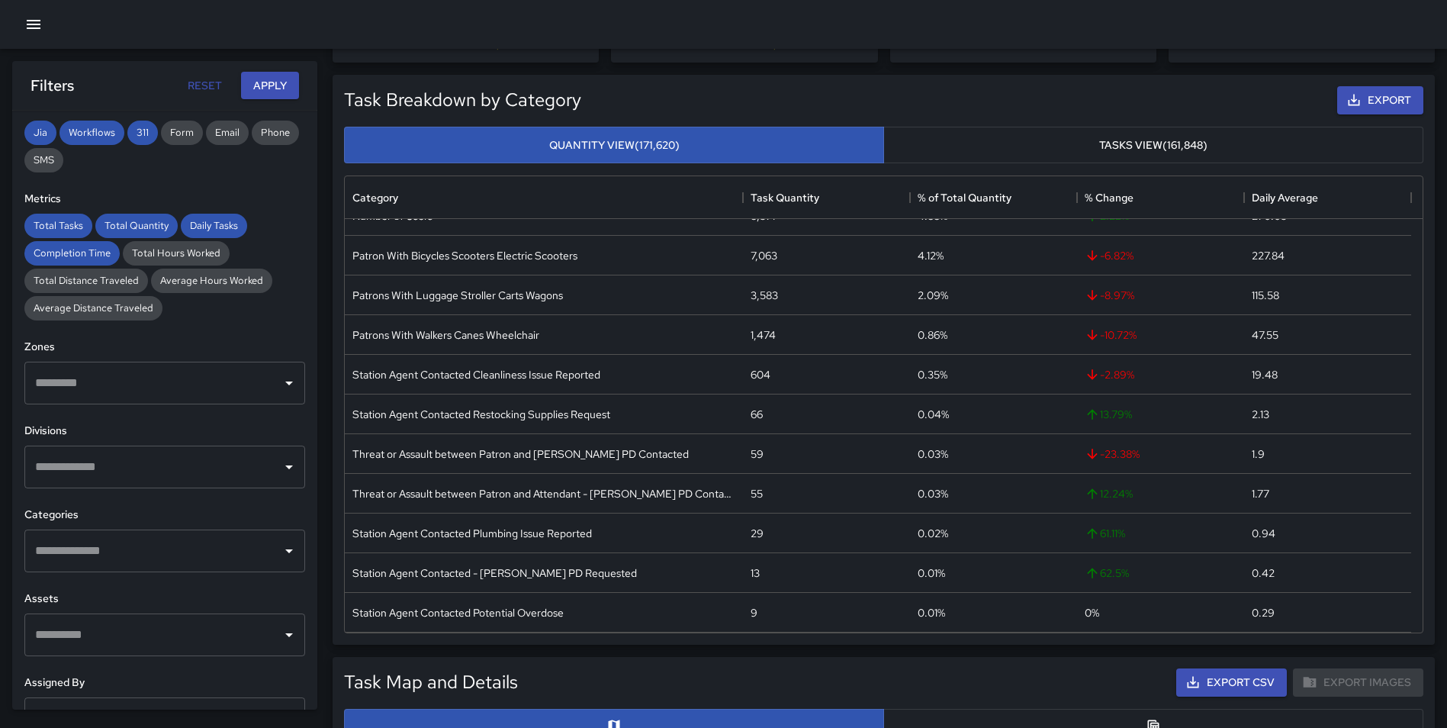
click at [246, 467] on input "text" at bounding box center [153, 466] width 244 height 29
click at [120, 460] on input "text" at bounding box center [153, 466] width 244 height 29
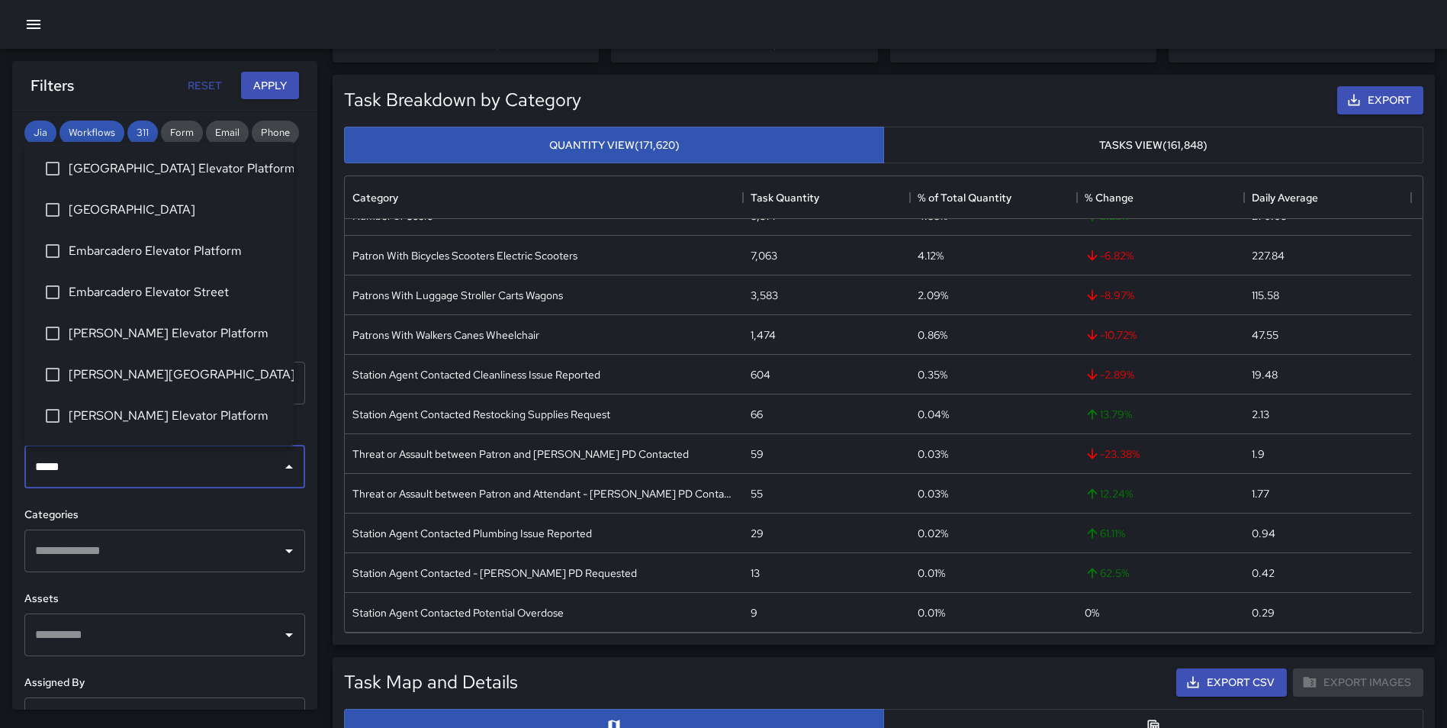
type input "******"
click at [146, 168] on span "[GEOGRAPHIC_DATA] Elevator Platform" at bounding box center [175, 168] width 213 height 18
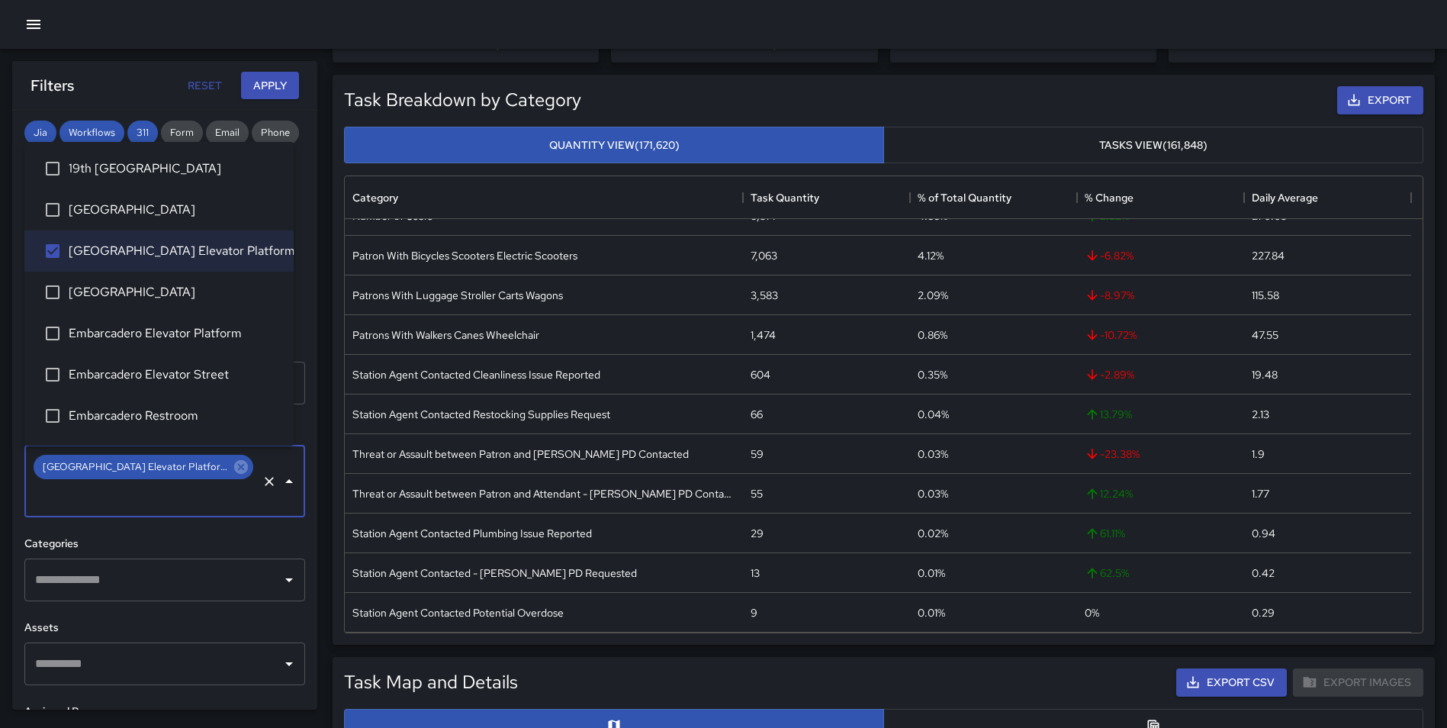
type input "*"
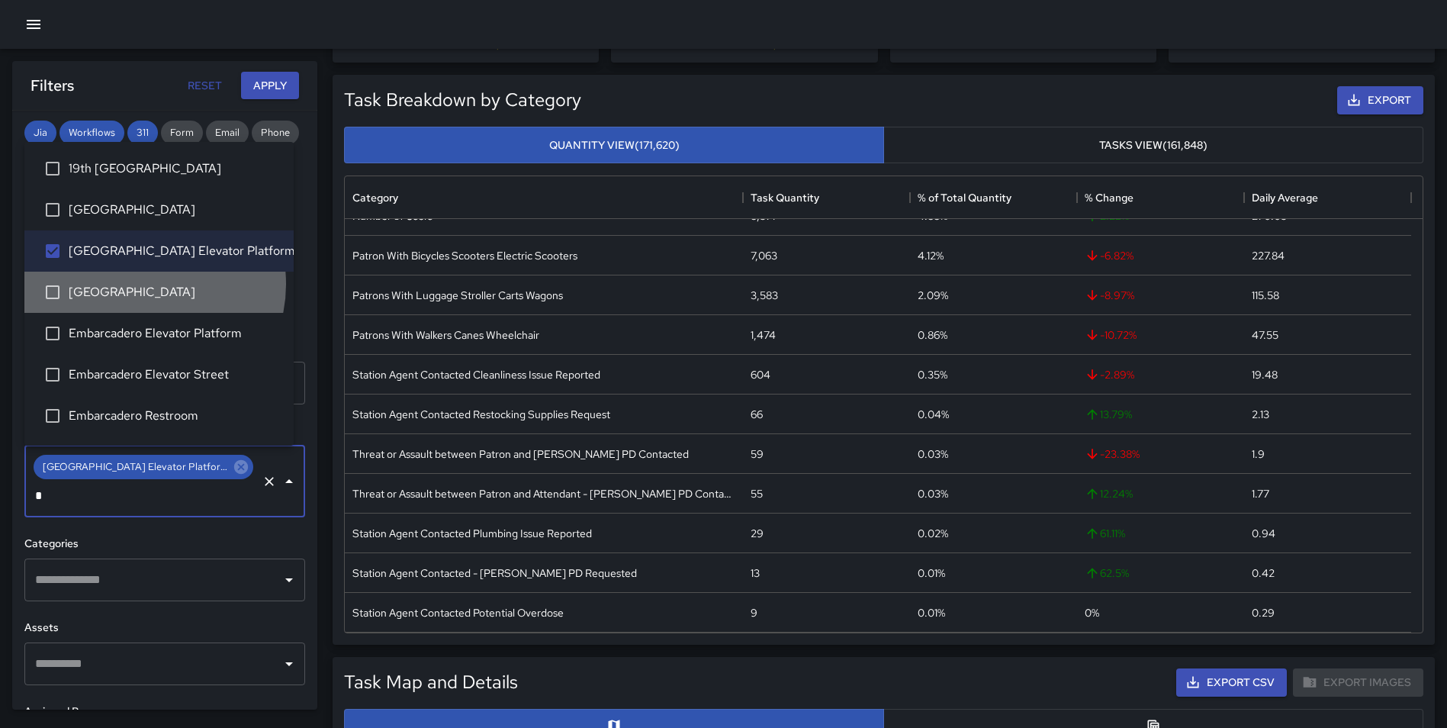
click at [146, 284] on span "[GEOGRAPHIC_DATA]" at bounding box center [175, 292] width 213 height 18
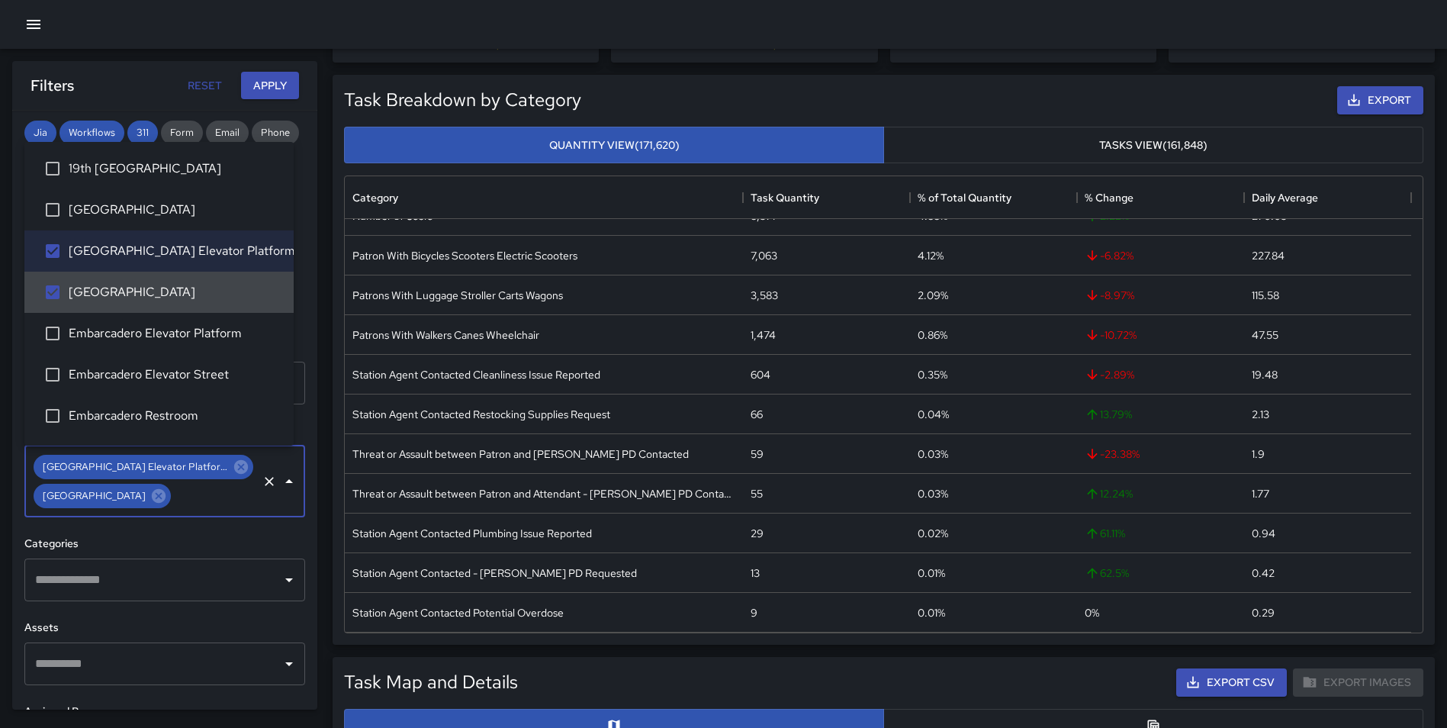
type input "*"
click at [149, 329] on span "Embarcadero Elevator Platform" at bounding box center [175, 333] width 213 height 18
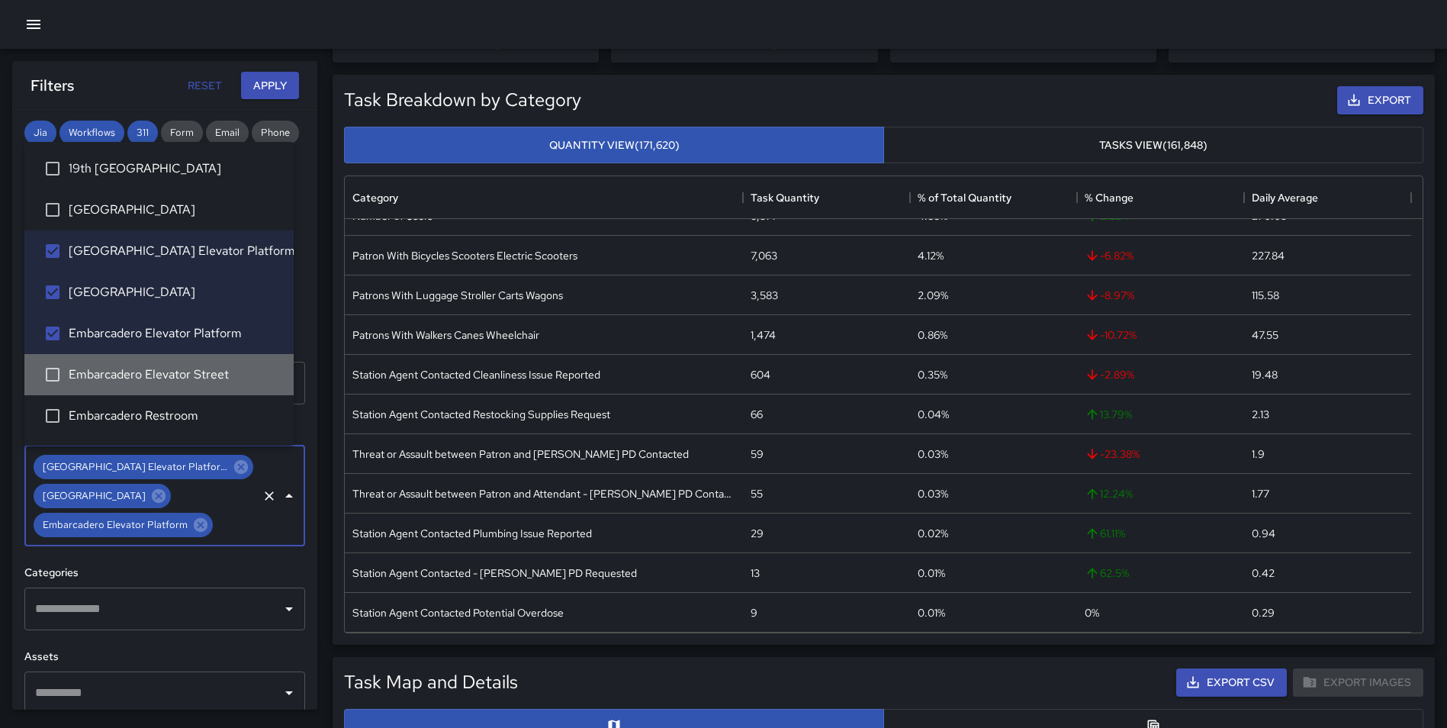
click at [163, 369] on span "Embarcadero Elevator Street" at bounding box center [175, 374] width 213 height 18
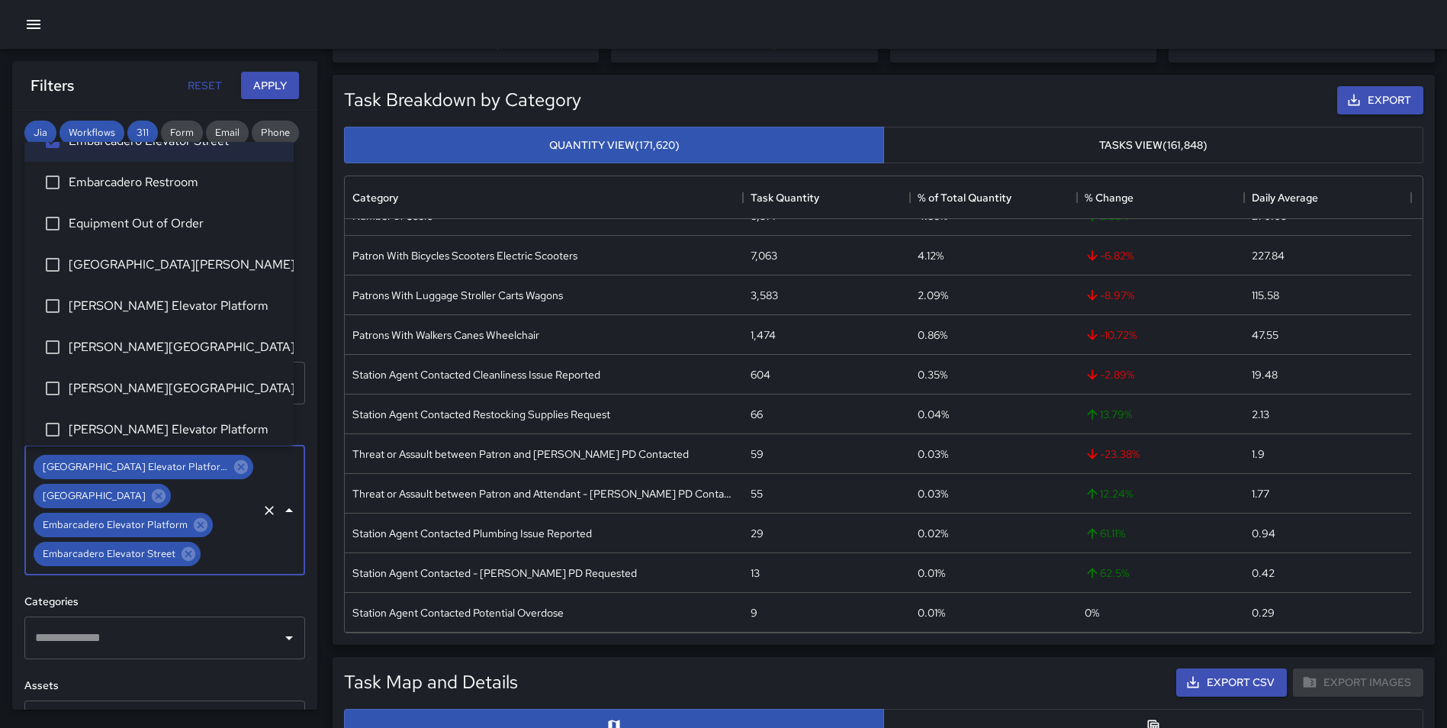
scroll to position [256, 0]
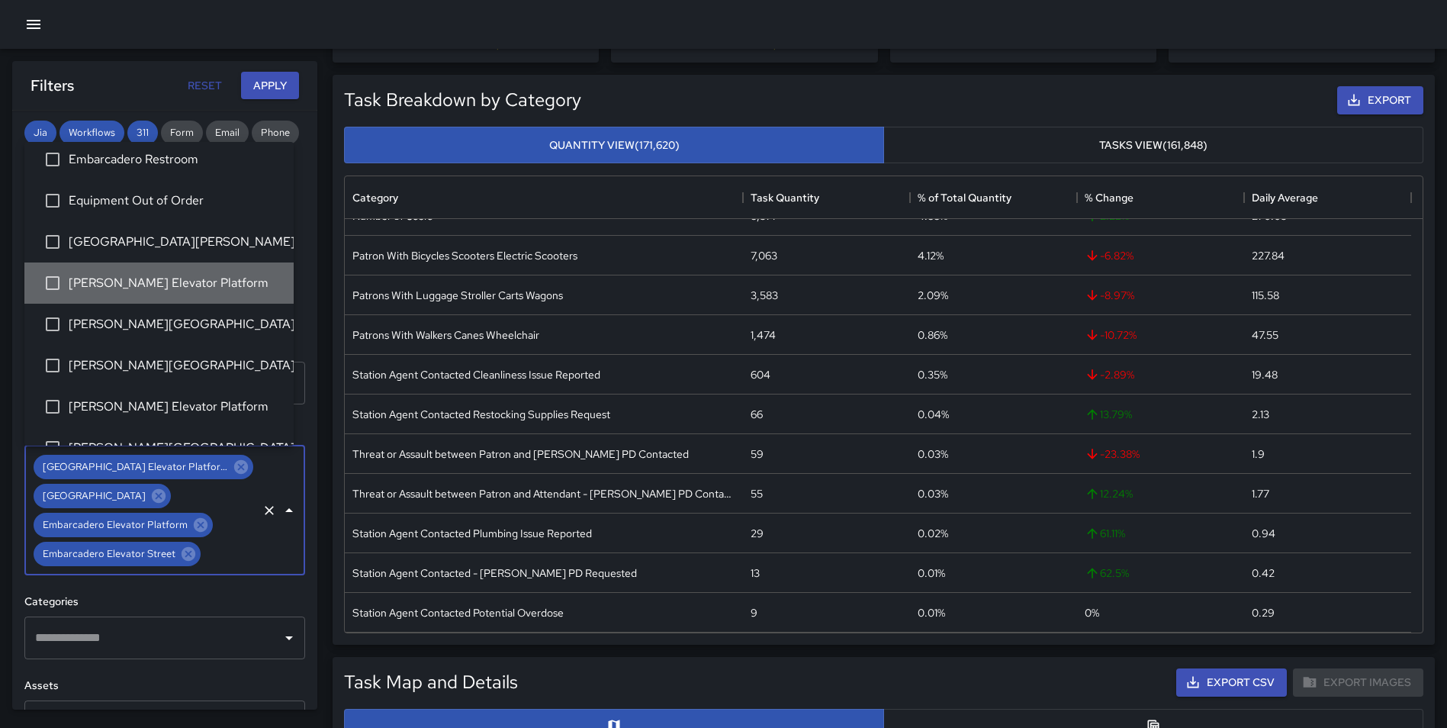
click at [190, 275] on span "[PERSON_NAME] Elevator Platform" at bounding box center [175, 283] width 213 height 18
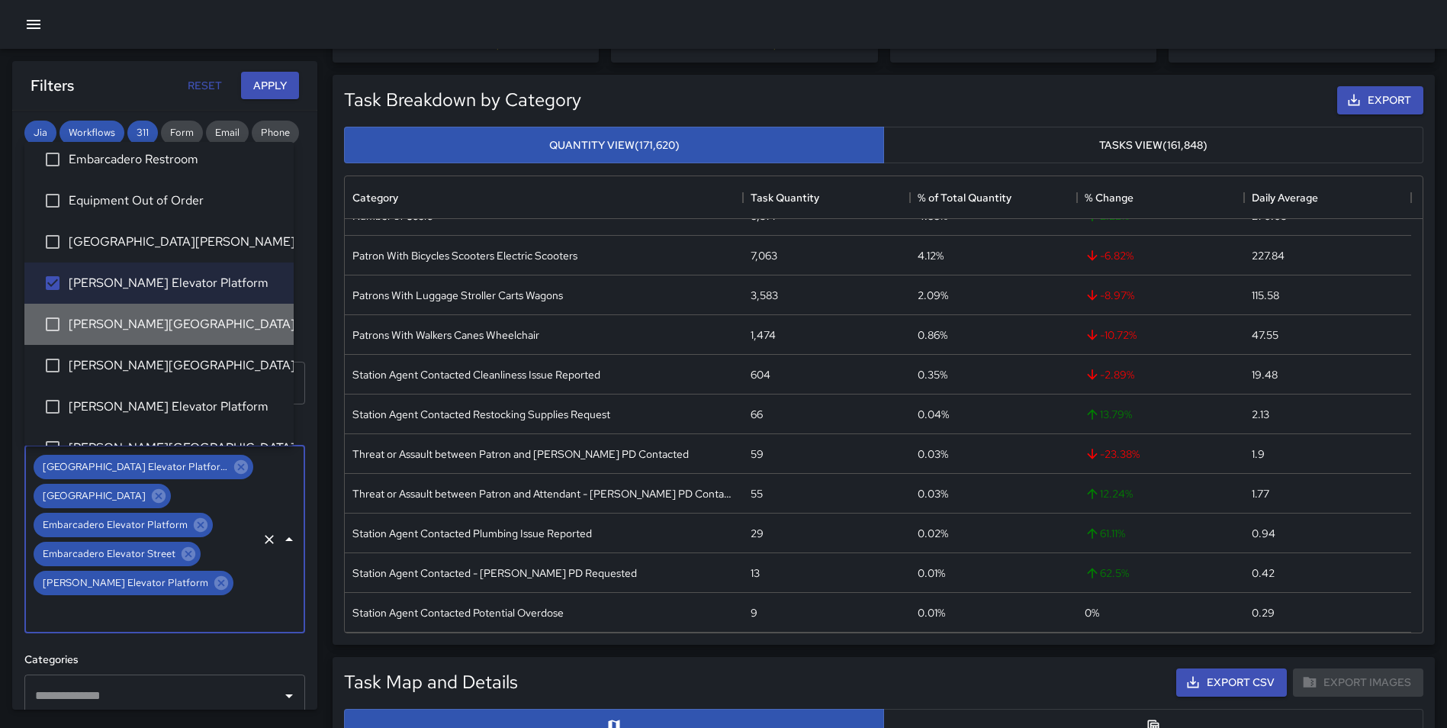
click at [204, 322] on span "[PERSON_NAME][GEOGRAPHIC_DATA]" at bounding box center [175, 324] width 213 height 18
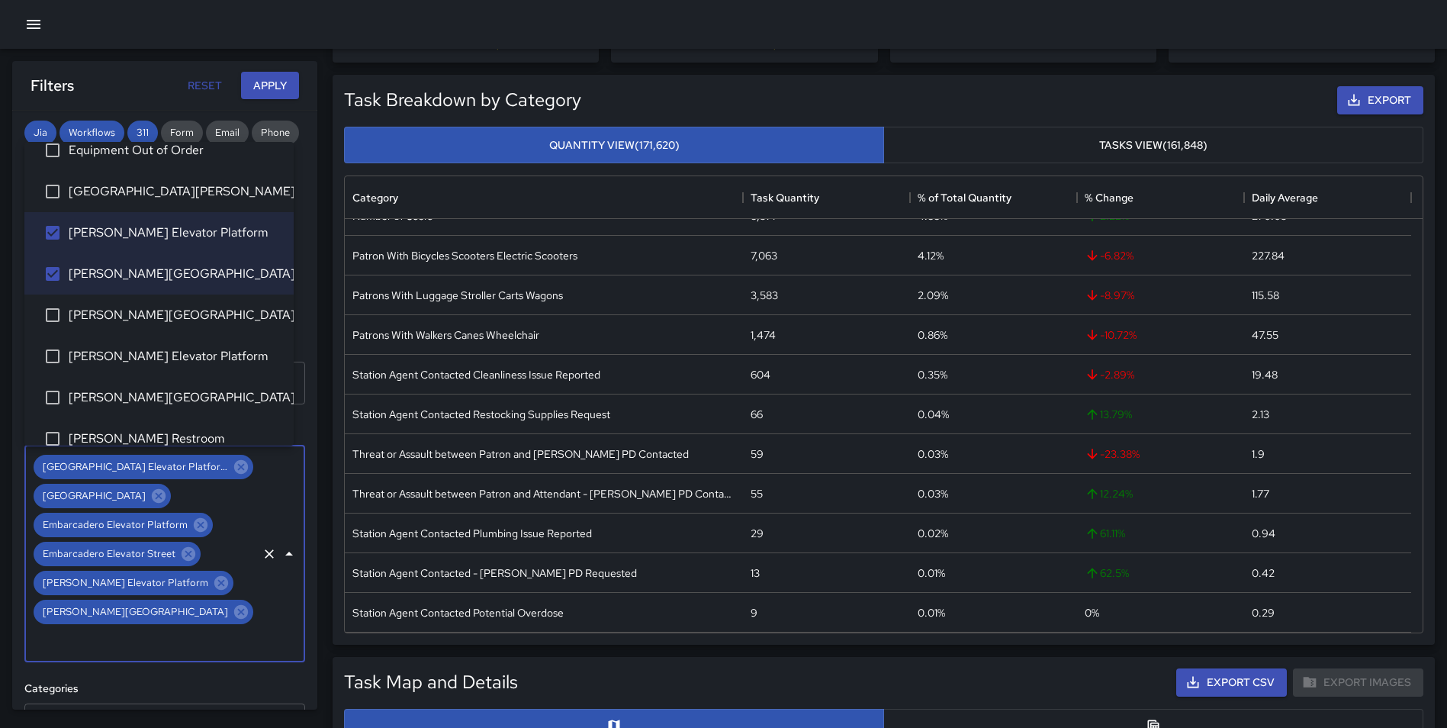
scroll to position [326, 0]
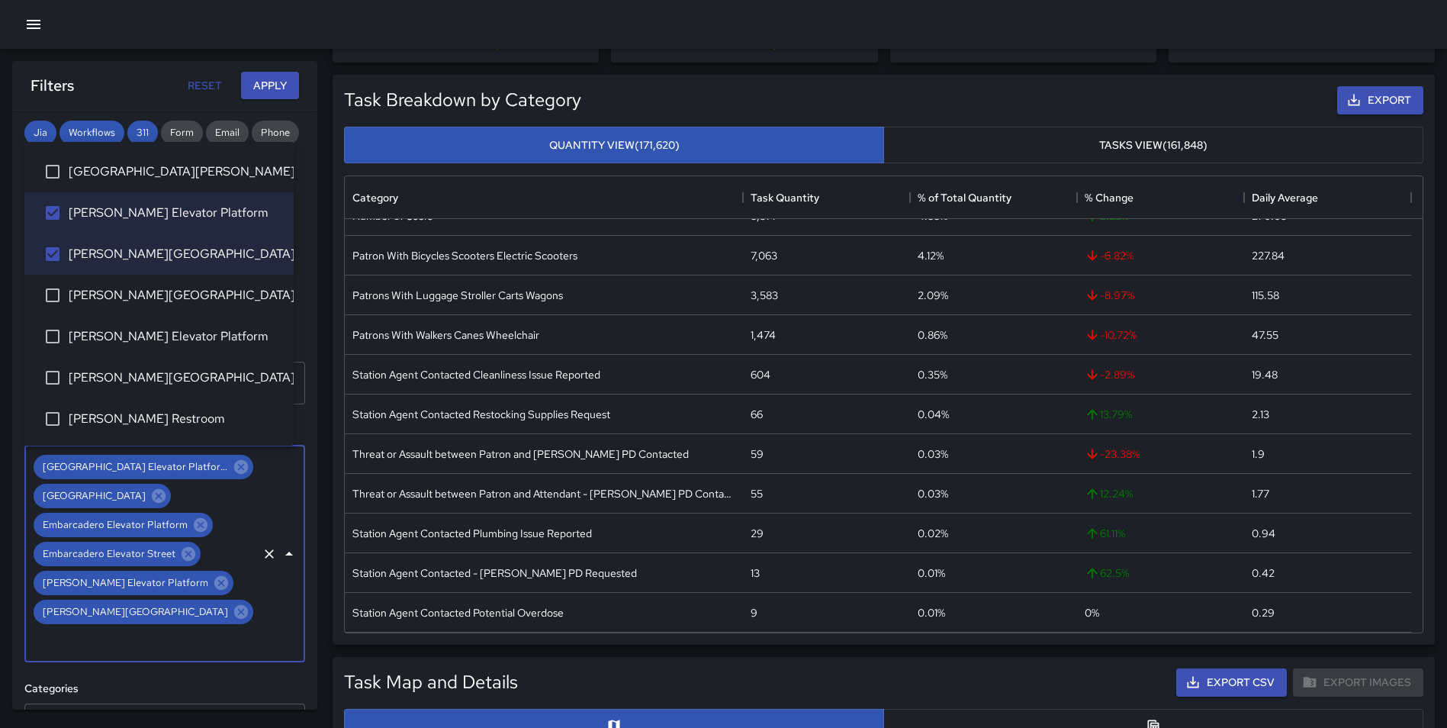
drag, startPoint x: 211, startPoint y: 333, endPoint x: 195, endPoint y: 368, distance: 38.3
click at [211, 332] on span "[PERSON_NAME] Elevator Platform" at bounding box center [175, 336] width 213 height 18
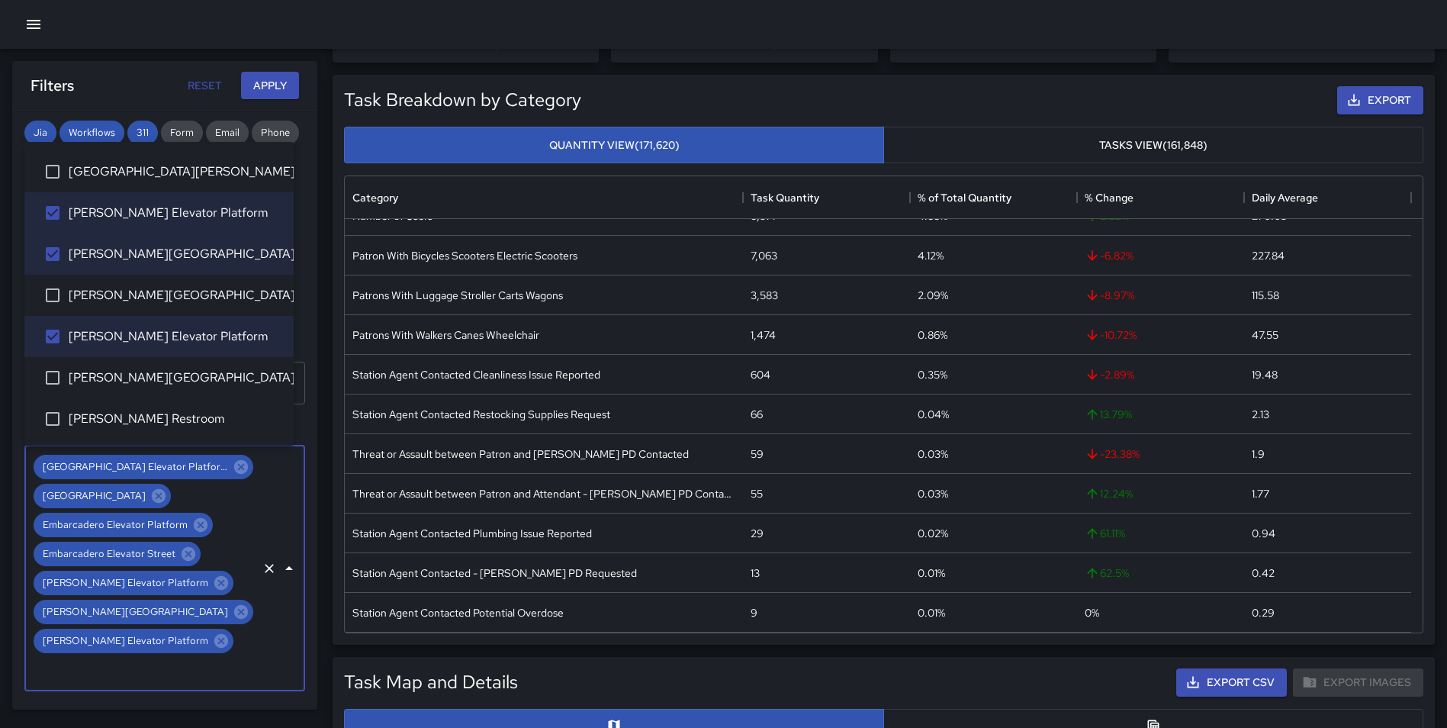
click at [186, 381] on span "[PERSON_NAME][GEOGRAPHIC_DATA]" at bounding box center [175, 377] width 213 height 18
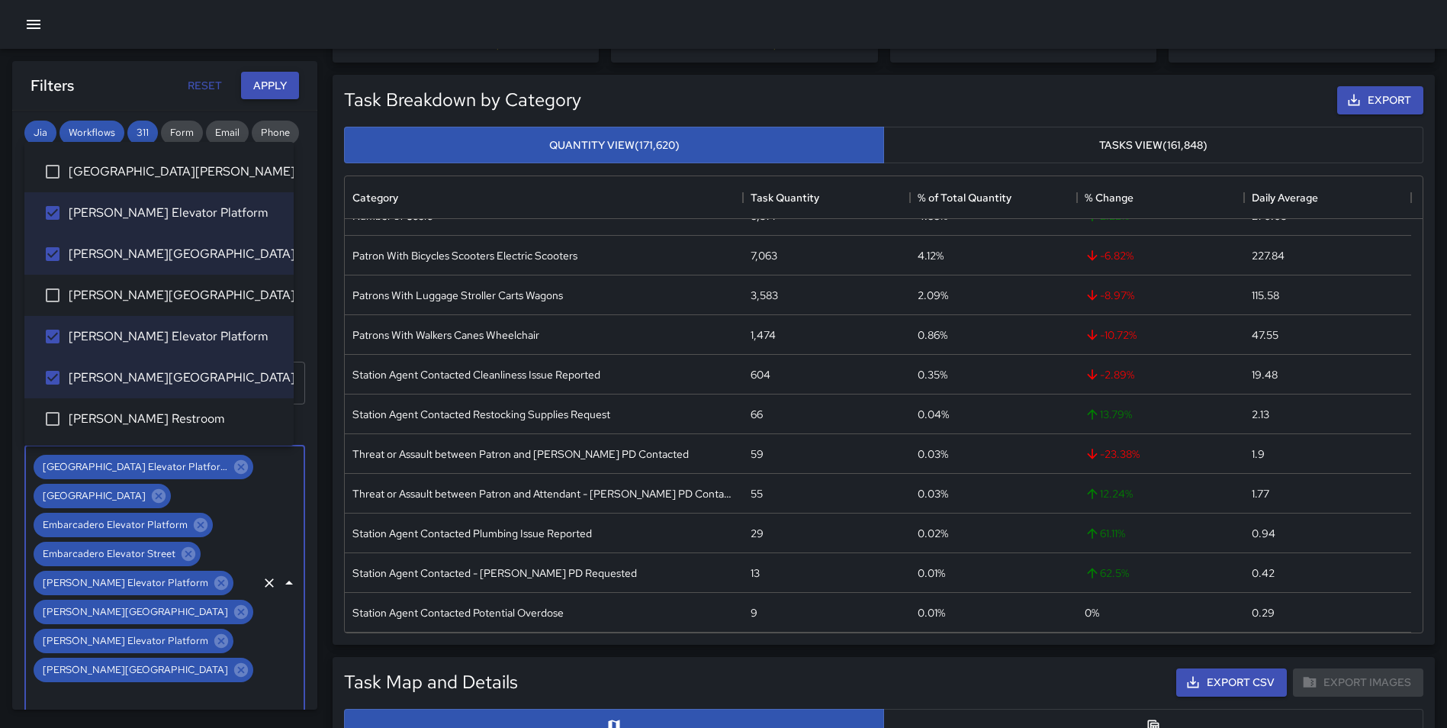
click at [261, 79] on button "Apply" at bounding box center [270, 86] width 58 height 28
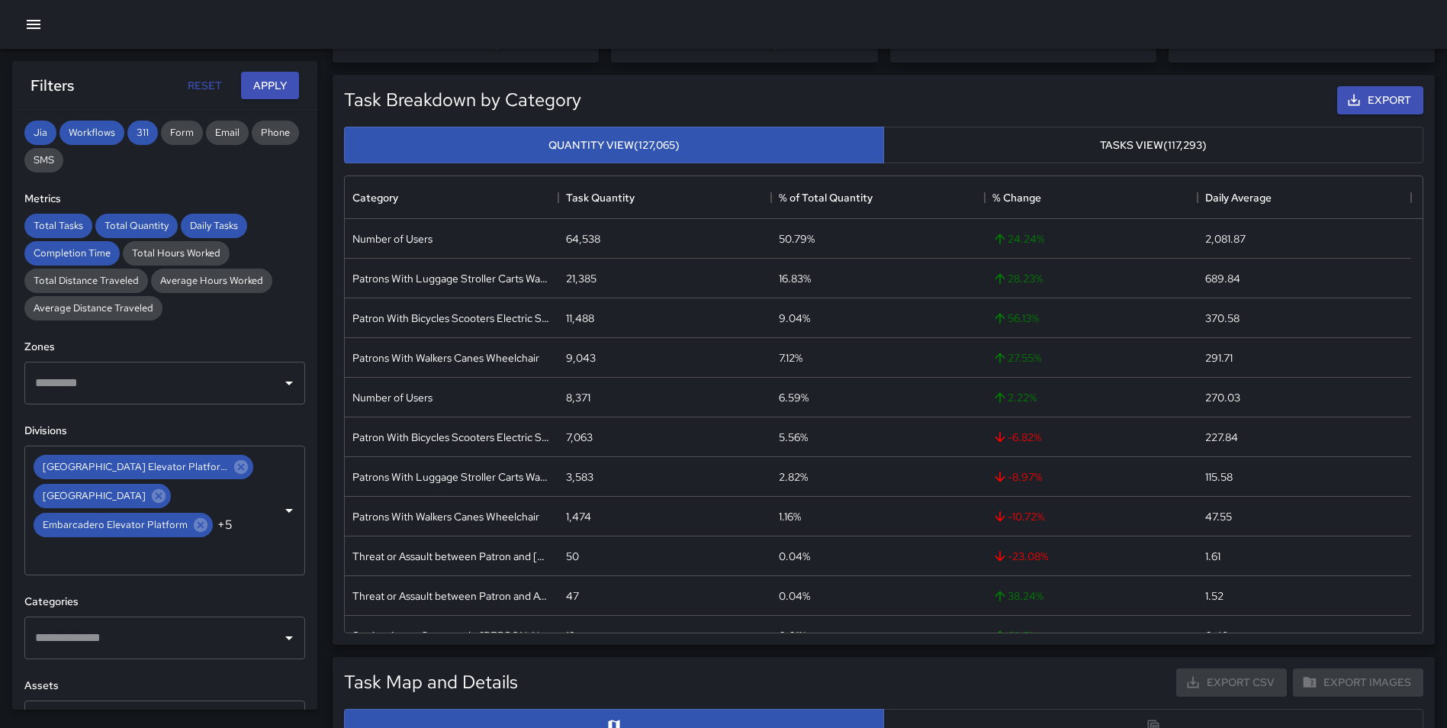
scroll to position [0, 0]
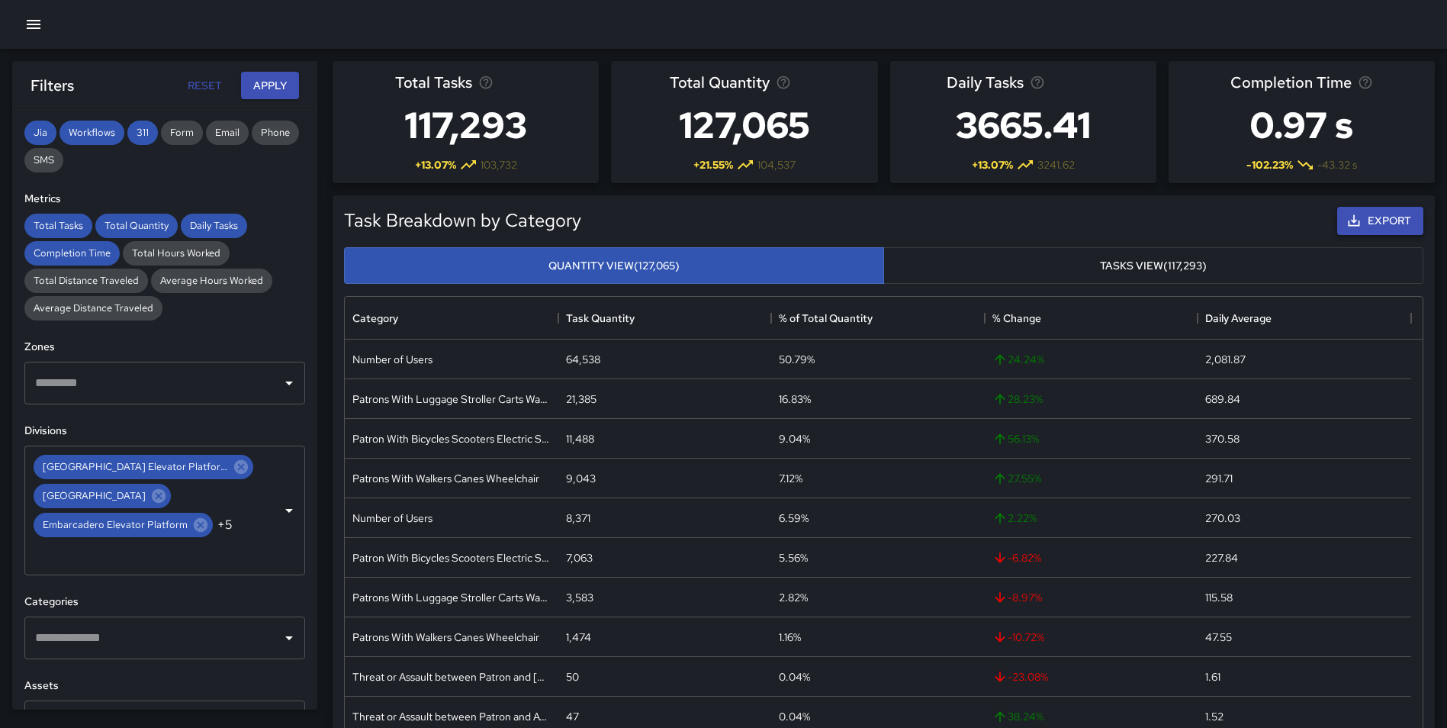
click at [1362, 229] on button "Export" at bounding box center [1380, 221] width 86 height 28
click at [262, 510] on icon "Clear" at bounding box center [269, 510] width 15 height 15
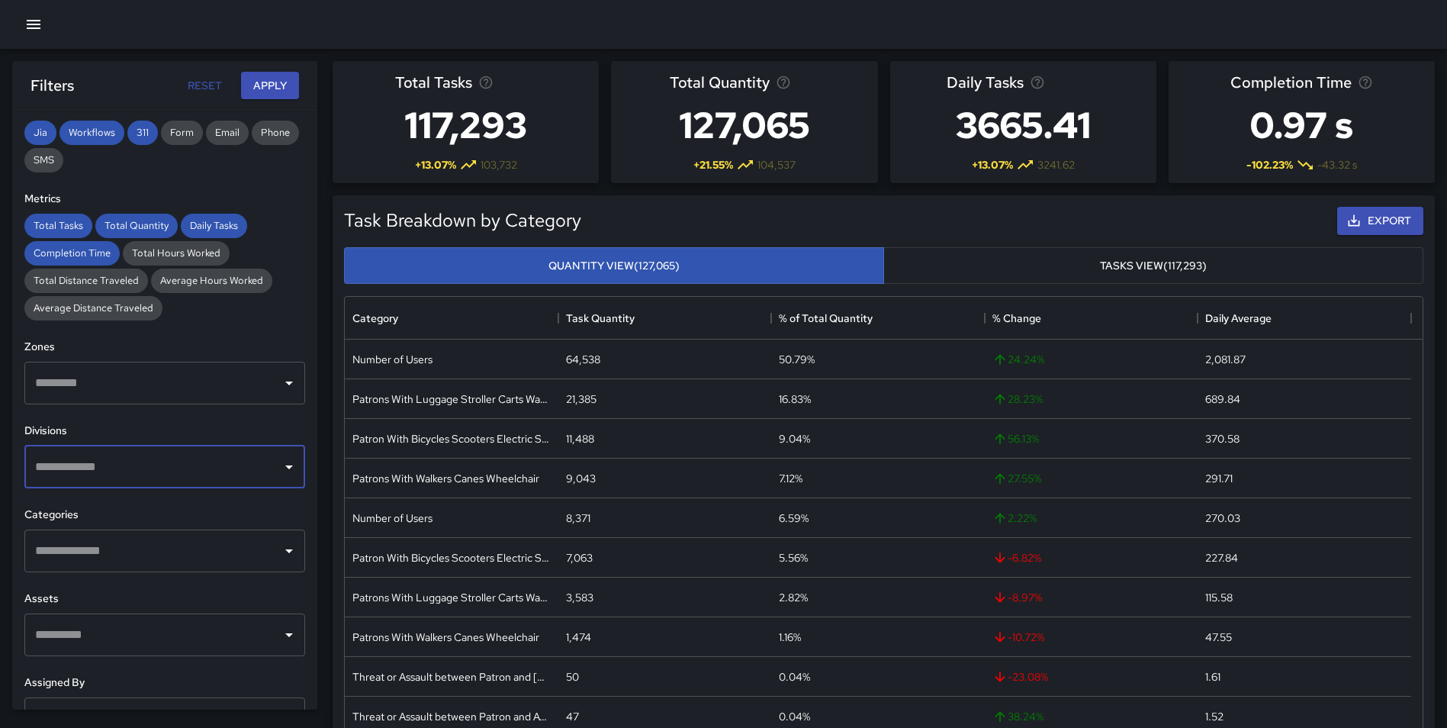
click at [194, 463] on input "text" at bounding box center [153, 466] width 244 height 29
type input "*****"
click at [195, 541] on li "[GEOGRAPHIC_DATA]" at bounding box center [158, 555] width 269 height 41
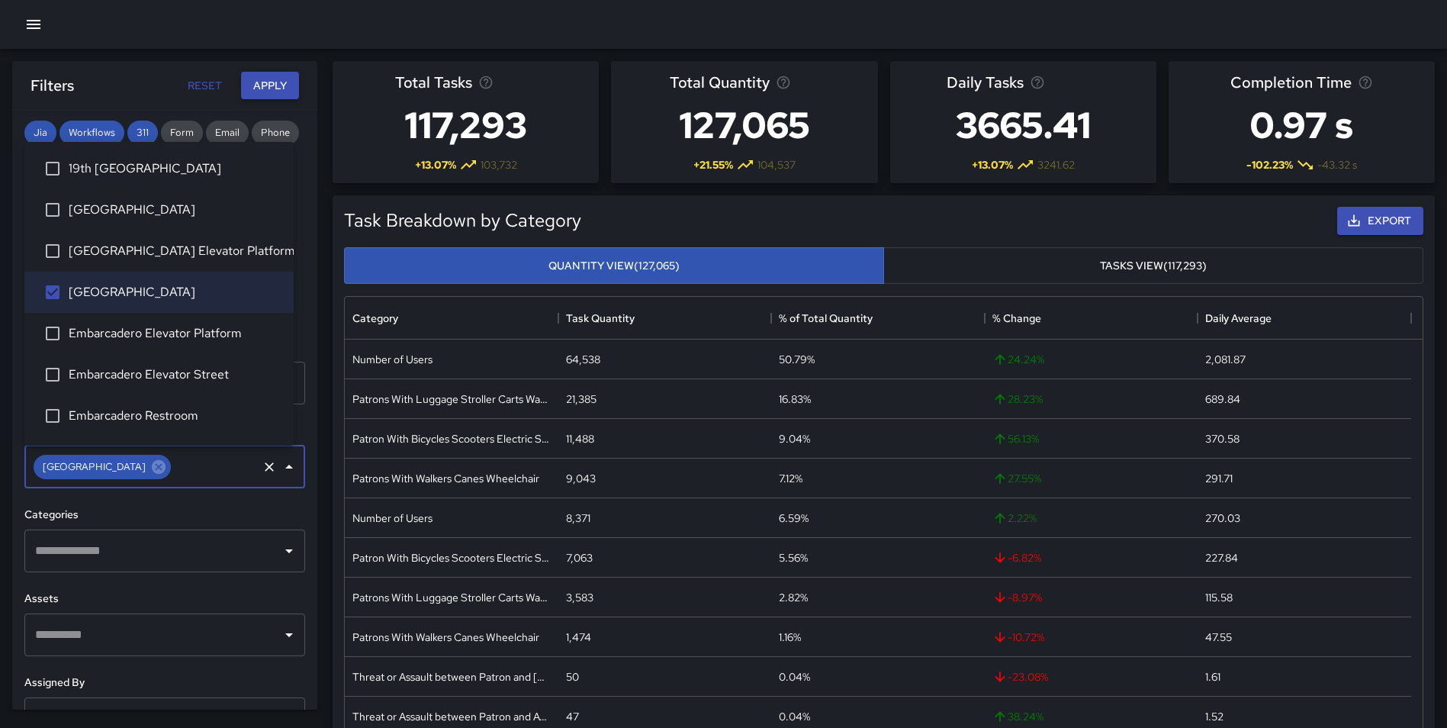
click at [269, 78] on button "Apply" at bounding box center [270, 86] width 58 height 28
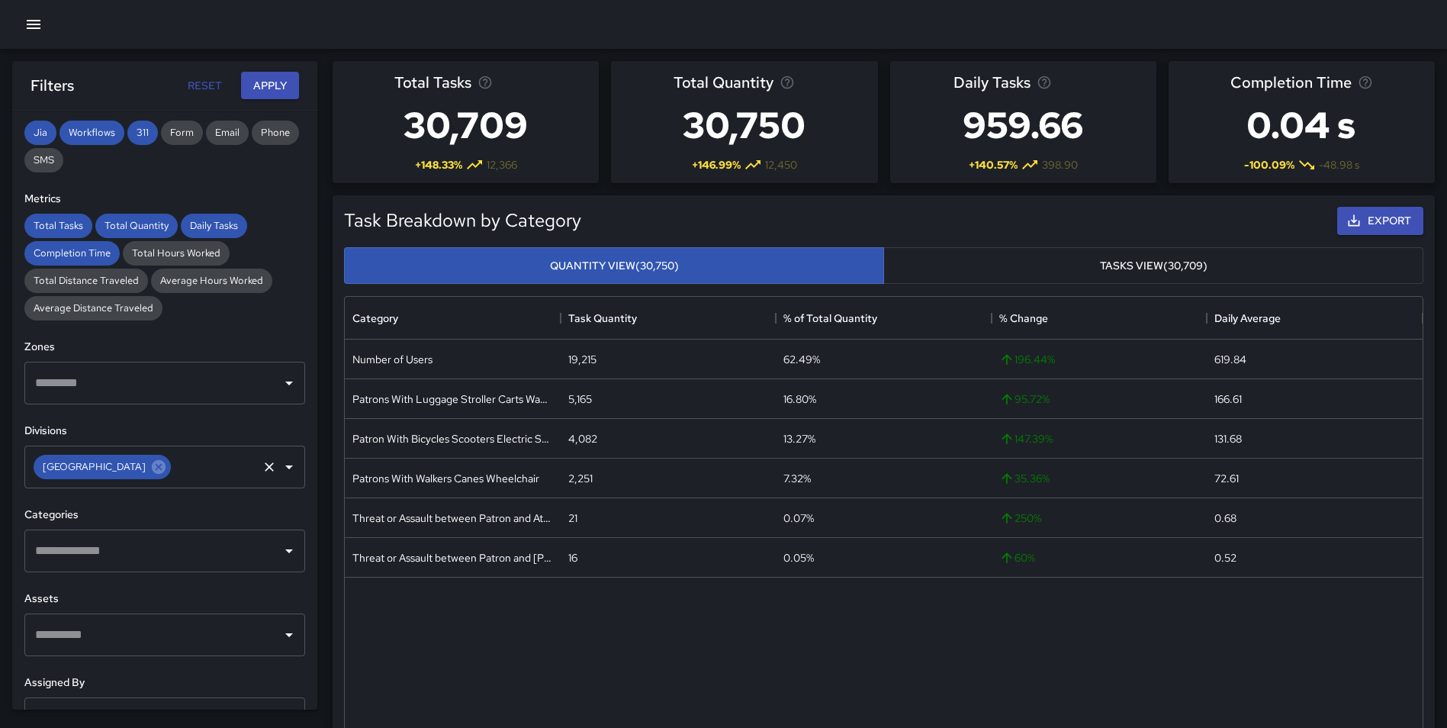
click at [167, 470] on icon at bounding box center [158, 466] width 17 height 17
click at [144, 468] on input "text" at bounding box center [153, 466] width 244 height 29
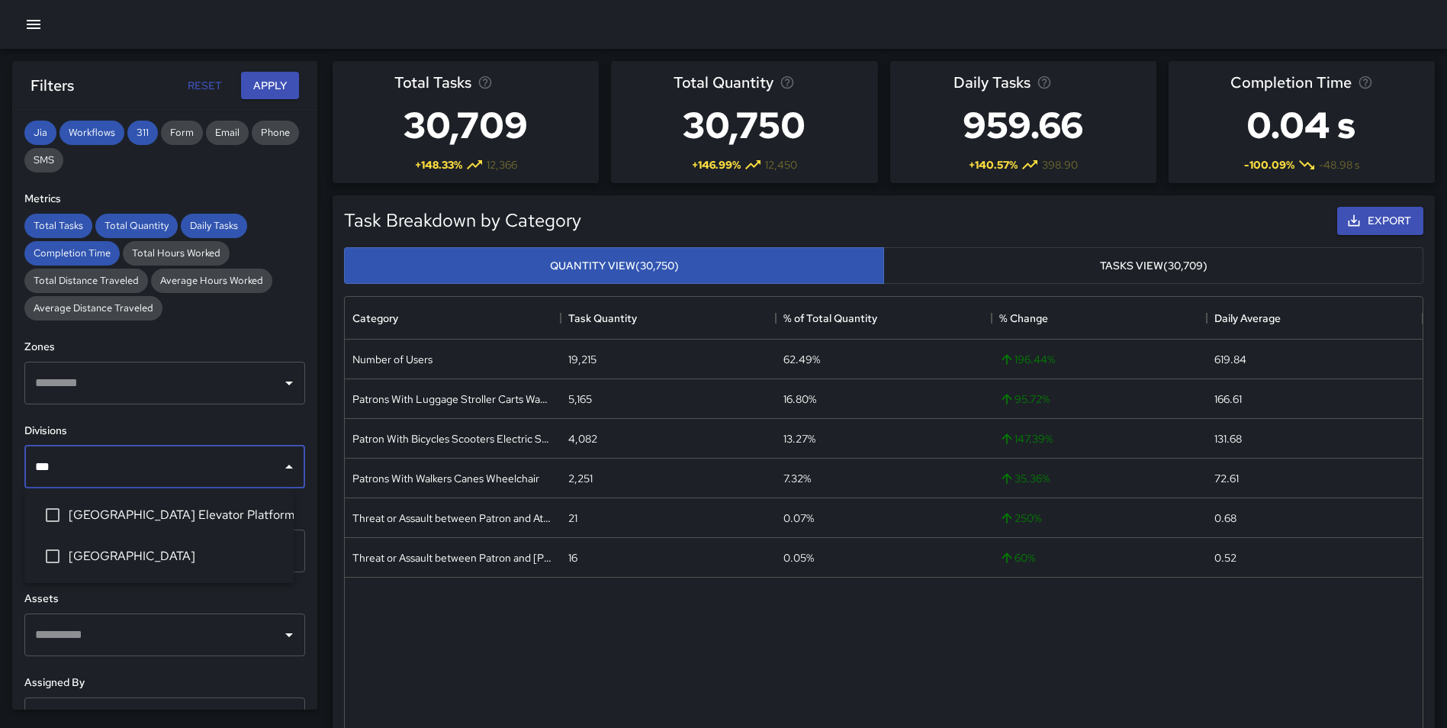
type input "****"
click at [153, 509] on span "[GEOGRAPHIC_DATA] Elevator Platform" at bounding box center [175, 515] width 213 height 18
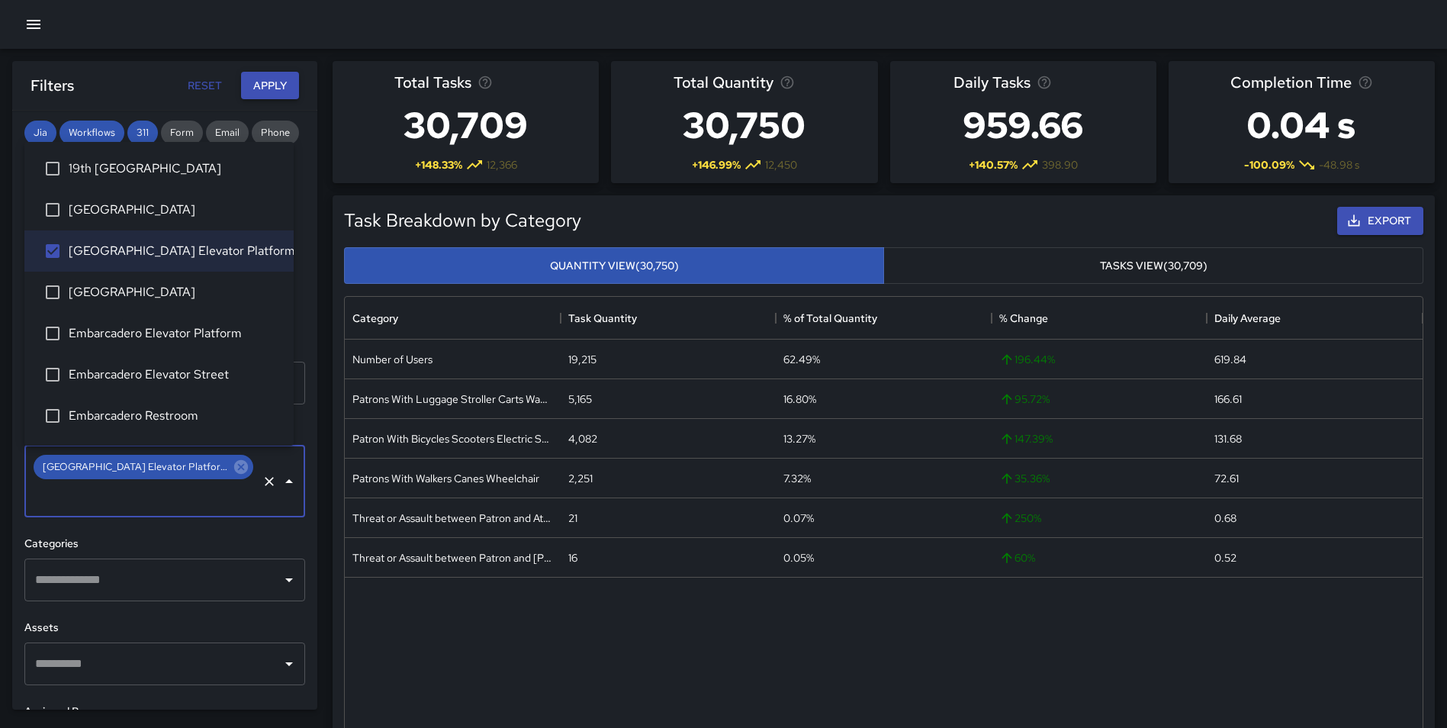
click at [280, 79] on button "Apply" at bounding box center [270, 86] width 58 height 28
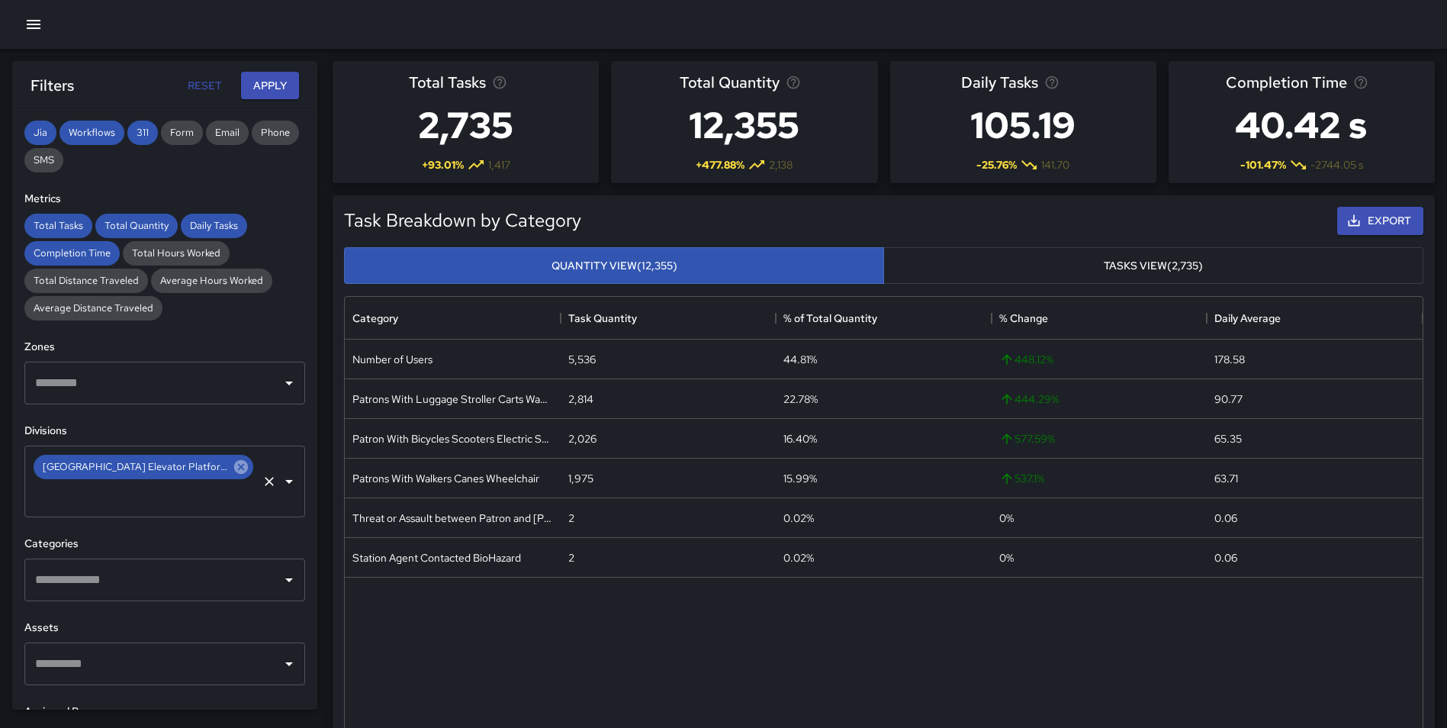
drag, startPoint x: 198, startPoint y: 478, endPoint x: 188, endPoint y: 474, distance: 10.6
click at [198, 478] on div "[GEOGRAPHIC_DATA] Elevator Platform ​" at bounding box center [164, 481] width 281 height 72
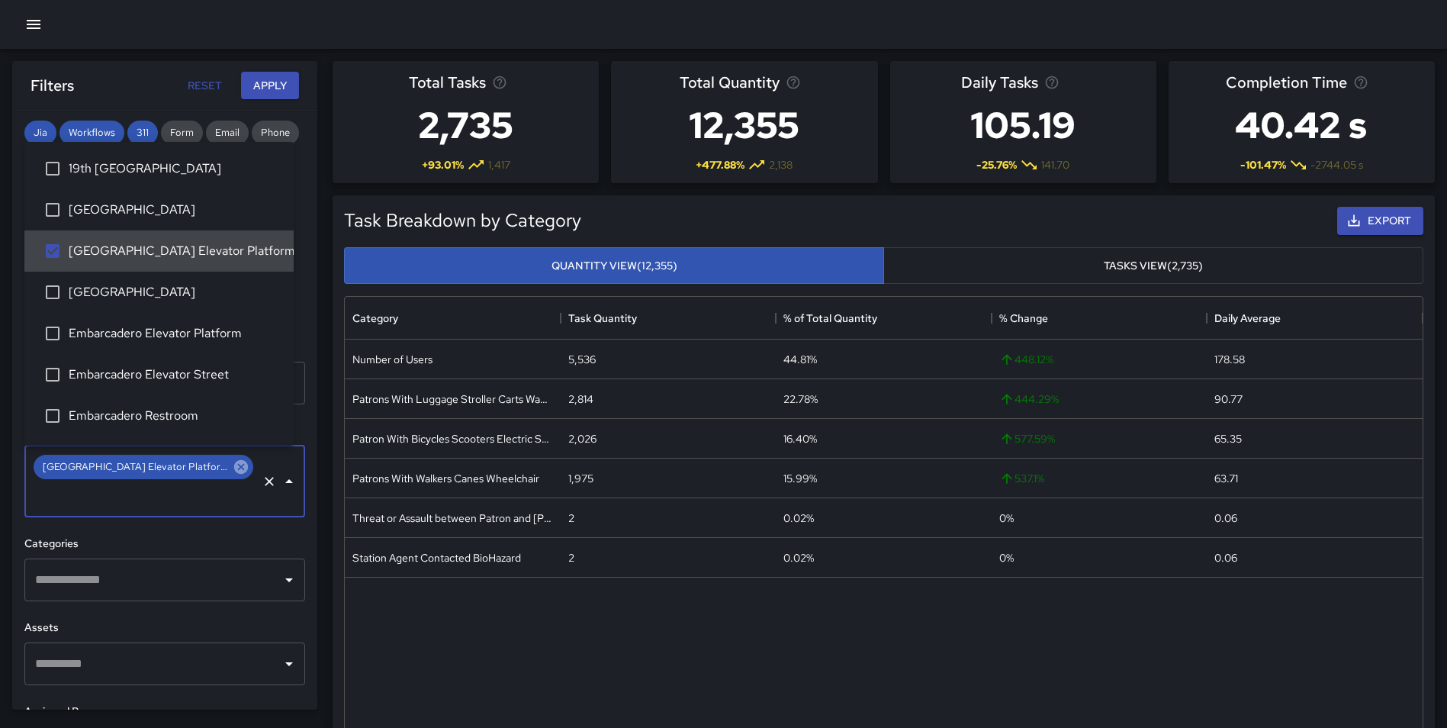
click at [233, 468] on icon at bounding box center [241, 466] width 17 height 17
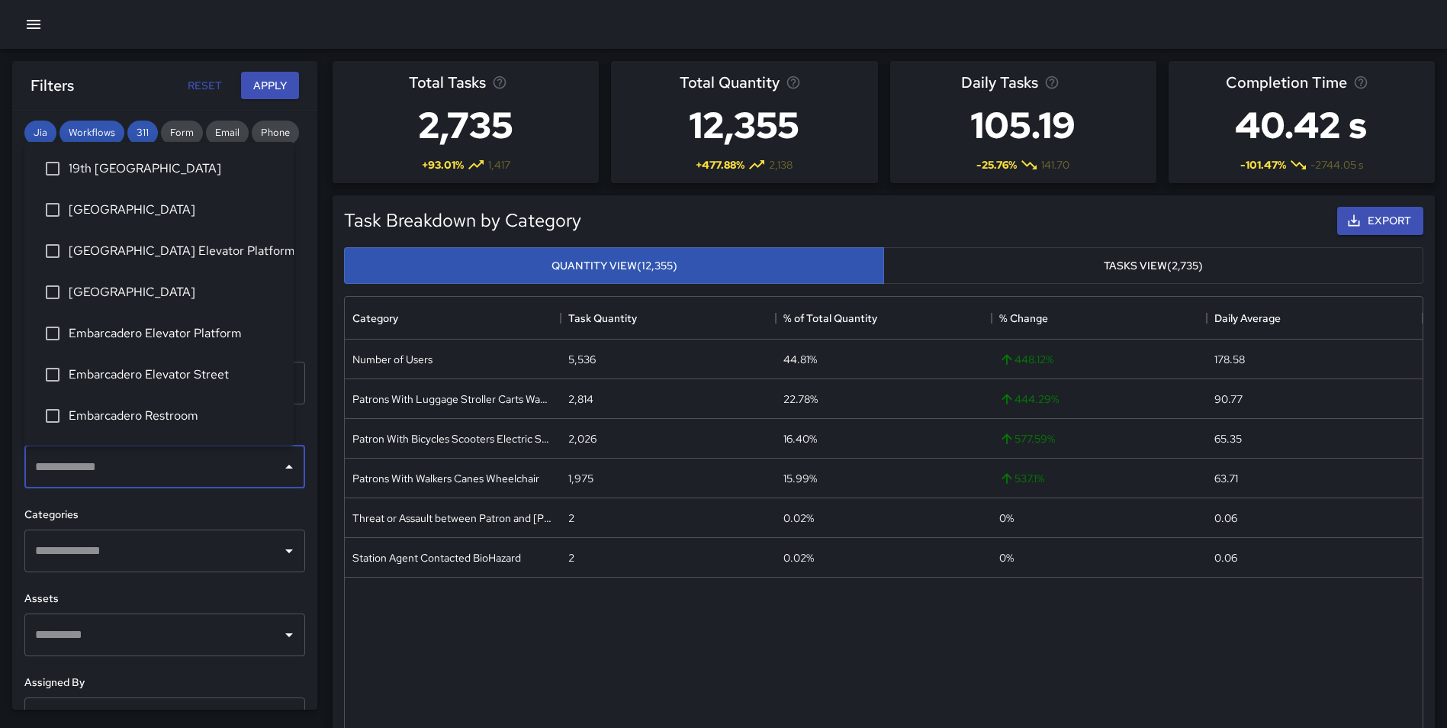
click at [183, 467] on input "text" at bounding box center [153, 466] width 244 height 29
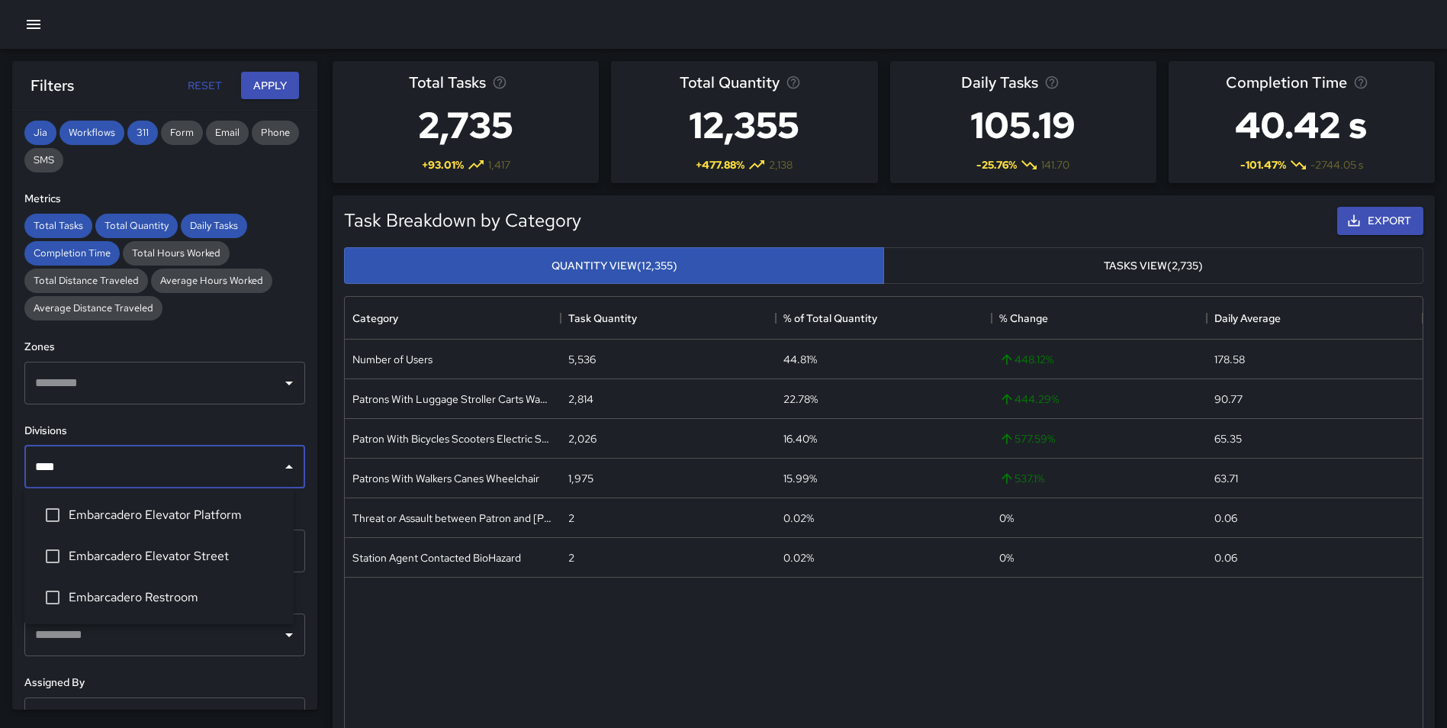
type input "*****"
click at [170, 504] on li "Embarcadero Elevator Platform" at bounding box center [158, 514] width 269 height 41
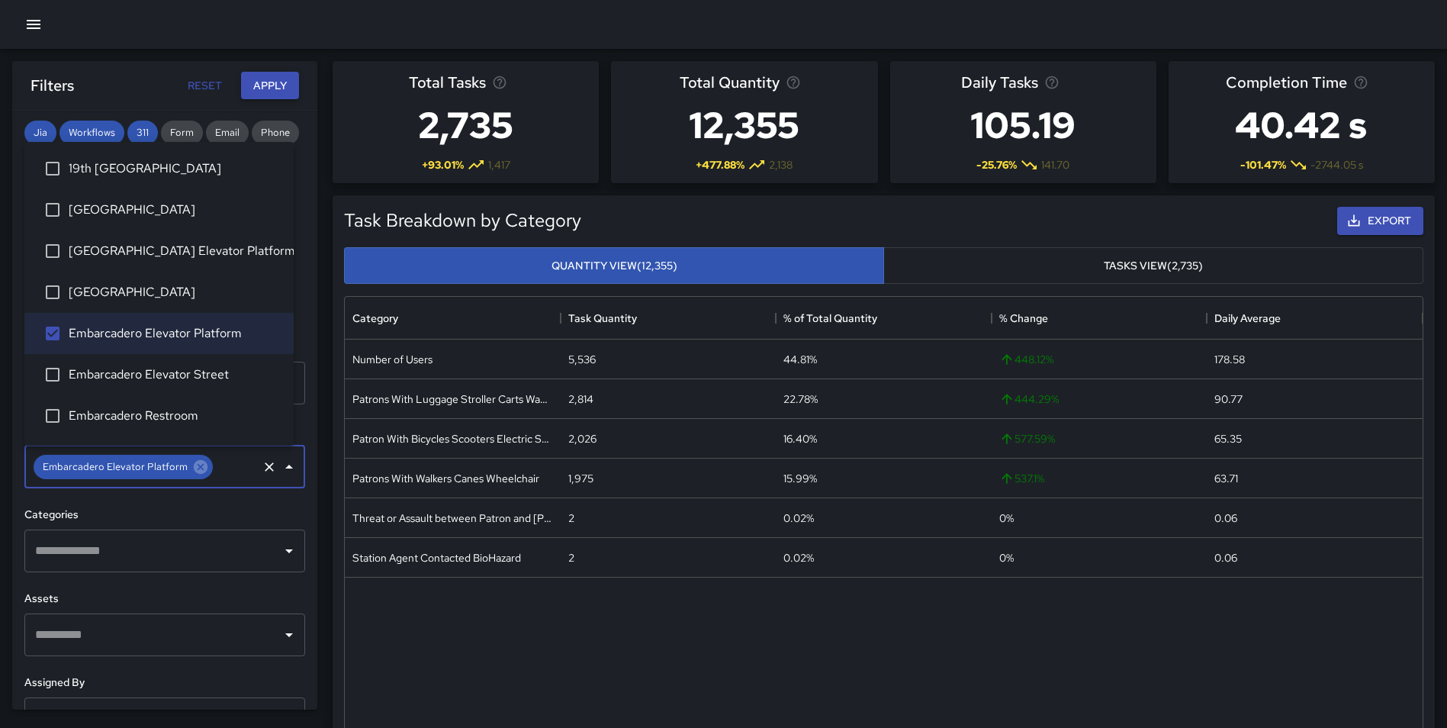
click at [272, 88] on button "Apply" at bounding box center [270, 86] width 58 height 28
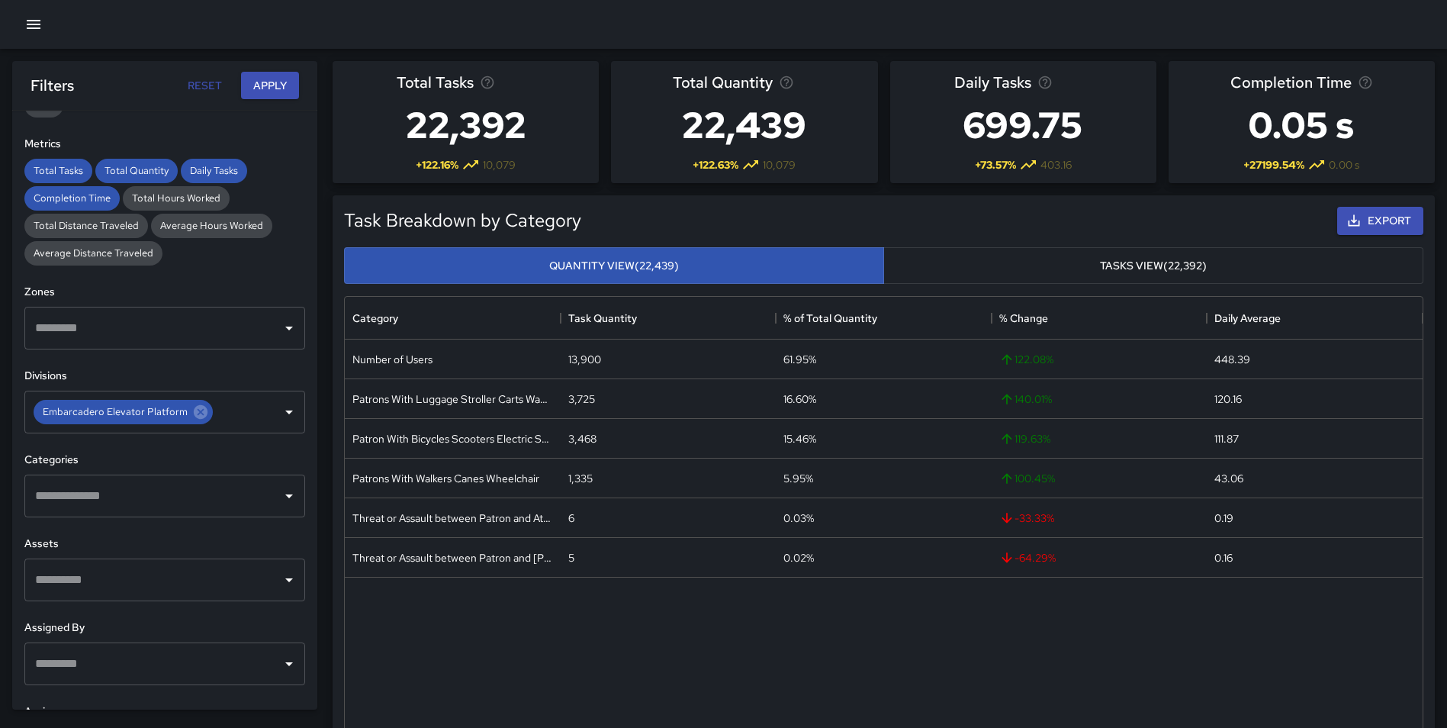
scroll to position [325, 0]
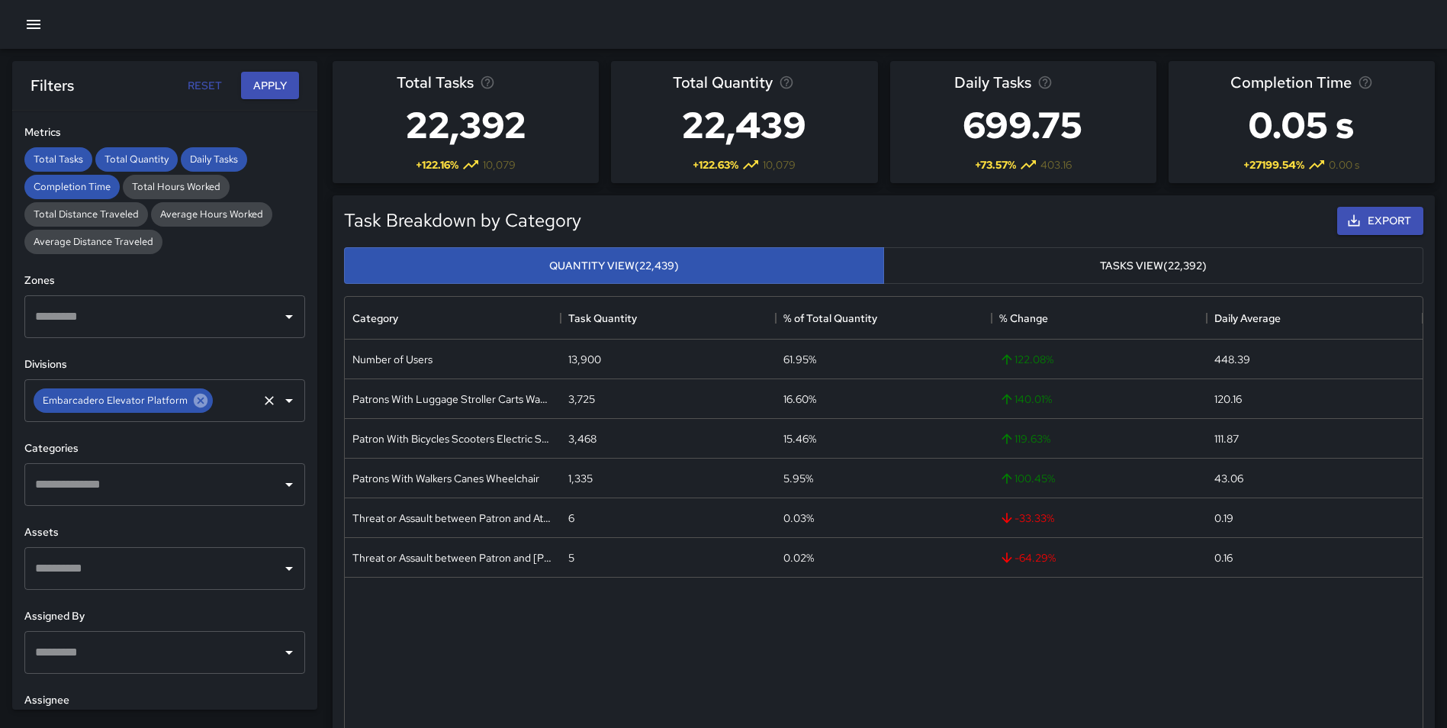
click at [198, 401] on icon at bounding box center [201, 401] width 14 height 14
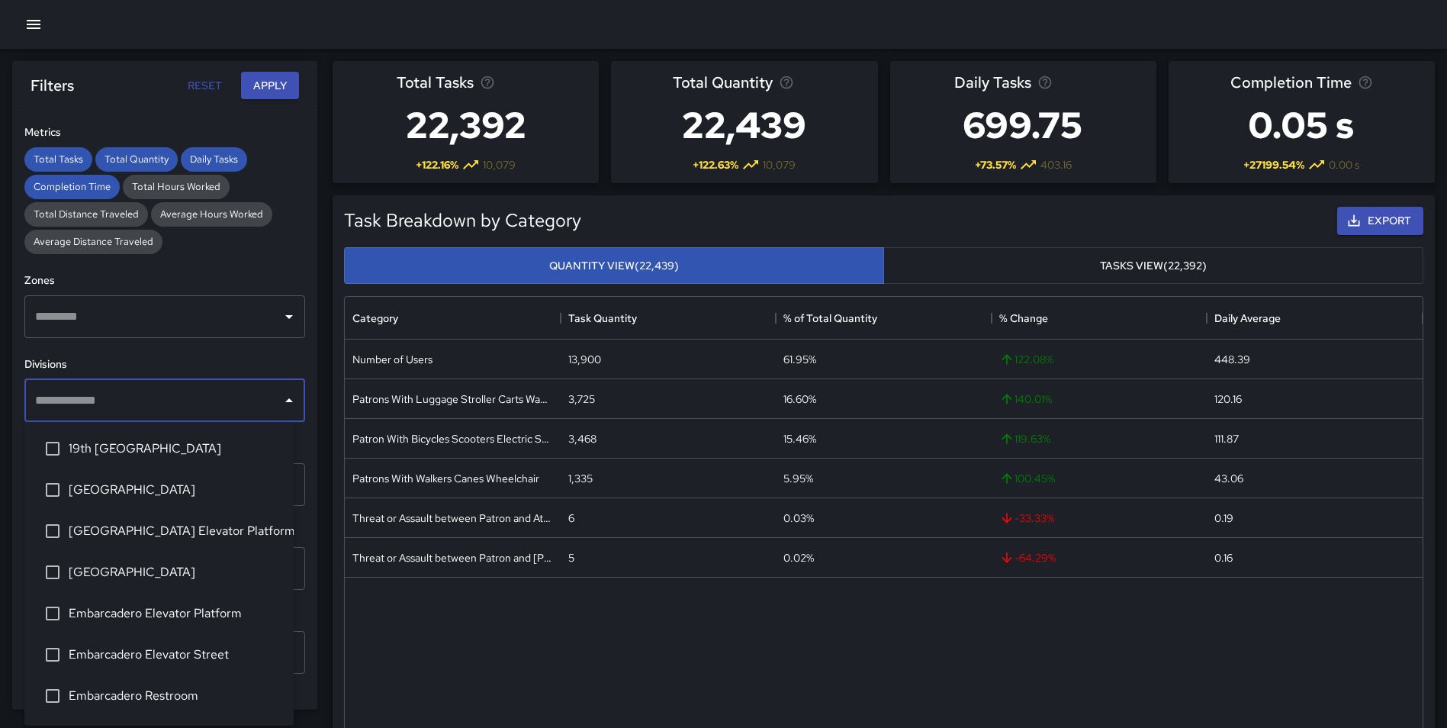
click at [198, 401] on input "text" at bounding box center [153, 400] width 244 height 29
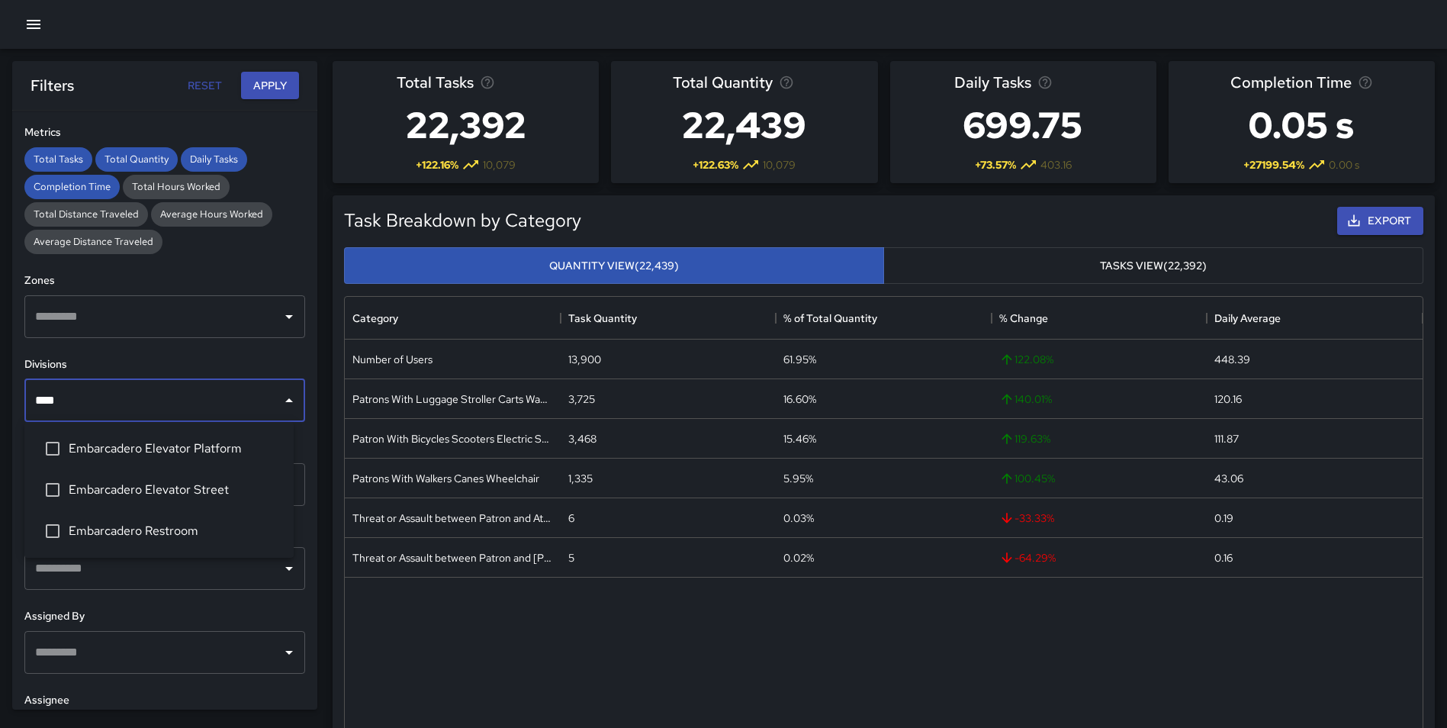
type input "*****"
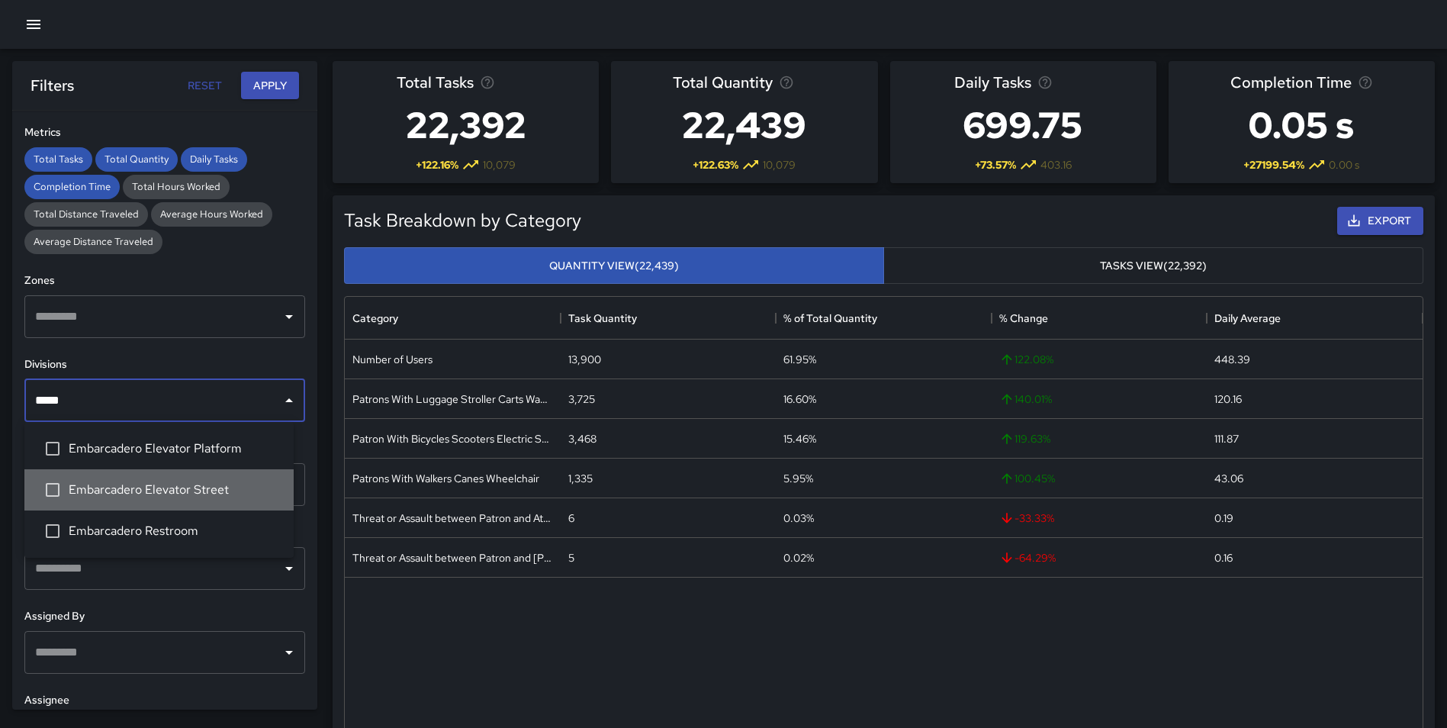
click at [162, 500] on li "Embarcadero Elevator Street" at bounding box center [158, 489] width 269 height 41
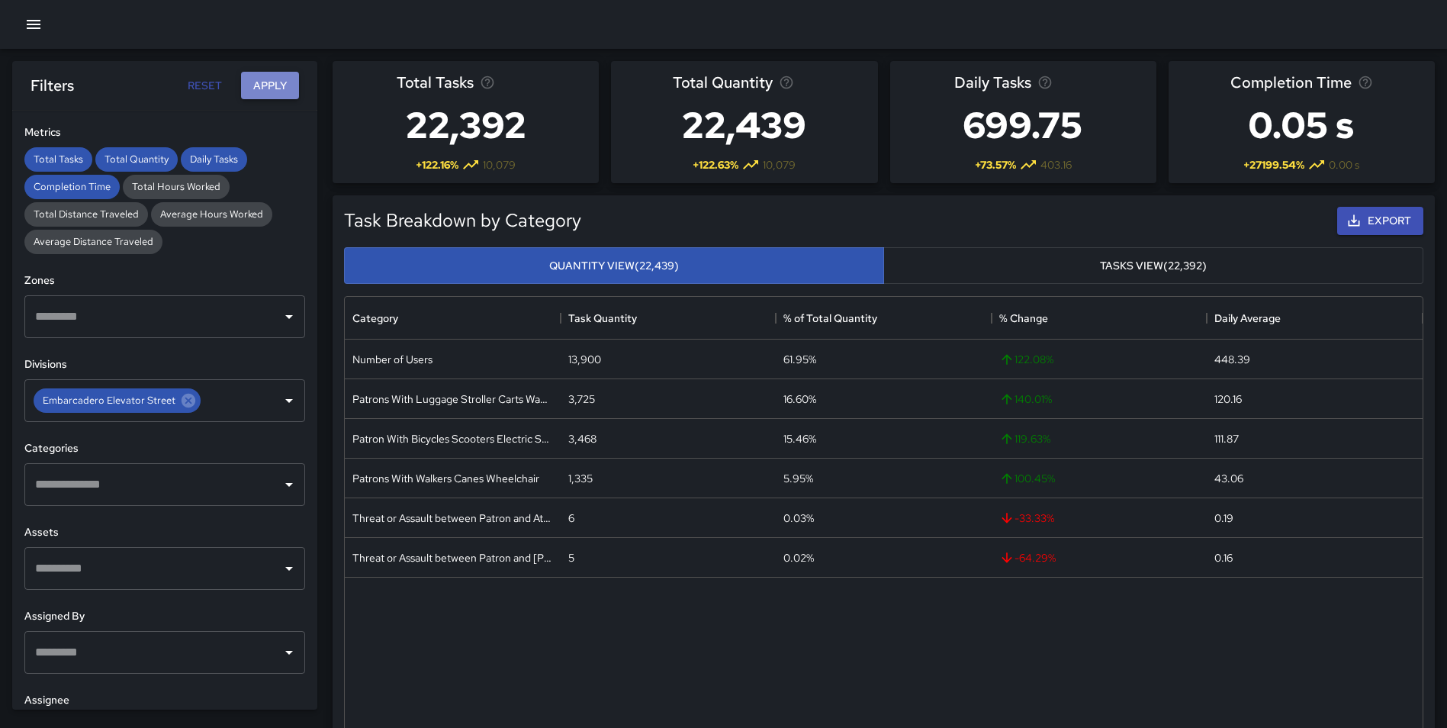
click at [269, 88] on button "Apply" at bounding box center [270, 86] width 58 height 28
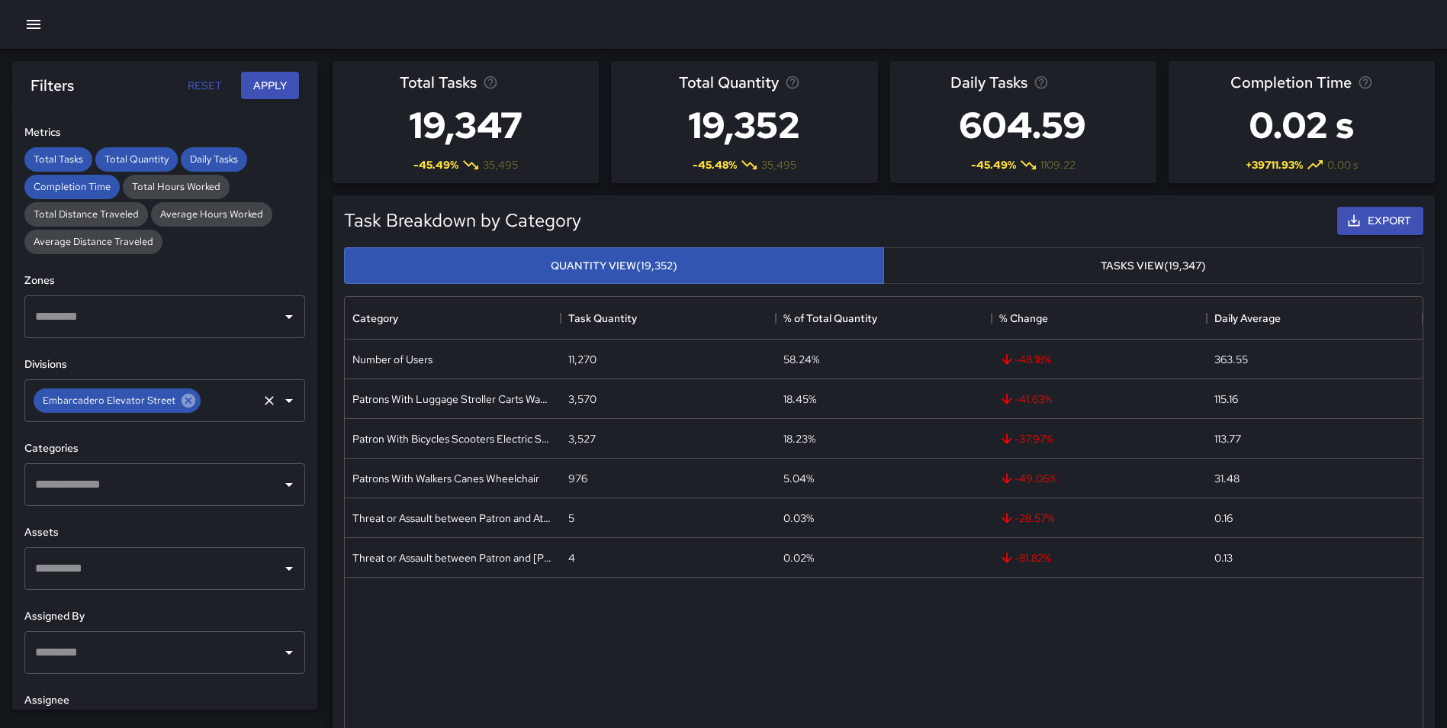
click at [185, 397] on icon at bounding box center [189, 401] width 14 height 14
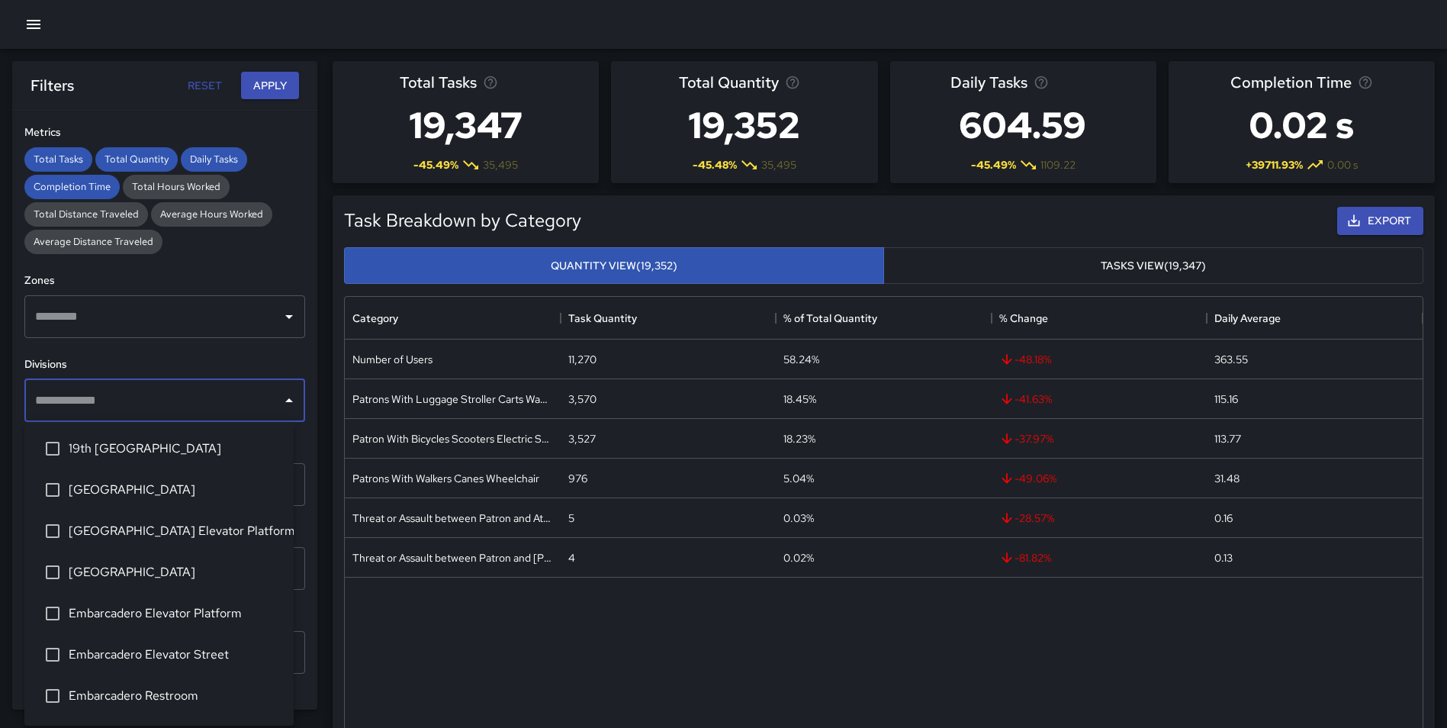
click at [185, 397] on input "text" at bounding box center [153, 400] width 244 height 29
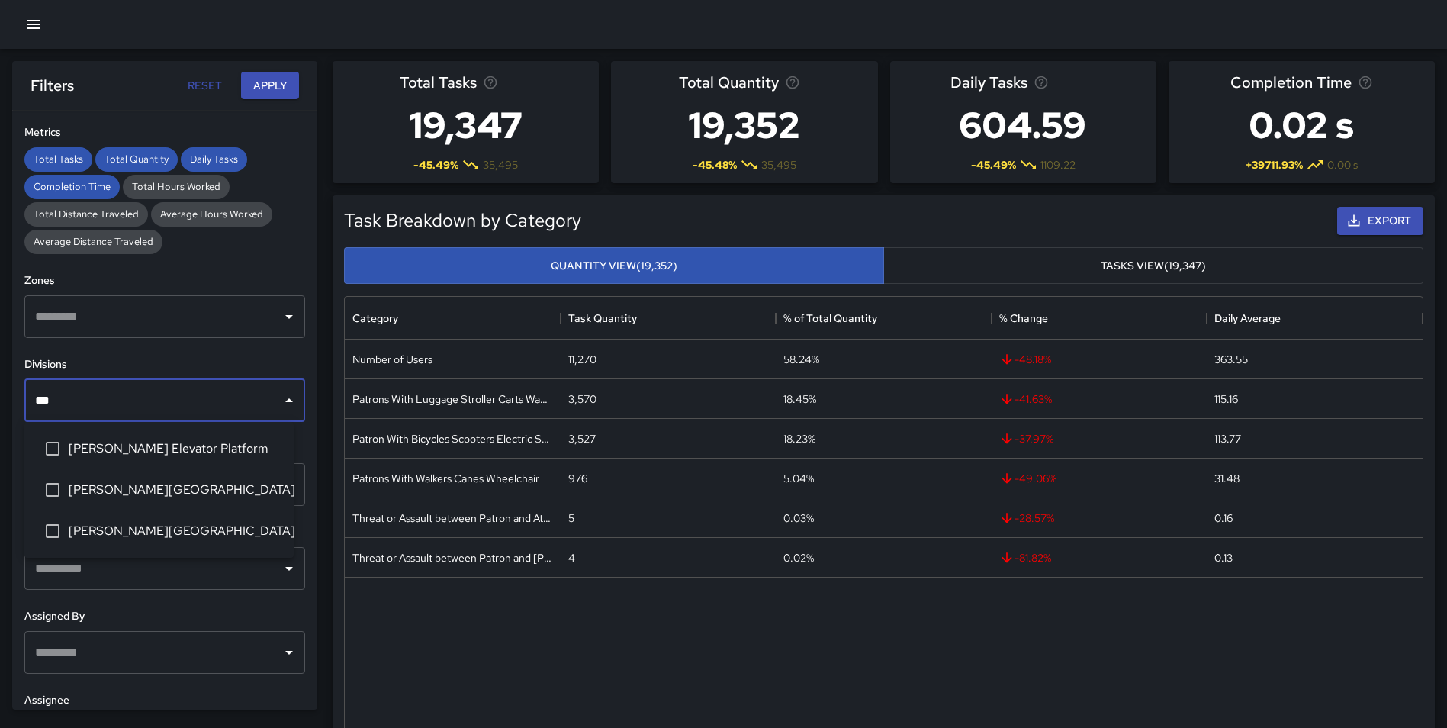
type input "****"
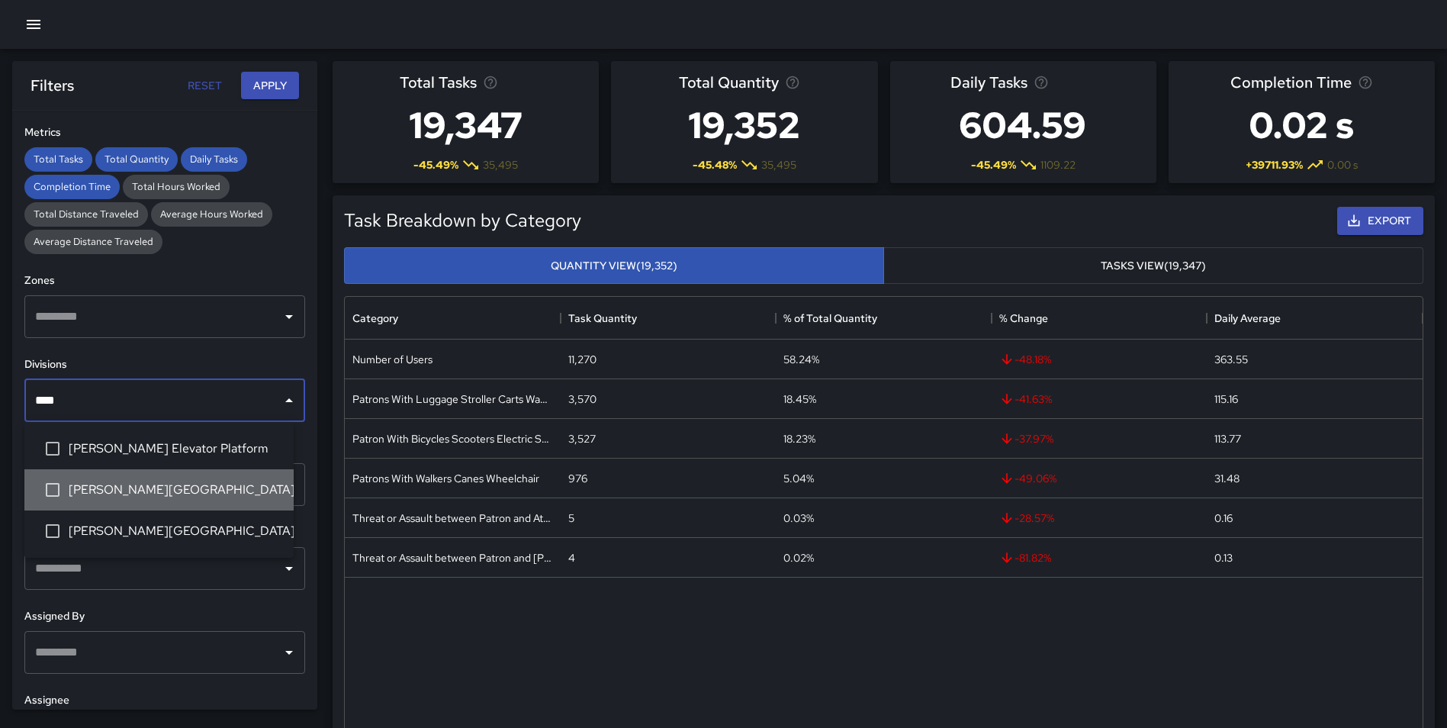
click at [217, 494] on span "[PERSON_NAME][GEOGRAPHIC_DATA]" at bounding box center [175, 490] width 213 height 18
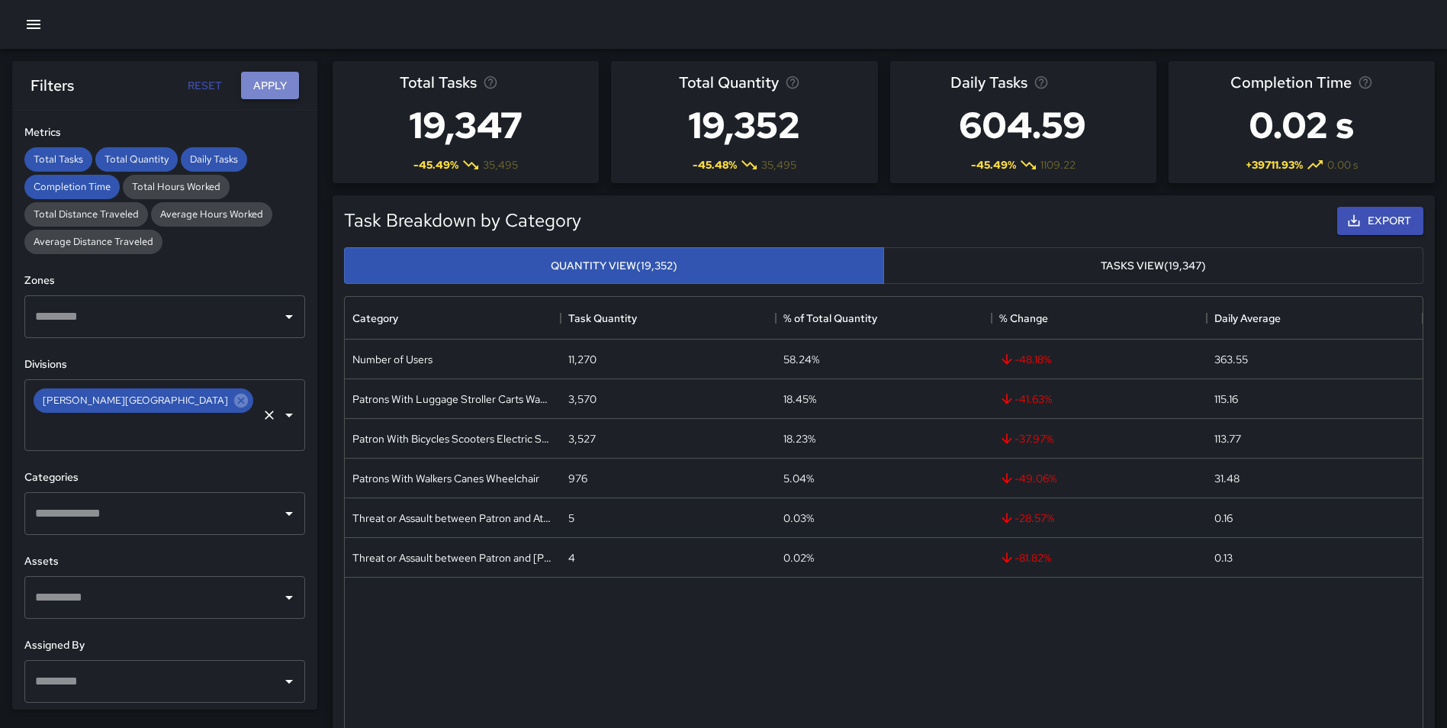
click at [267, 74] on button "Apply" at bounding box center [270, 86] width 58 height 28
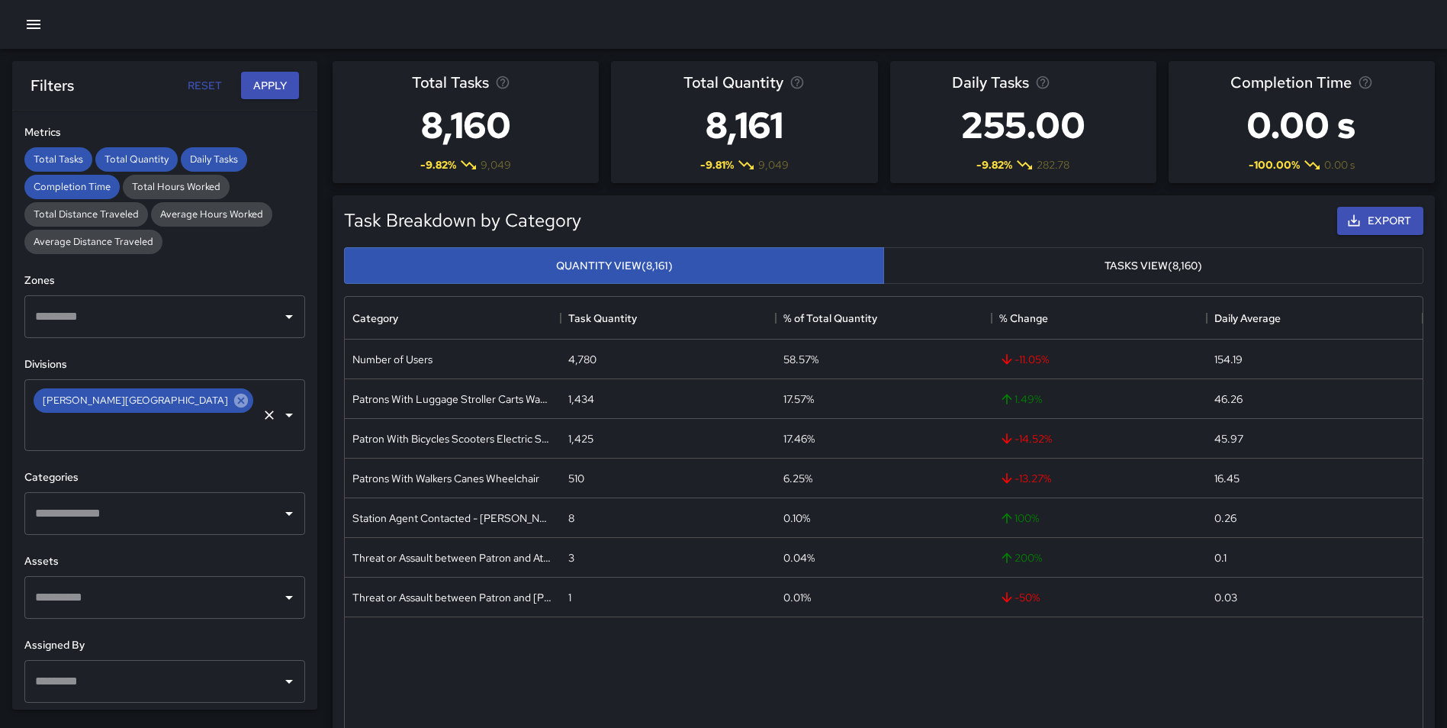
click at [191, 401] on div "[PERSON_NAME][GEOGRAPHIC_DATA]" at bounding box center [144, 400] width 220 height 24
click at [234, 404] on icon at bounding box center [241, 401] width 14 height 14
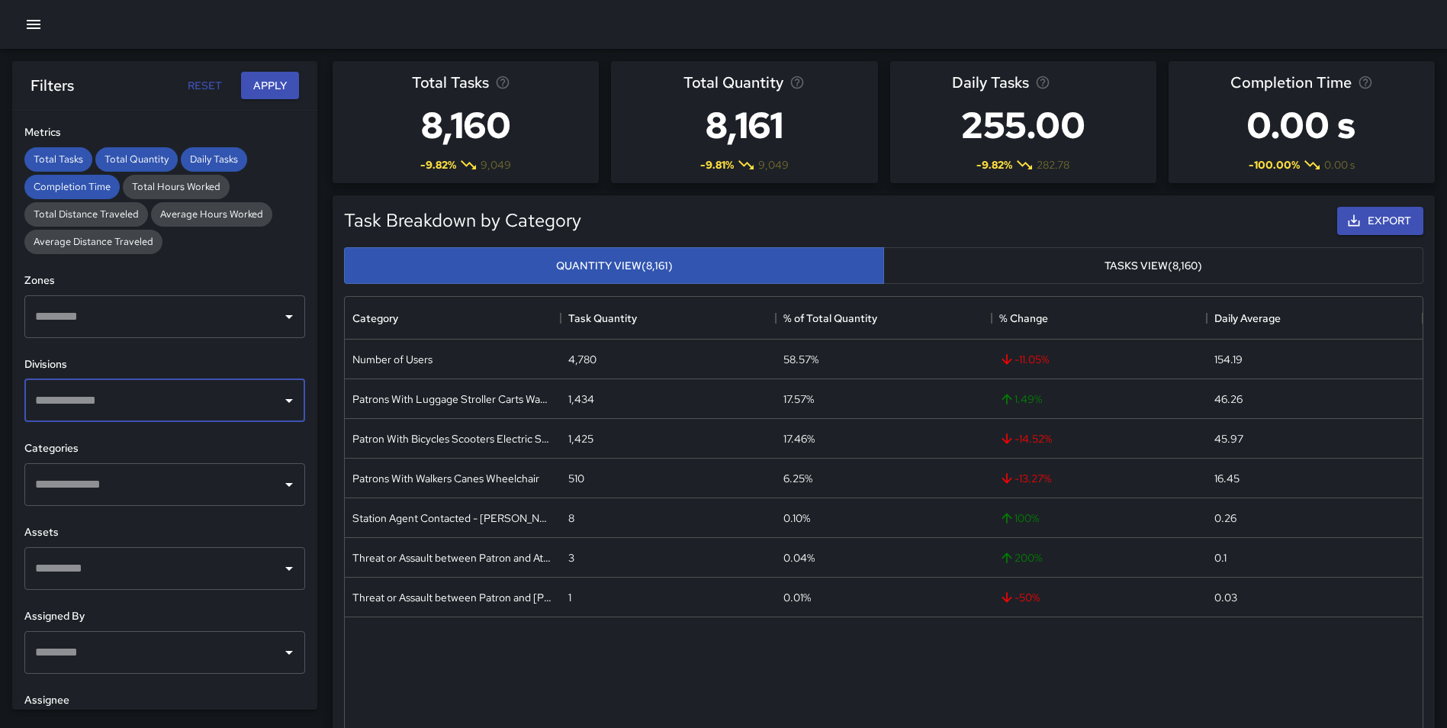
click at [182, 404] on input "text" at bounding box center [153, 400] width 244 height 29
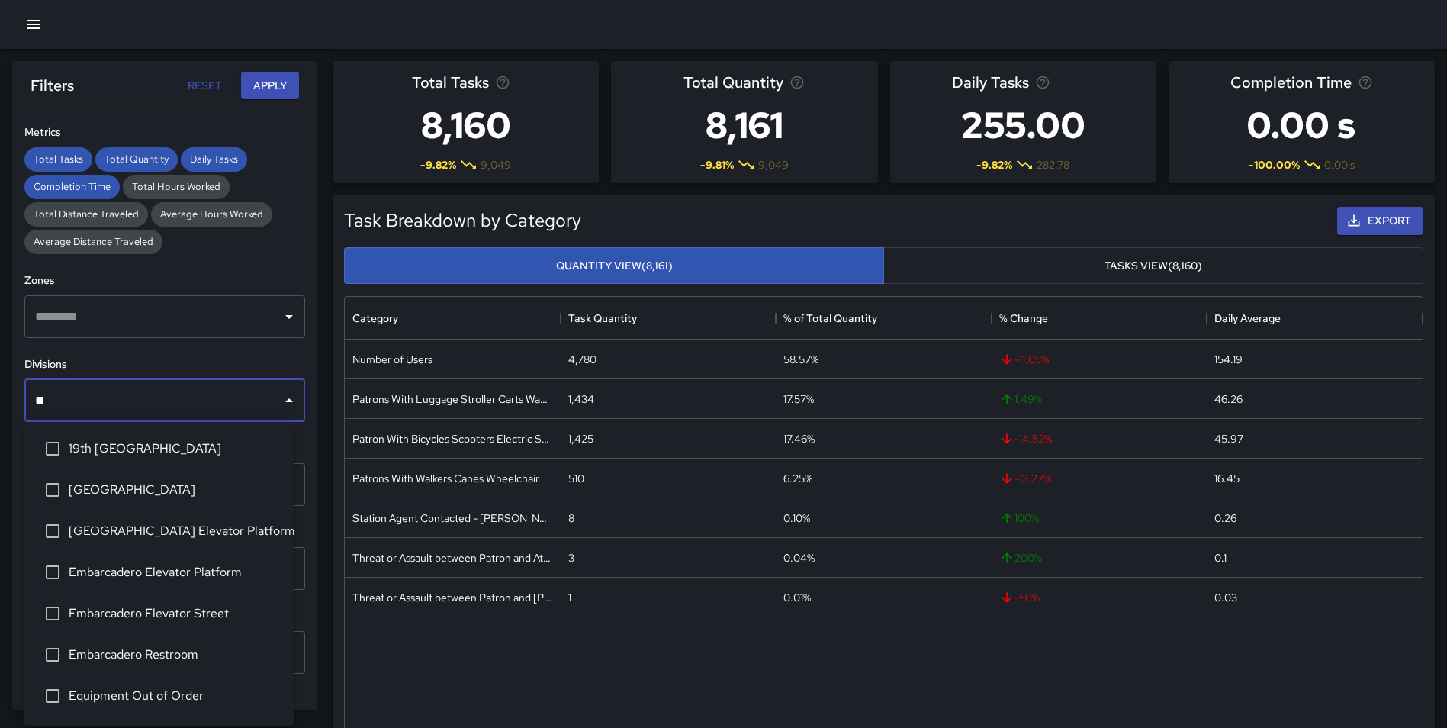
type input "***"
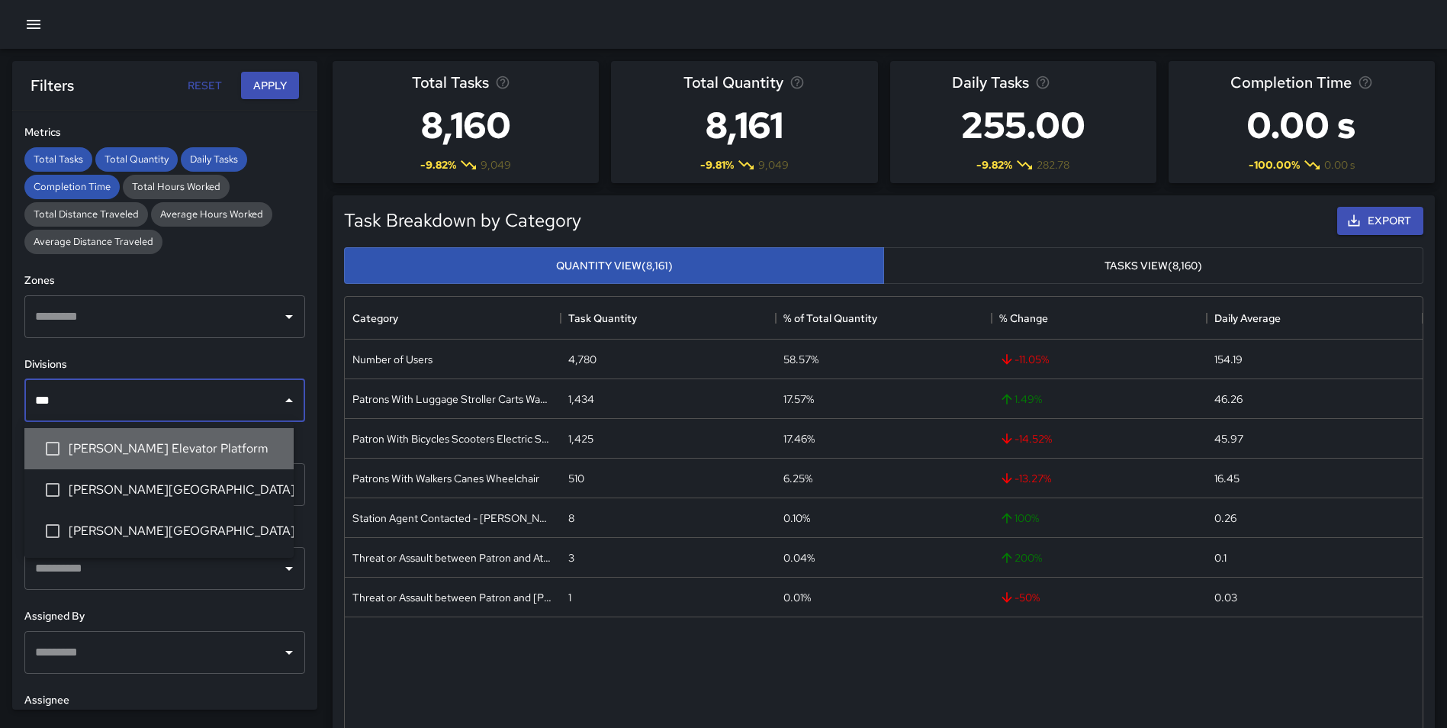
click at [221, 458] on li "[PERSON_NAME] Elevator Platform" at bounding box center [158, 448] width 269 height 41
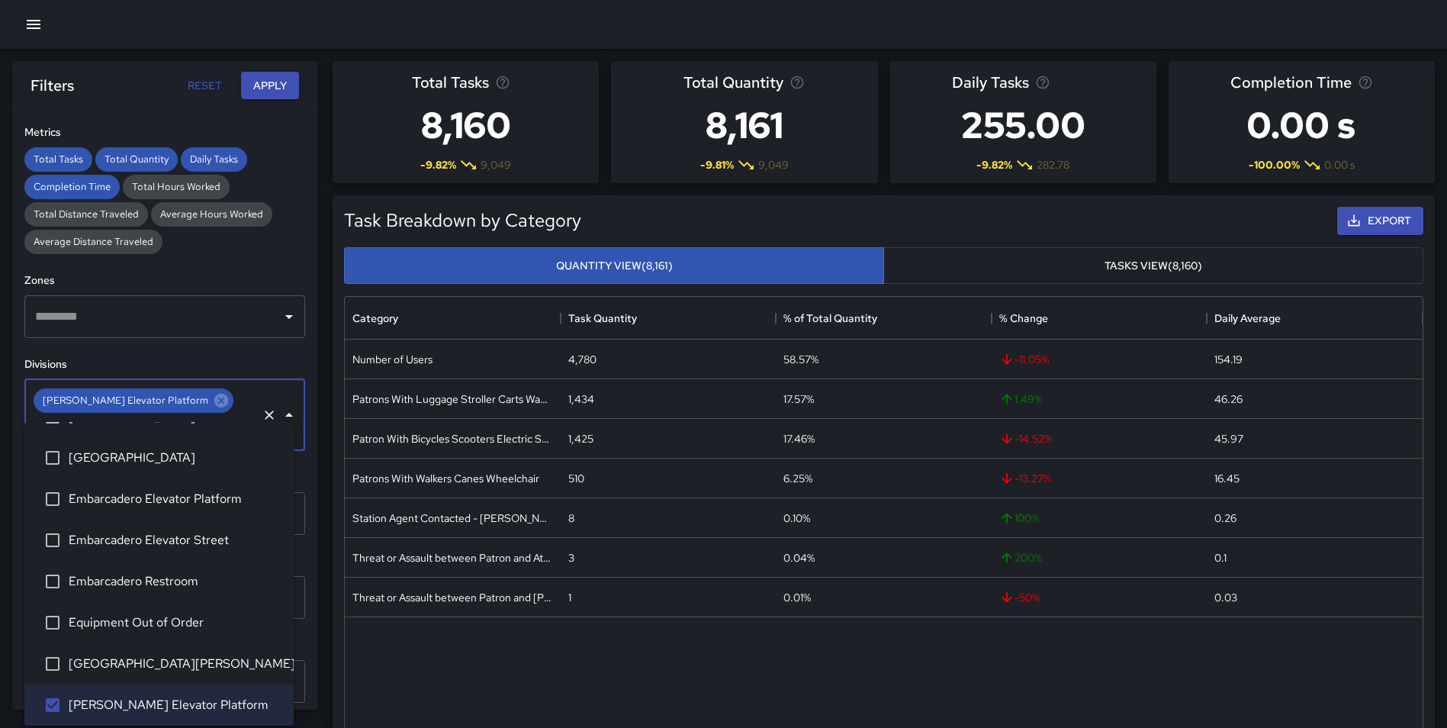
click at [271, 79] on button "Apply" at bounding box center [270, 86] width 58 height 28
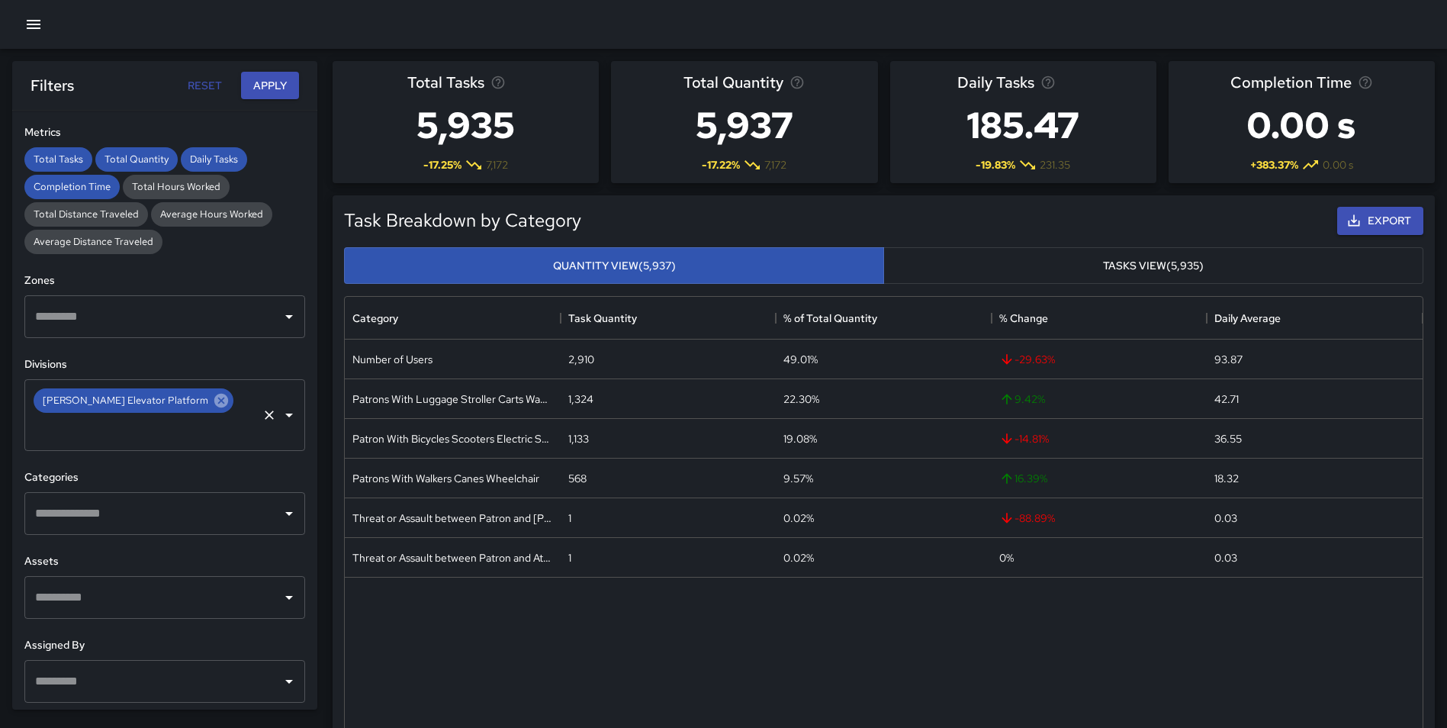
click at [183, 403] on span "[PERSON_NAME] Elevator Platform" at bounding box center [126, 400] width 184 height 18
click at [214, 399] on icon at bounding box center [221, 401] width 14 height 14
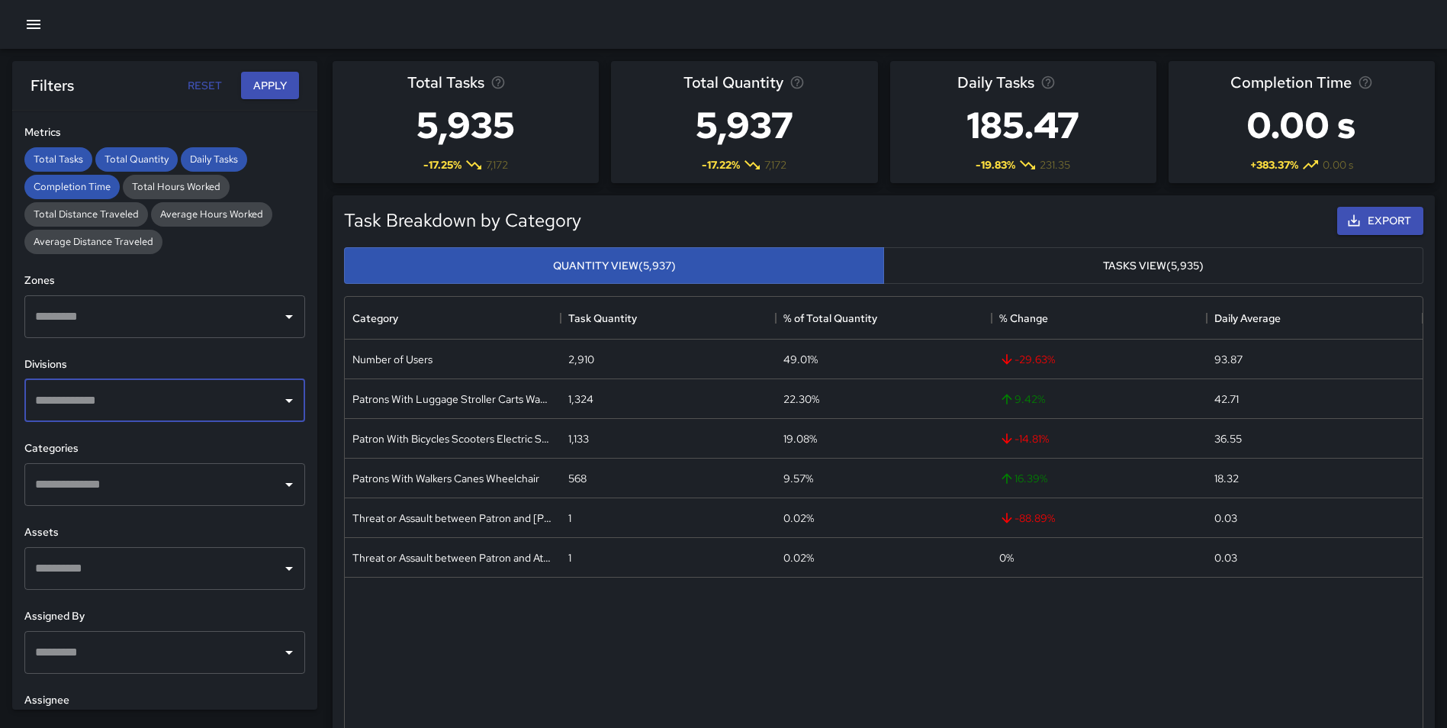
click at [121, 399] on input "text" at bounding box center [153, 400] width 244 height 29
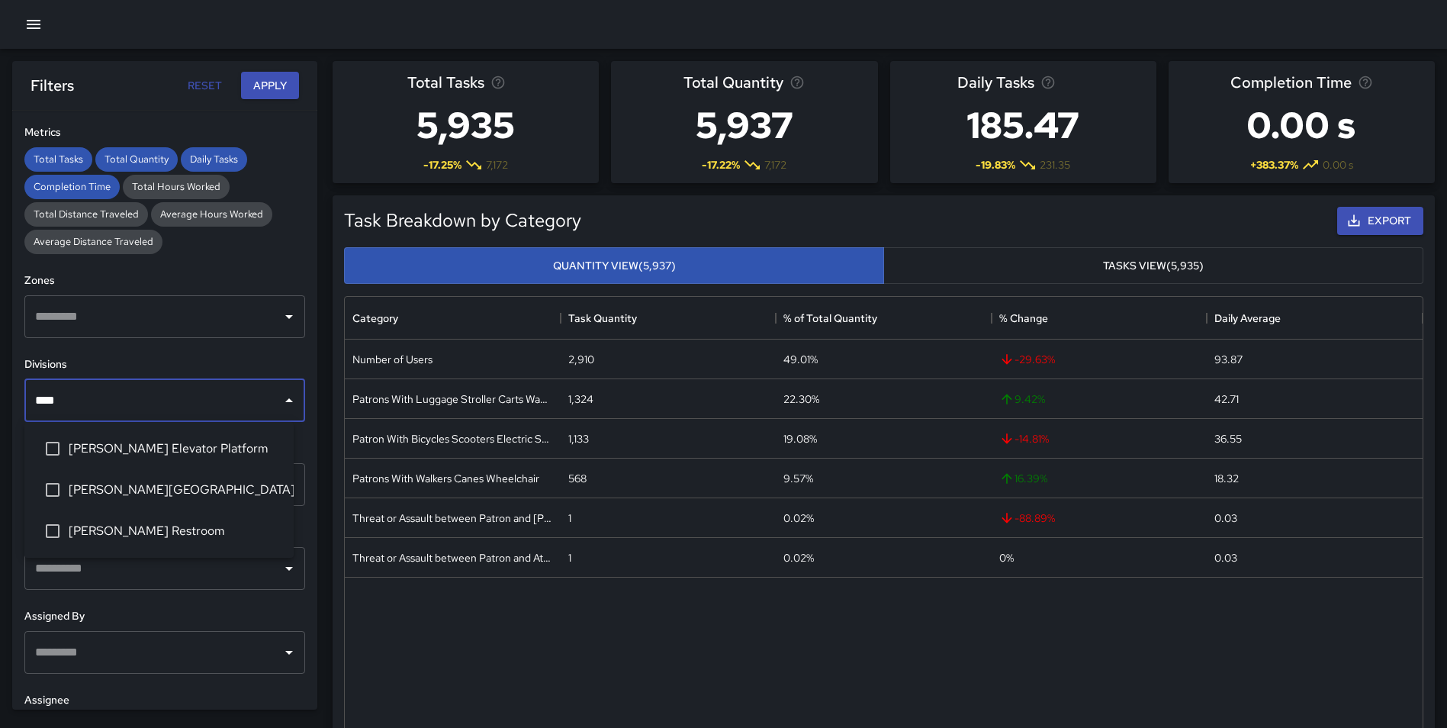
type input "*****"
click at [163, 483] on span "[PERSON_NAME][GEOGRAPHIC_DATA]" at bounding box center [175, 490] width 213 height 18
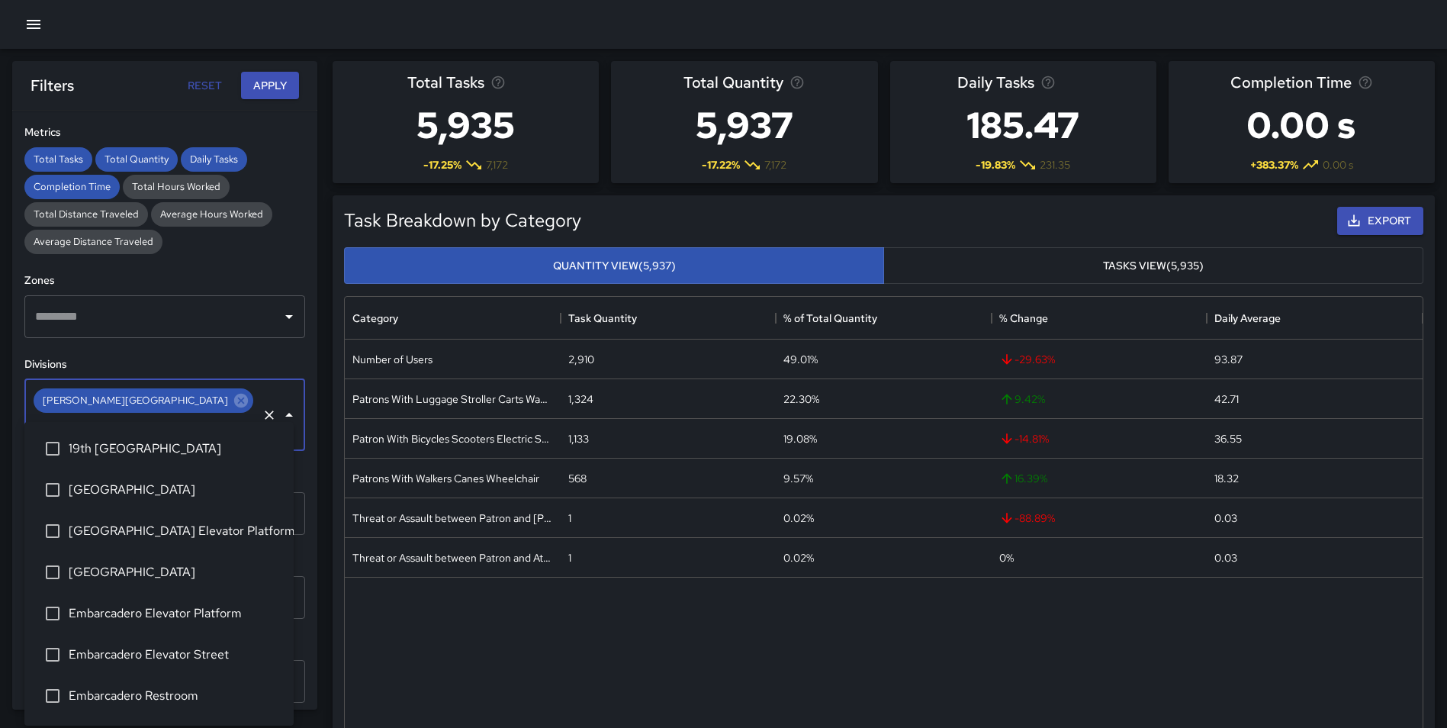
scroll to position [279, 0]
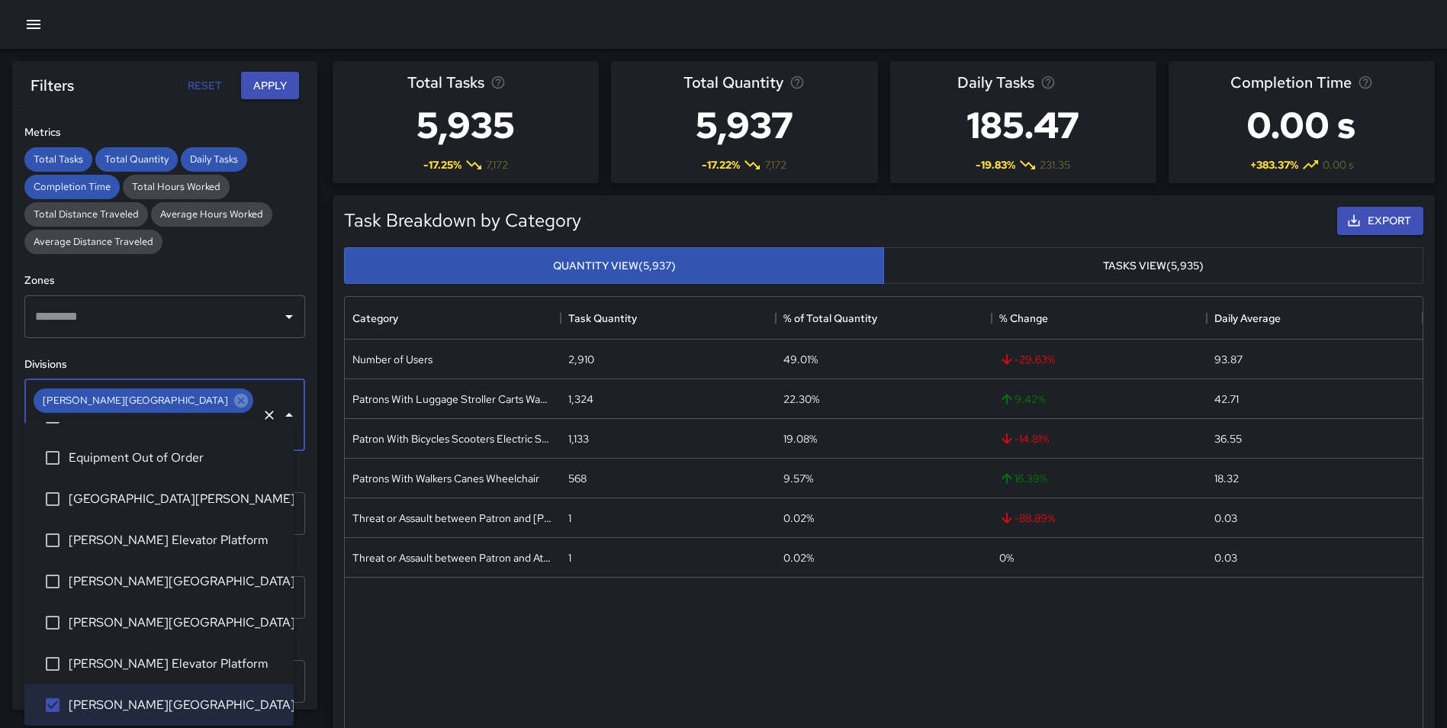
click at [278, 79] on button "Apply" at bounding box center [270, 86] width 58 height 28
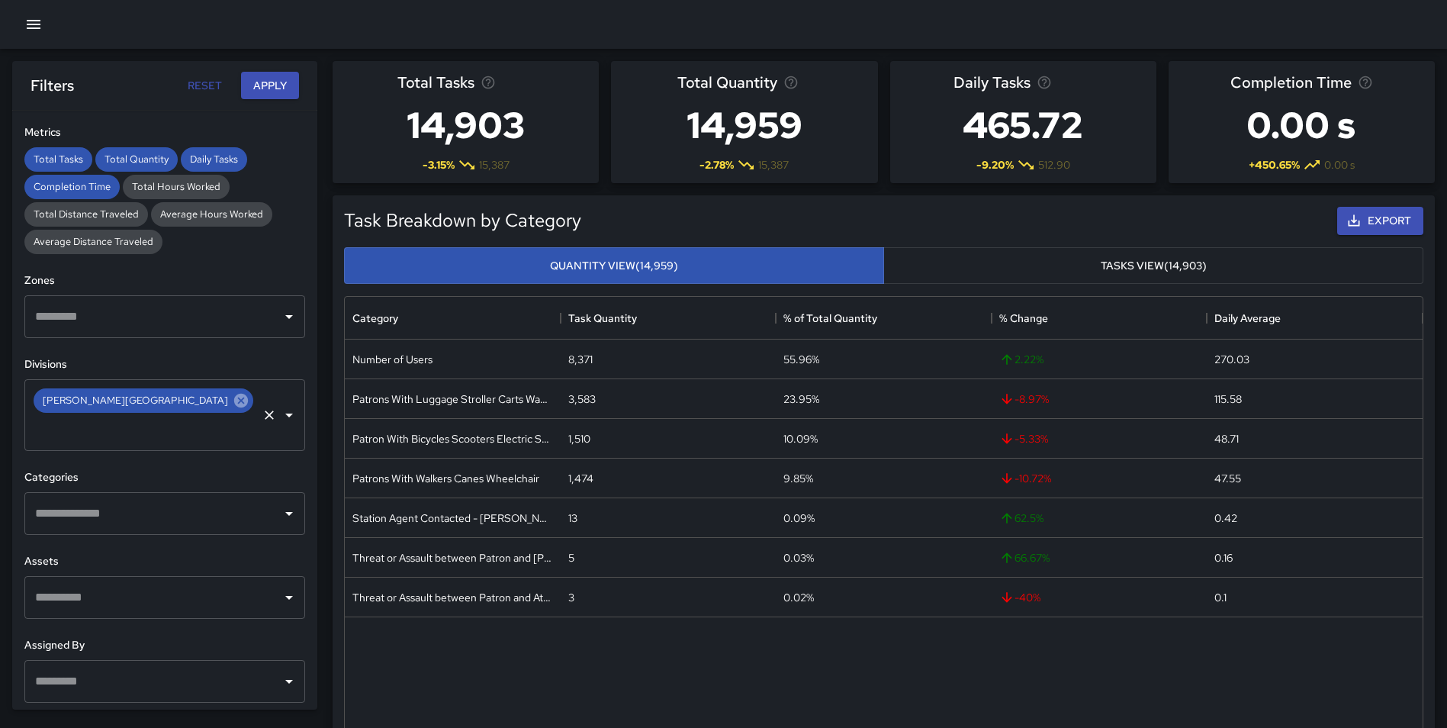
click at [234, 399] on icon at bounding box center [241, 401] width 14 height 14
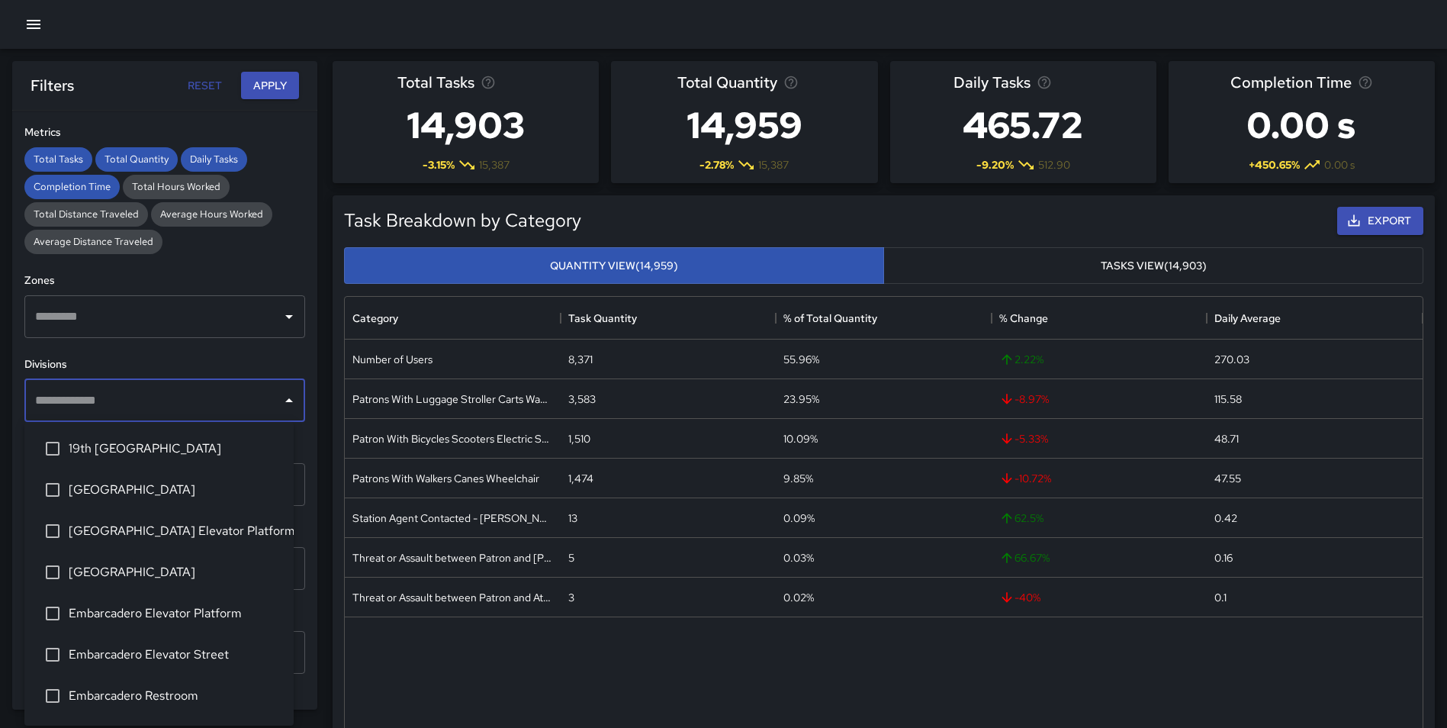
click at [105, 396] on input "text" at bounding box center [153, 400] width 244 height 29
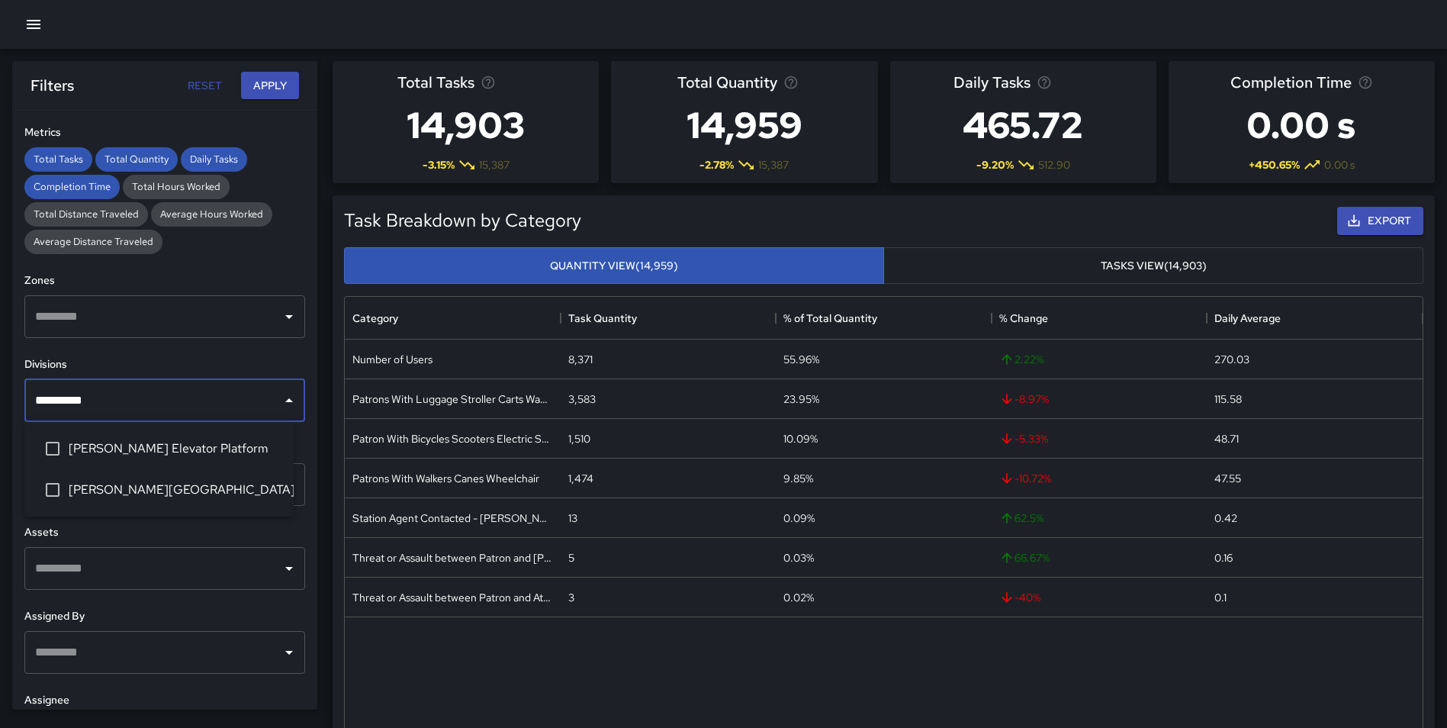
type input "**********"
click at [157, 436] on li "[PERSON_NAME] Elevator Platform" at bounding box center [158, 448] width 269 height 41
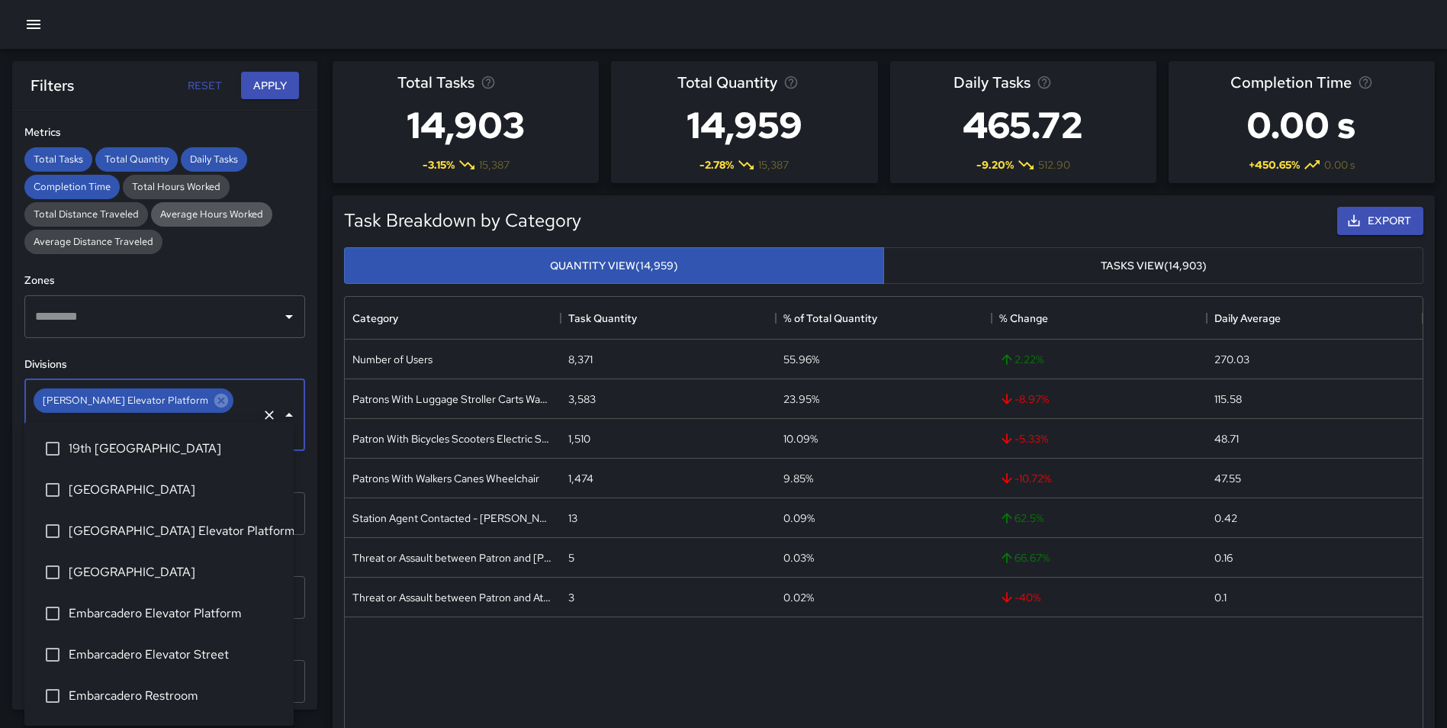
scroll to position [238, 0]
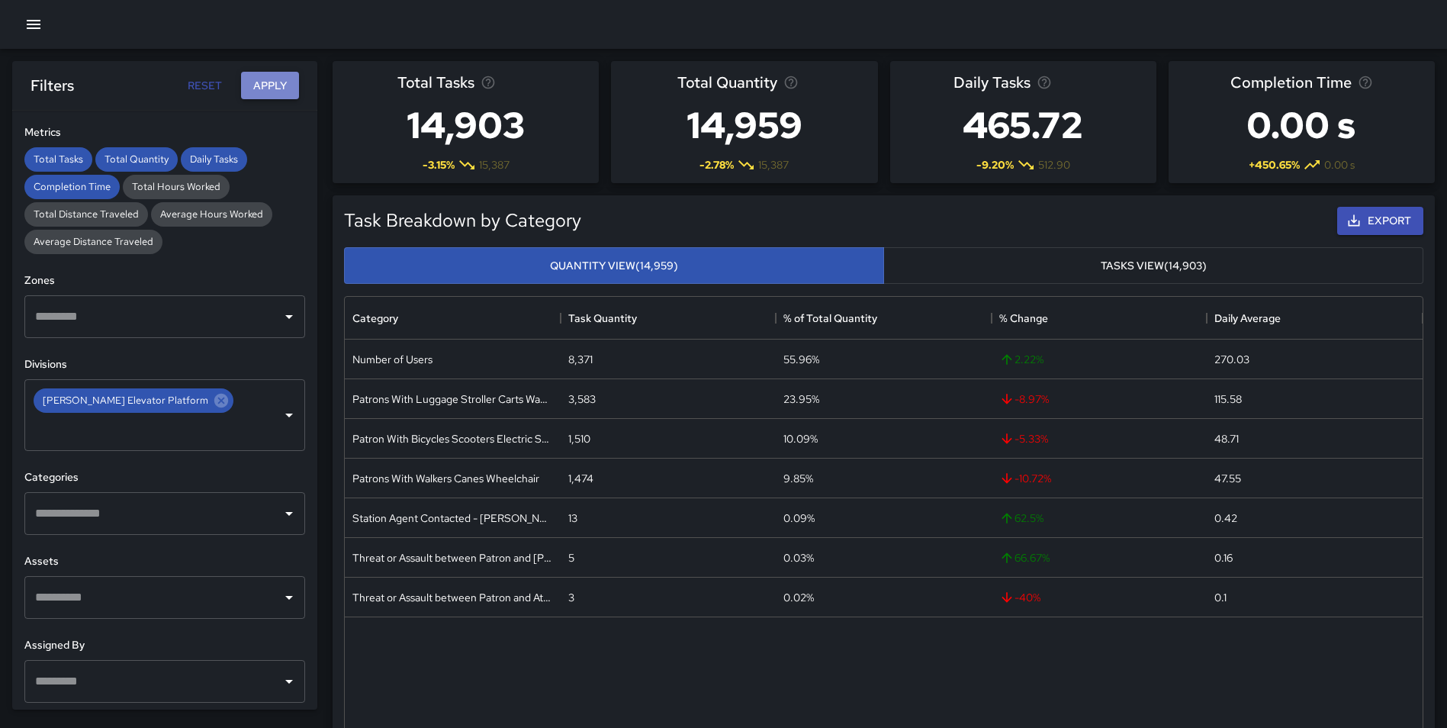
click at [269, 78] on button "Apply" at bounding box center [270, 86] width 58 height 28
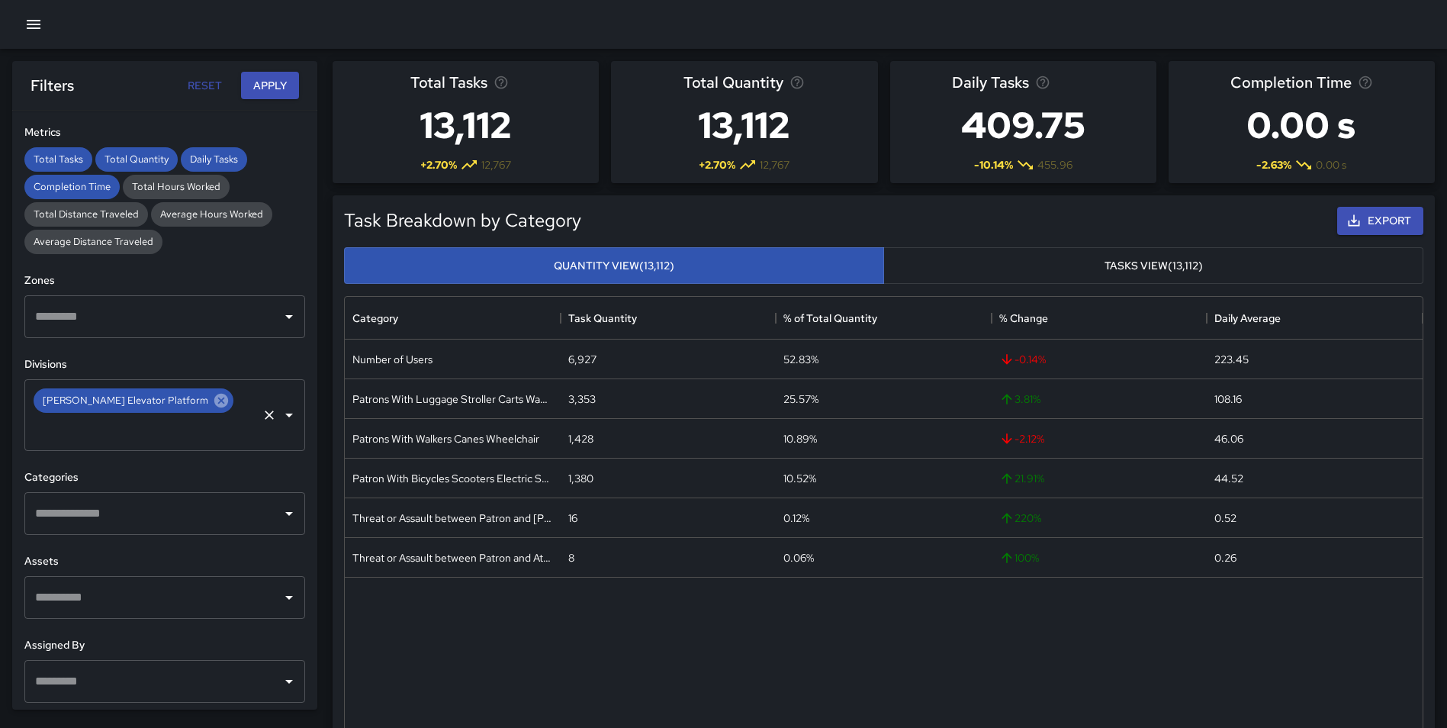
click at [214, 397] on icon at bounding box center [221, 401] width 14 height 14
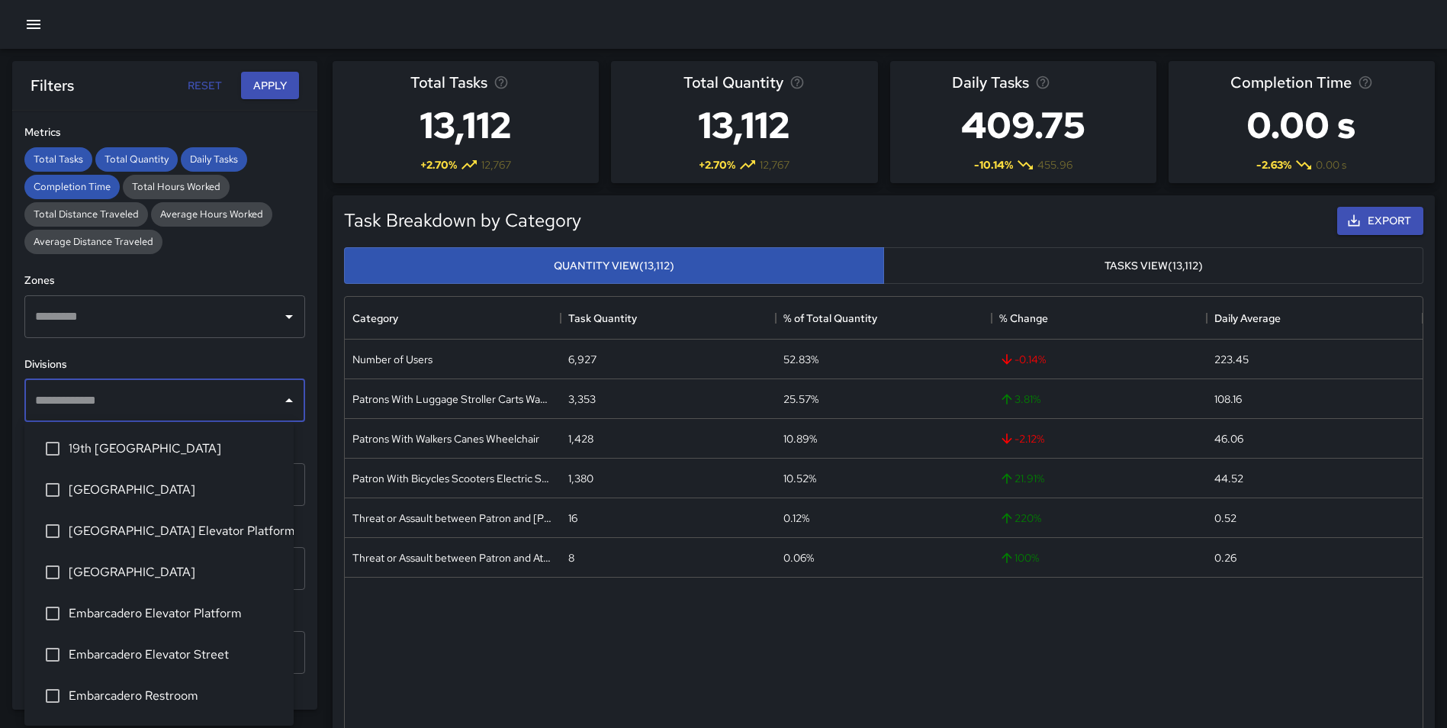
click at [142, 404] on input "text" at bounding box center [153, 400] width 244 height 29
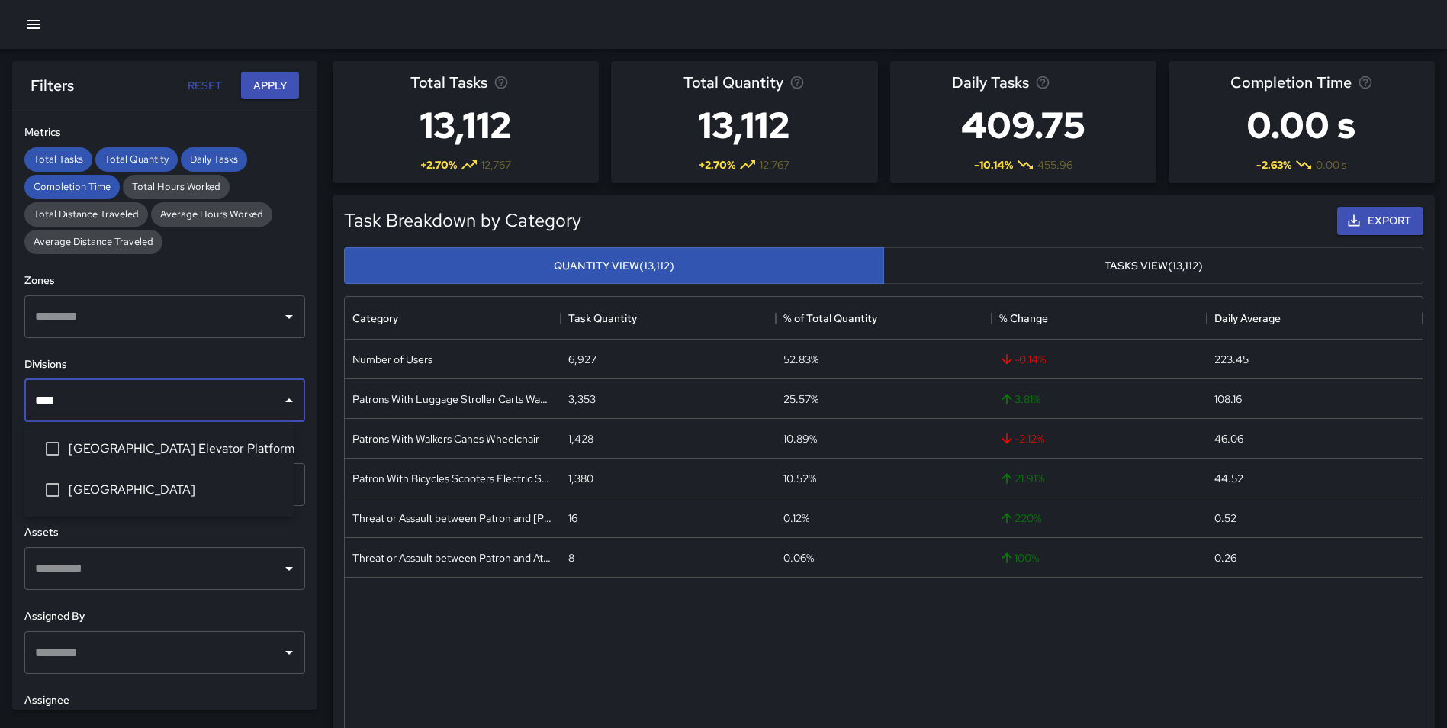
type input "*****"
click at [139, 442] on span "[GEOGRAPHIC_DATA] Elevator Platform" at bounding box center [175, 448] width 213 height 18
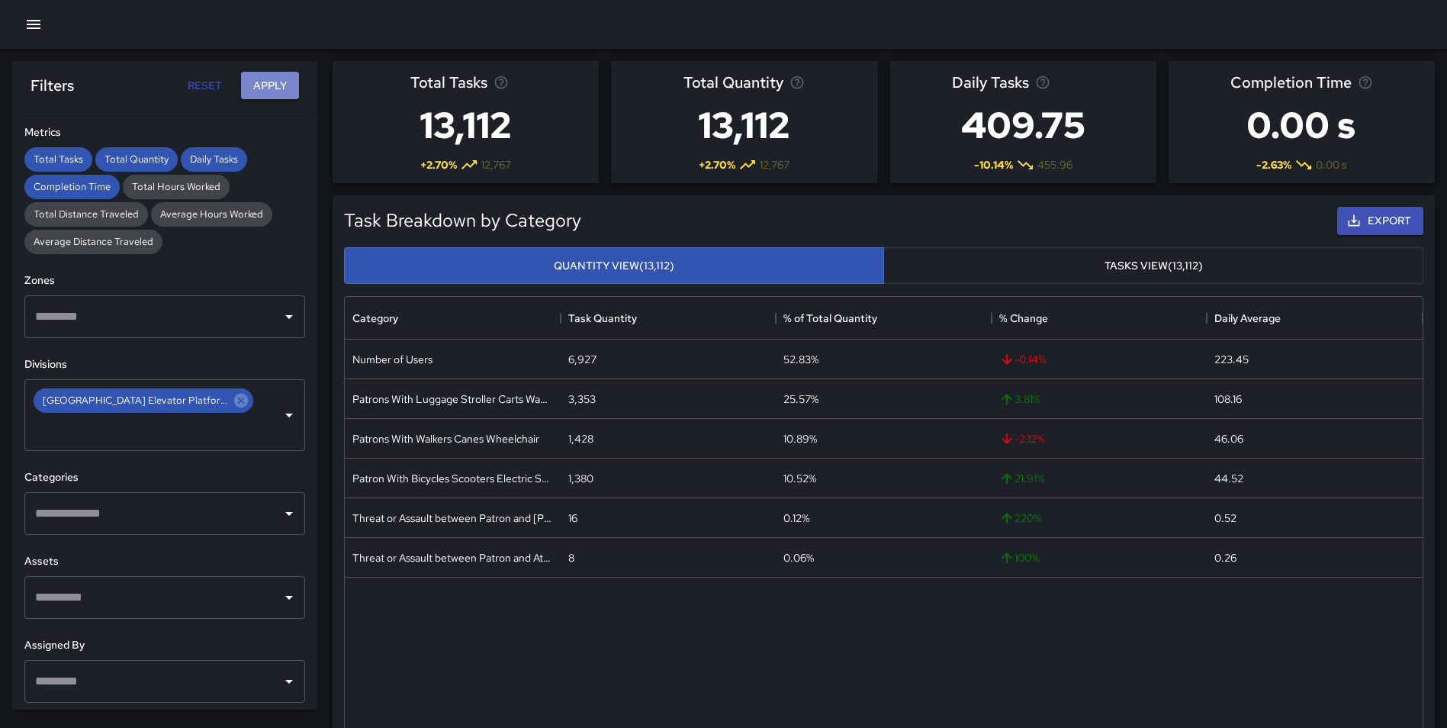
click at [267, 76] on button "Apply" at bounding box center [270, 86] width 58 height 28
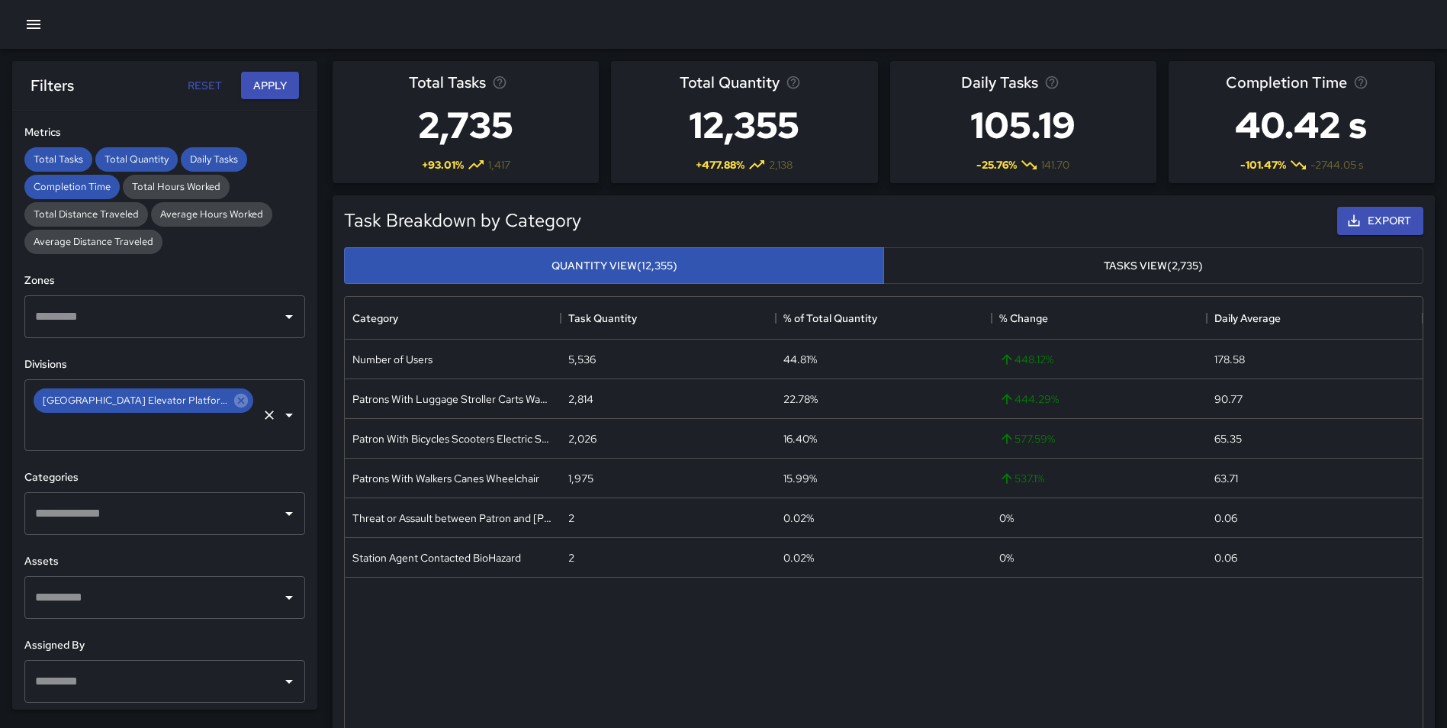
click at [234, 405] on icon at bounding box center [241, 401] width 14 height 14
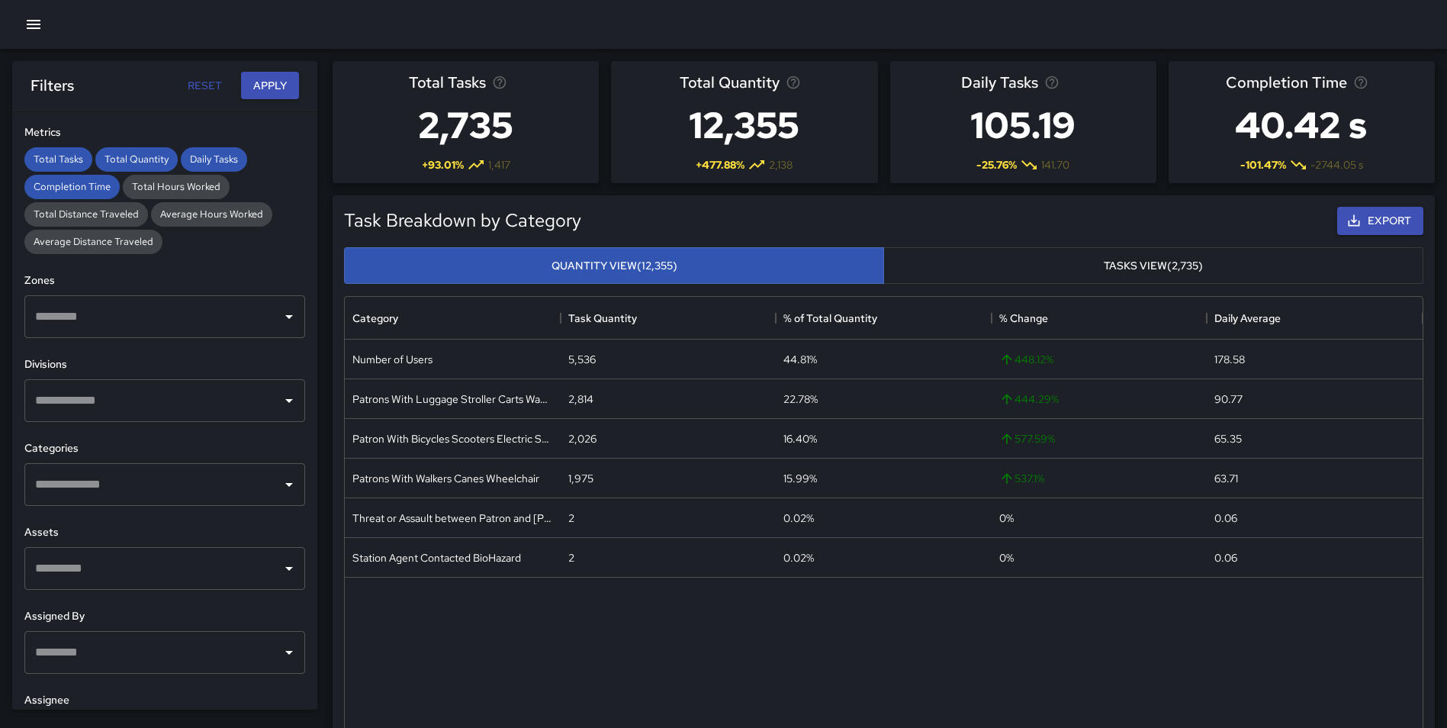
click at [181, 403] on input "text" at bounding box center [153, 400] width 244 height 29
type input "******"
click at [192, 482] on span "Embarcadero Elevator Street" at bounding box center [175, 490] width 213 height 18
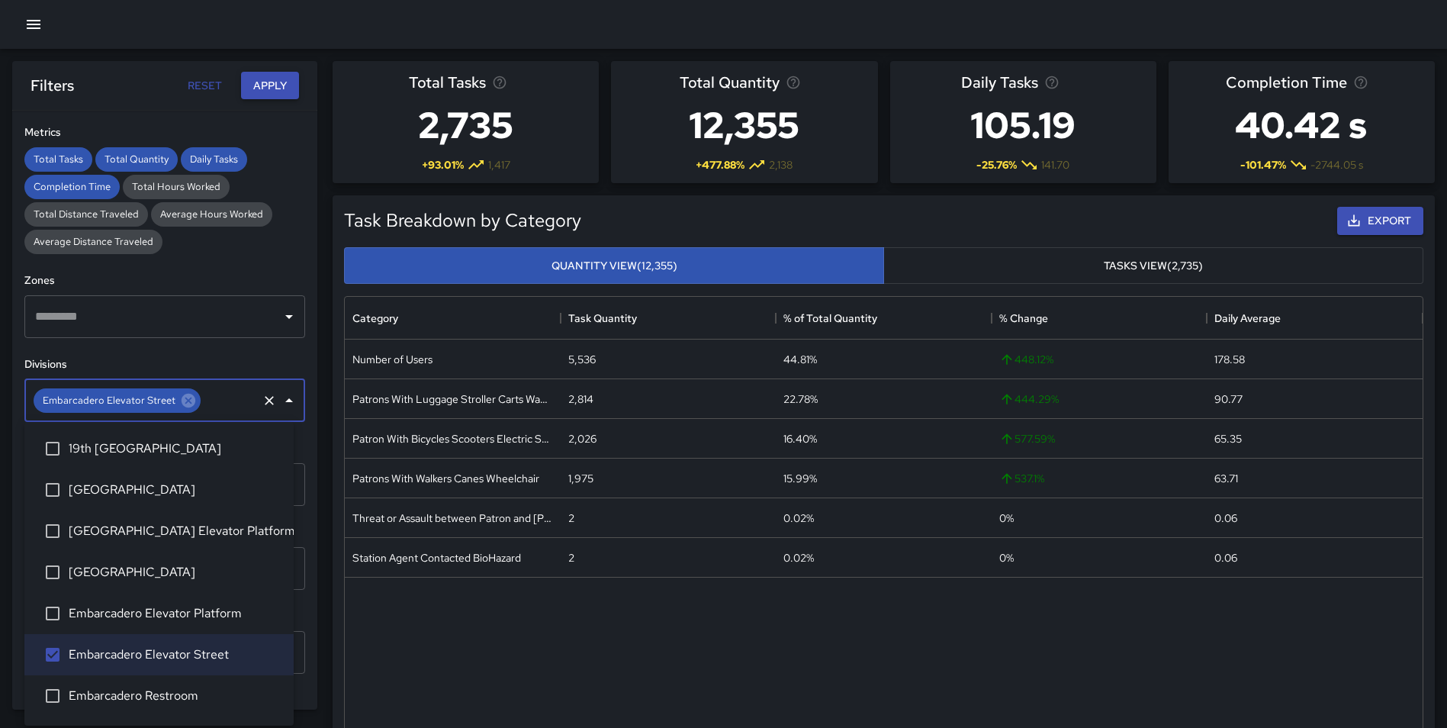
click at [274, 76] on button "Apply" at bounding box center [270, 86] width 58 height 28
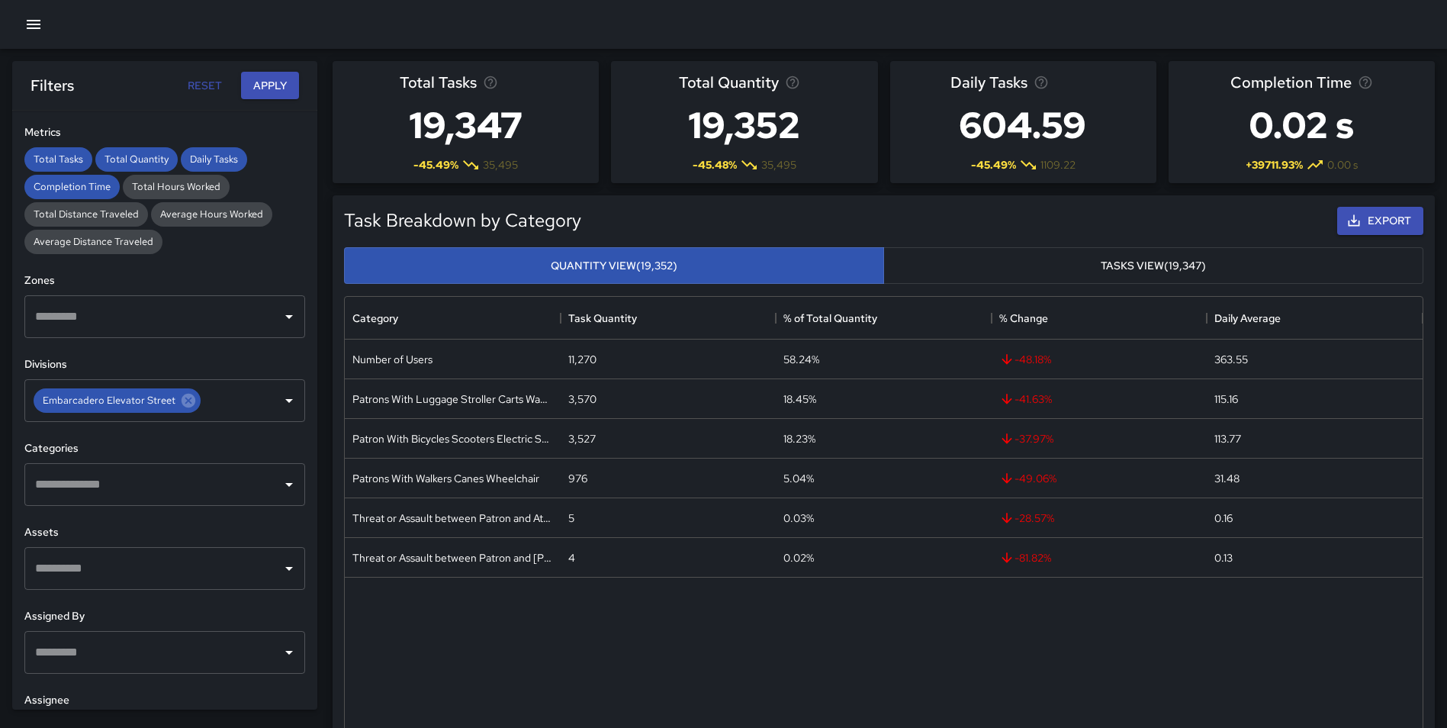
drag, startPoint x: 185, startPoint y: 400, endPoint x: 207, endPoint y: 349, distance: 55.7
click at [185, 400] on icon at bounding box center [188, 400] width 17 height 17
click at [272, 82] on button "Apply" at bounding box center [270, 86] width 58 height 28
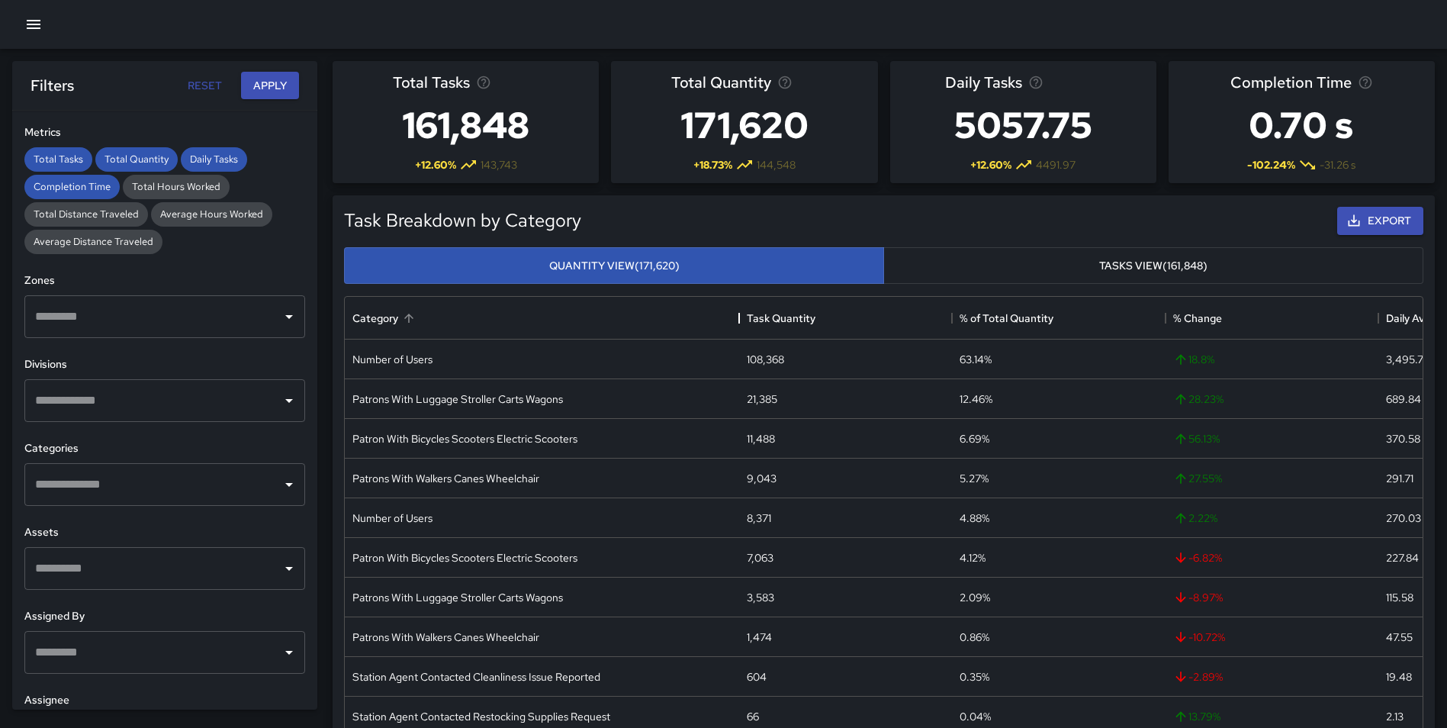
drag, startPoint x: 555, startPoint y: 314, endPoint x: 736, endPoint y: 310, distance: 180.8
click at [736, 310] on div "Category" at bounding box center [739, 318] width 18 height 43
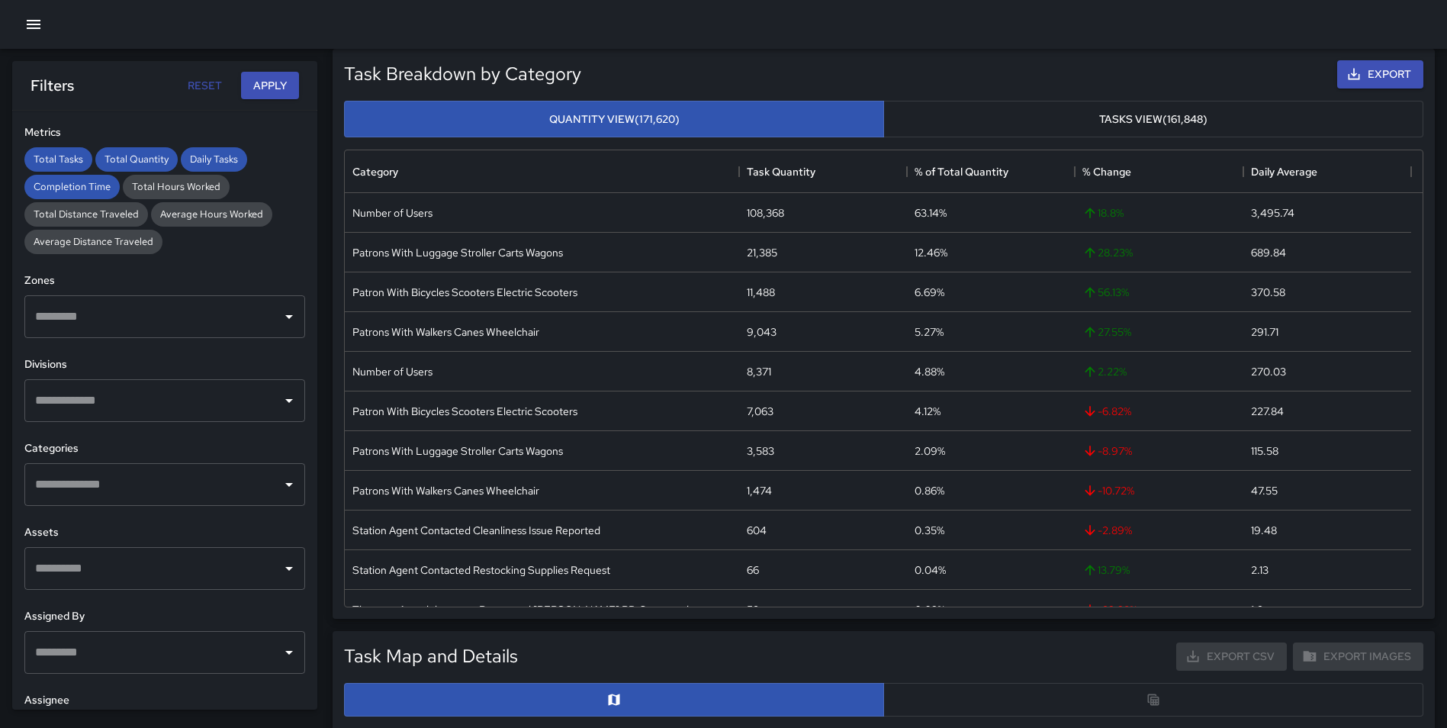
scroll to position [135, 0]
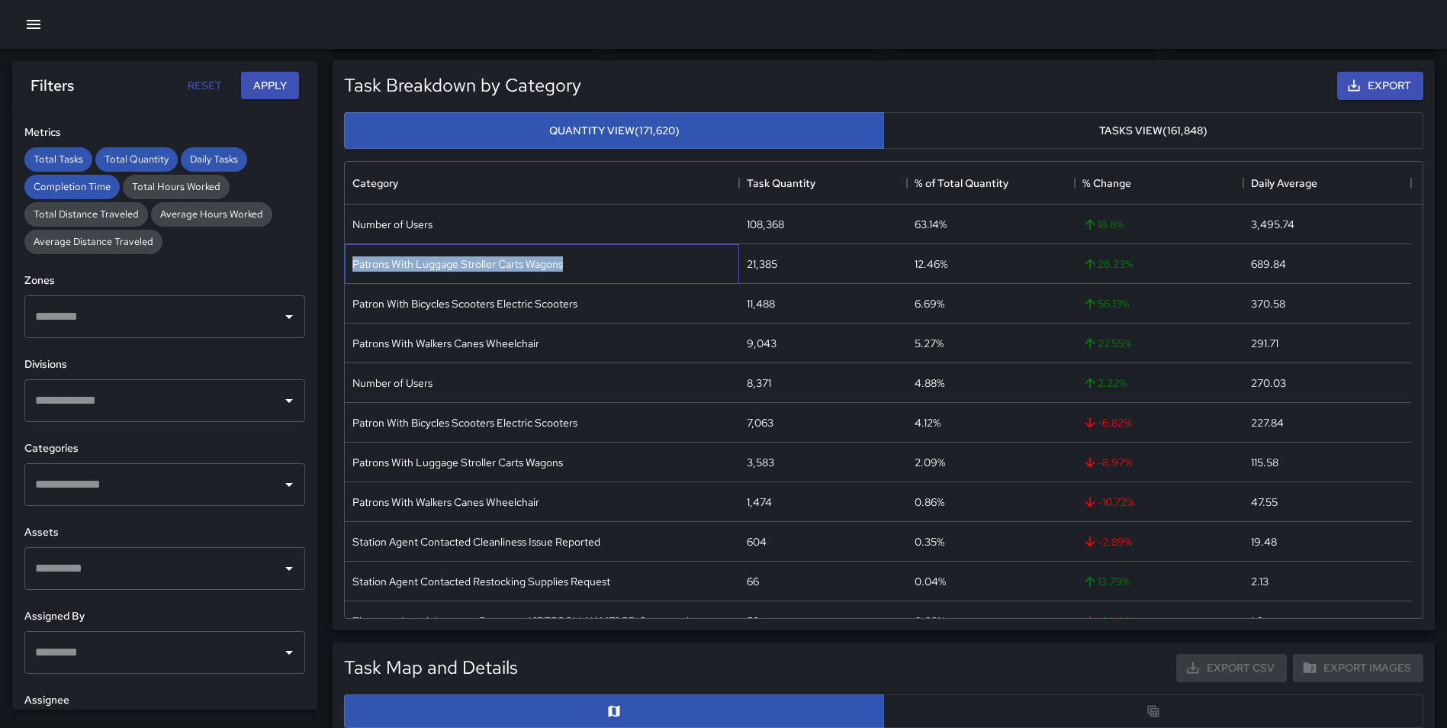
drag, startPoint x: 610, startPoint y: 262, endPoint x: 352, endPoint y: 265, distance: 257.8
click at [352, 265] on div "Patrons With Luggage Stroller Carts Wagons" at bounding box center [542, 264] width 394 height 40
copy div "Patrons With Luggage Stroller Carts Wagons"
drag, startPoint x: 638, startPoint y: 307, endPoint x: 629, endPoint y: 310, distance: 9.6
click at [629, 310] on div "Patron With Bicycles Scooters Electric Scooters" at bounding box center [542, 304] width 394 height 40
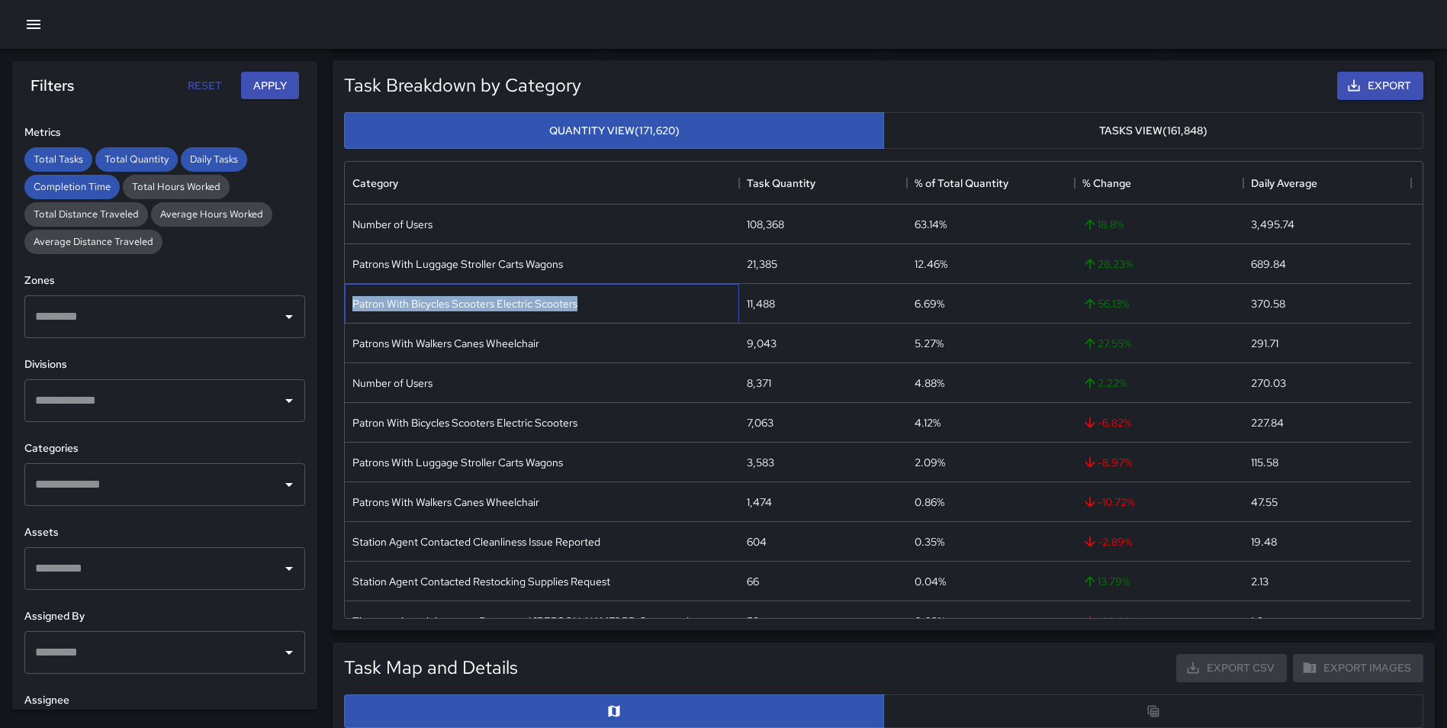
drag, startPoint x: 592, startPoint y: 300, endPoint x: 346, endPoint y: 303, distance: 245.6
click at [346, 303] on div "Patron With Bicycles Scooters Electric Scooters" at bounding box center [542, 304] width 394 height 40
copy div "Patron With Bicycles Scooters Electric Scooters"
drag, startPoint x: 585, startPoint y: 342, endPoint x: 346, endPoint y: 346, distance: 238.8
click at [346, 346] on div "Patrons With Walkers Canes Wheelchair" at bounding box center [542, 343] width 394 height 40
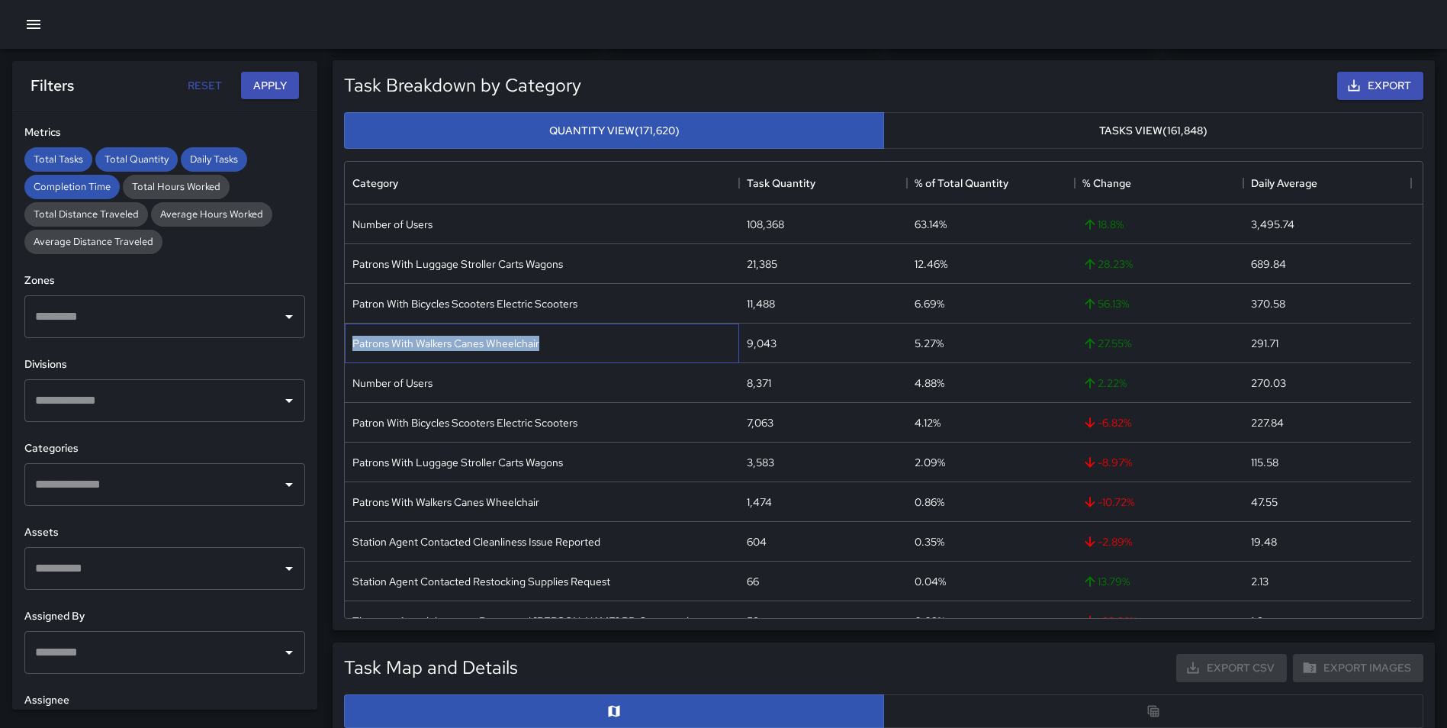
copy div "Patrons With Walkers Canes Wheelchair"
drag, startPoint x: 595, startPoint y: 458, endPoint x: 557, endPoint y: 433, distance: 45.7
click at [439, 468] on div "Patrons With Luggage Stroller Carts Wagons" at bounding box center [542, 462] width 394 height 40
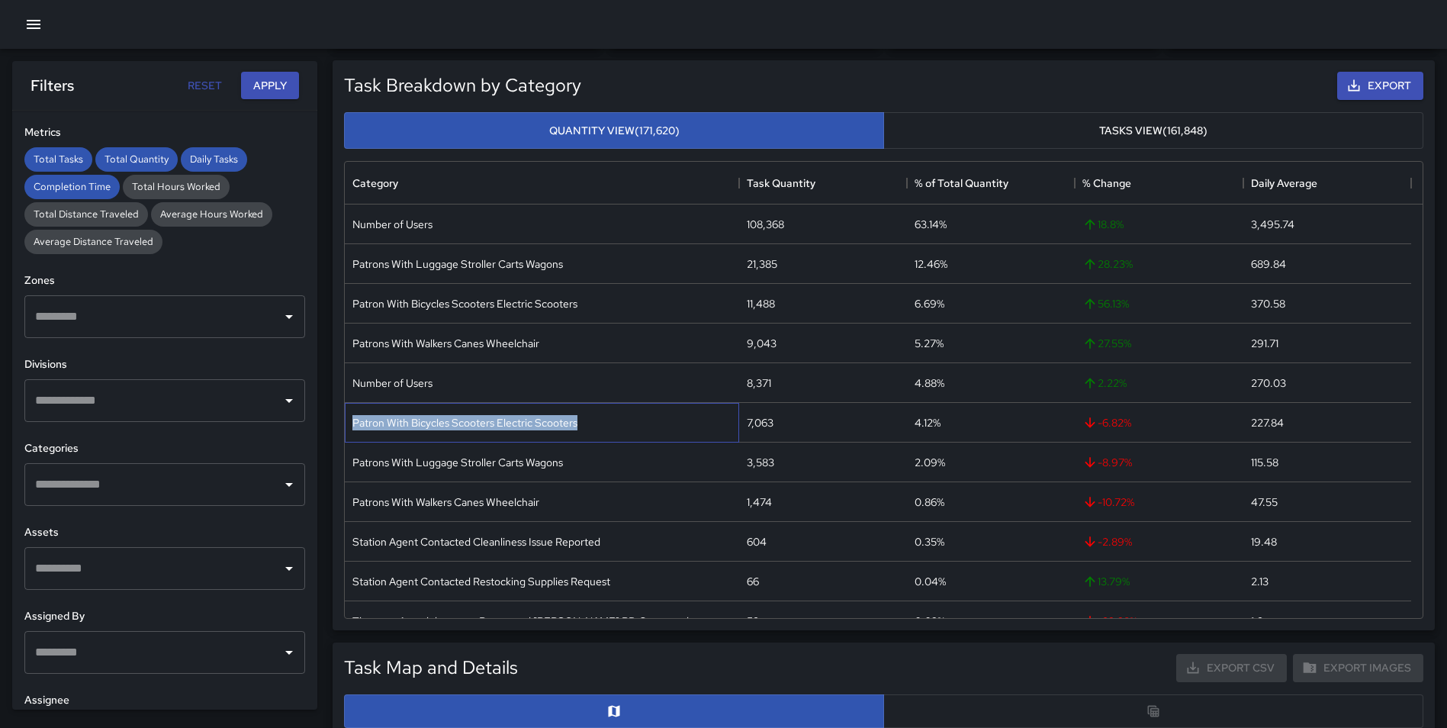
drag, startPoint x: 630, startPoint y: 417, endPoint x: 346, endPoint y: 417, distance: 283.8
click at [346, 417] on div "Patron With Bicycles Scooters Electric Scooters" at bounding box center [542, 423] width 394 height 40
copy div "Patron With Bicycles Scooters Electric Scooters"
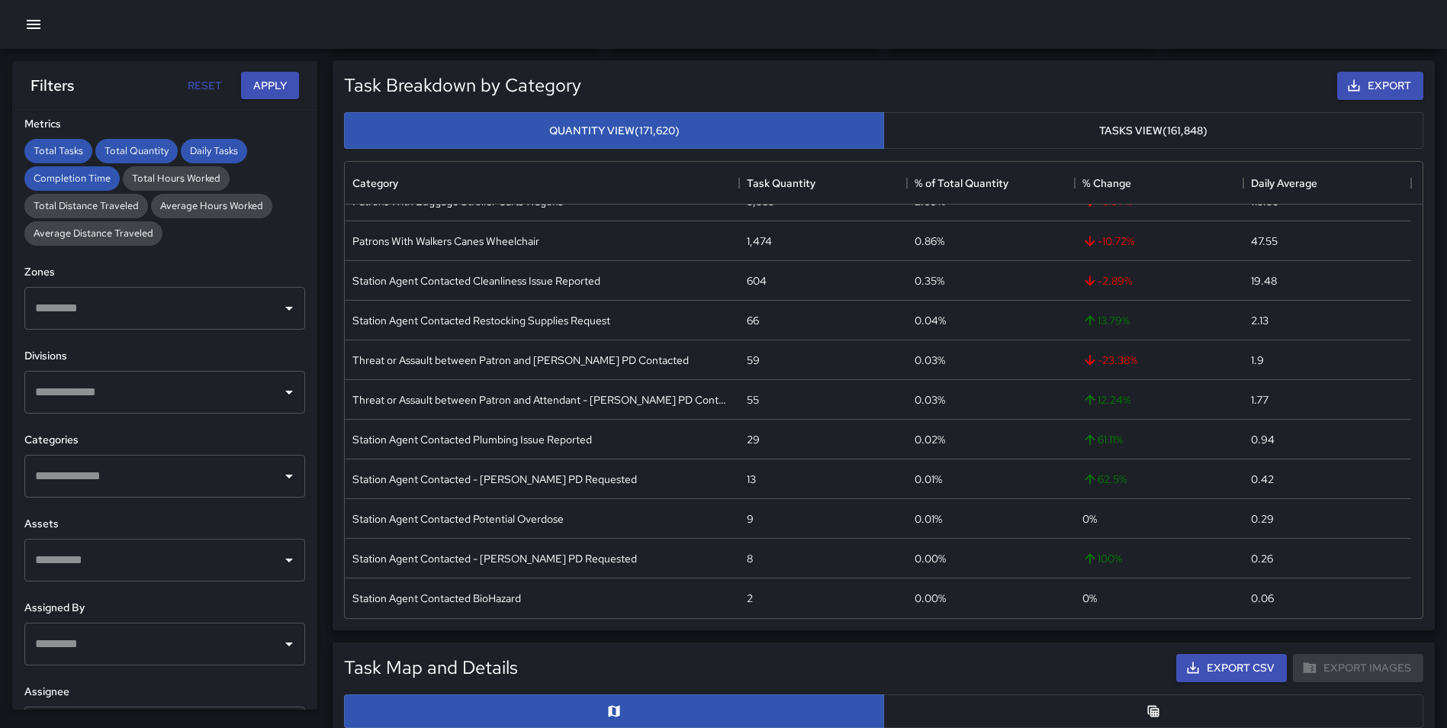
scroll to position [378, 0]
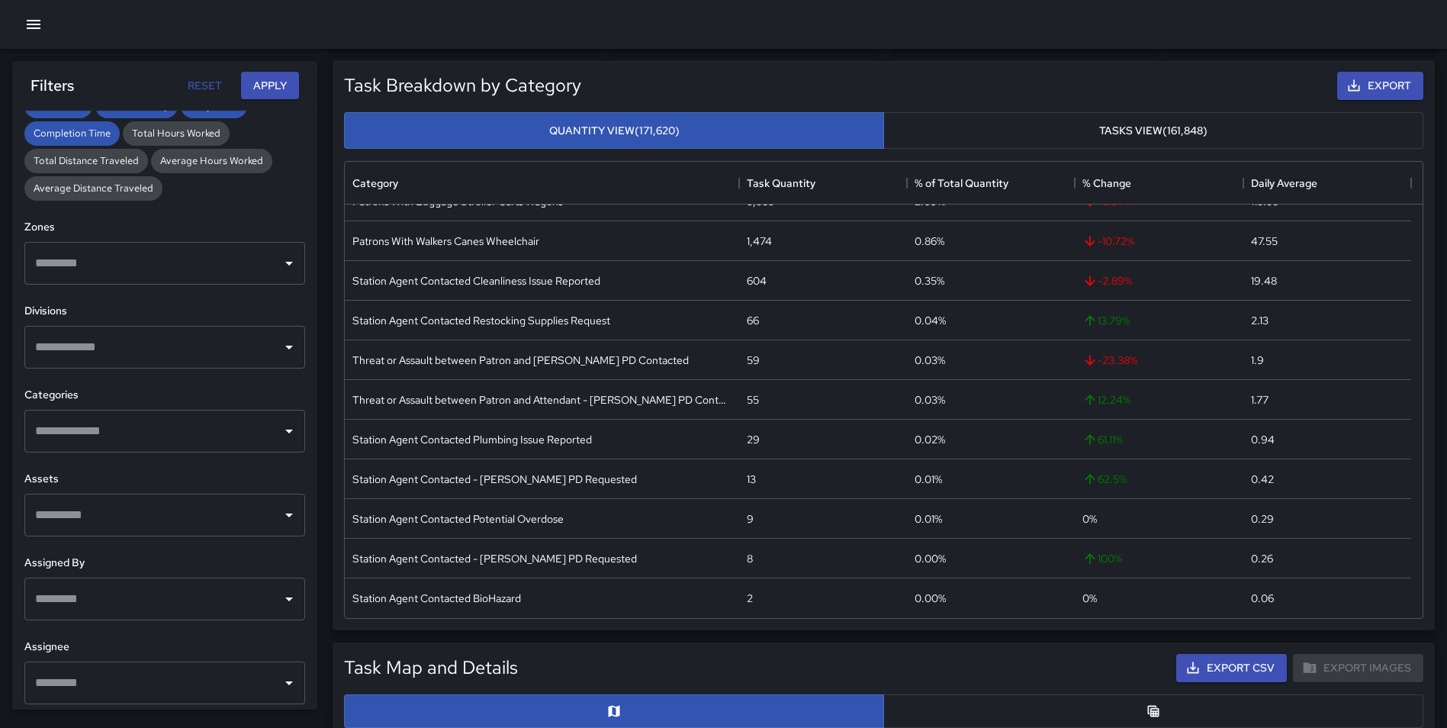
click at [114, 349] on input "text" at bounding box center [153, 347] width 244 height 29
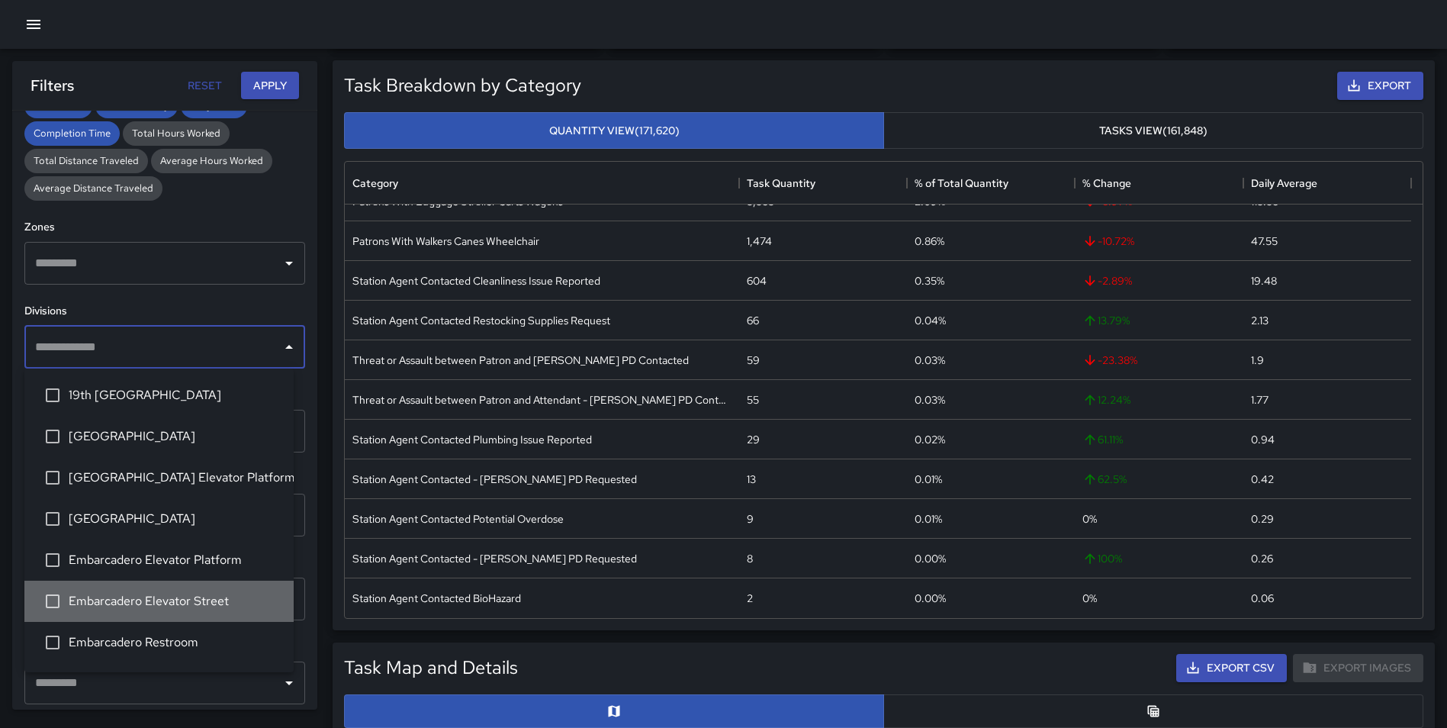
click at [188, 601] on span "Embarcadero Elevator Street" at bounding box center [175, 601] width 213 height 18
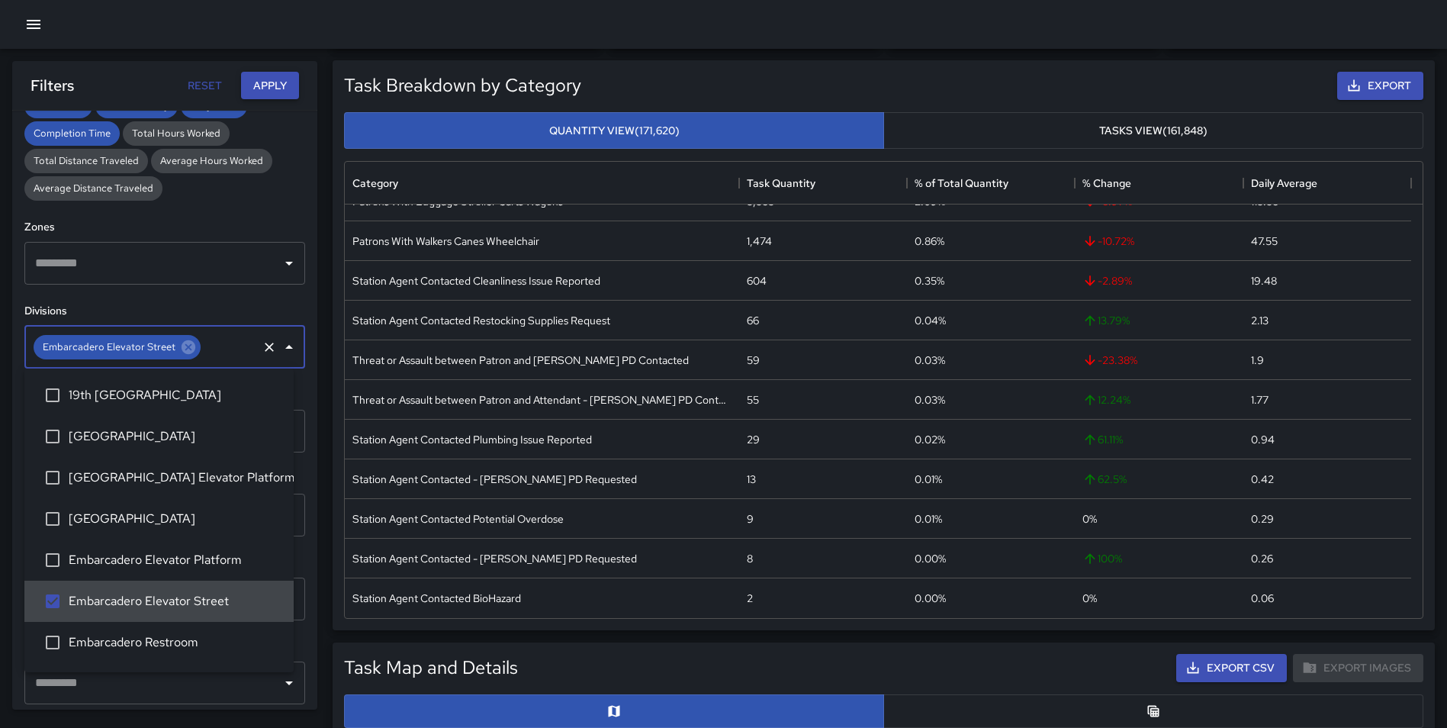
click at [267, 88] on button "Apply" at bounding box center [270, 86] width 58 height 28
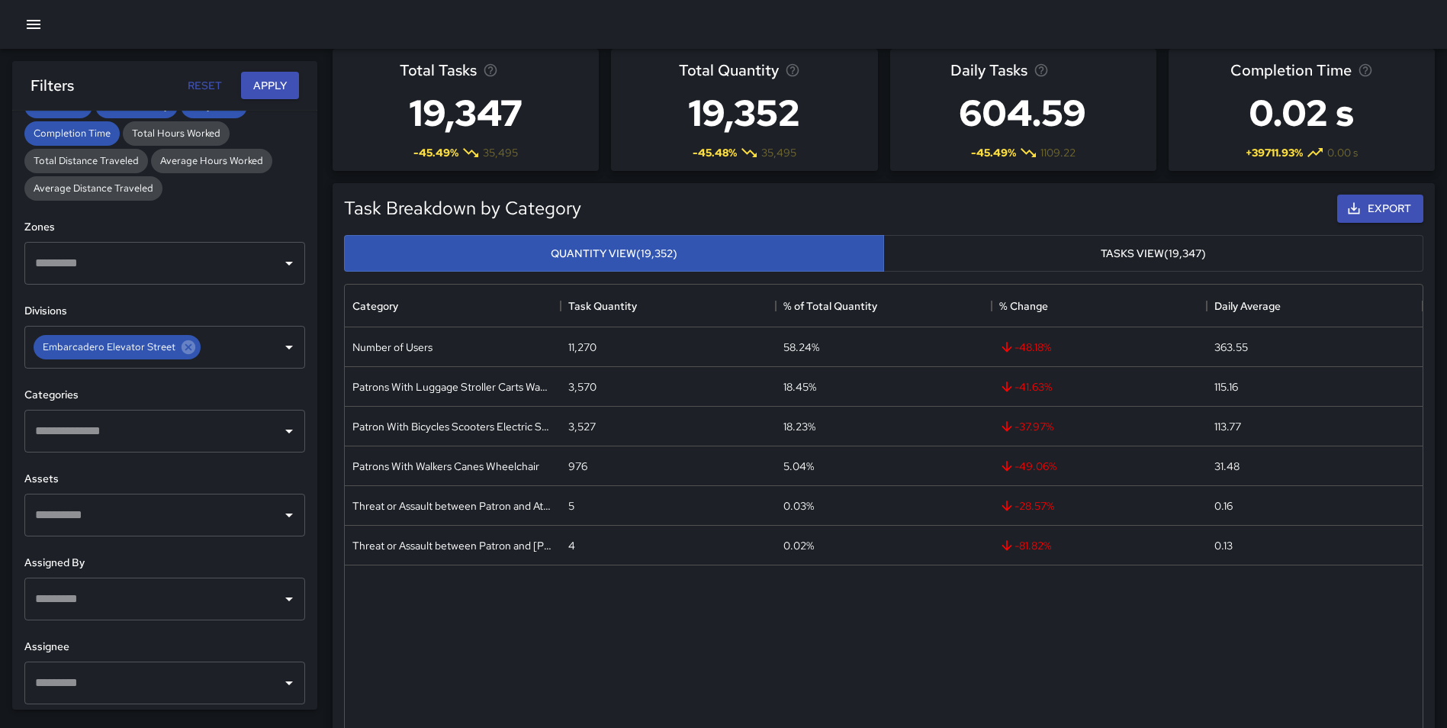
scroll to position [0, 0]
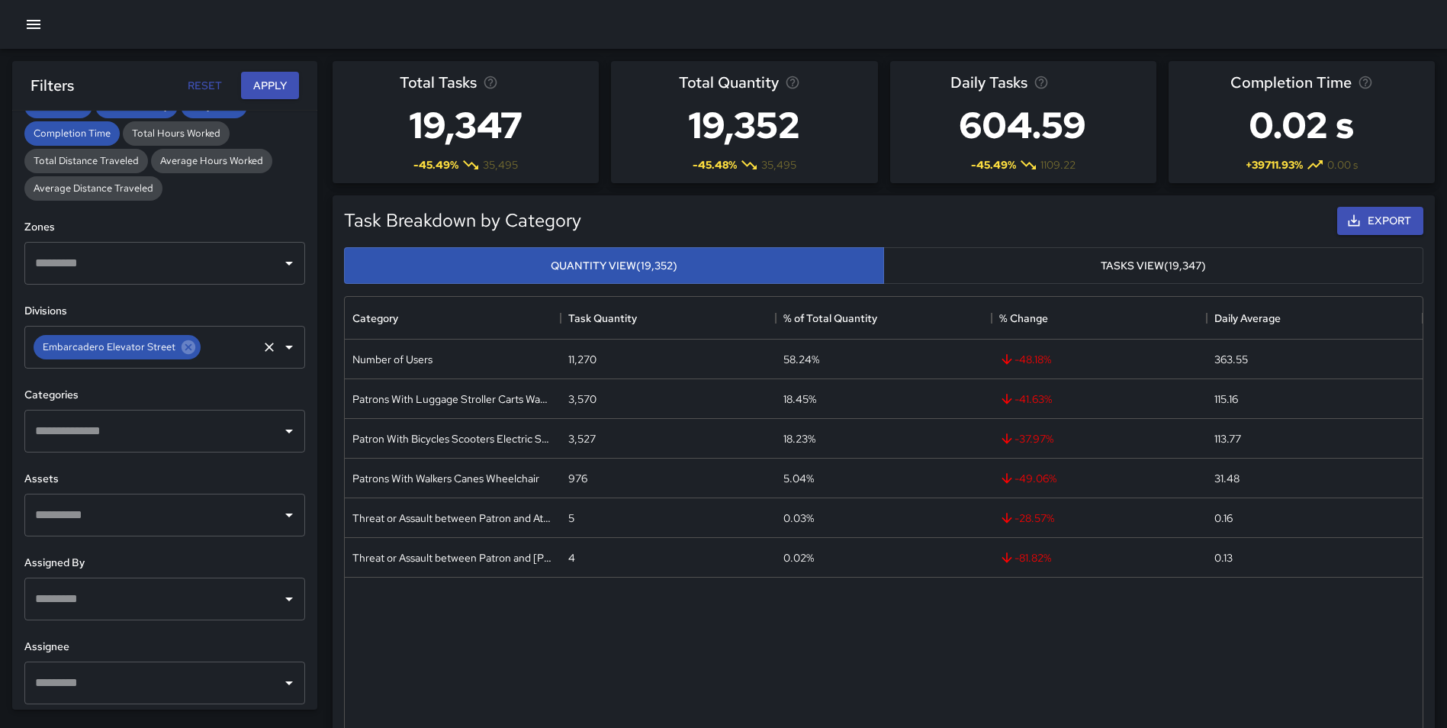
drag, startPoint x: 185, startPoint y: 350, endPoint x: 162, endPoint y: 351, distance: 23.7
click at [185, 350] on icon at bounding box center [189, 347] width 14 height 14
click at [156, 351] on input "text" at bounding box center [153, 347] width 244 height 29
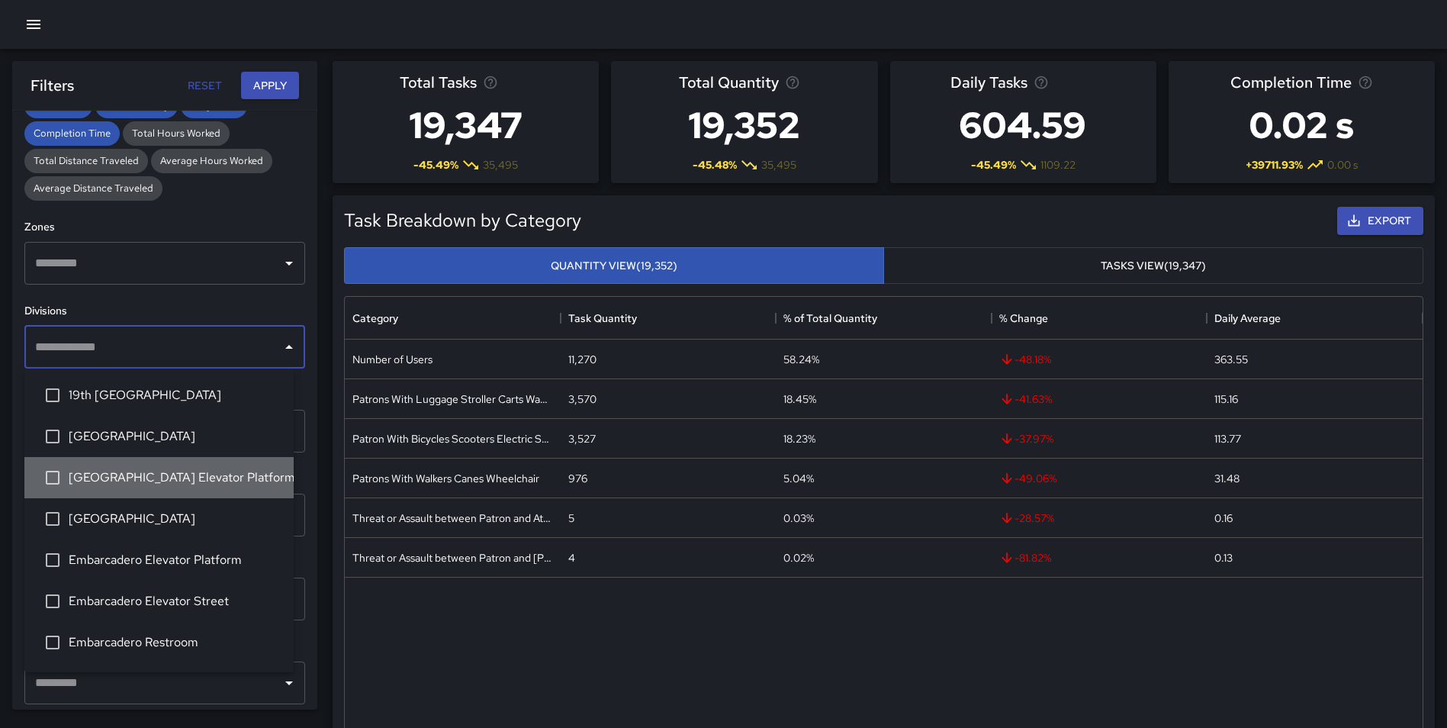
drag, startPoint x: 188, startPoint y: 467, endPoint x: 212, endPoint y: 414, distance: 58.0
click at [187, 467] on li "[GEOGRAPHIC_DATA] Elevator Platform" at bounding box center [158, 477] width 269 height 41
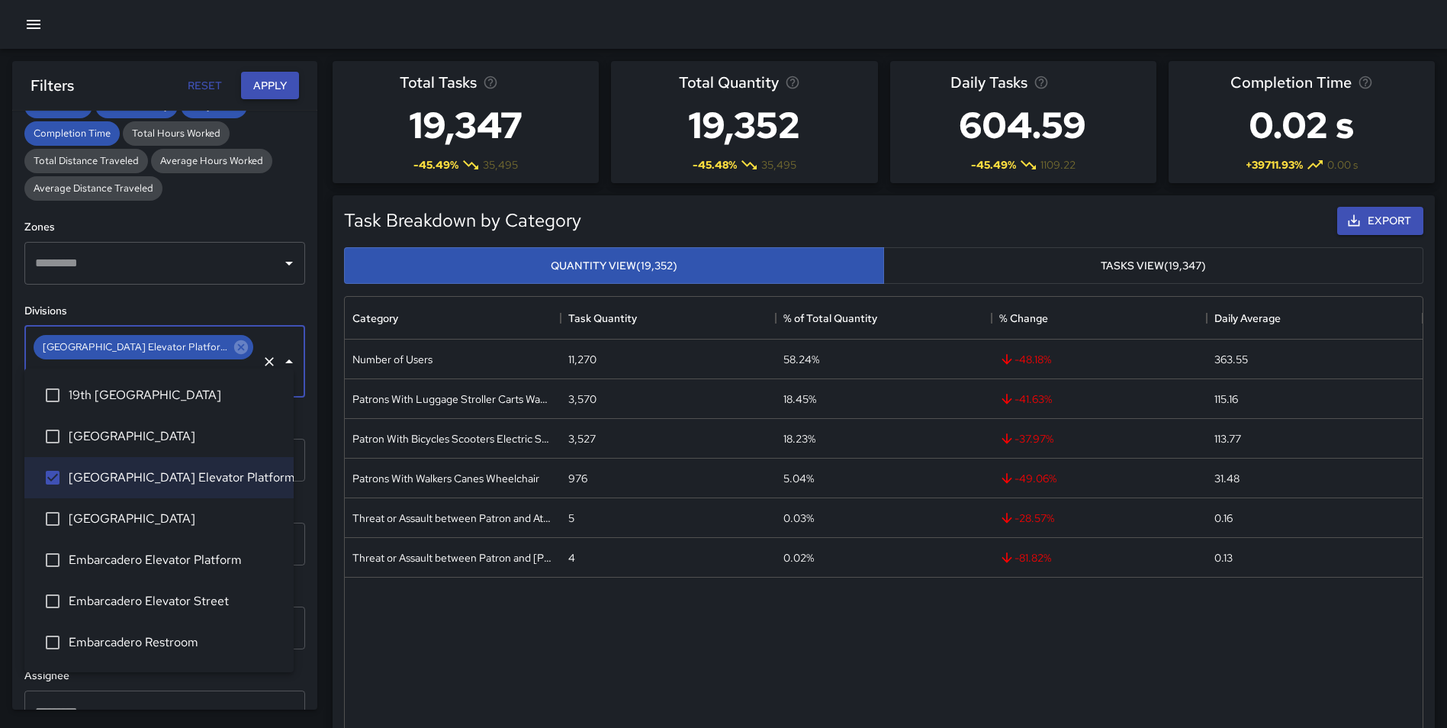
click at [273, 89] on button "Apply" at bounding box center [270, 86] width 58 height 28
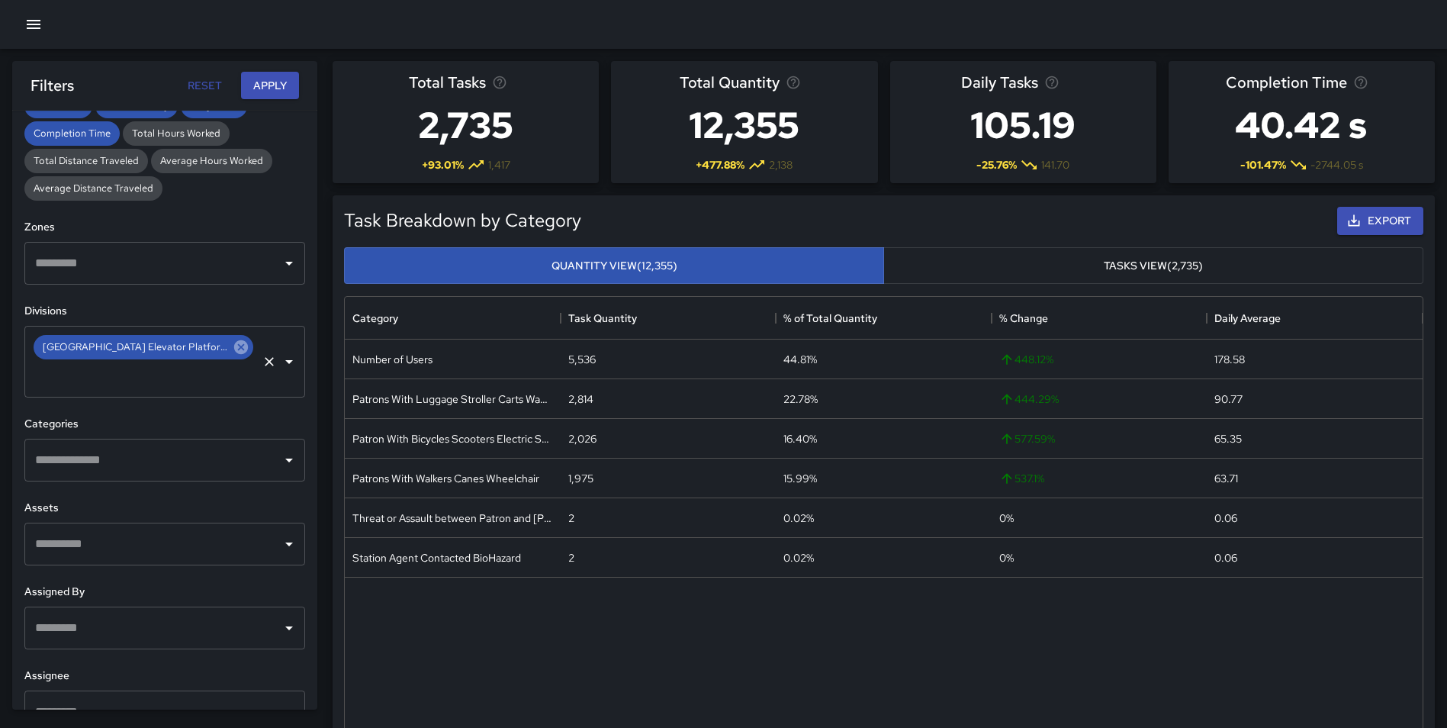
click at [234, 348] on icon at bounding box center [241, 347] width 14 height 14
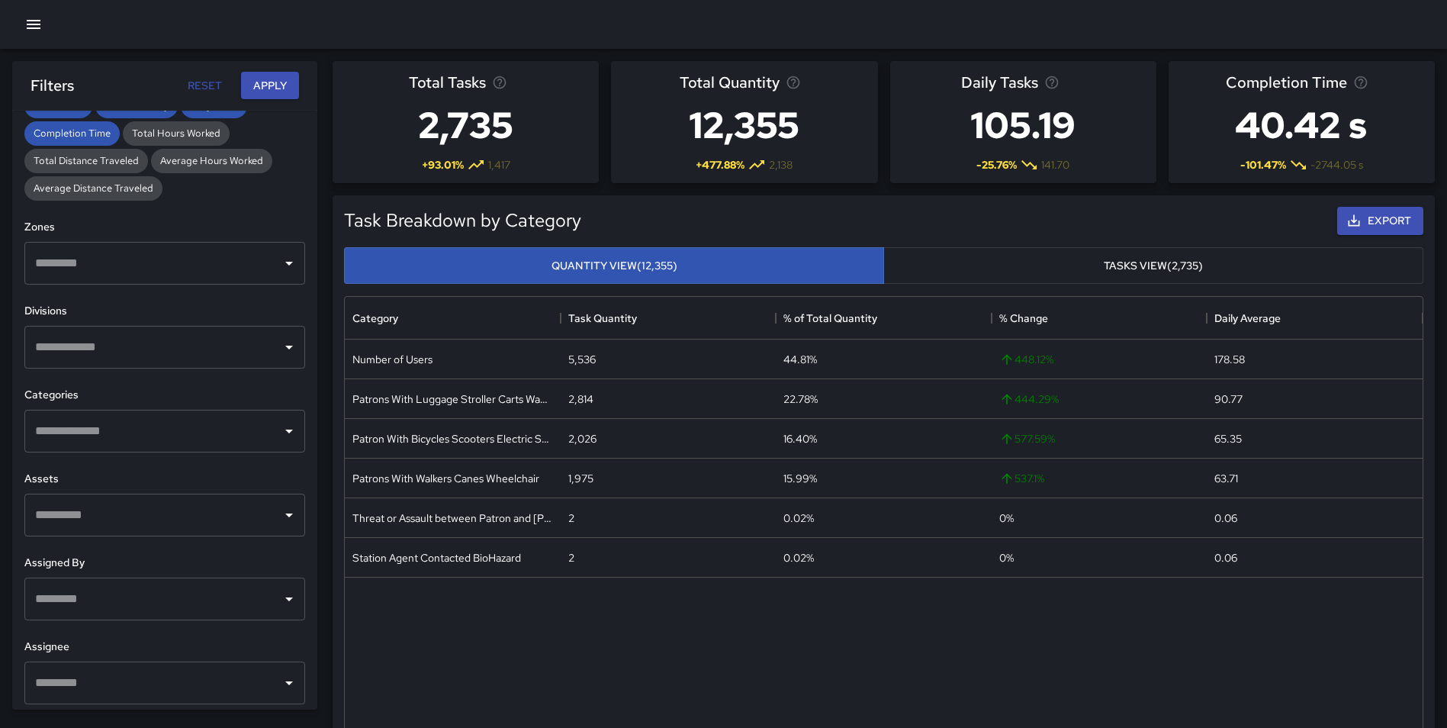
click at [188, 349] on input "text" at bounding box center [153, 347] width 244 height 29
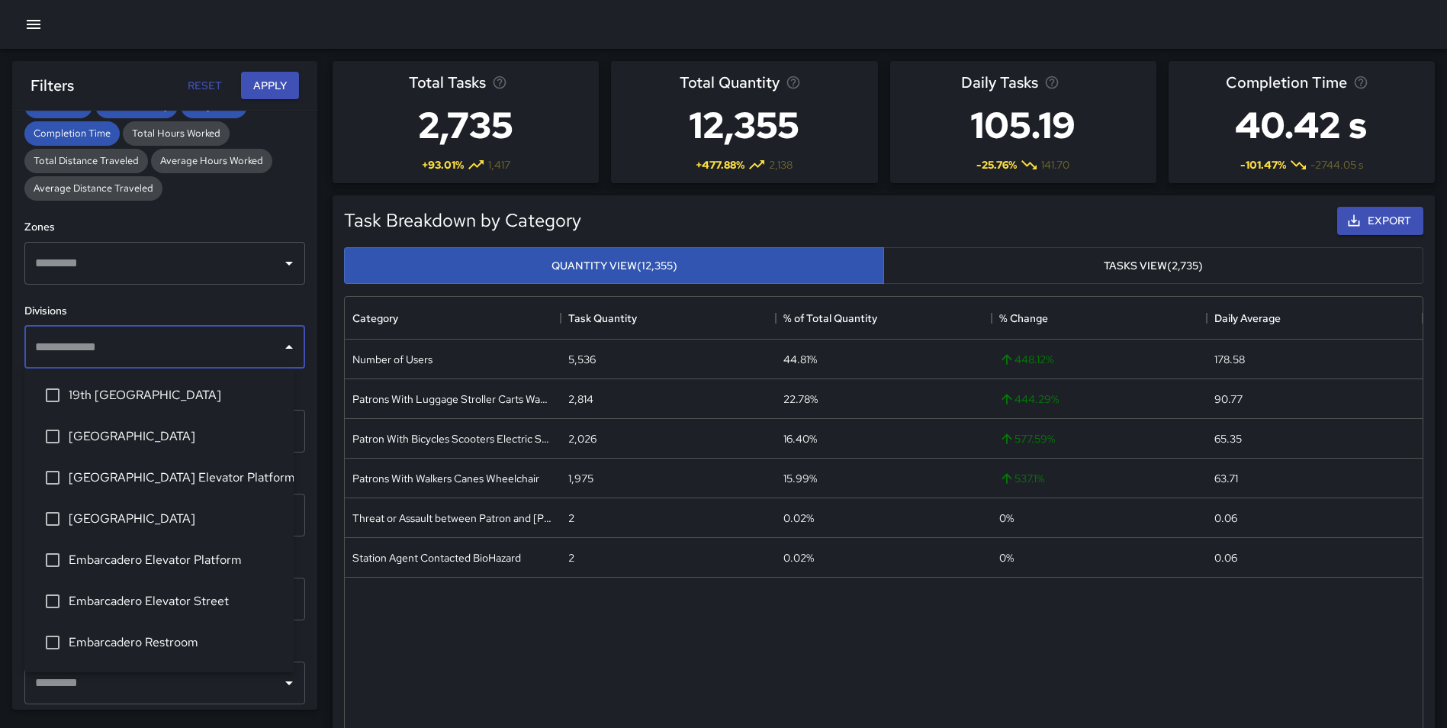
click at [140, 353] on input "text" at bounding box center [153, 347] width 244 height 29
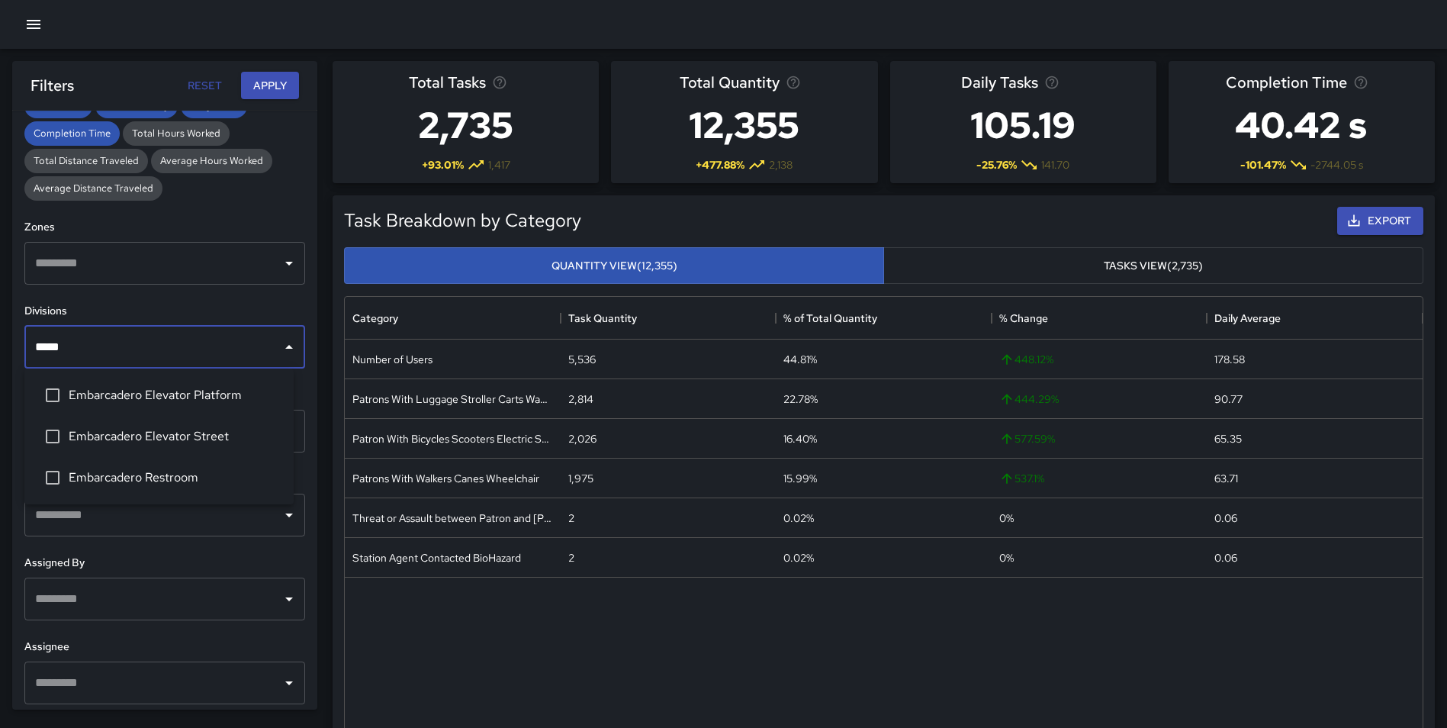
type input "******"
click at [152, 430] on span "Embarcadero Elevator Street" at bounding box center [175, 436] width 213 height 18
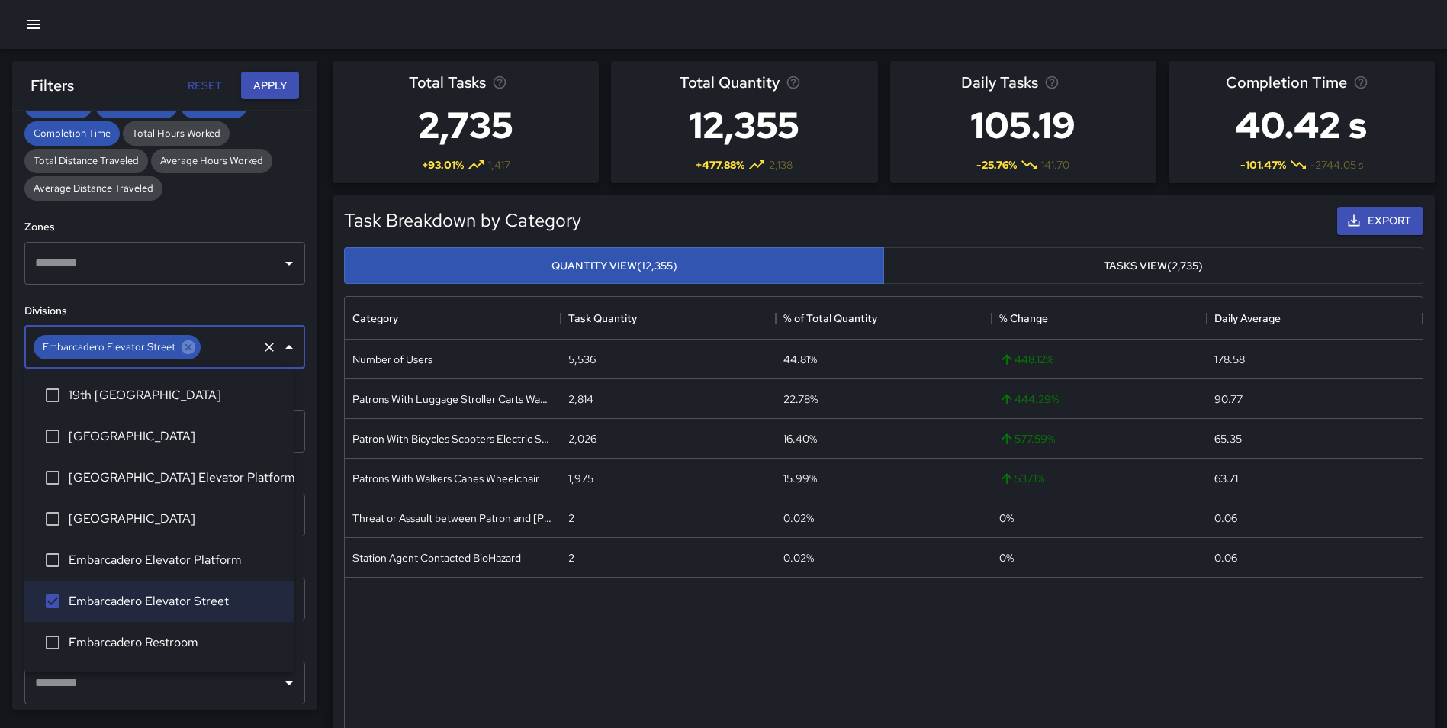
click at [265, 83] on button "Apply" at bounding box center [270, 86] width 58 height 28
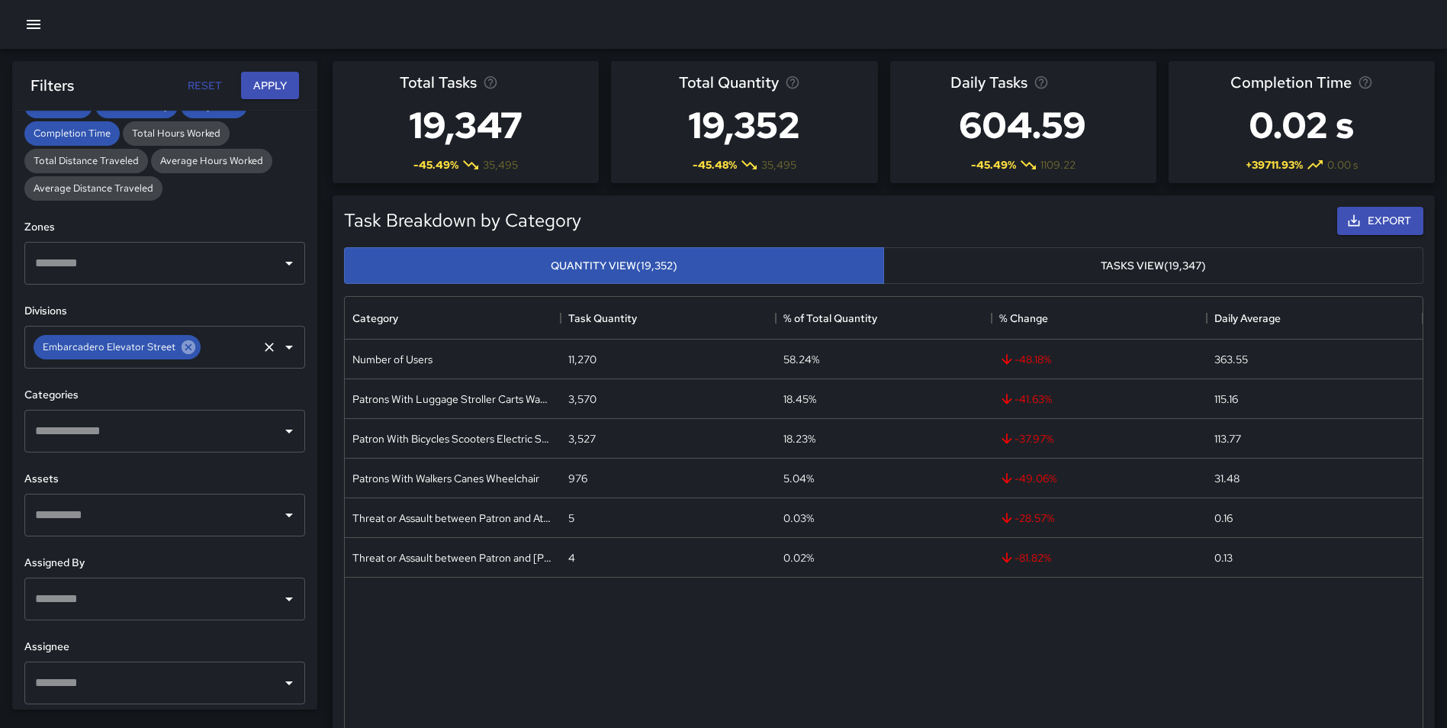
click at [185, 349] on icon at bounding box center [189, 347] width 14 height 14
click at [133, 349] on input "text" at bounding box center [153, 347] width 244 height 29
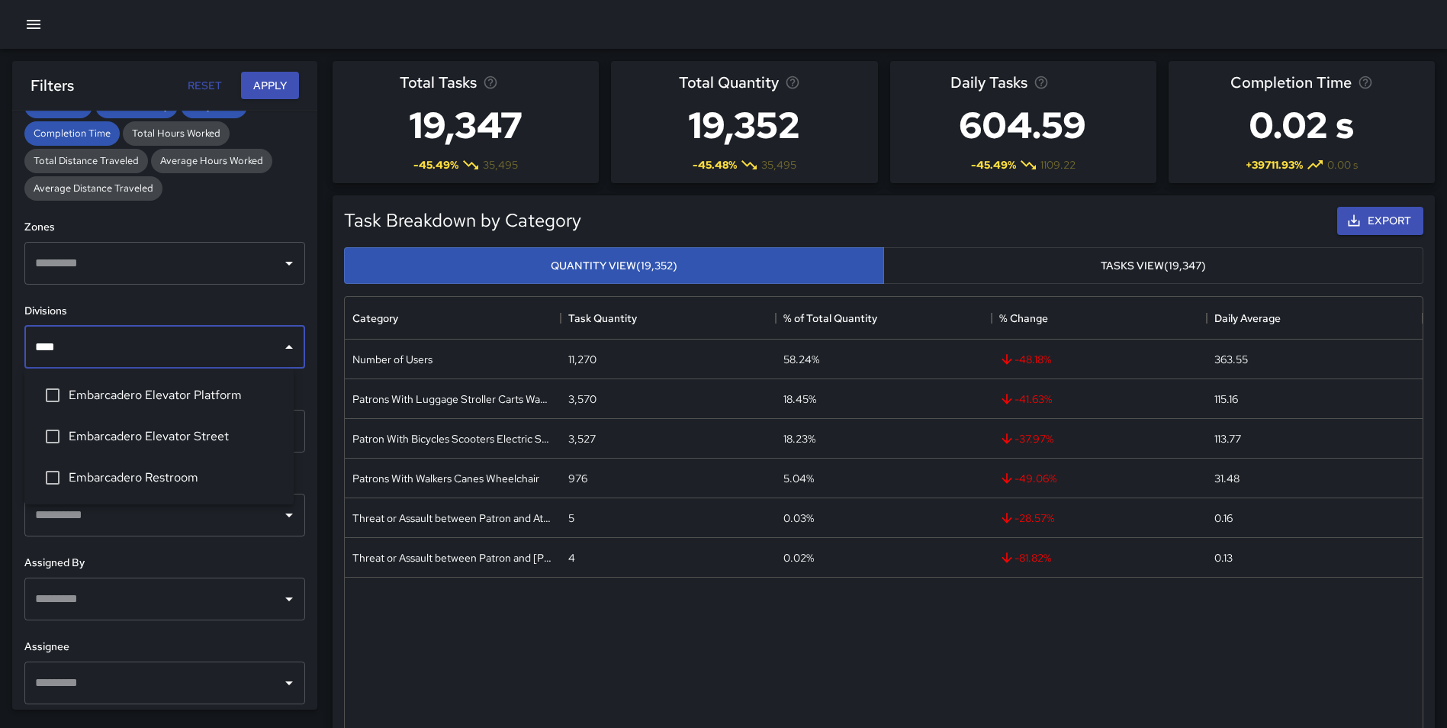
type input "*****"
click at [144, 387] on span "Embarcadero Elevator Platform" at bounding box center [175, 395] width 213 height 18
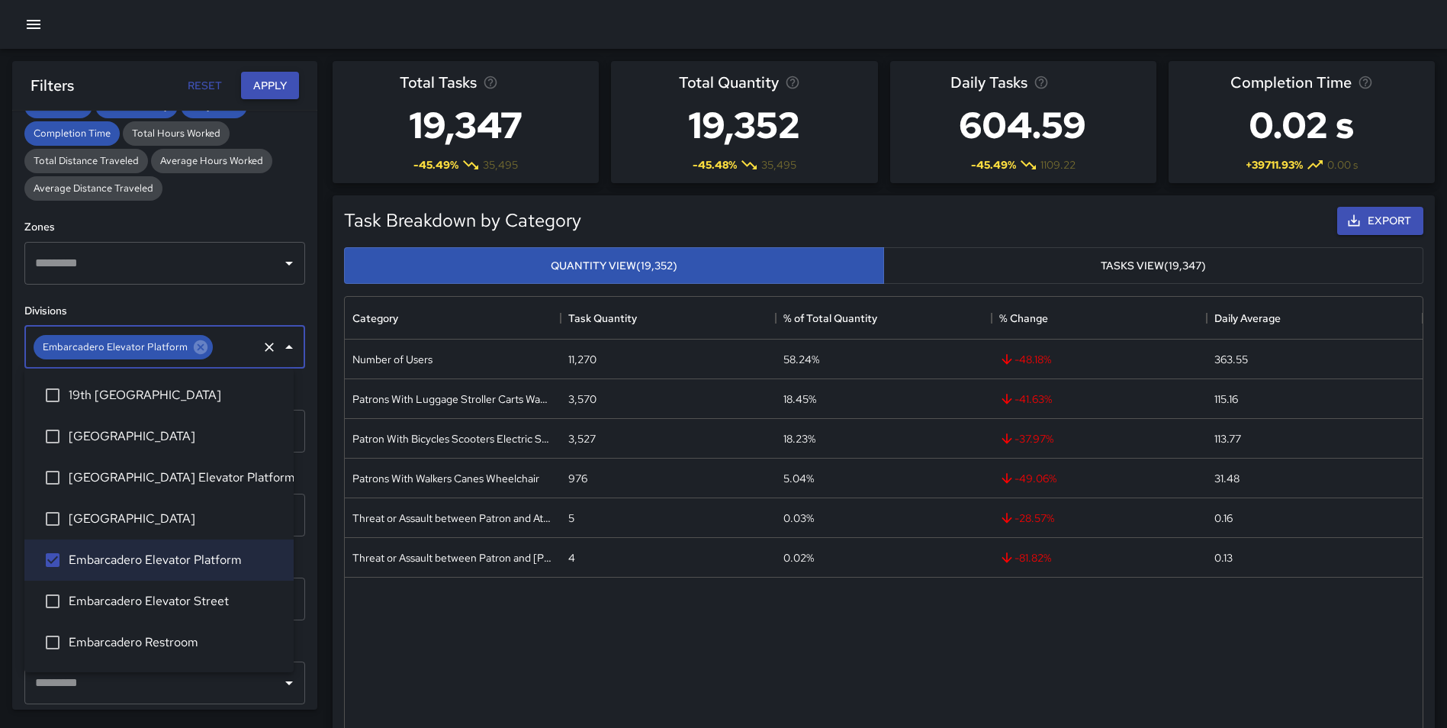
click at [260, 77] on button "Apply" at bounding box center [270, 86] width 58 height 28
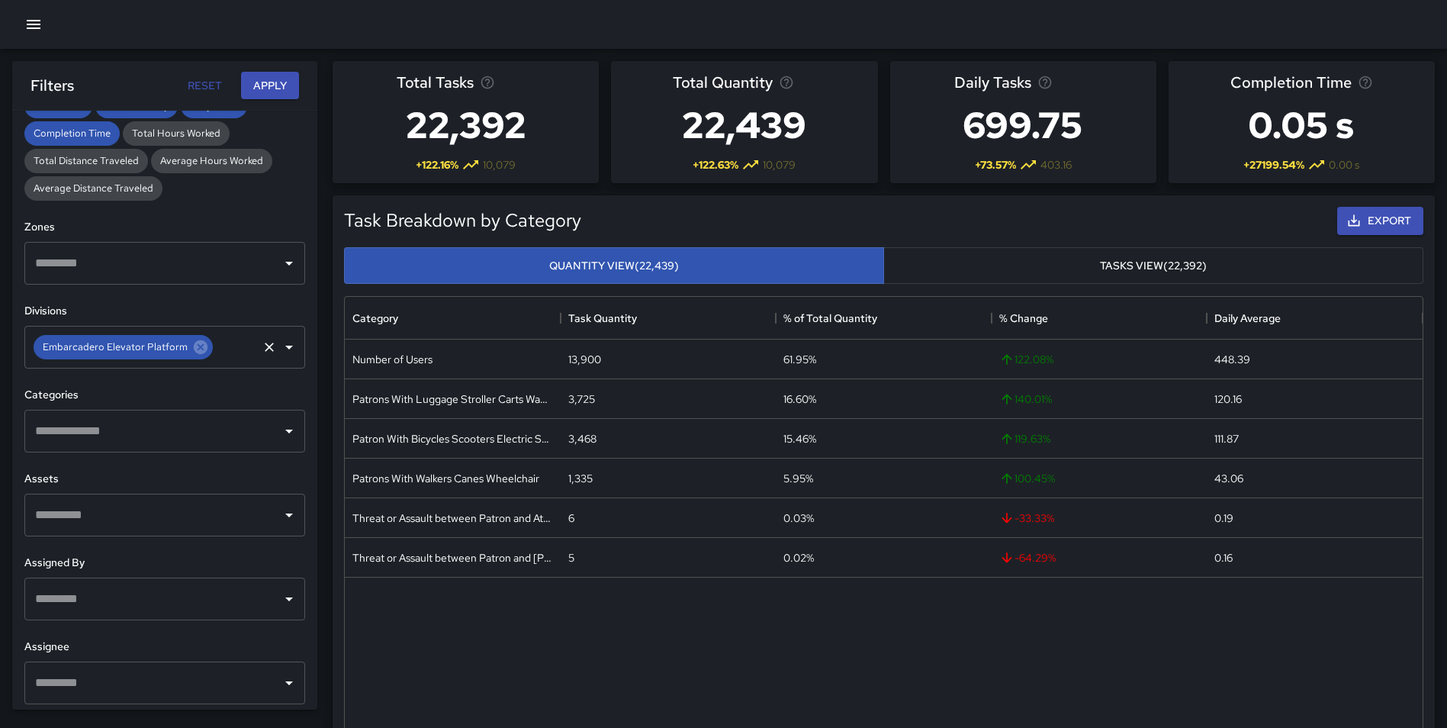
click at [196, 346] on icon at bounding box center [200, 347] width 17 height 17
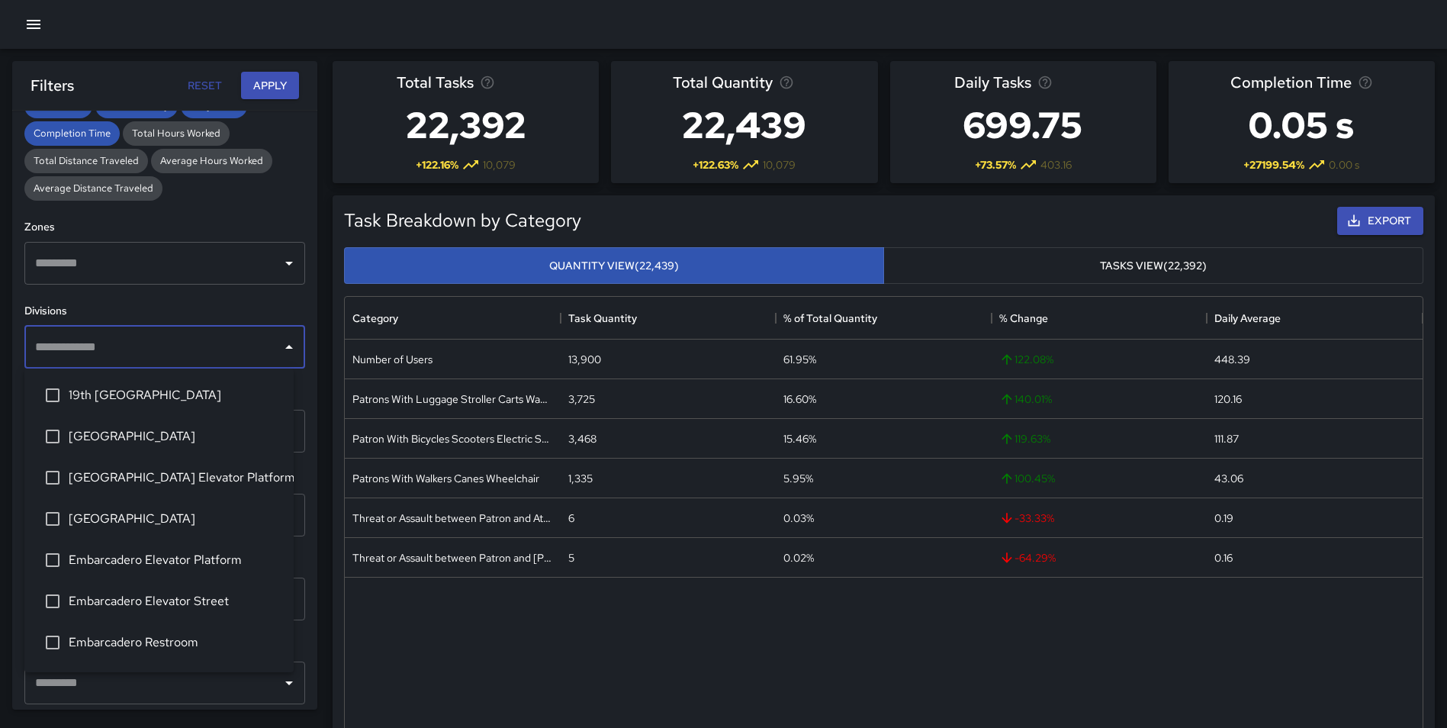
click at [159, 351] on input "text" at bounding box center [153, 347] width 244 height 29
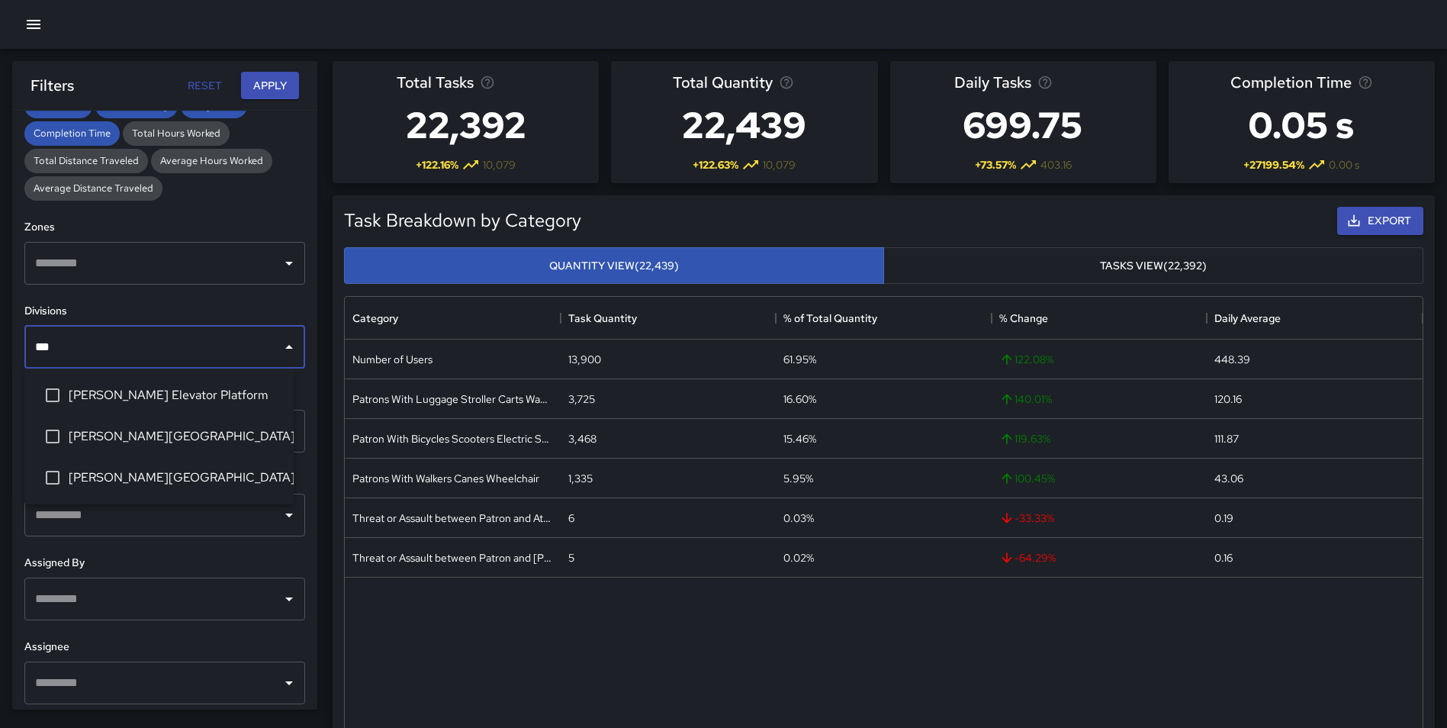
type input "****"
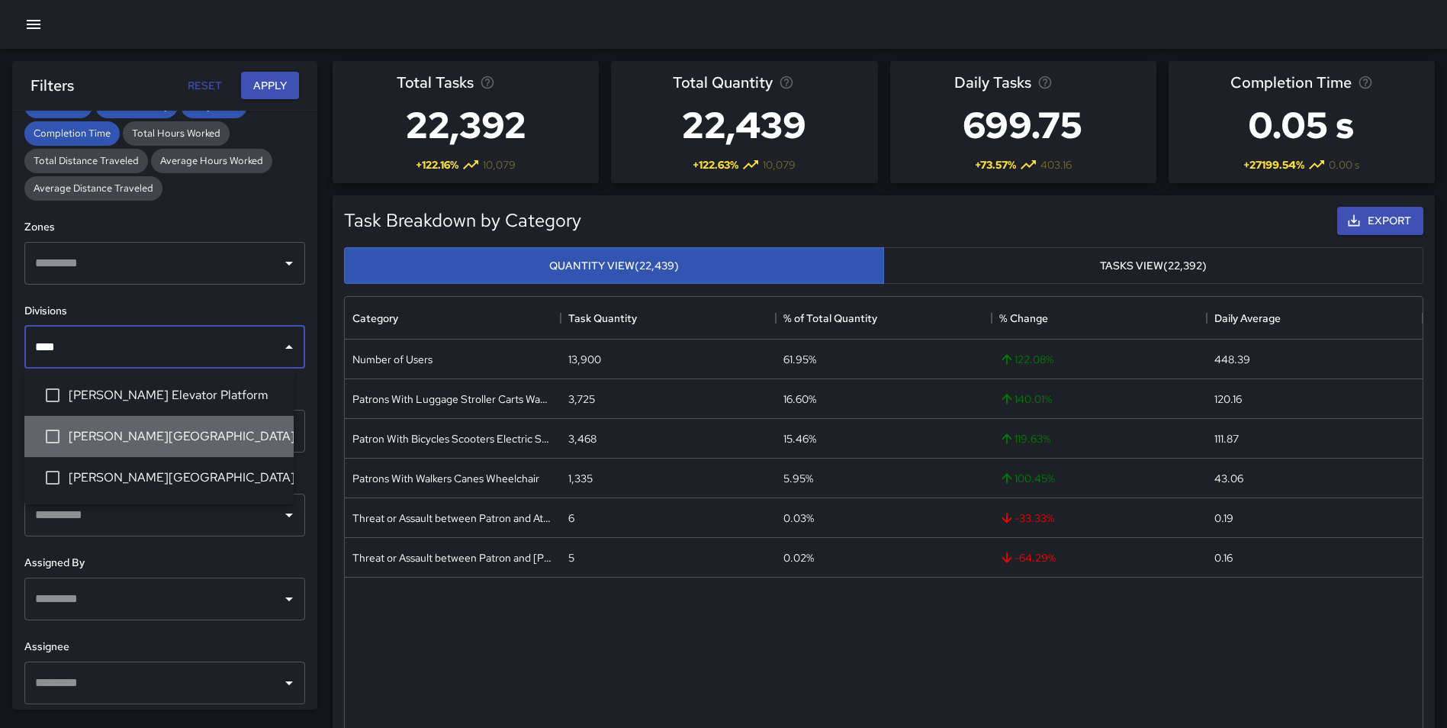
click at [175, 432] on span "[PERSON_NAME][GEOGRAPHIC_DATA]" at bounding box center [175, 436] width 213 height 18
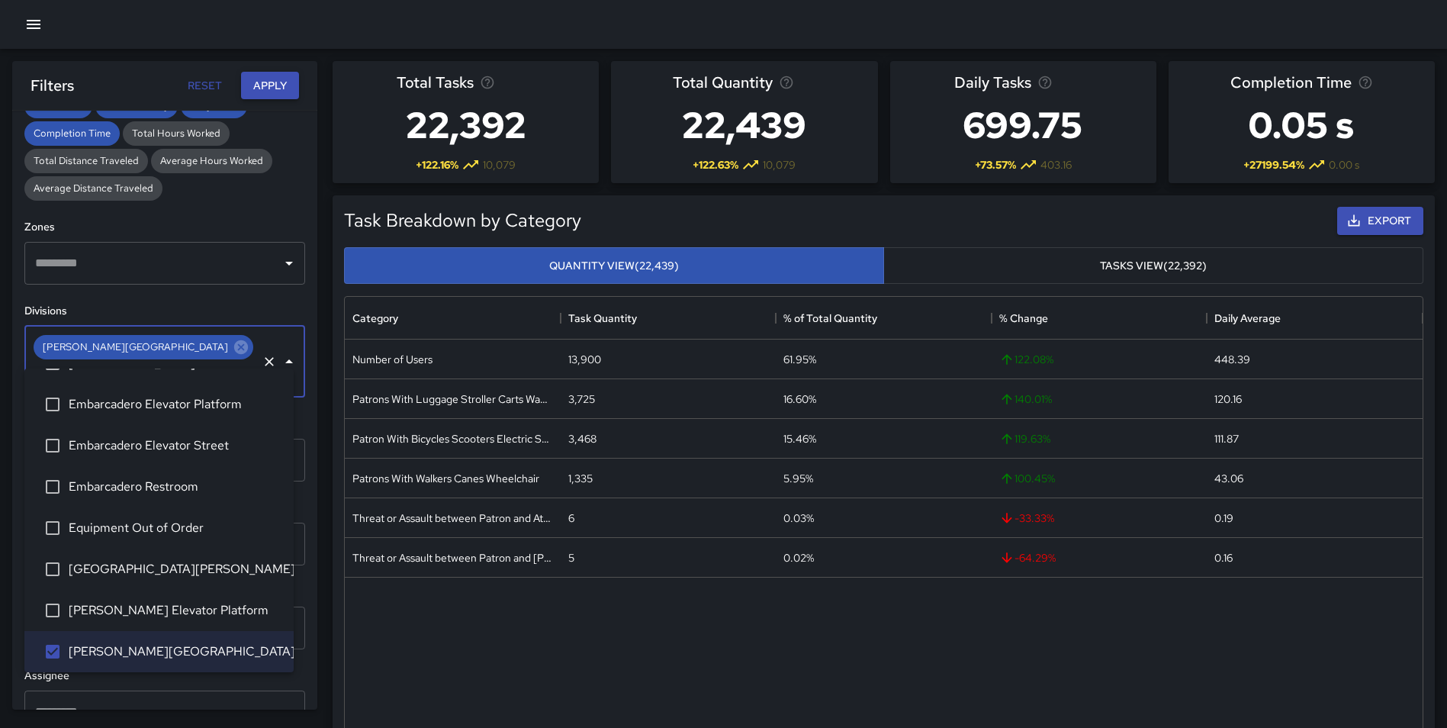
click at [261, 85] on button "Apply" at bounding box center [270, 86] width 58 height 28
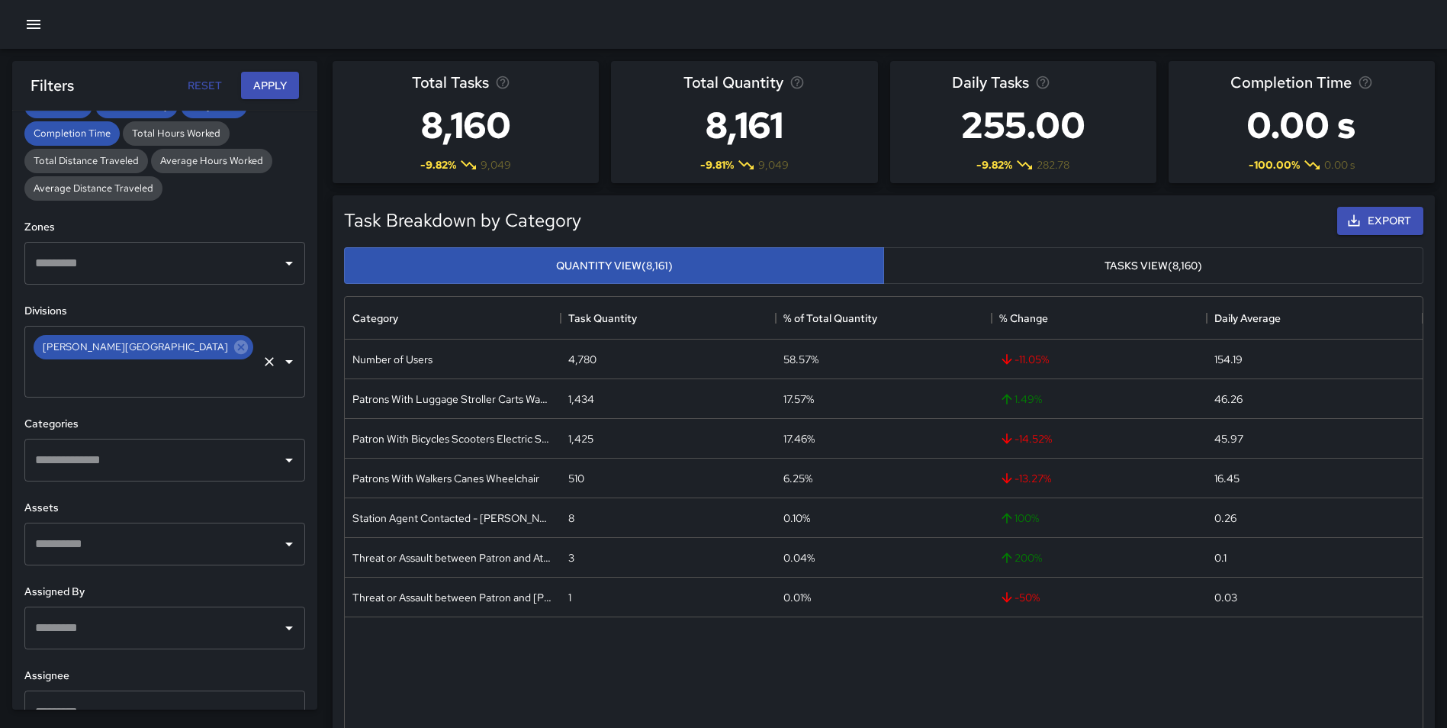
click at [233, 346] on icon at bounding box center [241, 347] width 17 height 17
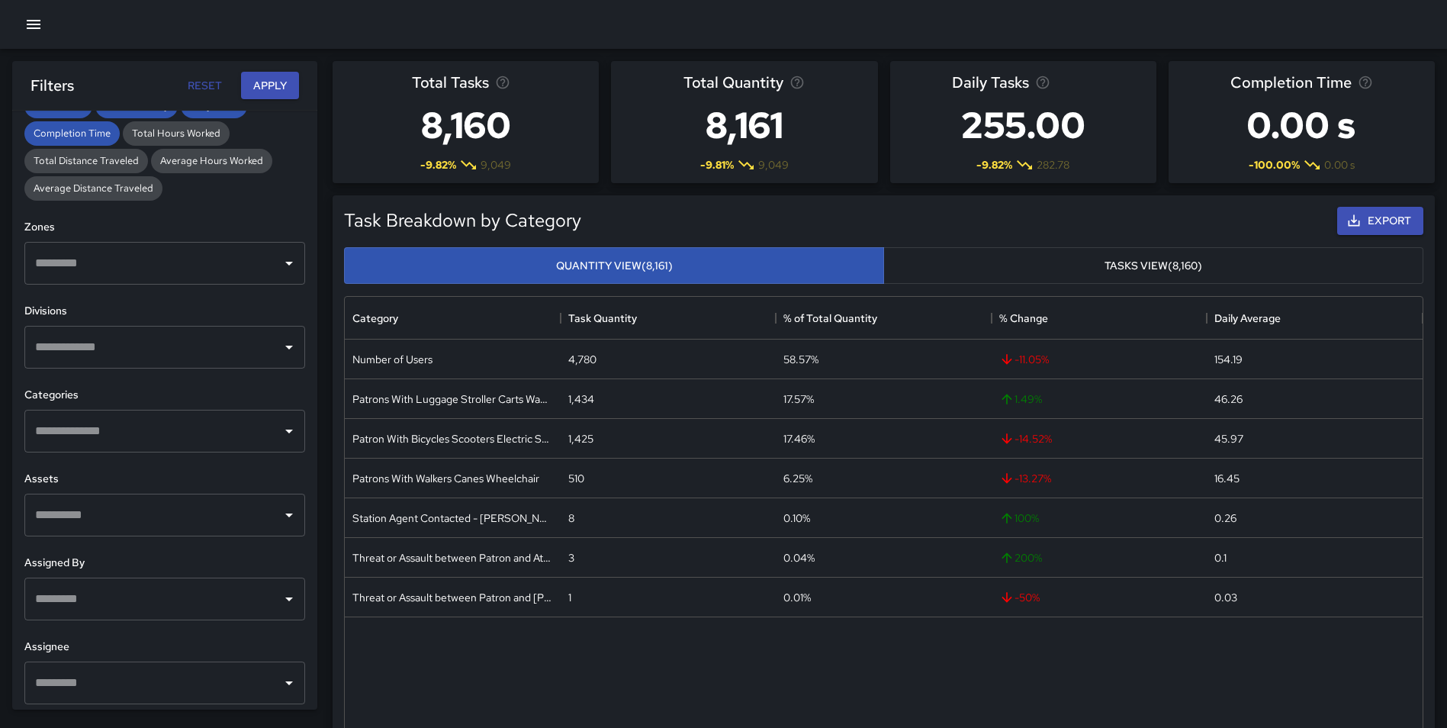
click at [139, 349] on input "text" at bounding box center [153, 347] width 244 height 29
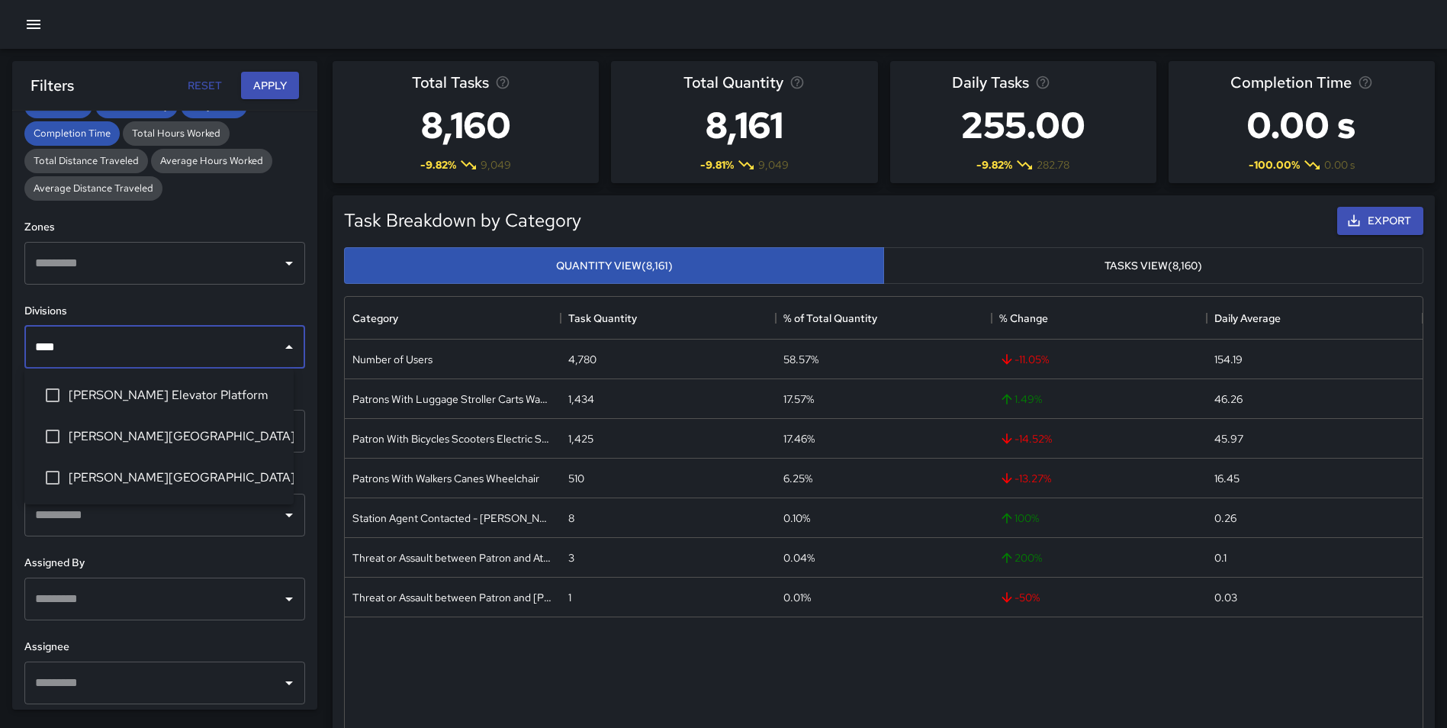
type input "*****"
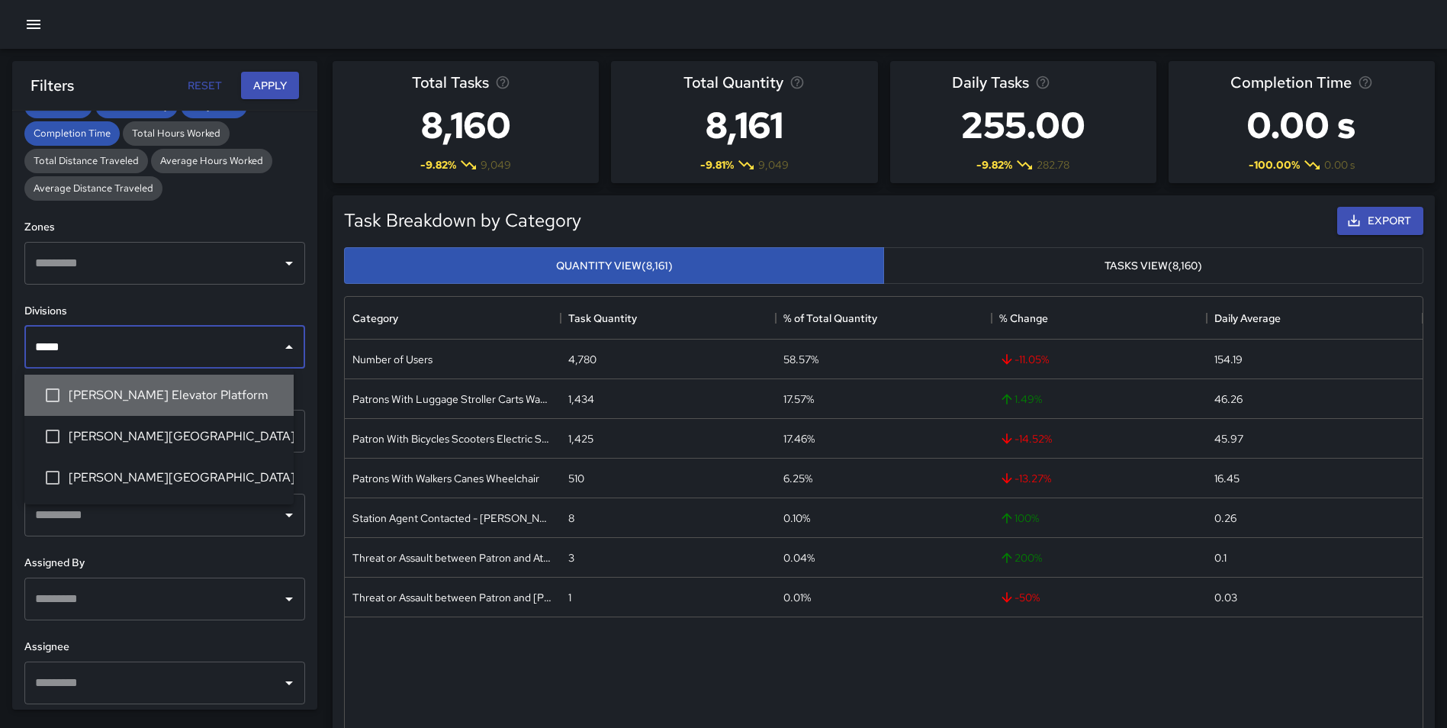
click at [208, 404] on span "[PERSON_NAME] Elevator Platform" at bounding box center [175, 395] width 213 height 18
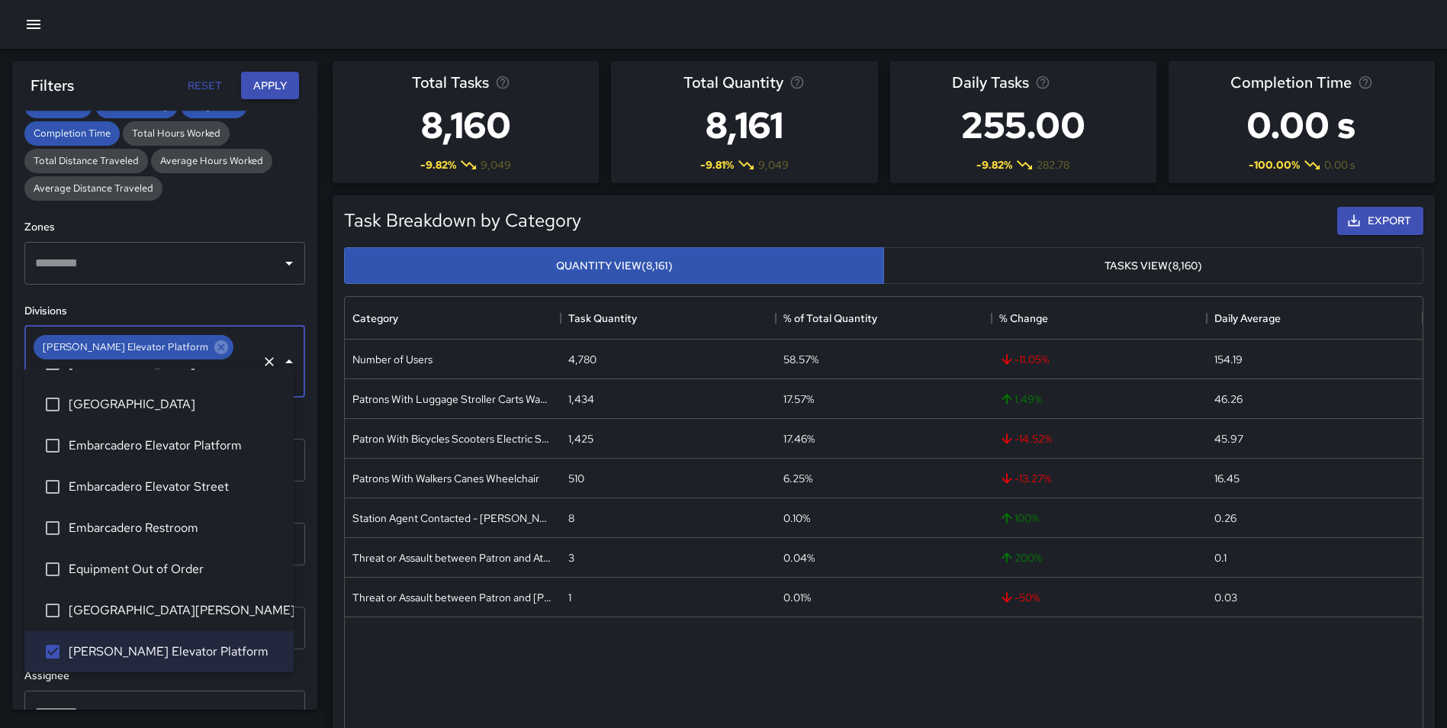
click at [266, 84] on button "Apply" at bounding box center [270, 86] width 58 height 28
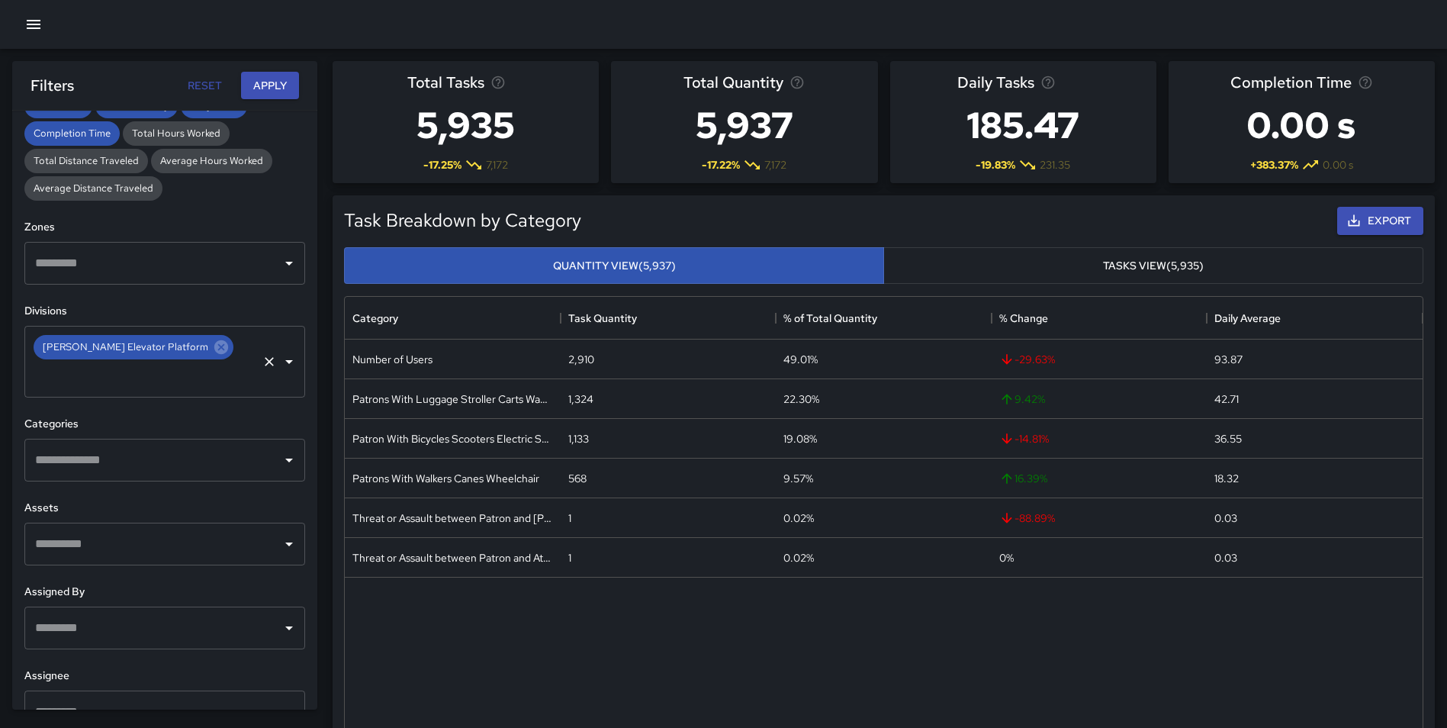
click at [213, 349] on icon at bounding box center [221, 347] width 17 height 17
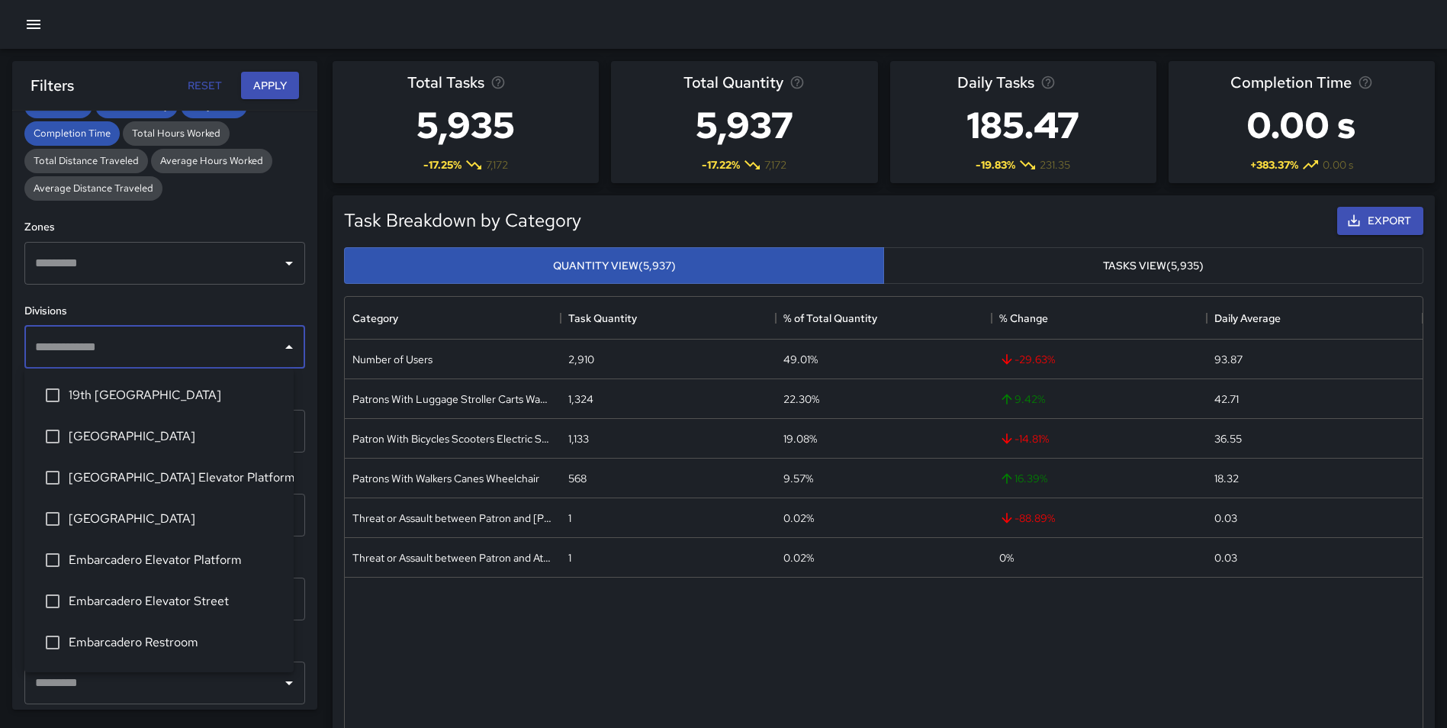
click at [175, 349] on input "text" at bounding box center [153, 347] width 244 height 29
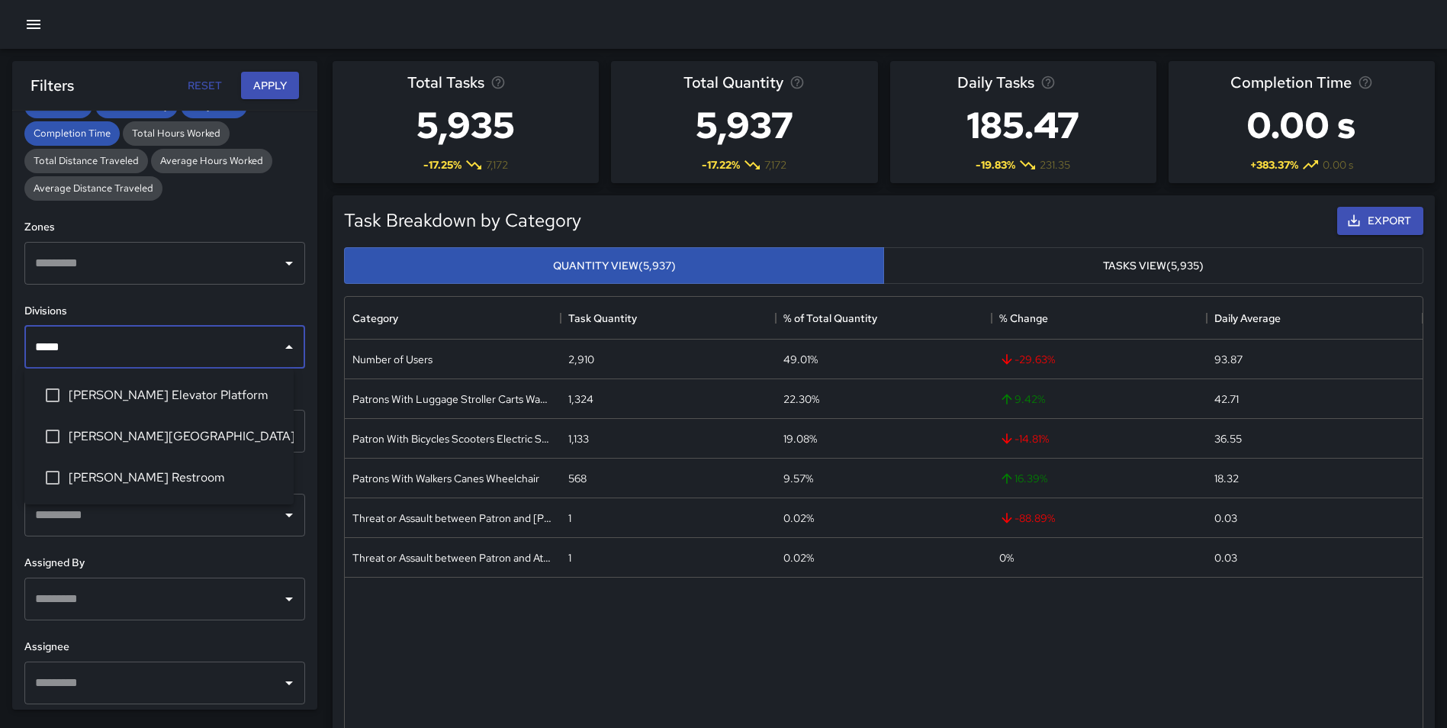
type input "******"
click at [191, 432] on span "[PERSON_NAME][GEOGRAPHIC_DATA]" at bounding box center [175, 436] width 213 height 18
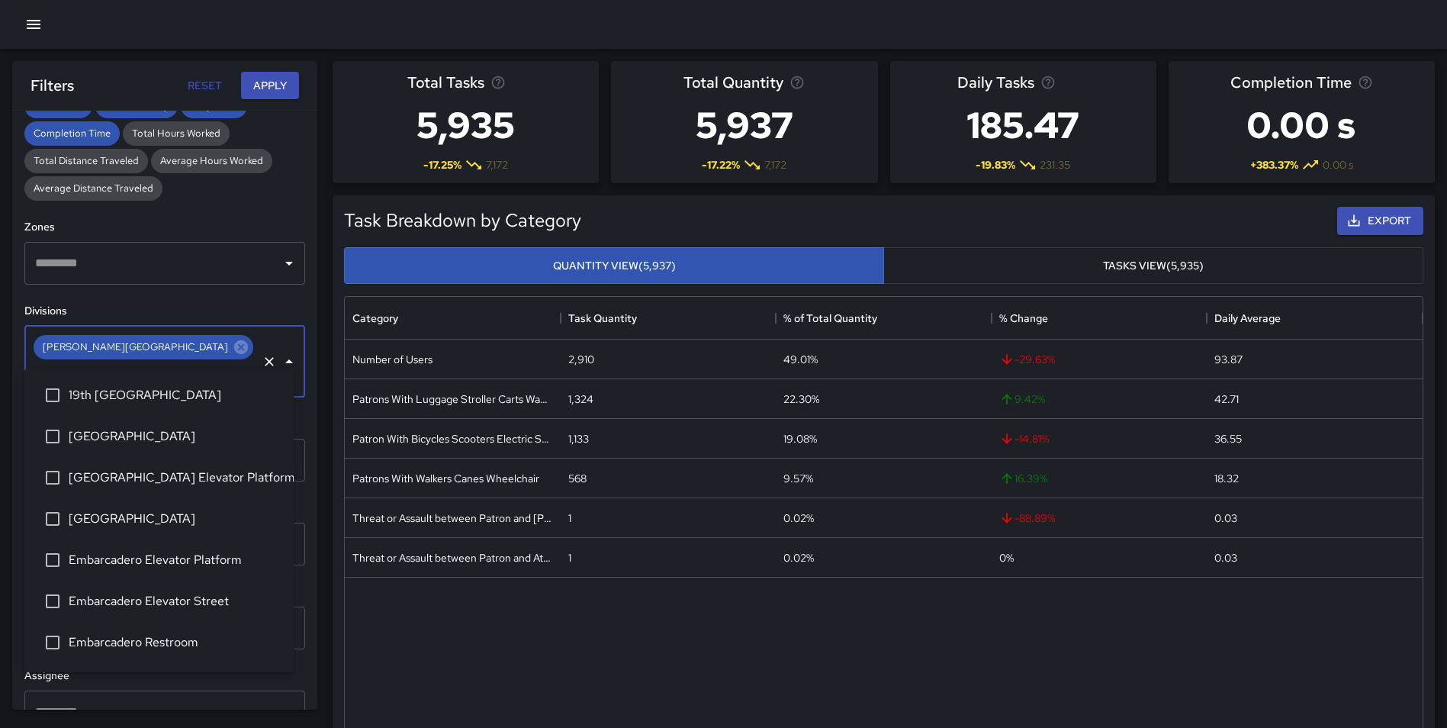
scroll to position [279, 0]
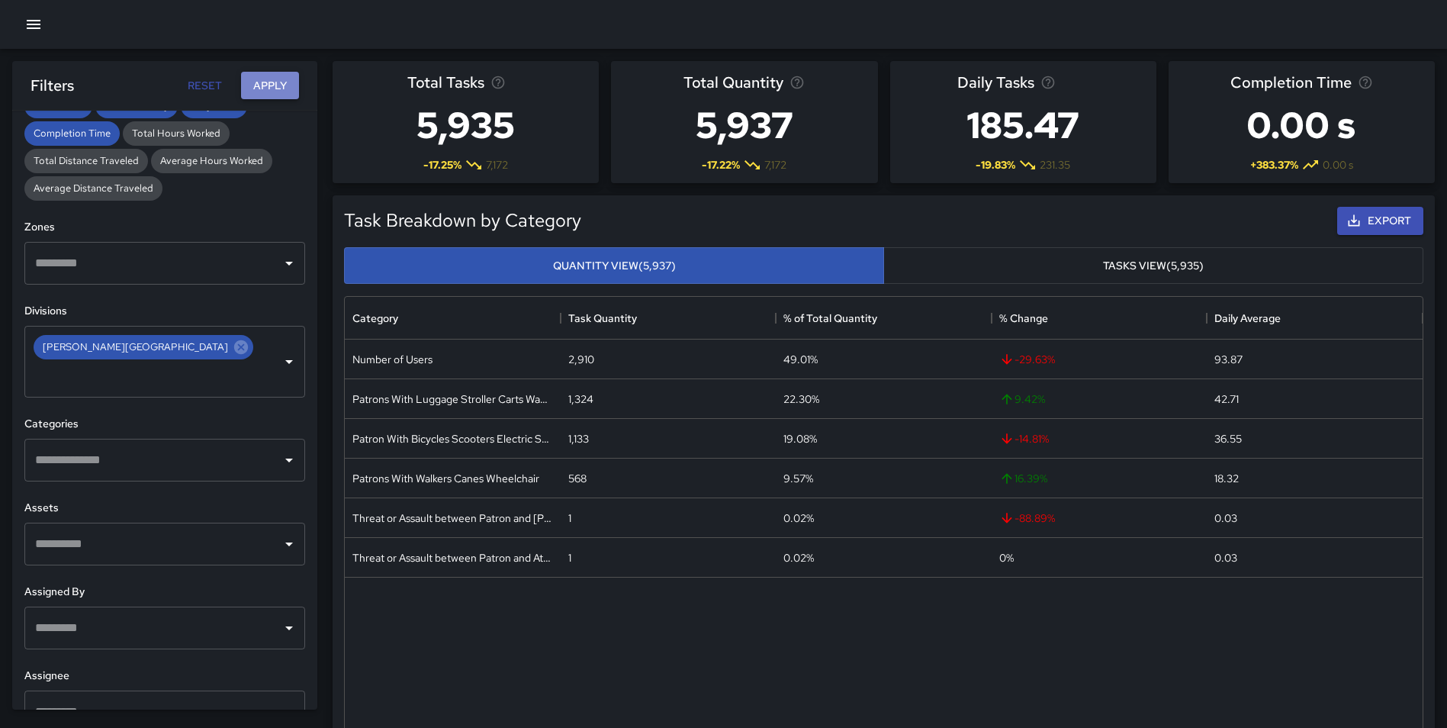
click at [266, 78] on button "Apply" at bounding box center [270, 86] width 58 height 28
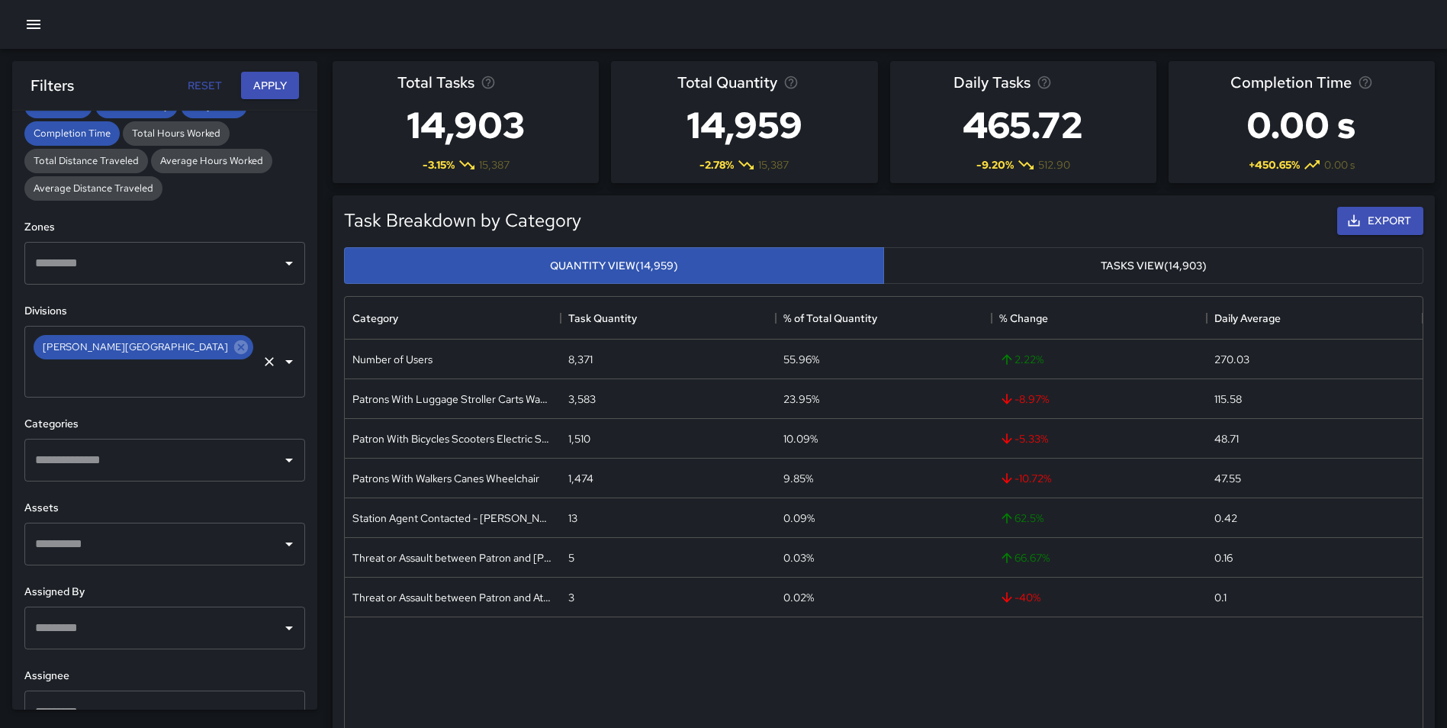
click at [233, 350] on icon at bounding box center [241, 347] width 17 height 17
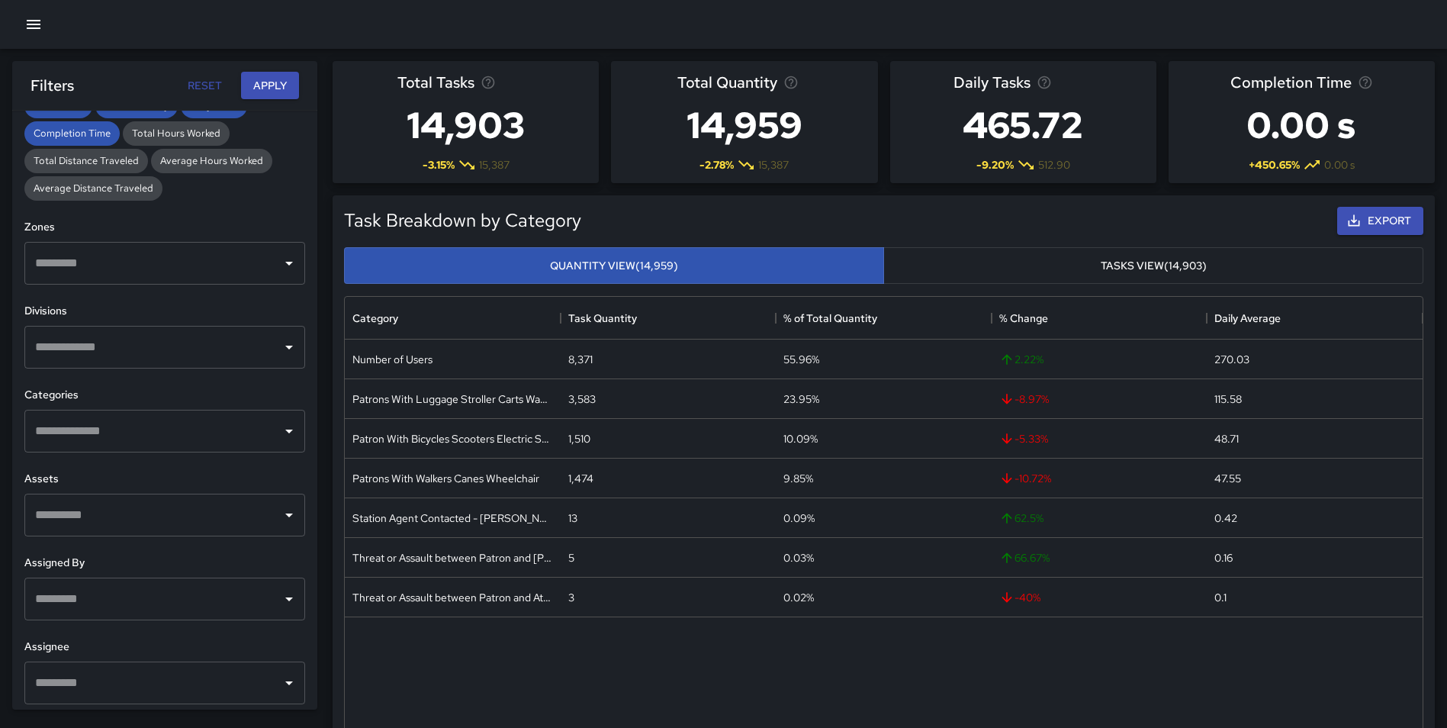
click at [127, 348] on input "text" at bounding box center [153, 347] width 244 height 29
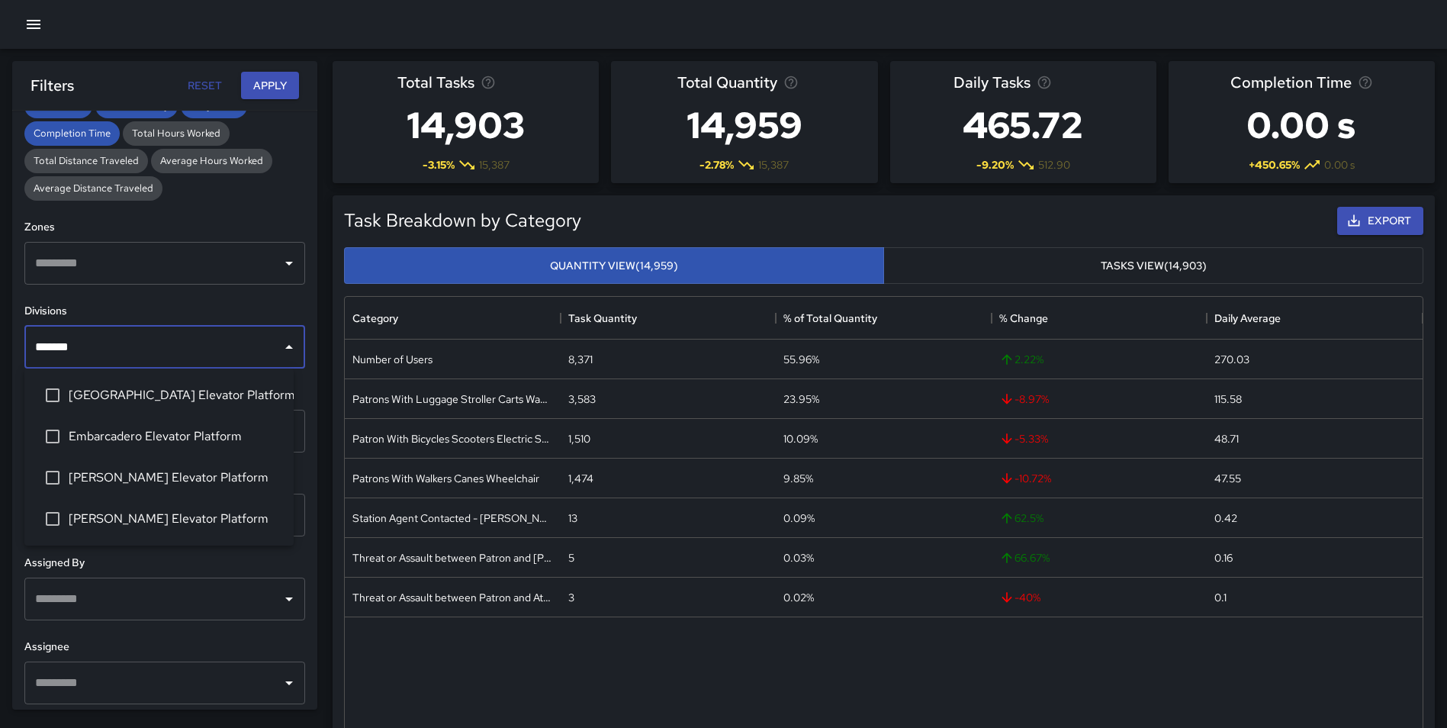
type input "********"
click at [217, 510] on span "[PERSON_NAME] Elevator Platform" at bounding box center [175, 519] width 213 height 18
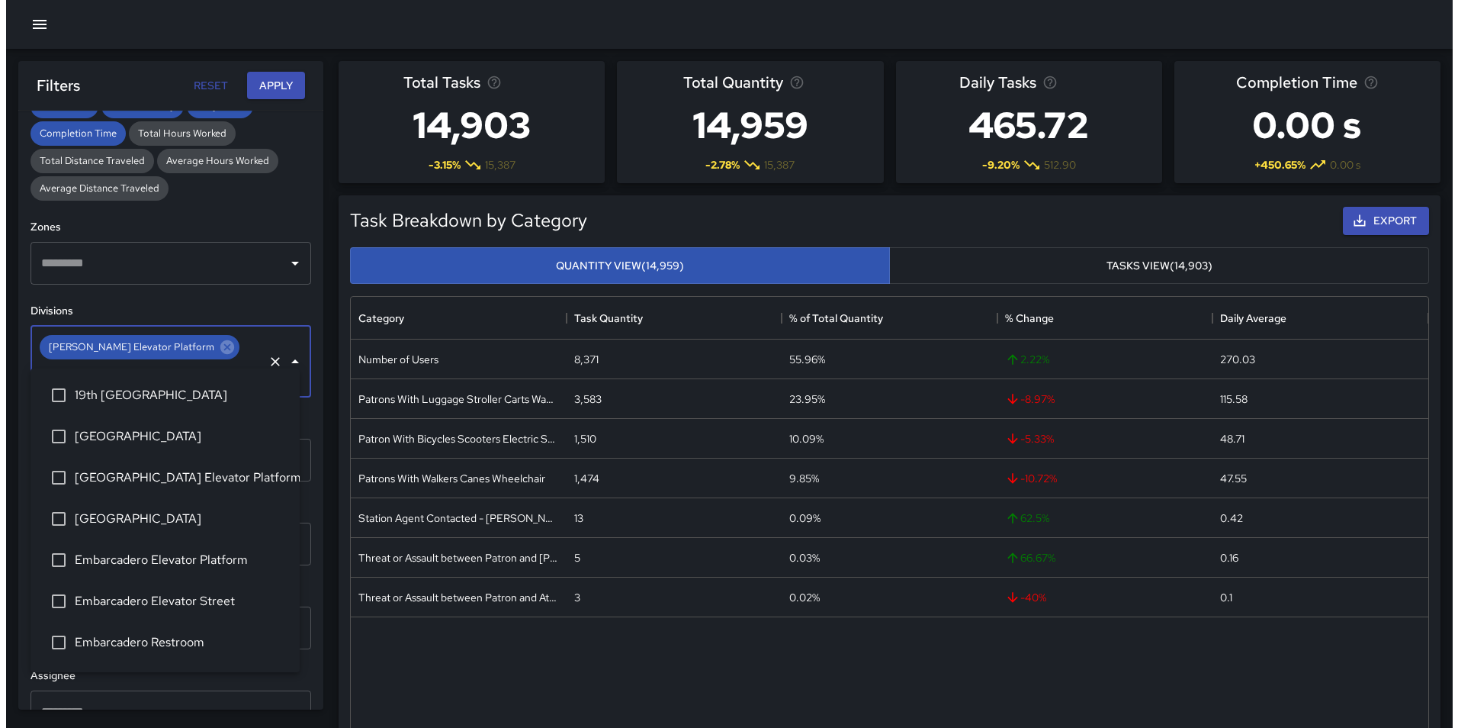
scroll to position [238, 0]
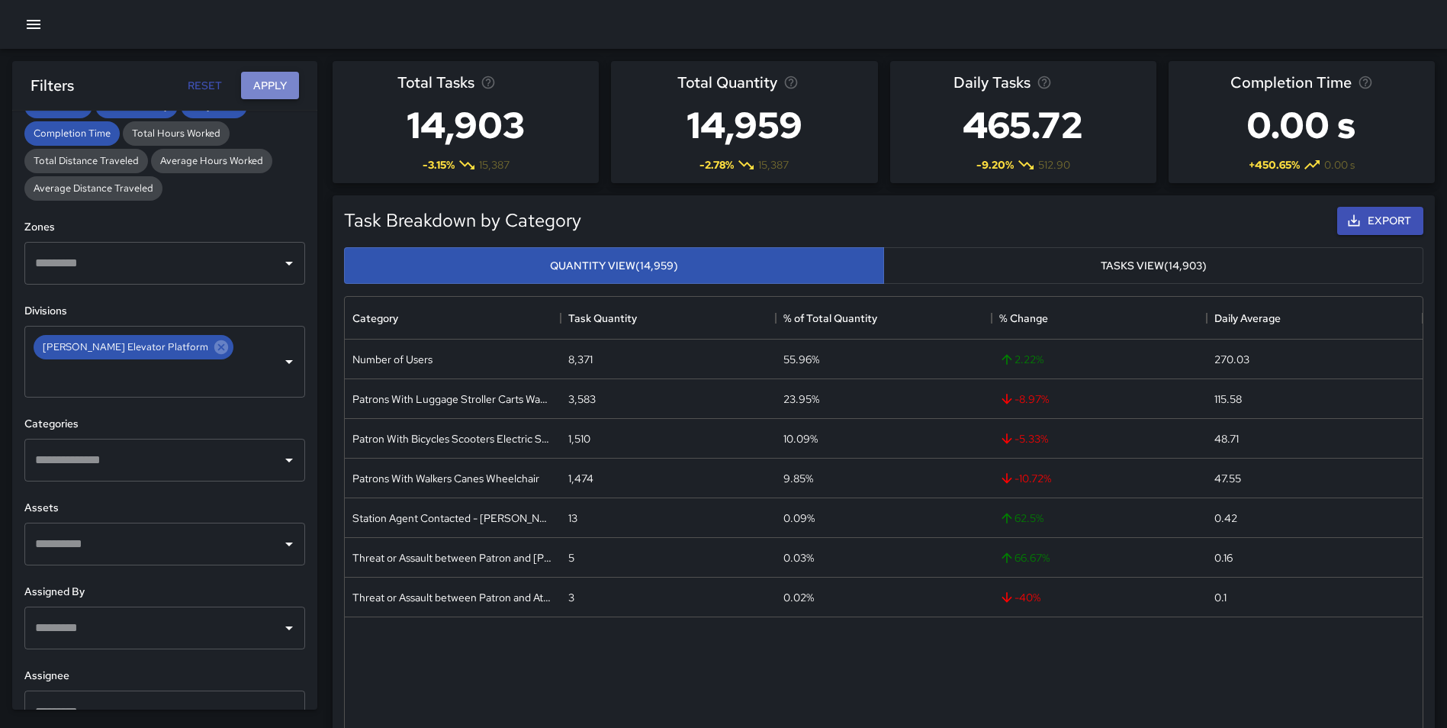
click at [269, 76] on button "Apply" at bounding box center [270, 86] width 58 height 28
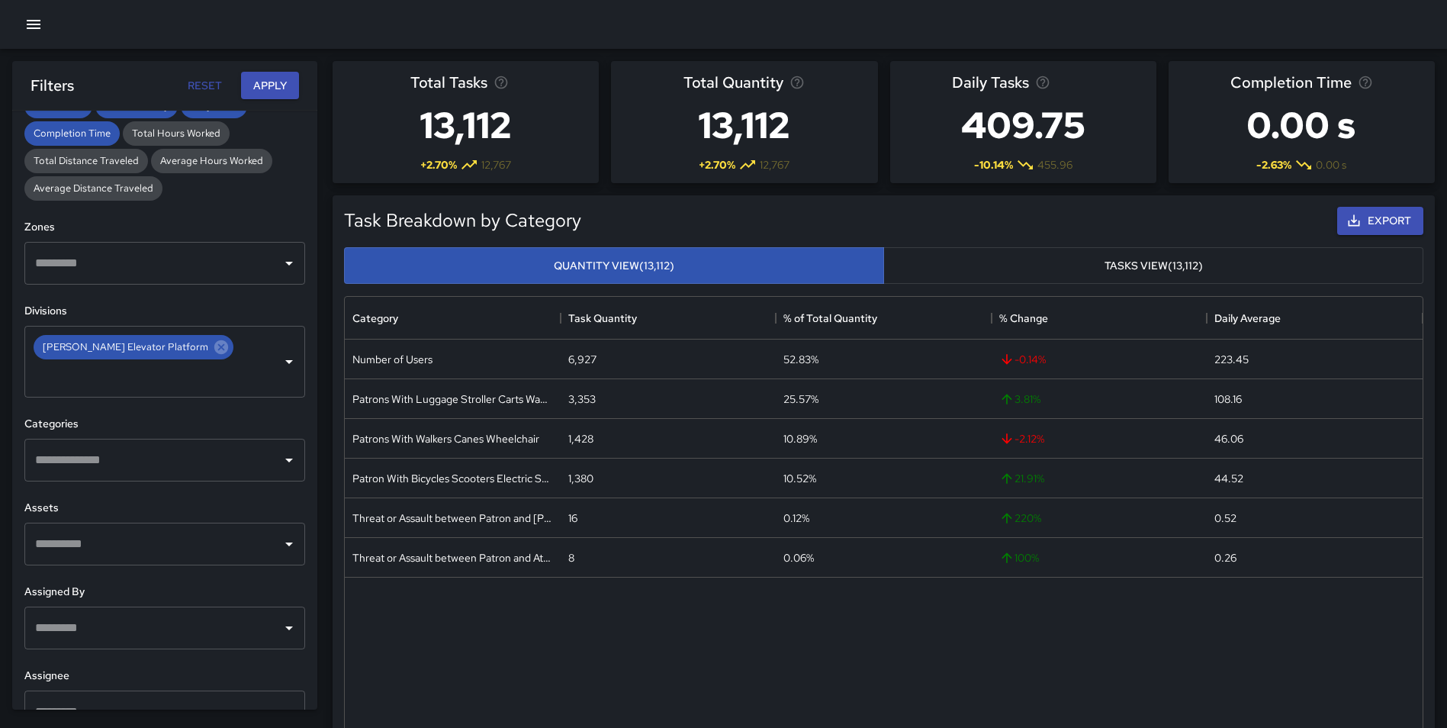
click at [40, 18] on icon "button" at bounding box center [33, 24] width 18 height 18
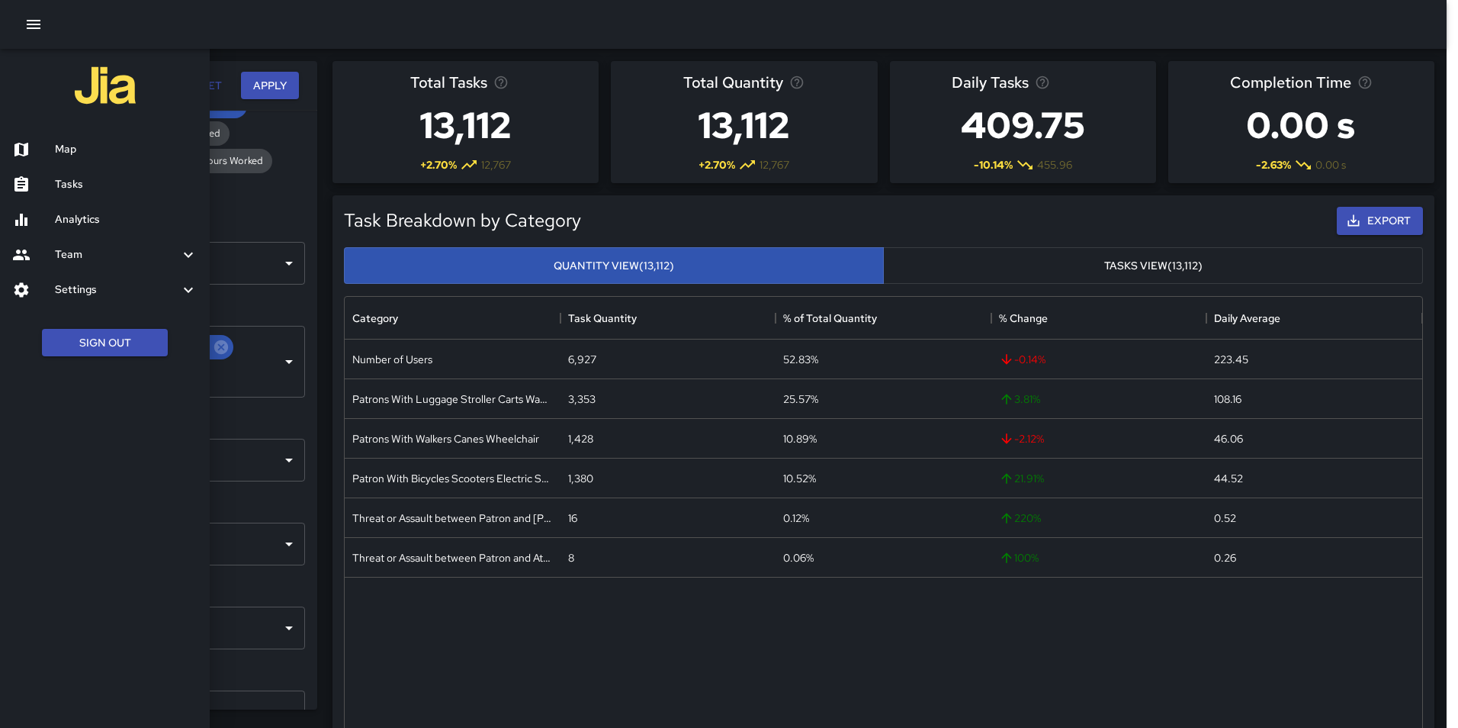
click at [127, 337] on button "Sign Out" at bounding box center [105, 343] width 126 height 28
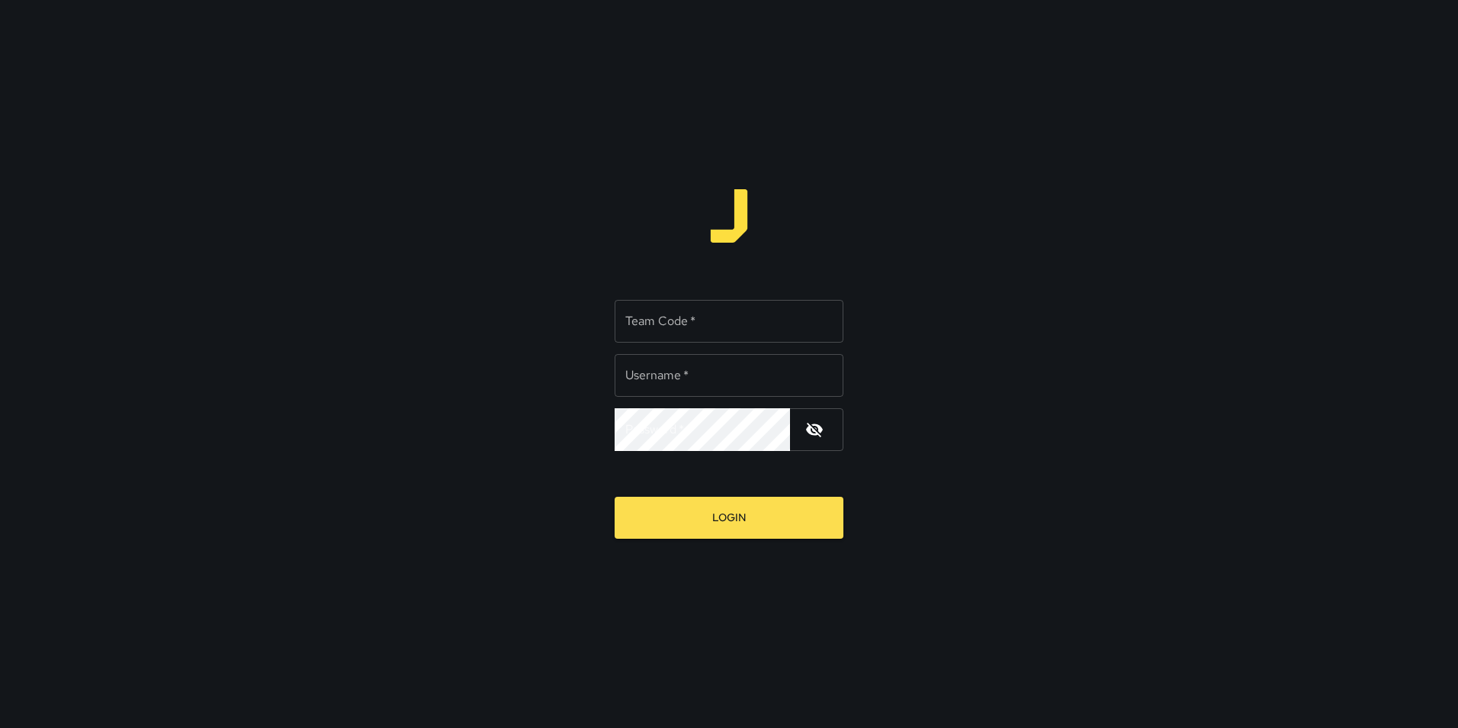
type input "**********"
